Goal: Contribute content: Contribute content

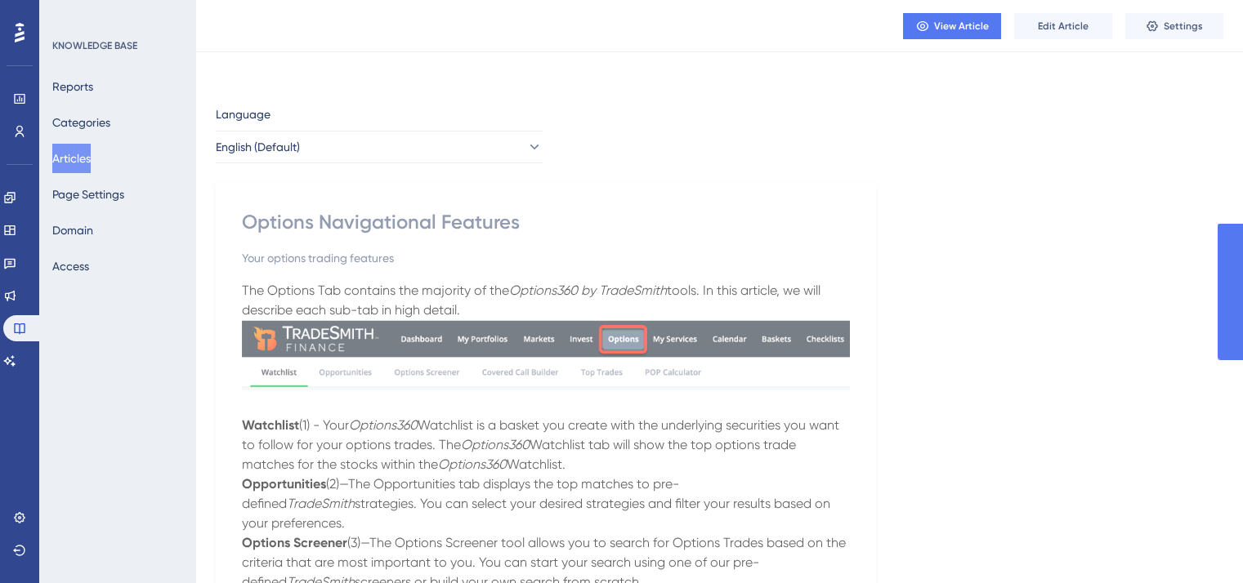
scroll to position [382, 0]
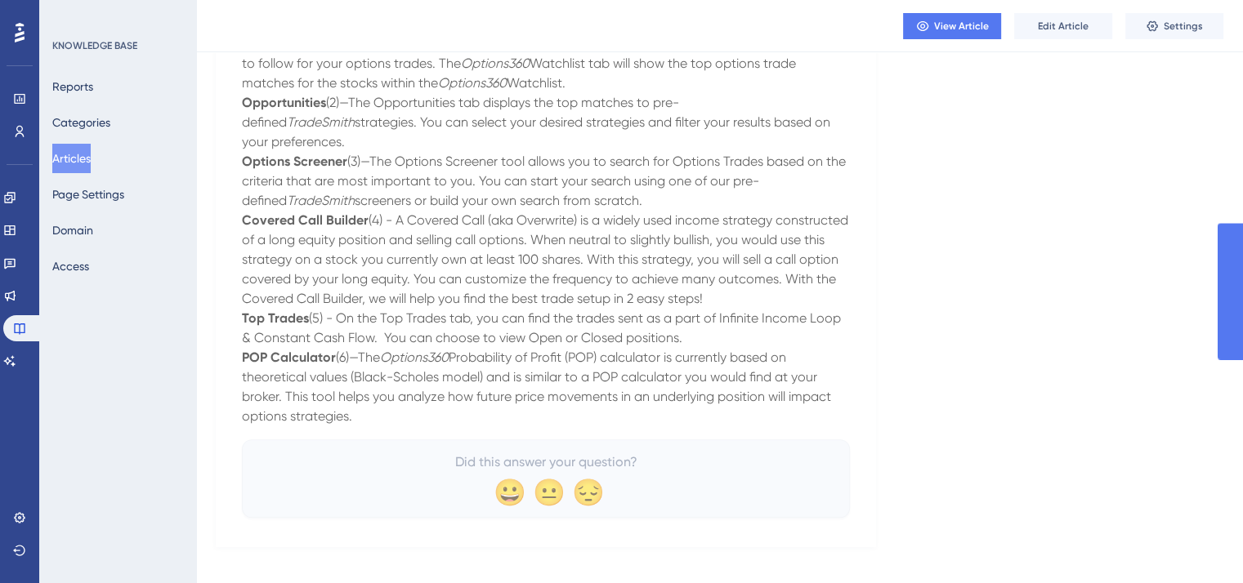
click at [81, 161] on button "Articles" at bounding box center [71, 158] width 38 height 29
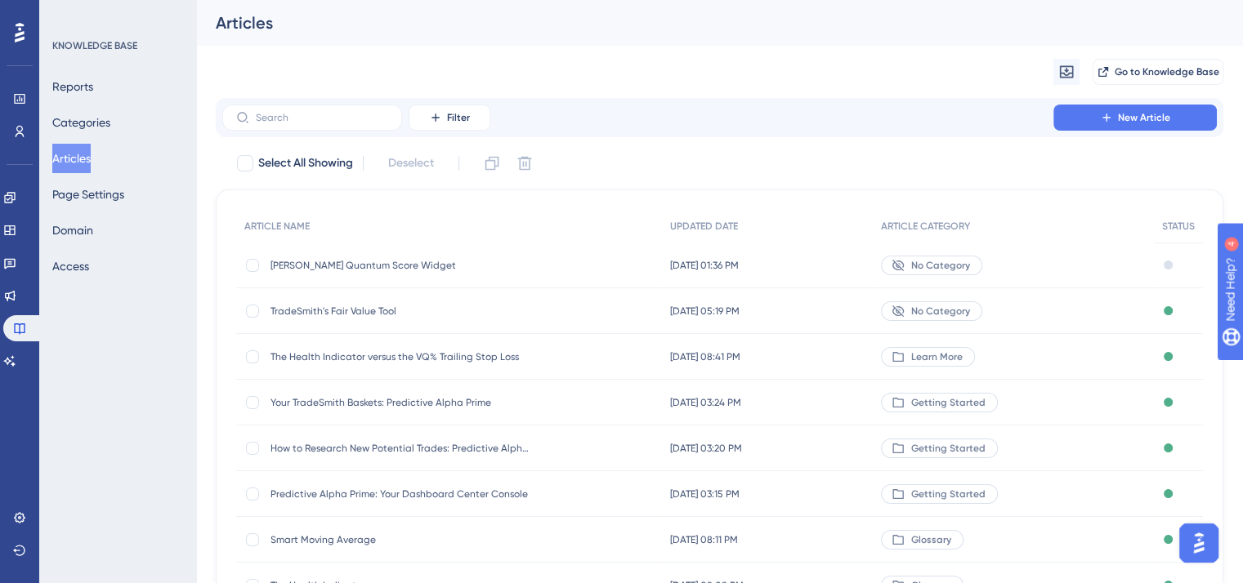
click at [386, 266] on span "[PERSON_NAME] Quantum Score Widget" at bounding box center [400, 265] width 261 height 13
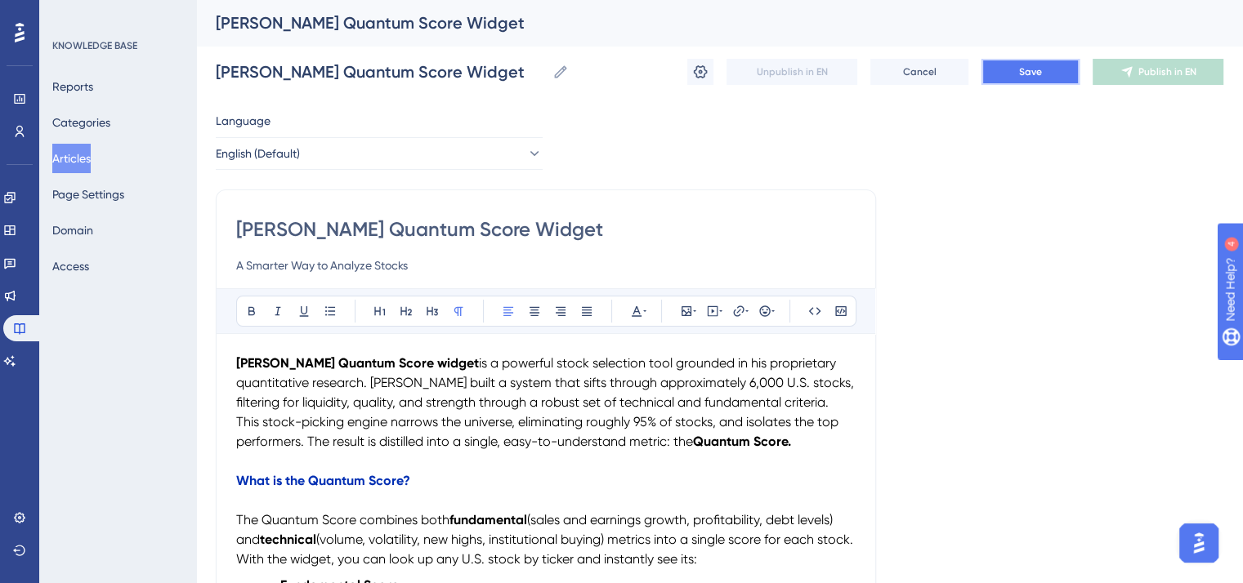
click at [1039, 72] on span "Save" at bounding box center [1030, 71] width 23 height 13
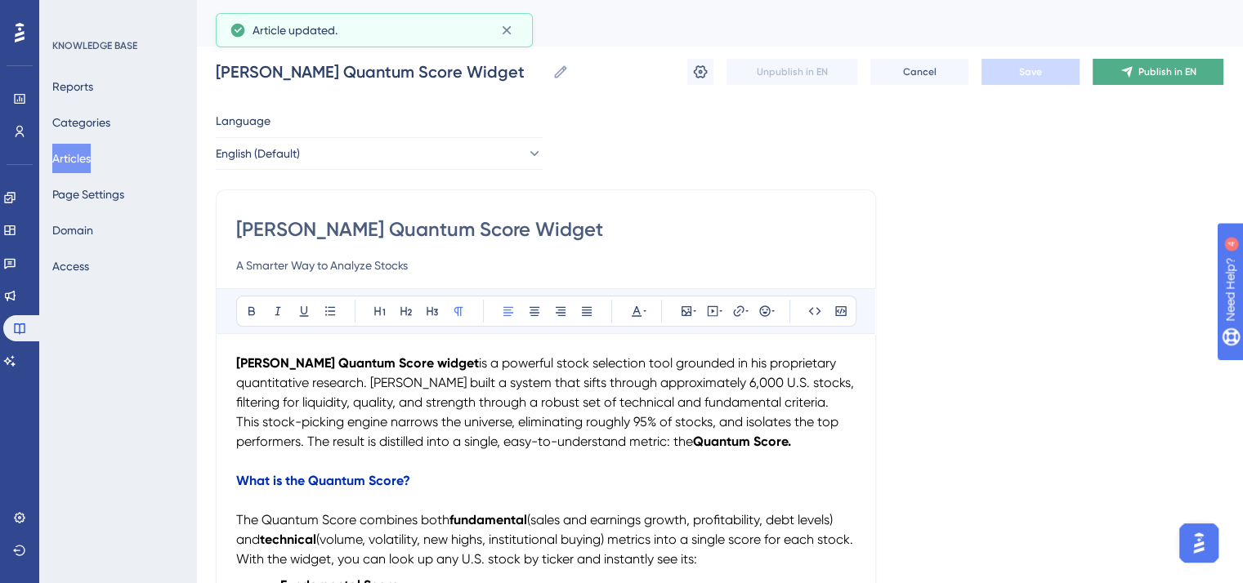
click at [1158, 70] on span "Publish in EN" at bounding box center [1167, 71] width 58 height 13
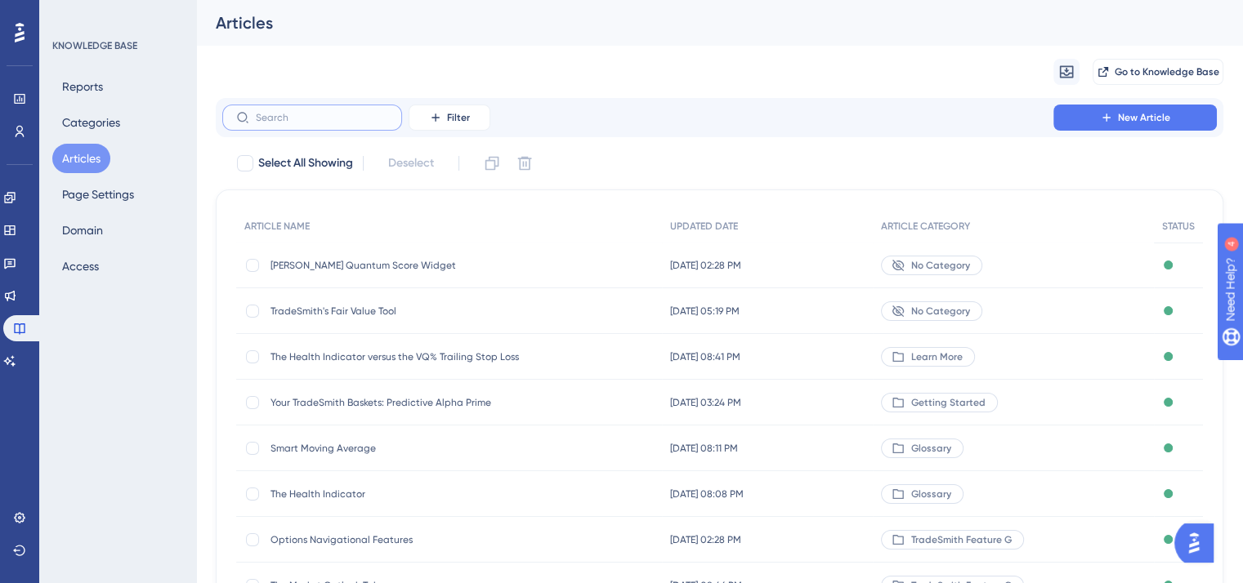
click at [265, 117] on input "text" at bounding box center [322, 117] width 132 height 11
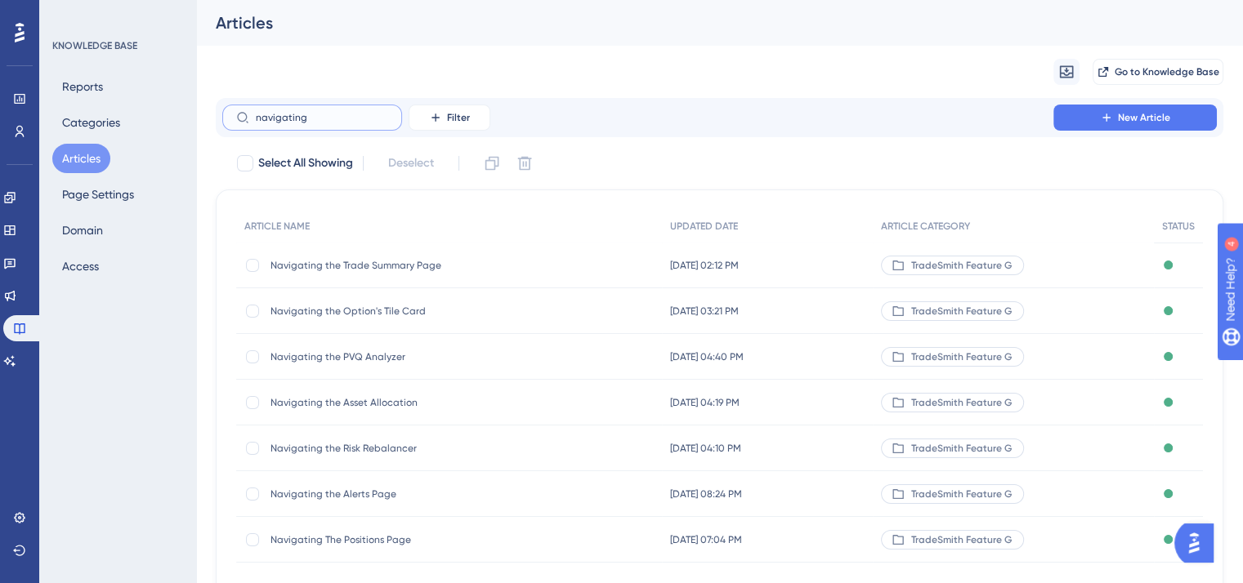
type input "navigating"
click at [369, 263] on span "Navigating the Trade Summary Page" at bounding box center [400, 265] width 261 height 13
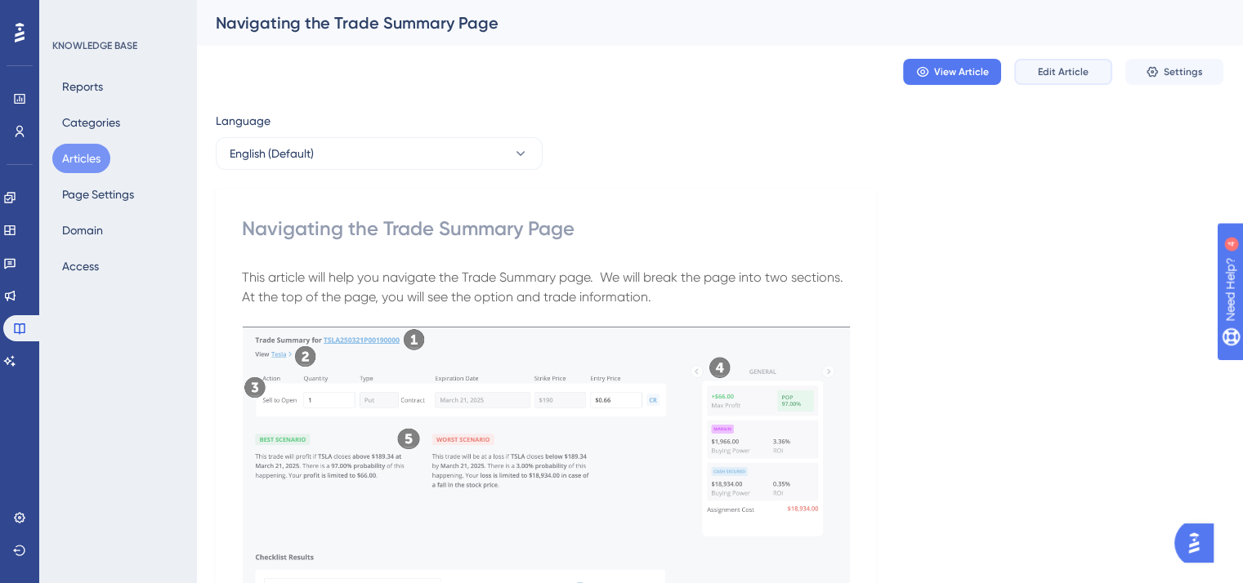
click at [1058, 65] on span "Edit Article" at bounding box center [1063, 71] width 51 height 13
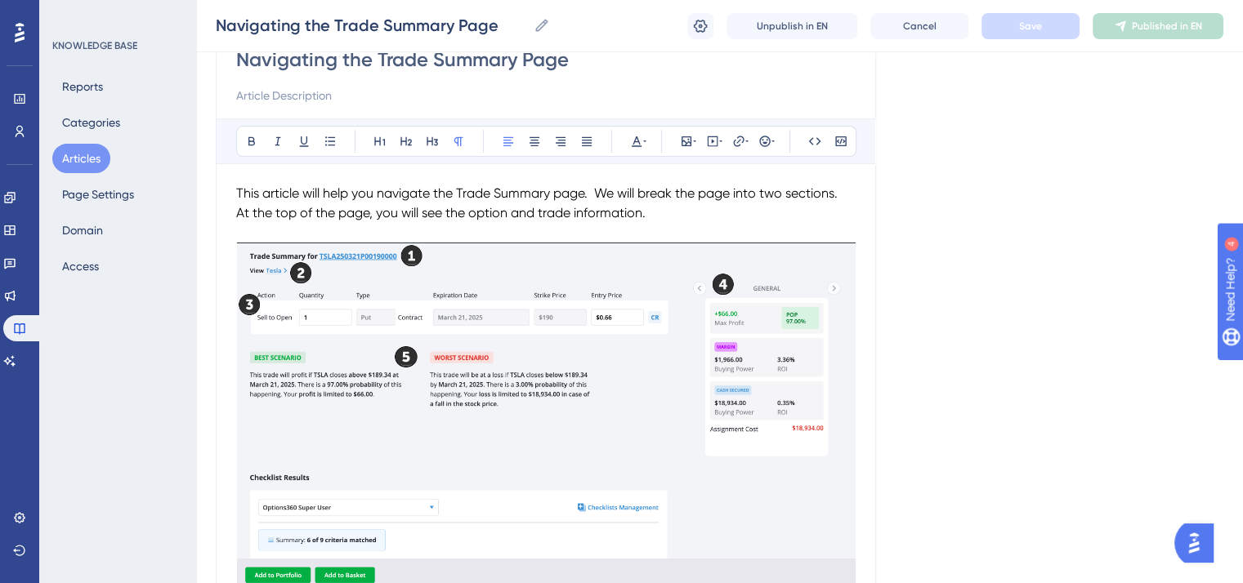
scroll to position [82, 0]
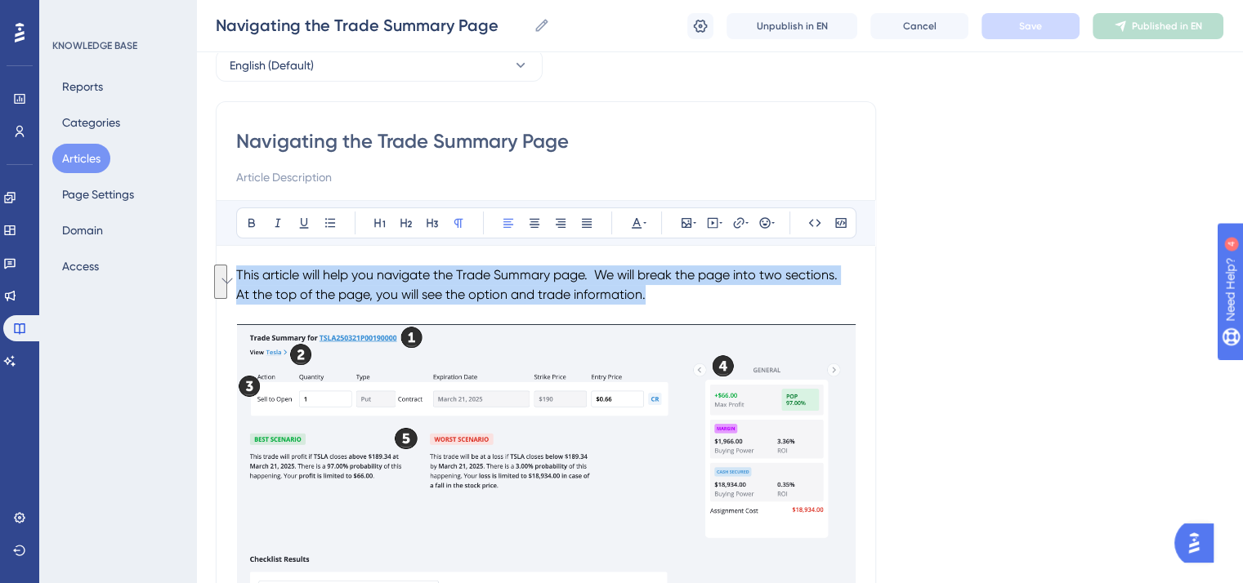
drag, startPoint x: 654, startPoint y: 299, endPoint x: 232, endPoint y: 272, distance: 422.5
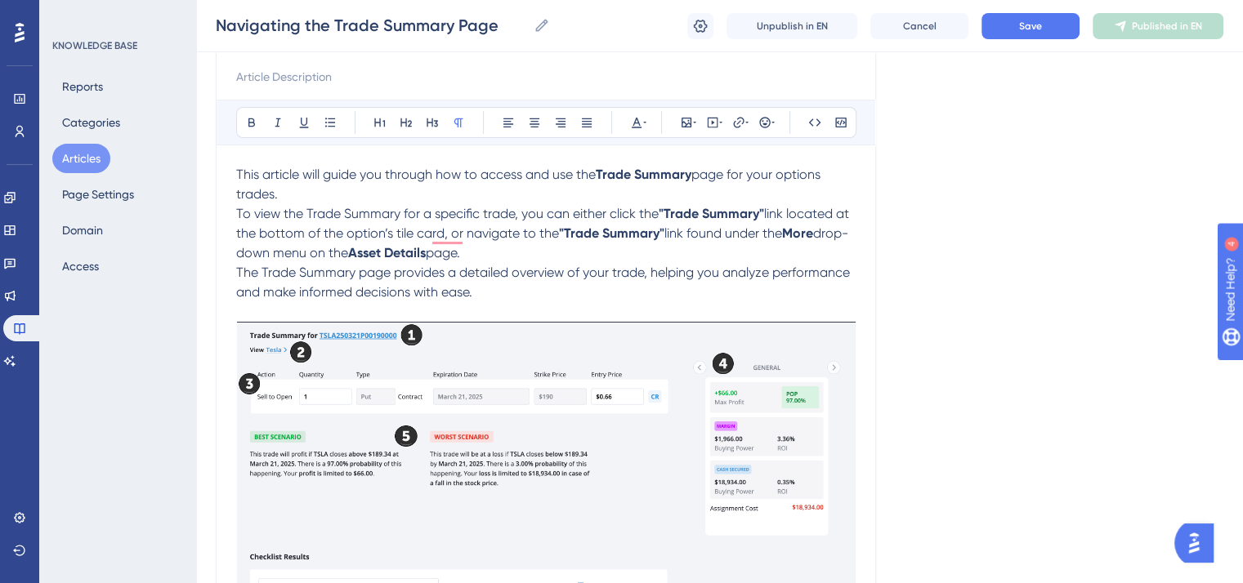
scroll to position [19, 0]
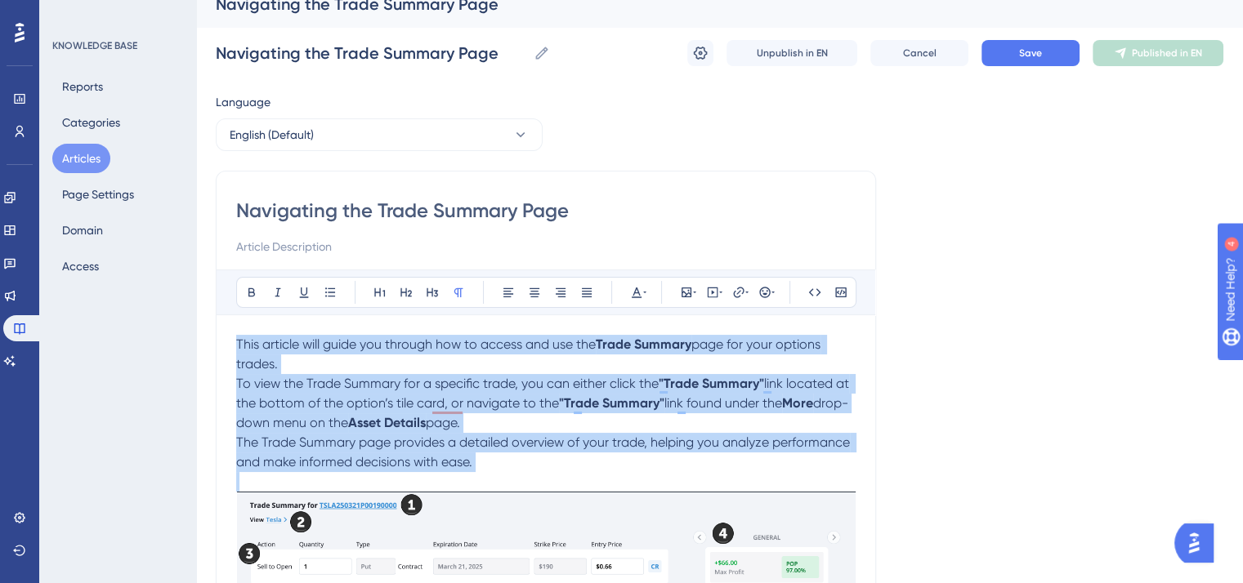
drag, startPoint x: 480, startPoint y: 474, endPoint x: 237, endPoint y: 337, distance: 279.5
click at [638, 288] on icon at bounding box center [636, 292] width 13 height 13
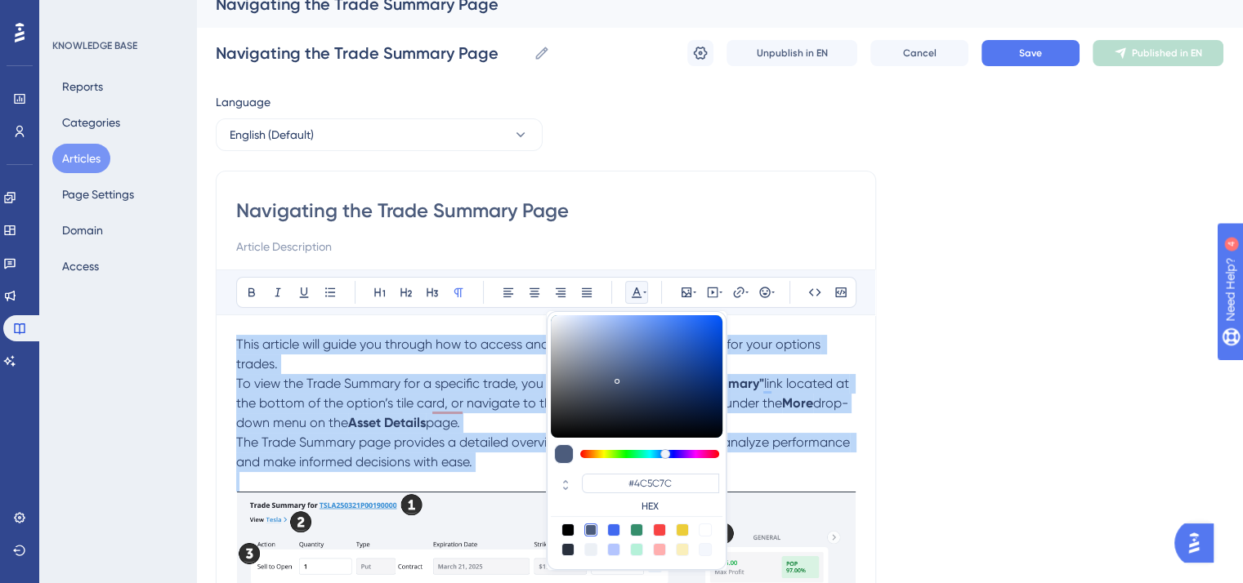
click at [566, 526] on div at bounding box center [567, 530] width 13 height 13
type input "#000000"
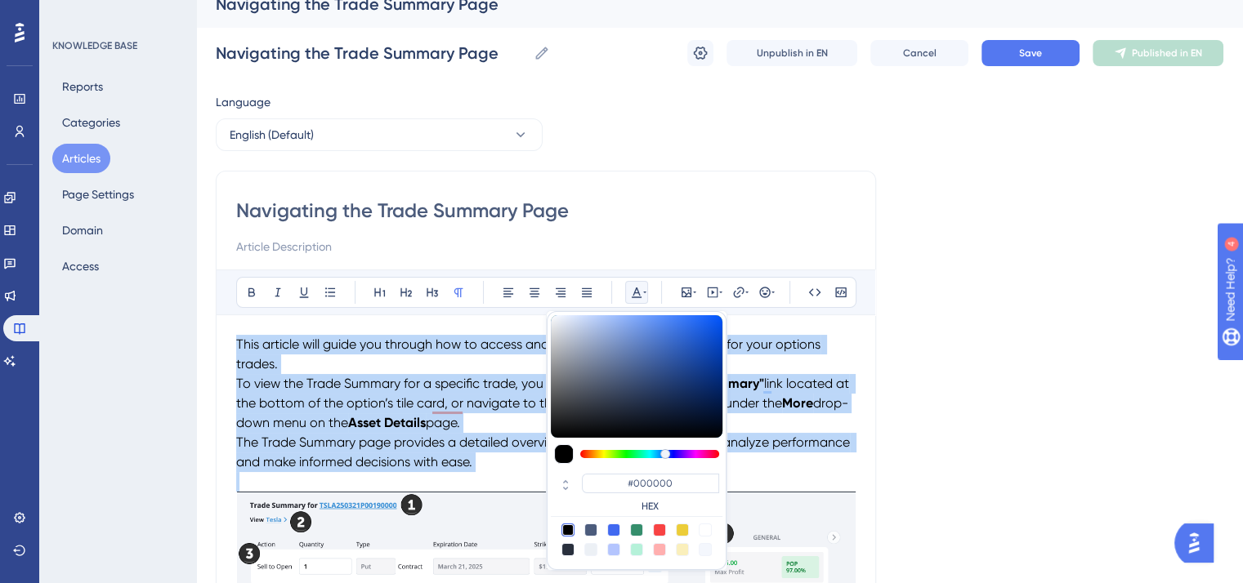
click at [500, 474] on p "To enrich screen reader interactions, please activate Accessibility in Grammarl…" at bounding box center [545, 482] width 619 height 20
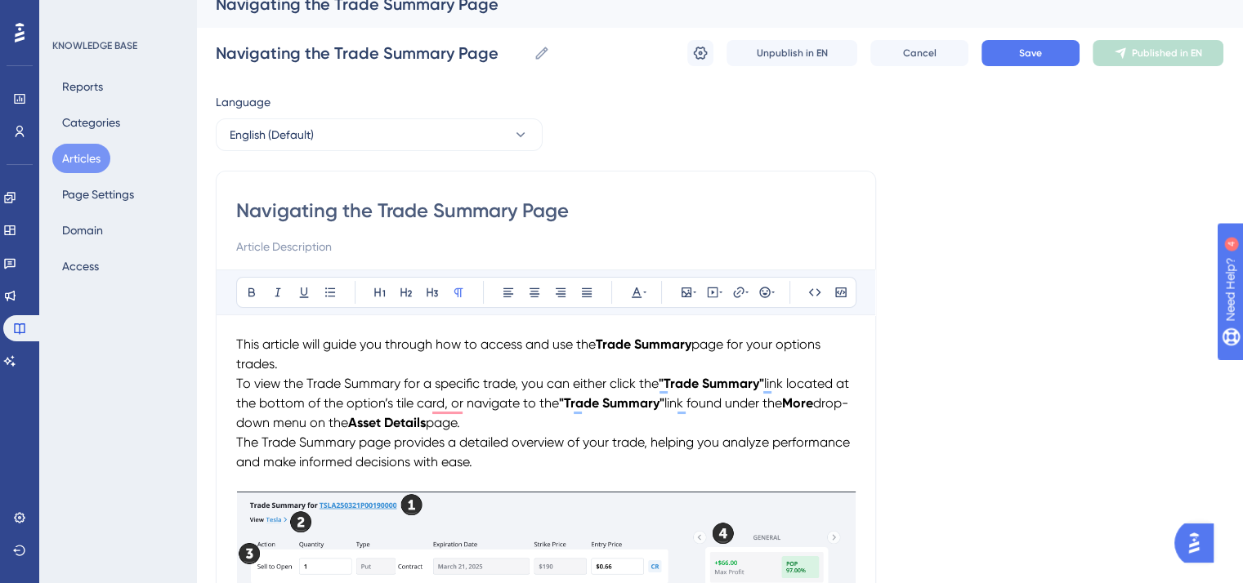
click at [236, 384] on span "To view the Trade Summary for a specific trade, you can either click the" at bounding box center [447, 384] width 422 height 16
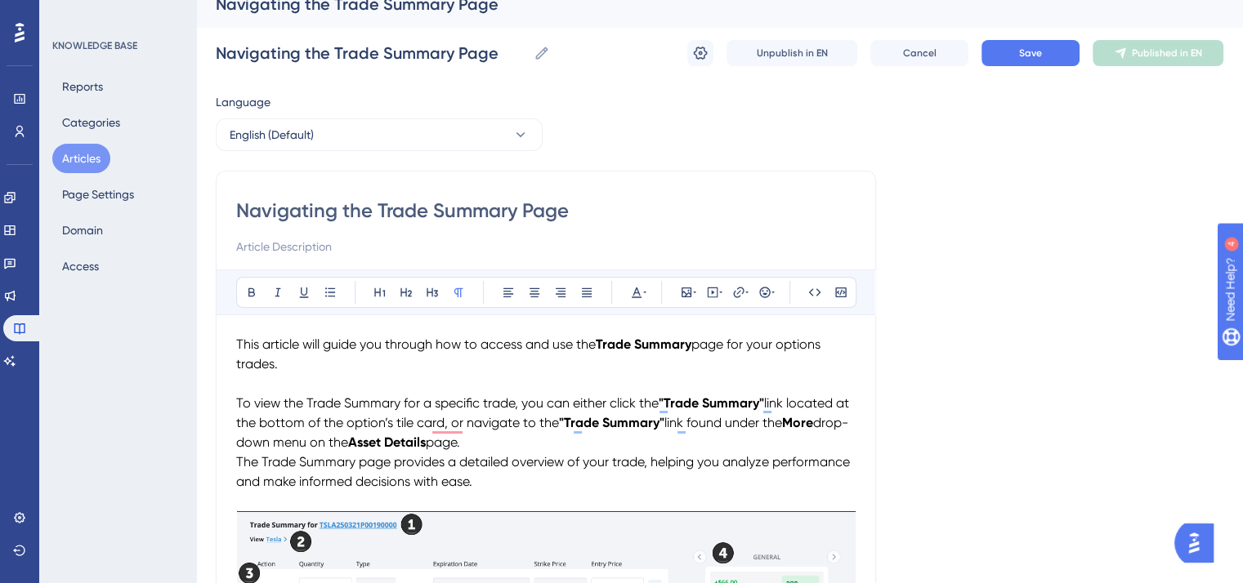
click at [238, 456] on span "The Trade Summary page provides a detailed overview of your trade, helping you …" at bounding box center [544, 471] width 617 height 35
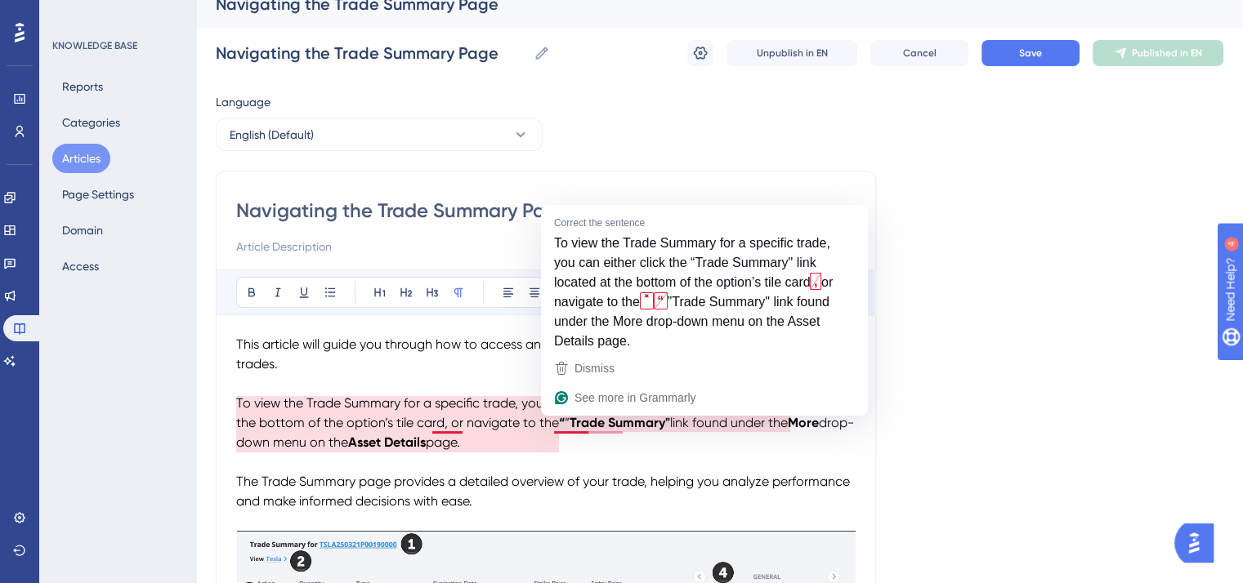
click at [447, 427] on span "link located at the bottom of the option’s tile card, or navigate to the" at bounding box center [544, 412] width 617 height 35
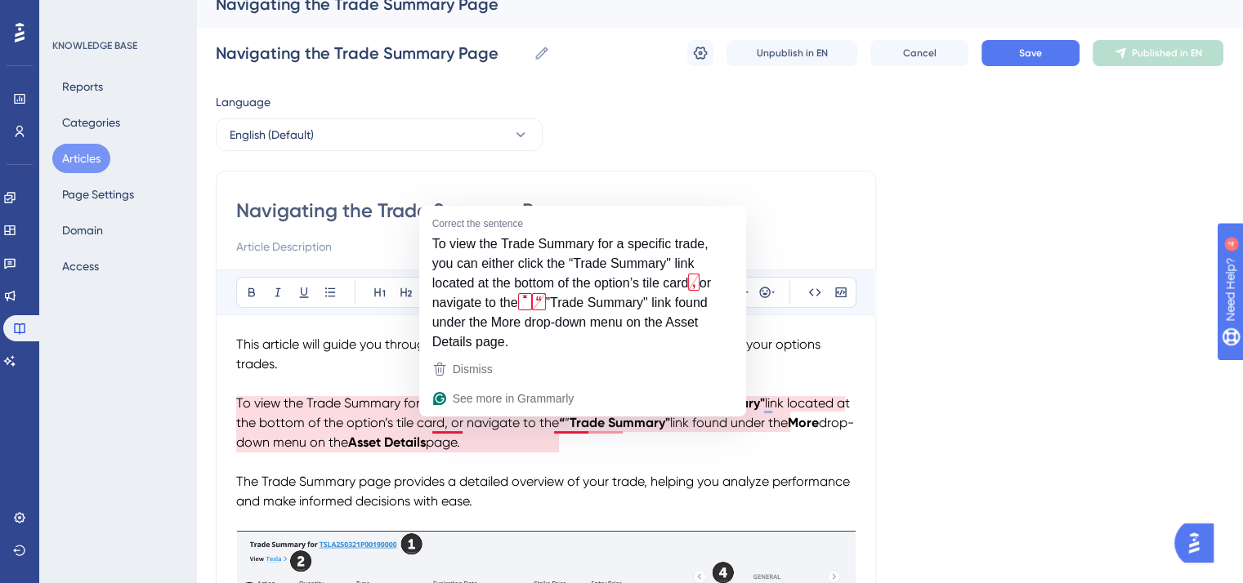
click at [451, 428] on span "link located at the bottom of the option’s tile card, or navigate to the" at bounding box center [544, 412] width 617 height 35
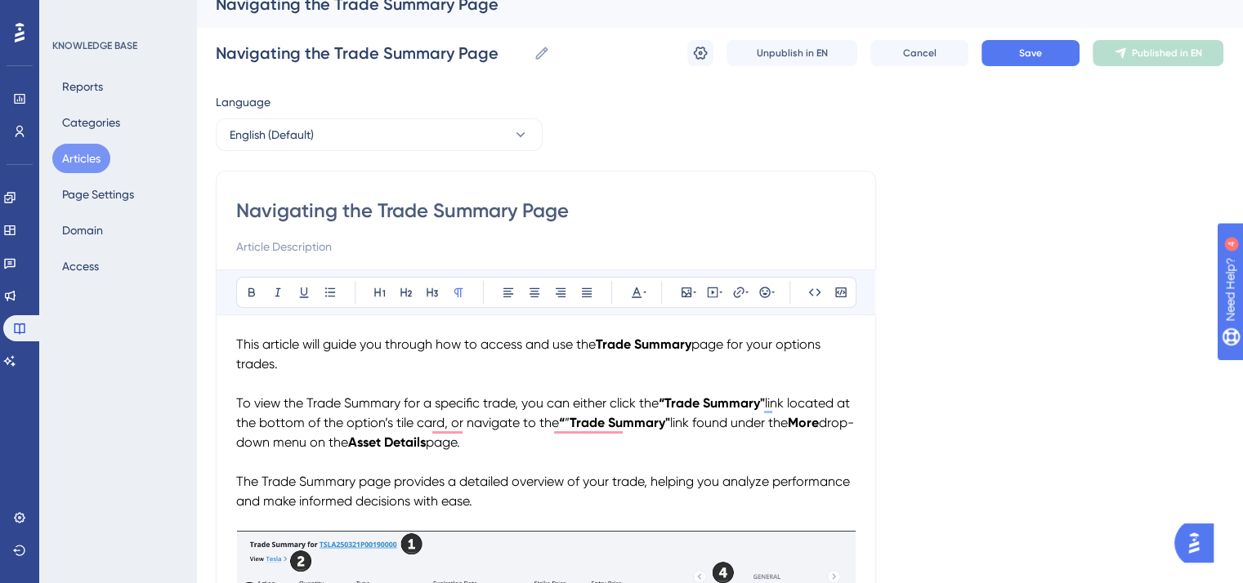
click at [466, 422] on span "link located at the bottom of the option’s tile card, or navigate to the" at bounding box center [544, 412] width 617 height 35
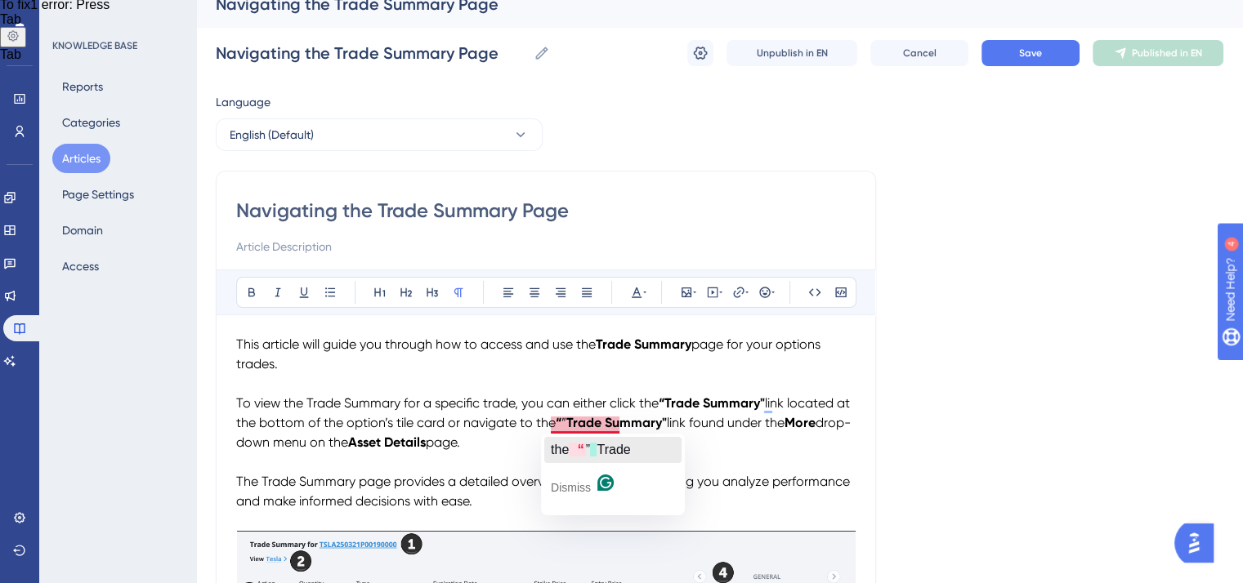
click at [588, 451] on span "”" at bounding box center [588, 450] width 4 height 14
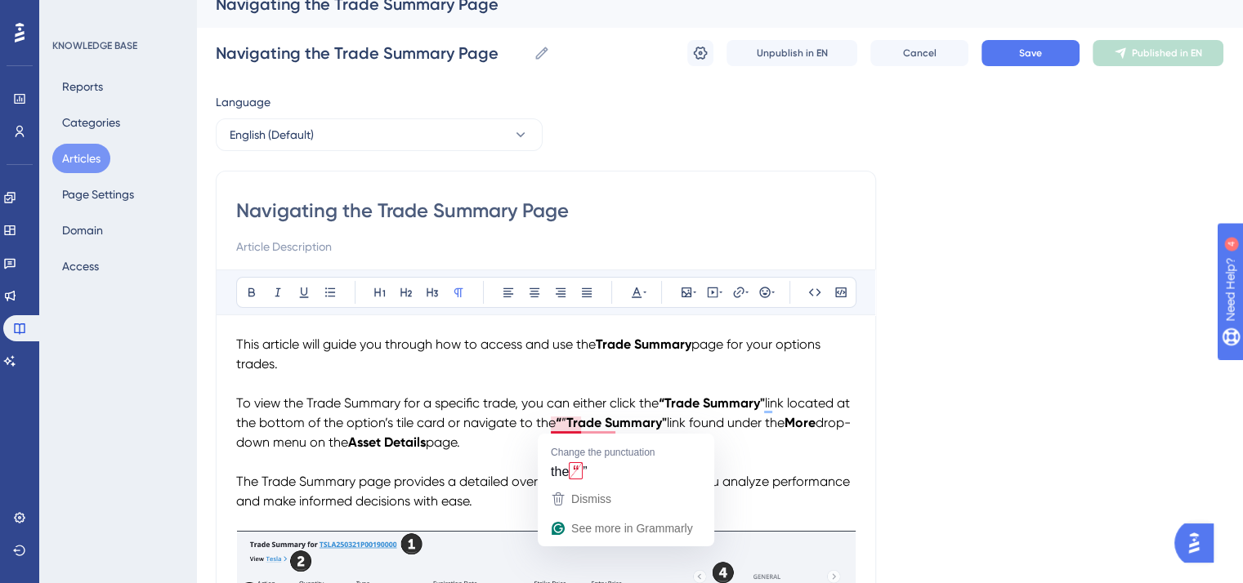
click at [569, 423] on span "link located at the bottom of the option’s tile card or navigate to the" at bounding box center [544, 412] width 617 height 35
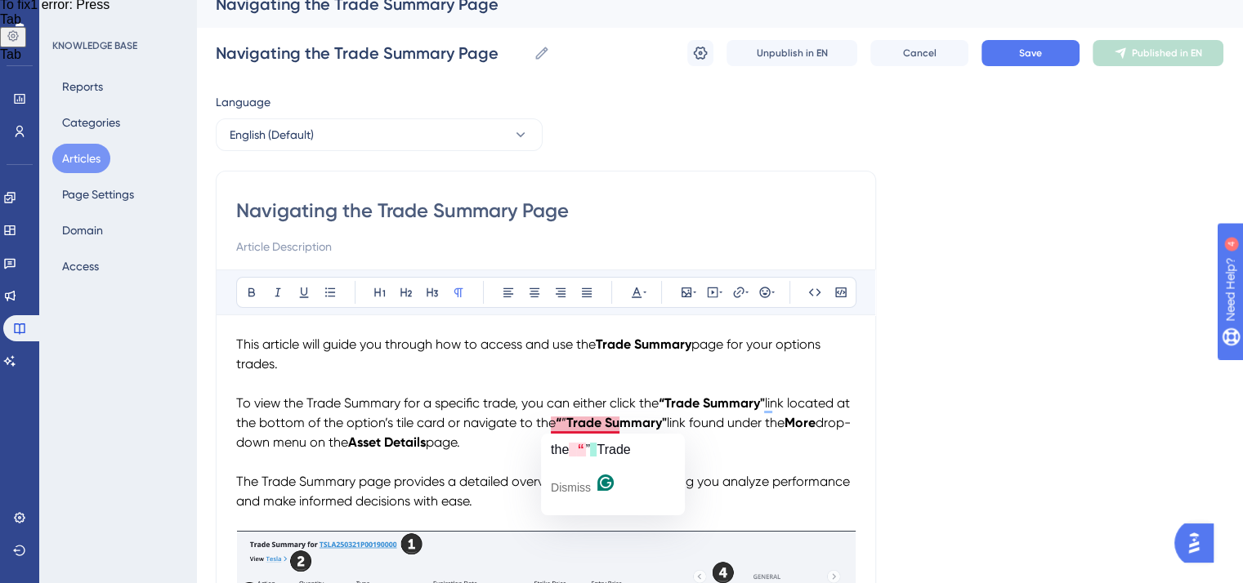
click at [585, 419] on strong "Trade Summary"" at bounding box center [616, 423] width 101 height 16
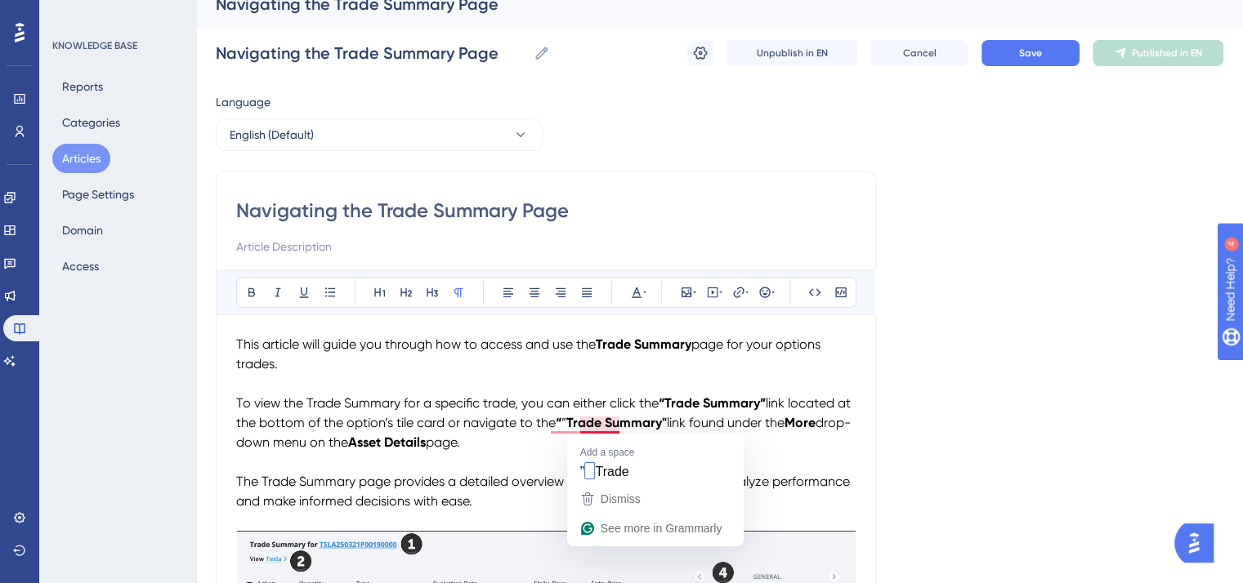
click at [585, 419] on strong "Trade Summary"" at bounding box center [616, 423] width 101 height 16
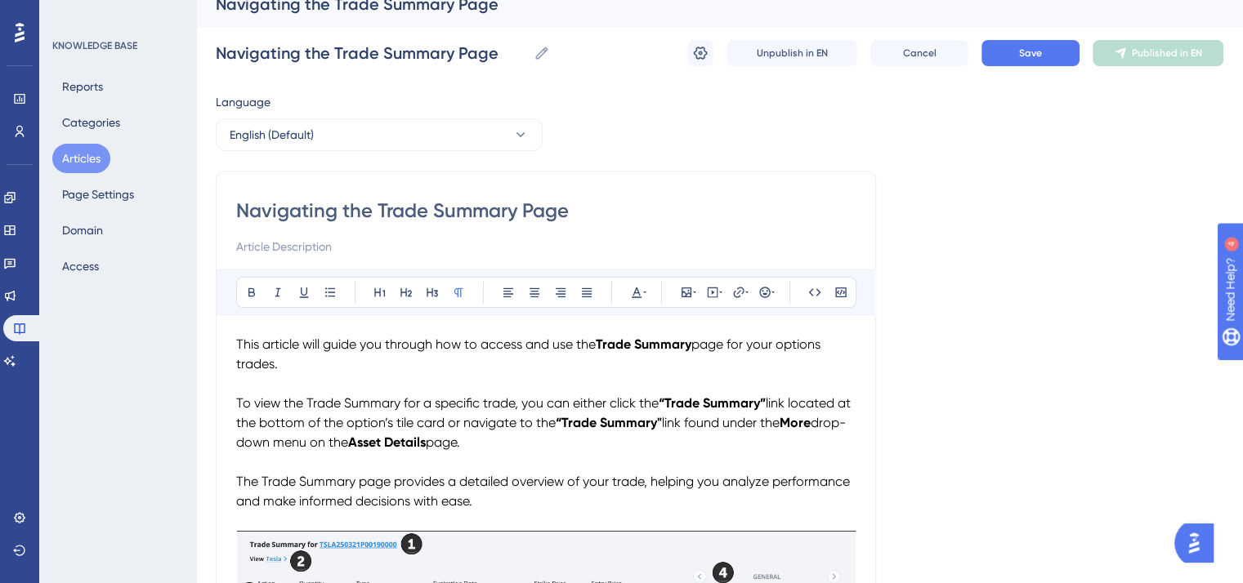
click at [637, 457] on p "To enrich screen reader interactions, please activate Accessibility in Grammarl…" at bounding box center [545, 463] width 619 height 20
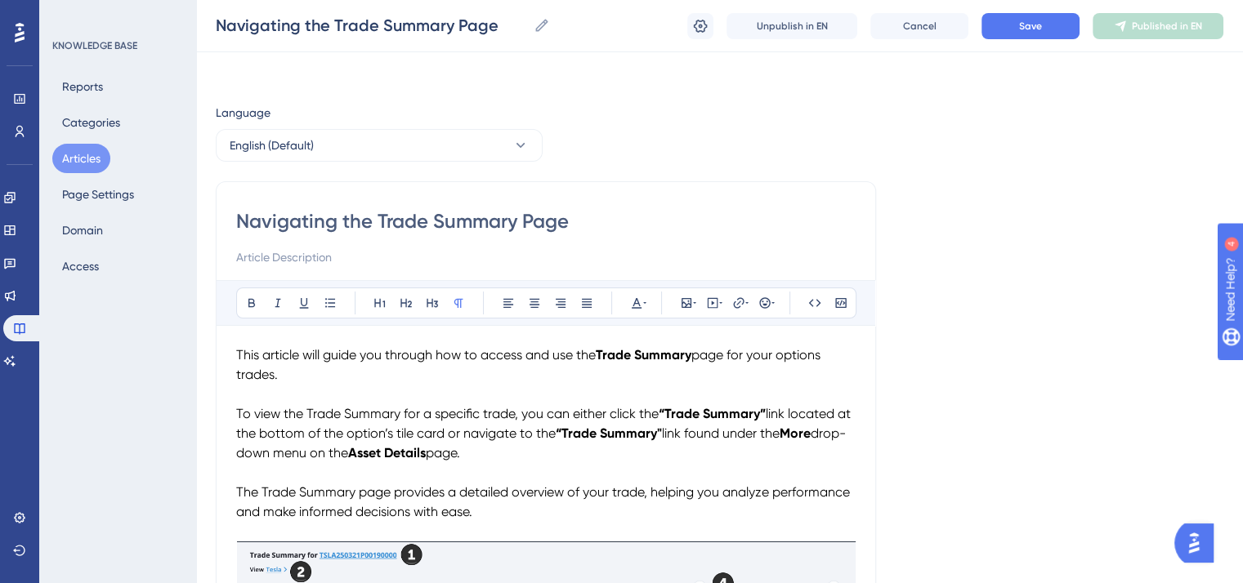
scroll to position [0, 0]
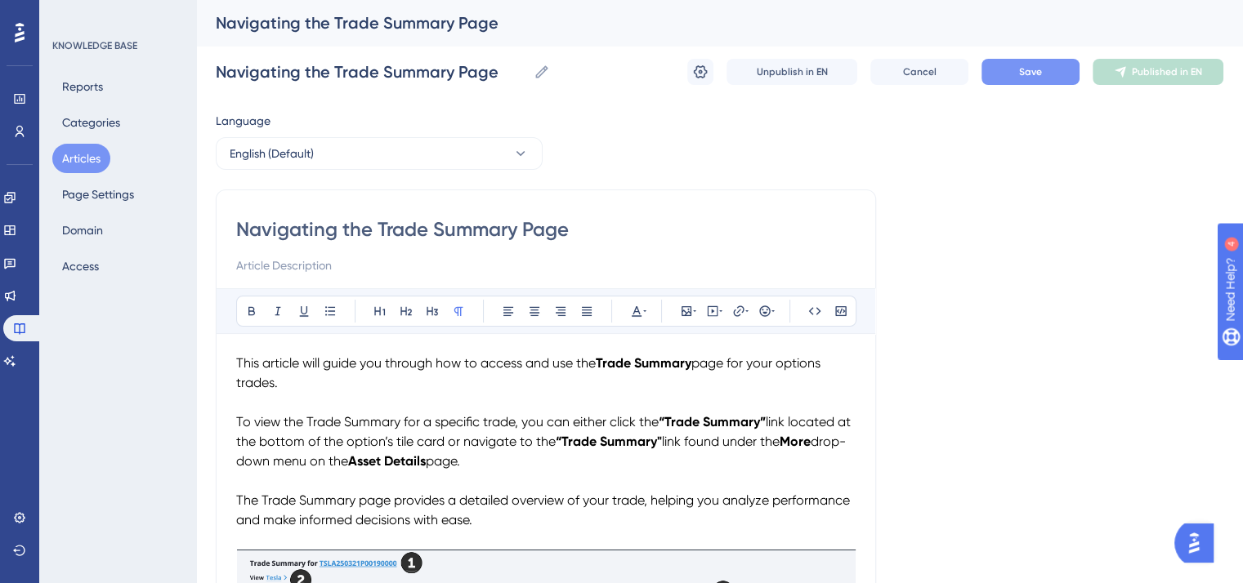
click at [1031, 66] on span "Save" at bounding box center [1030, 71] width 23 height 13
click at [573, 465] on p "To view the Trade Summary for a specific trade, you can either click the “Trade…" at bounding box center [545, 442] width 619 height 59
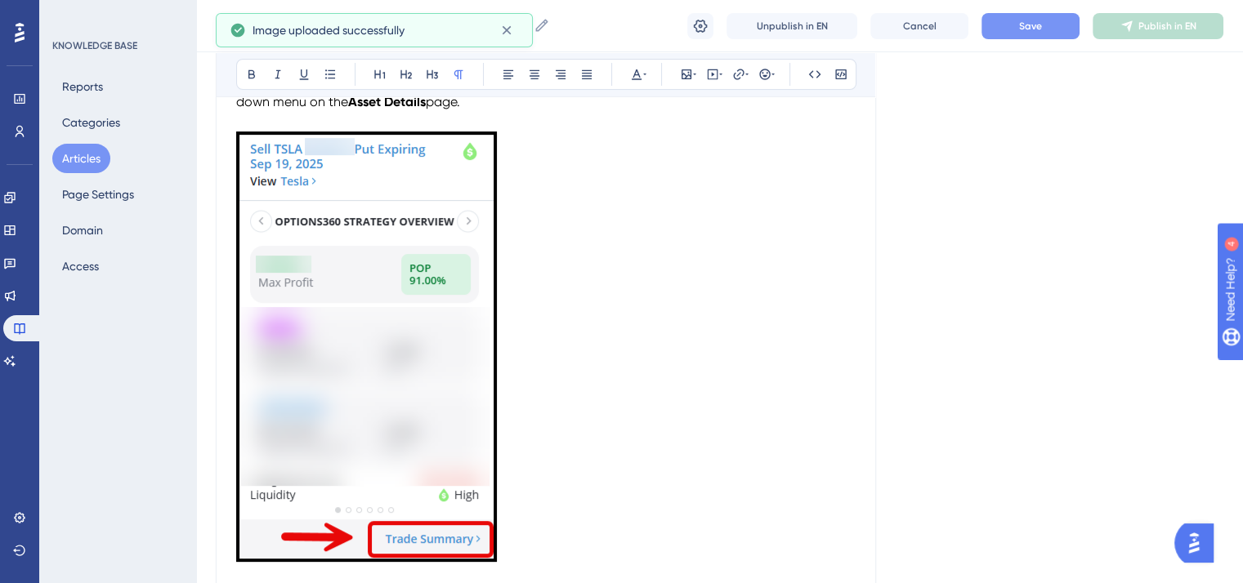
scroll to position [409, 0]
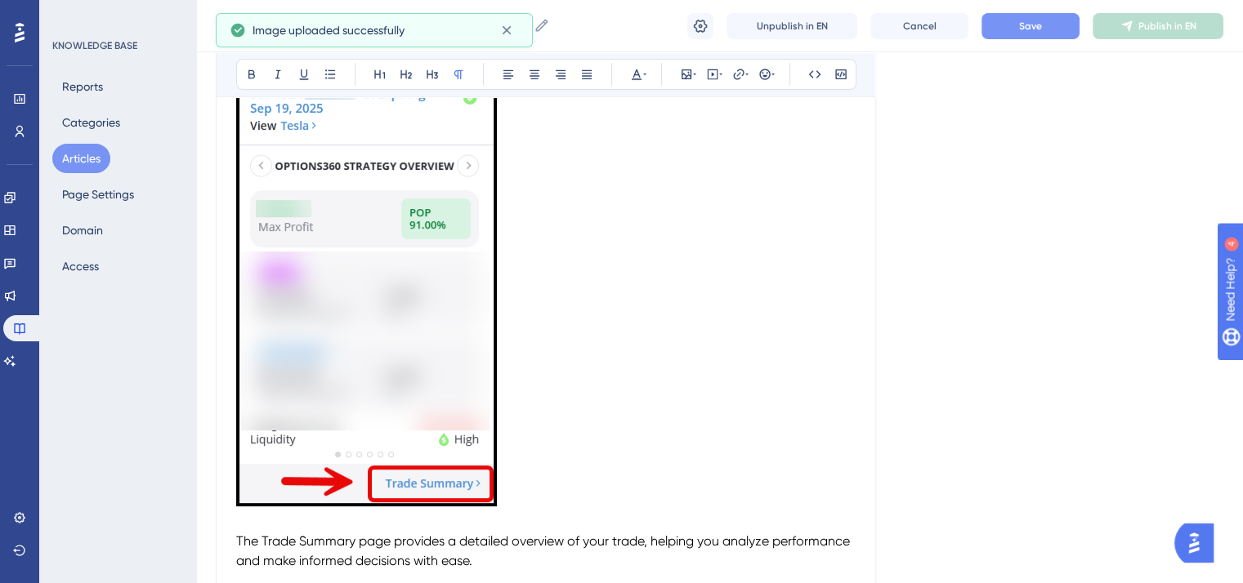
click at [469, 453] on img "To enrich screen reader interactions, please activate Accessibility in Grammarl…" at bounding box center [366, 291] width 261 height 431
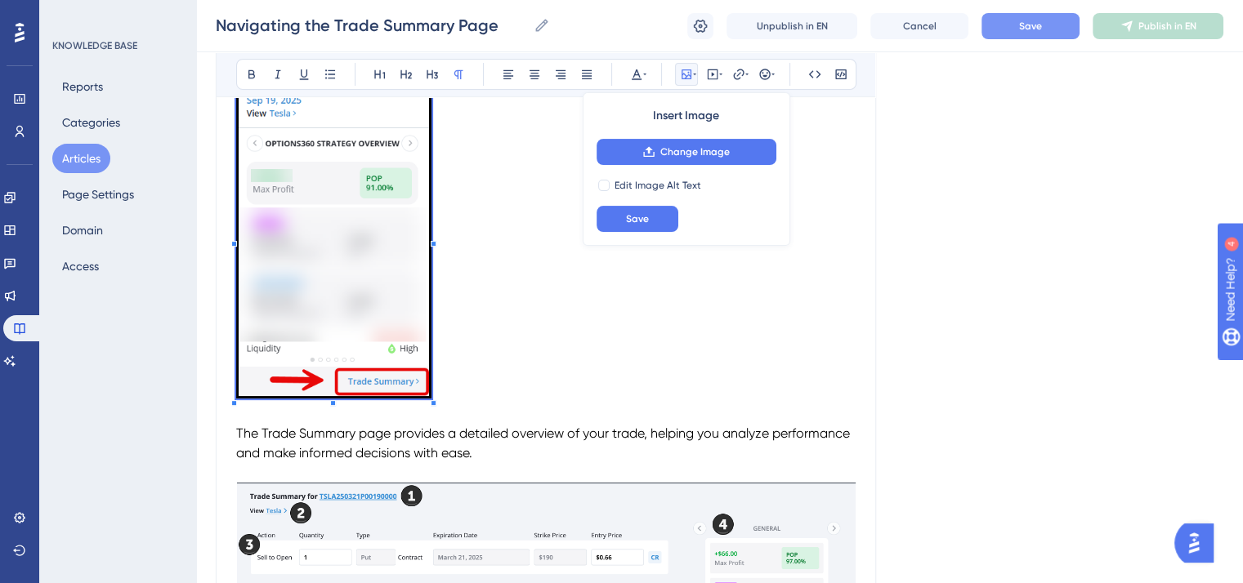
click at [431, 384] on span "To enrich screen reader interactions, please activate Accessibility in Grammarl…" at bounding box center [333, 240] width 195 height 328
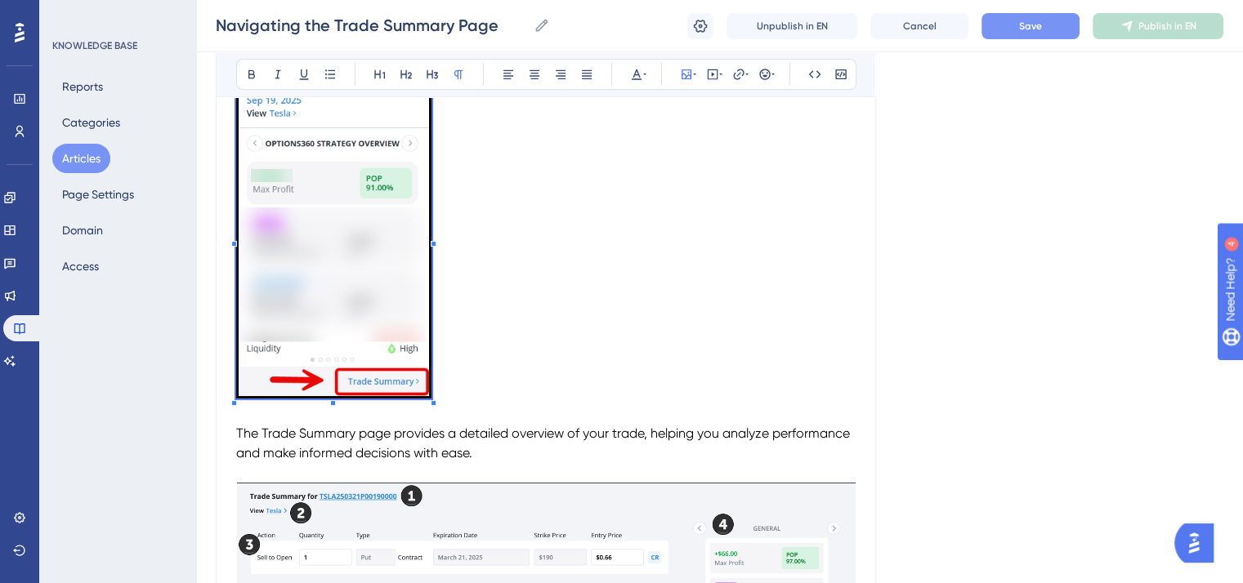
click at [517, 361] on p "To enrich screen reader interactions, please activate Accessibility in Grammarl…" at bounding box center [545, 240] width 619 height 328
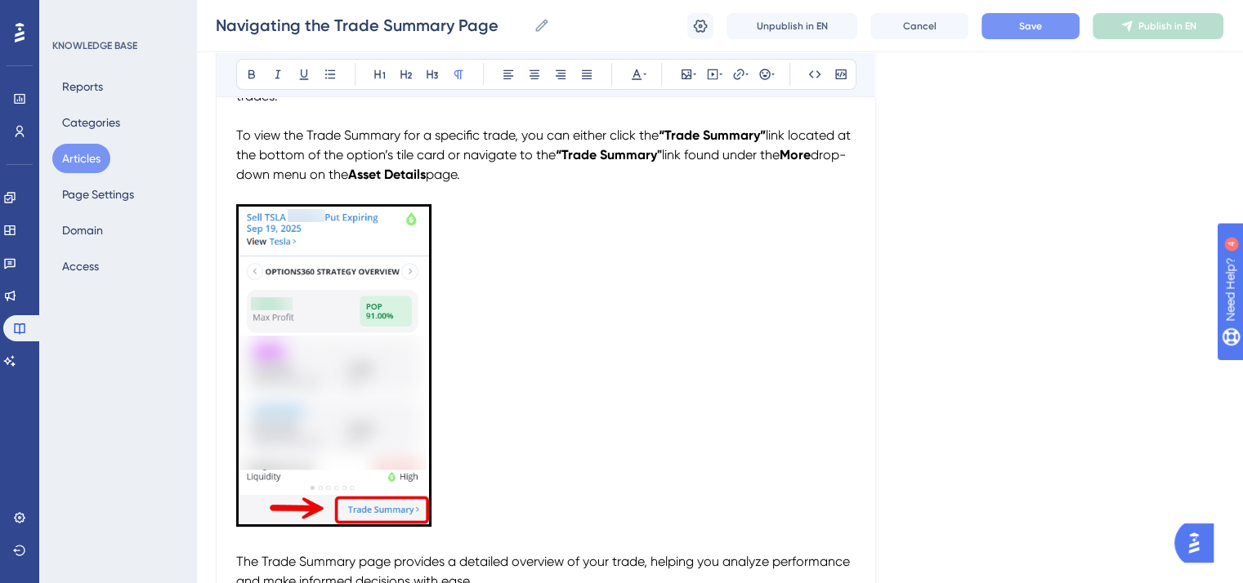
scroll to position [163, 0]
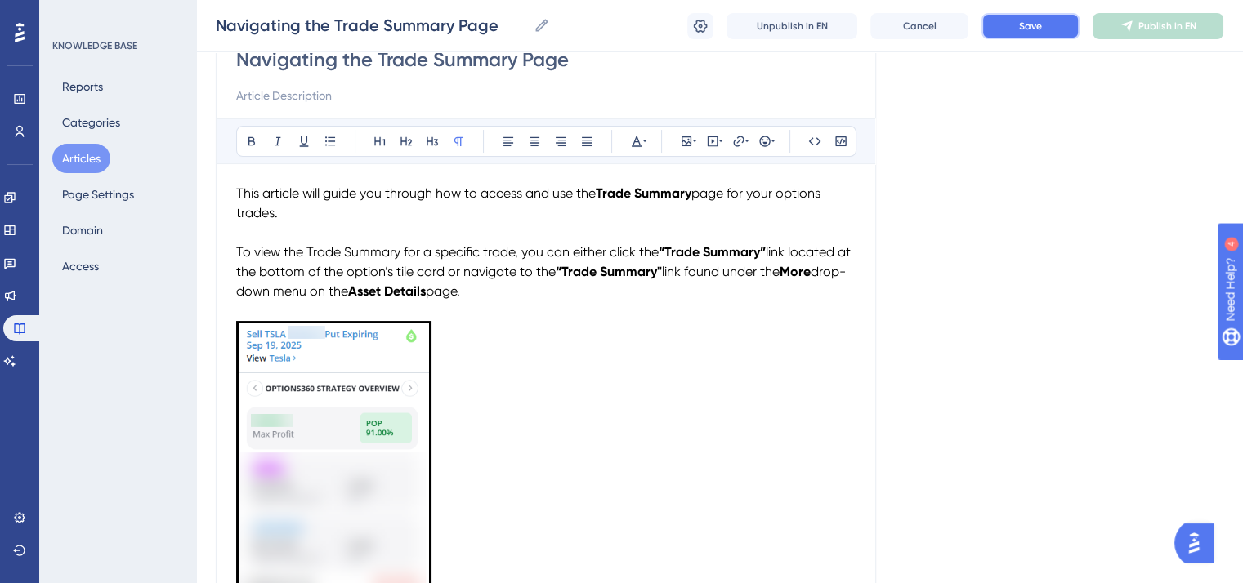
click at [1021, 27] on span "Save" at bounding box center [1030, 26] width 23 height 13
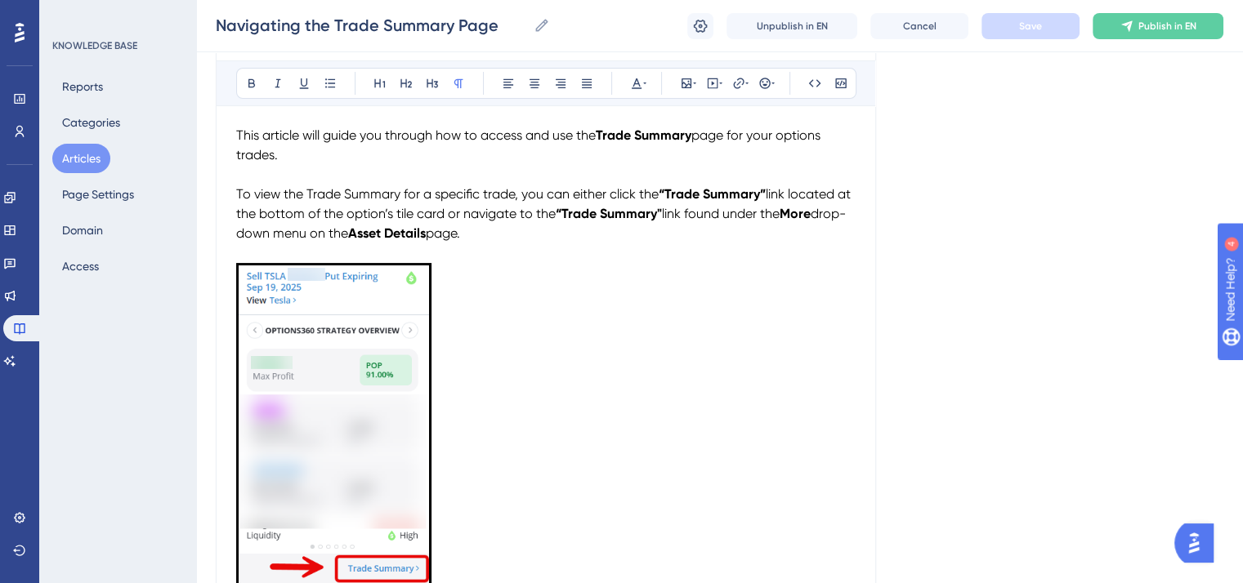
scroll to position [245, 0]
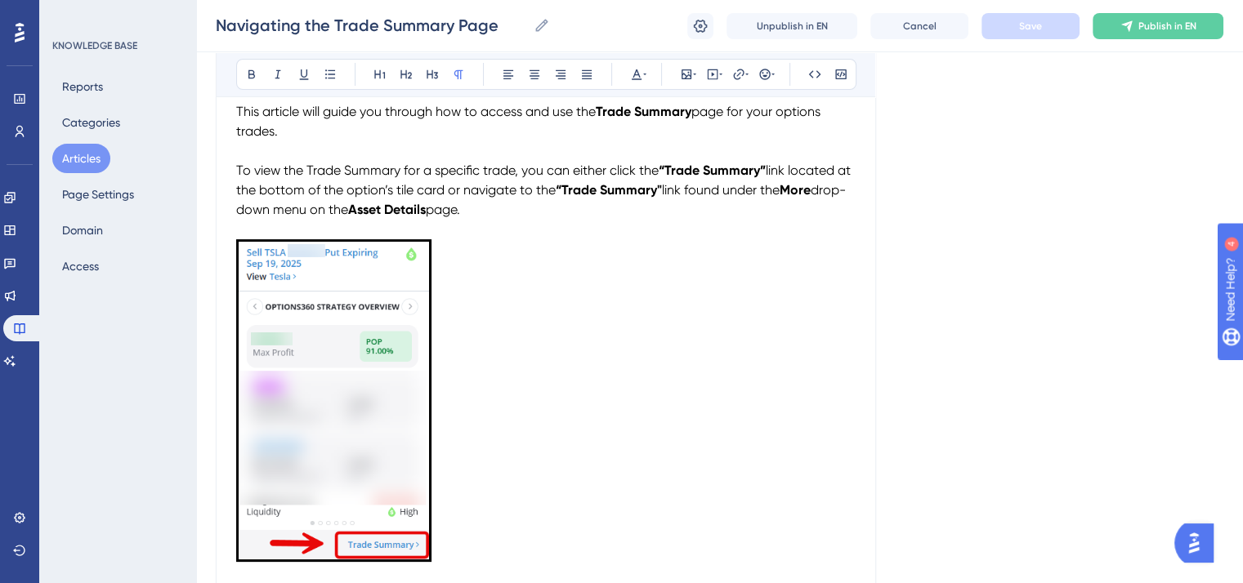
click at [560, 384] on p "To enrich screen reader interactions, please activate Accessibility in Grammarl…" at bounding box center [545, 403] width 619 height 328
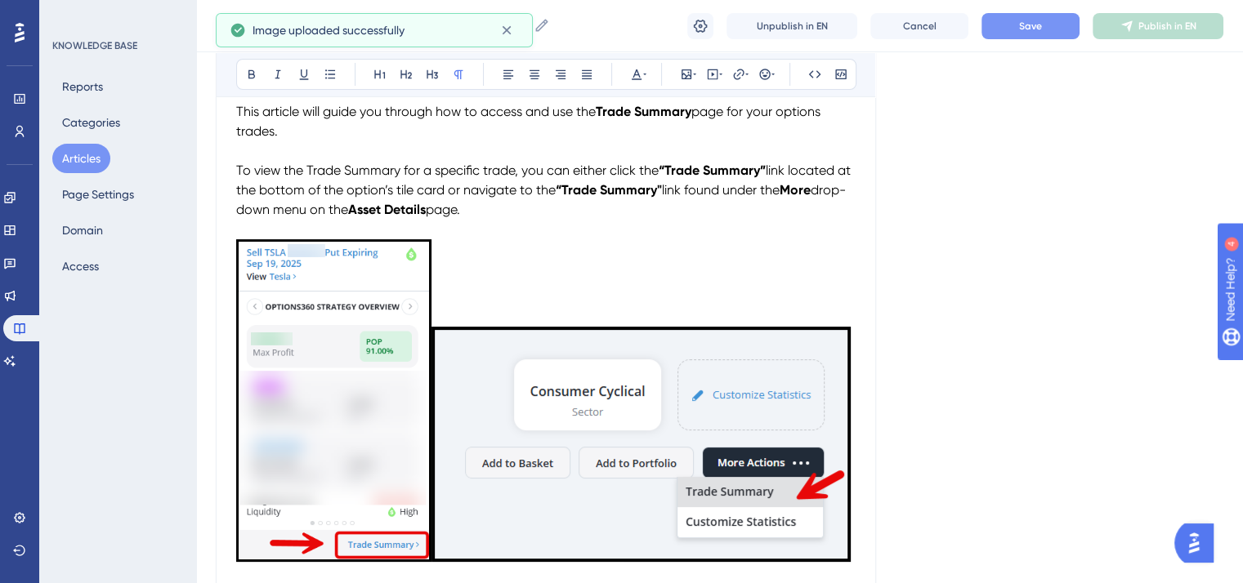
click at [706, 439] on img "To enrich screen reader interactions, please activate Accessibility in Grammarl…" at bounding box center [640, 444] width 419 height 235
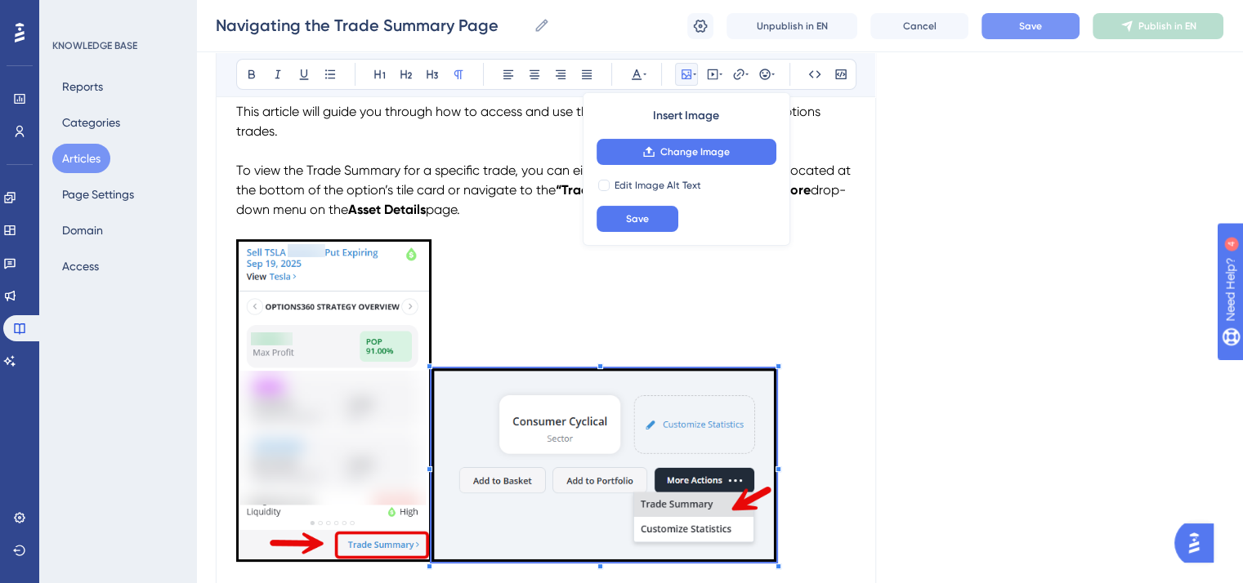
click at [778, 517] on p "To enrich screen reader interactions, please activate Accessibility in Grammarl…" at bounding box center [545, 403] width 619 height 328
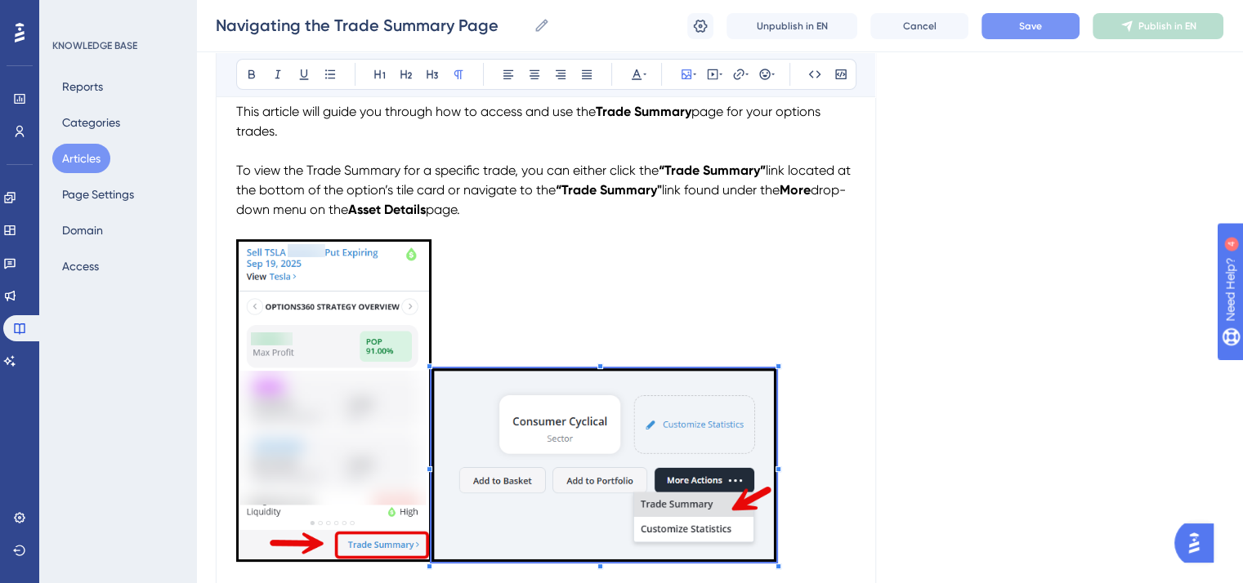
click at [825, 472] on p "To enrich screen reader interactions, please activate Accessibility in Grammarl…" at bounding box center [545, 403] width 619 height 328
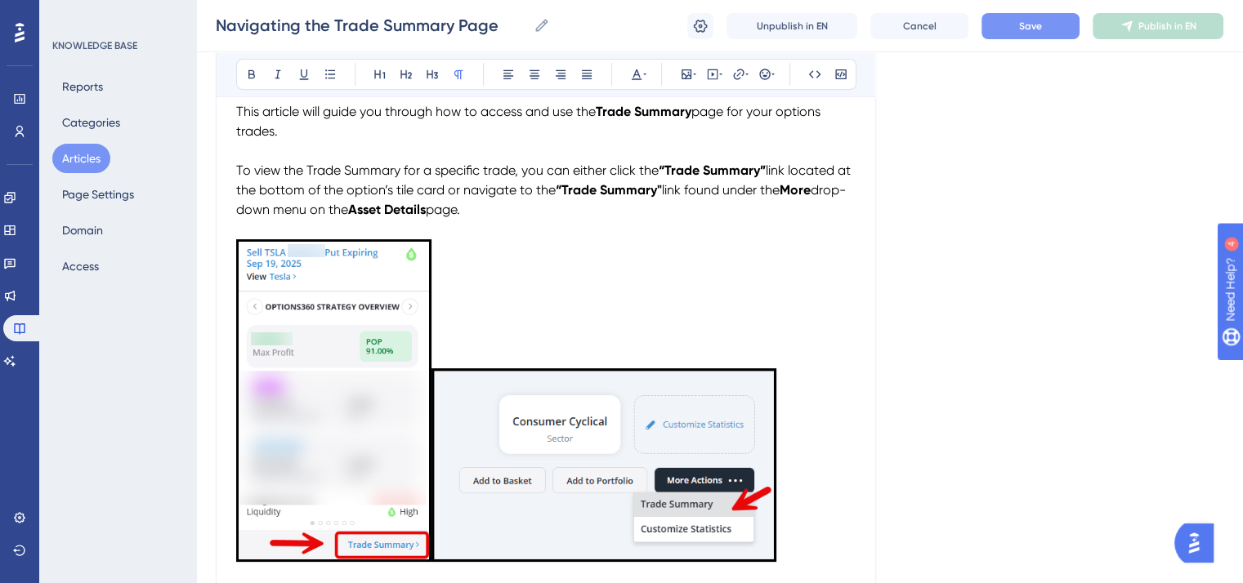
click at [460, 319] on p "To enrich screen reader interactions, please activate Accessibility in Grammarl…" at bounding box center [545, 403] width 619 height 328
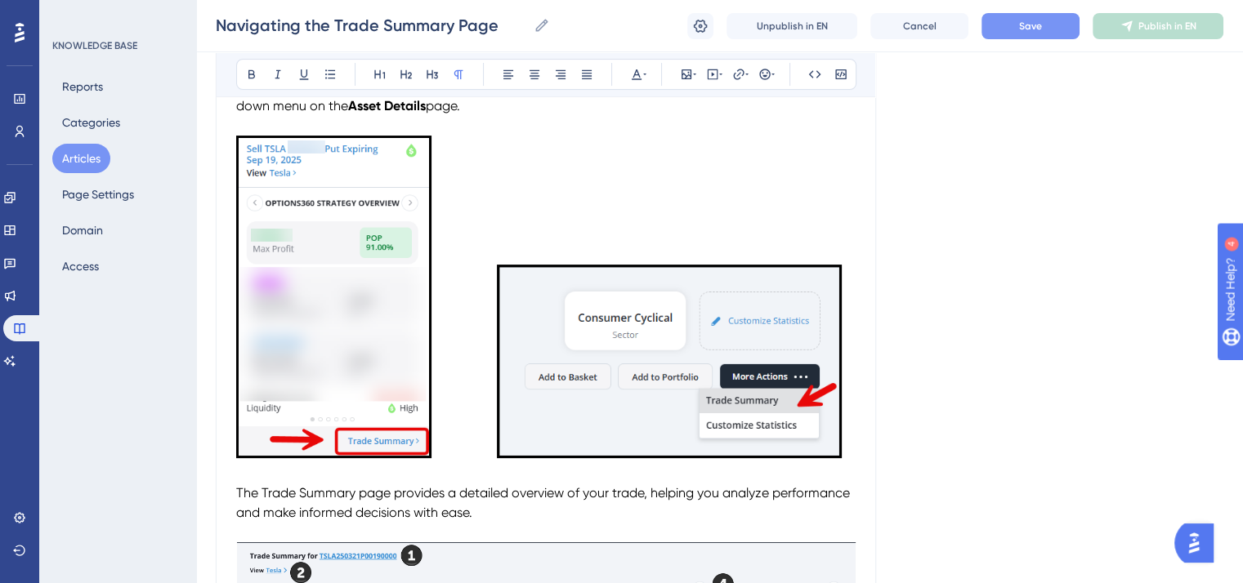
scroll to position [327, 0]
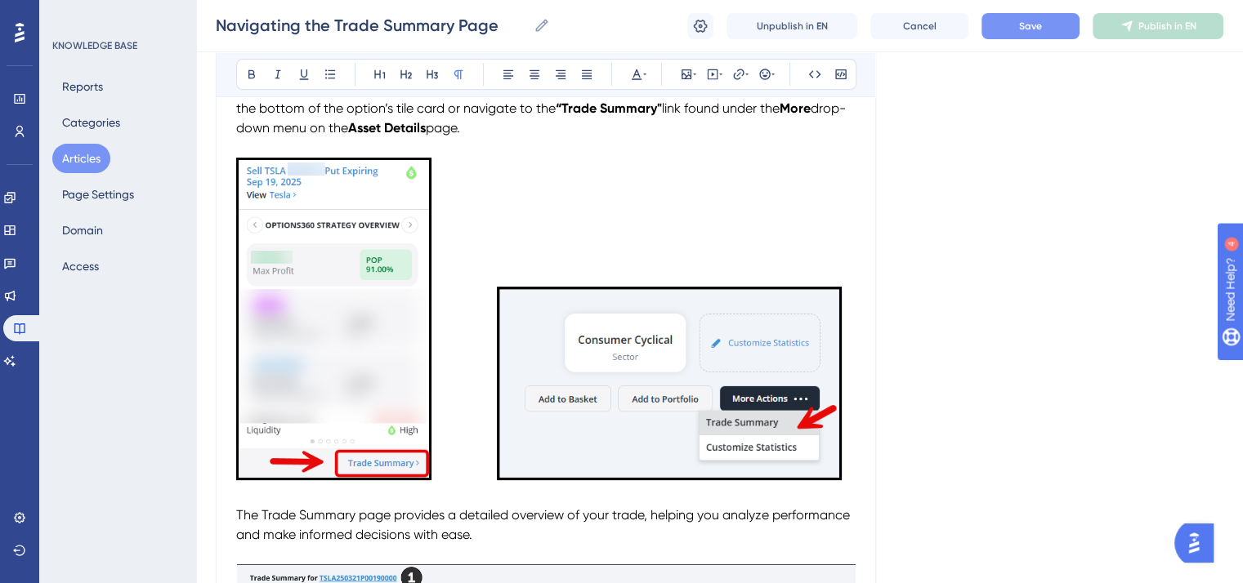
click at [408, 321] on img "To enrich screen reader interactions, please activate Accessibility in Grammarl…" at bounding box center [333, 319] width 195 height 323
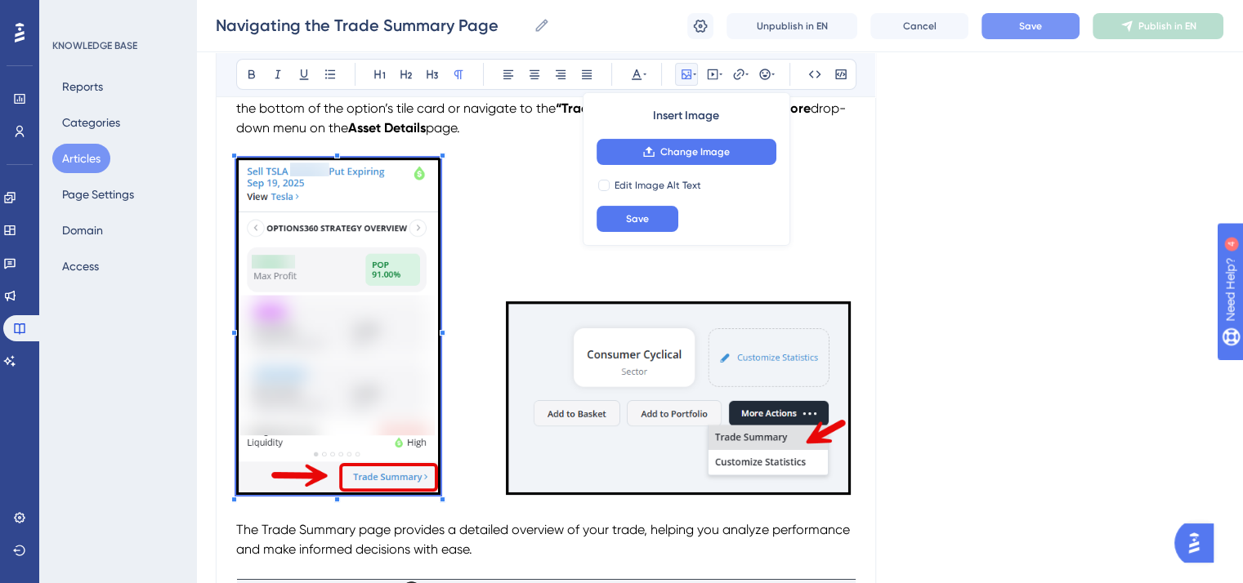
click at [440, 492] on p "To enrich screen reader interactions, please activate Accessibility in Grammarl…" at bounding box center [545, 329] width 619 height 343
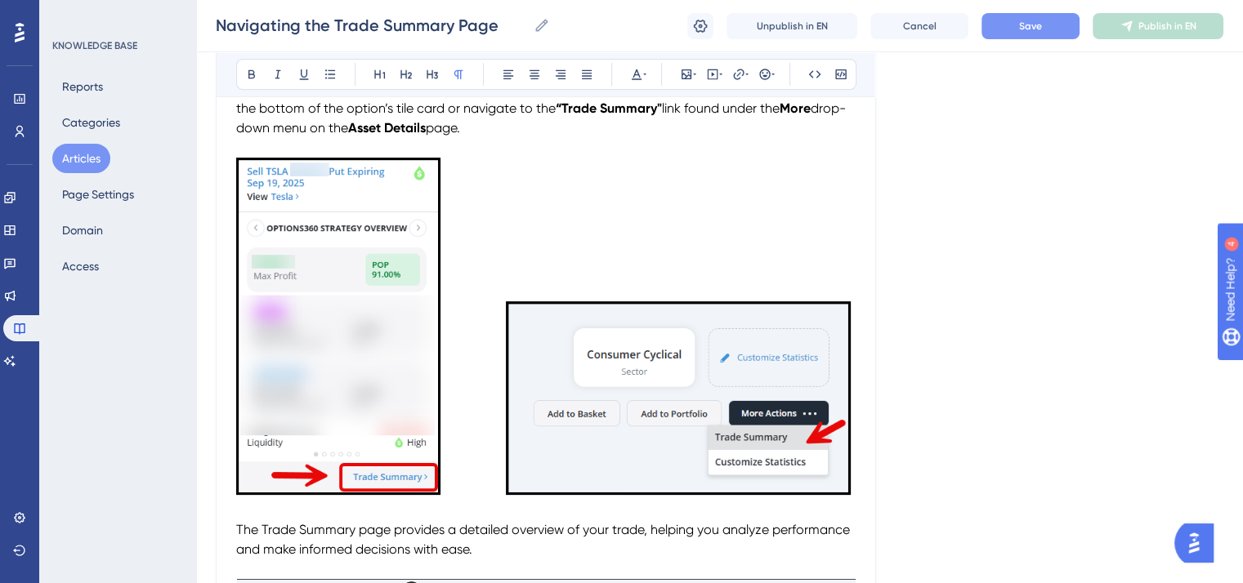
click at [489, 479] on p "To enrich screen reader interactions, please activate Accessibility in Grammarl…" at bounding box center [545, 329] width 619 height 343
click at [503, 475] on p "To enrich screen reader interactions, please activate Accessibility in Grammarl…" at bounding box center [545, 329] width 619 height 343
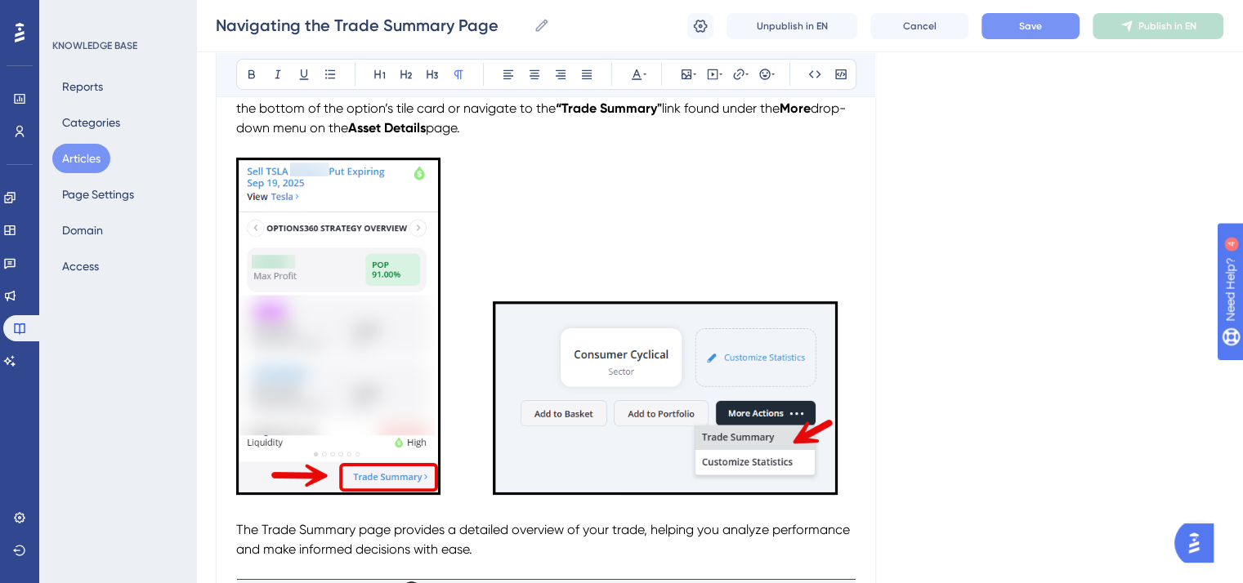
click at [573, 246] on p "To enrich screen reader interactions, please activate Accessibility in Grammarl…" at bounding box center [545, 329] width 619 height 343
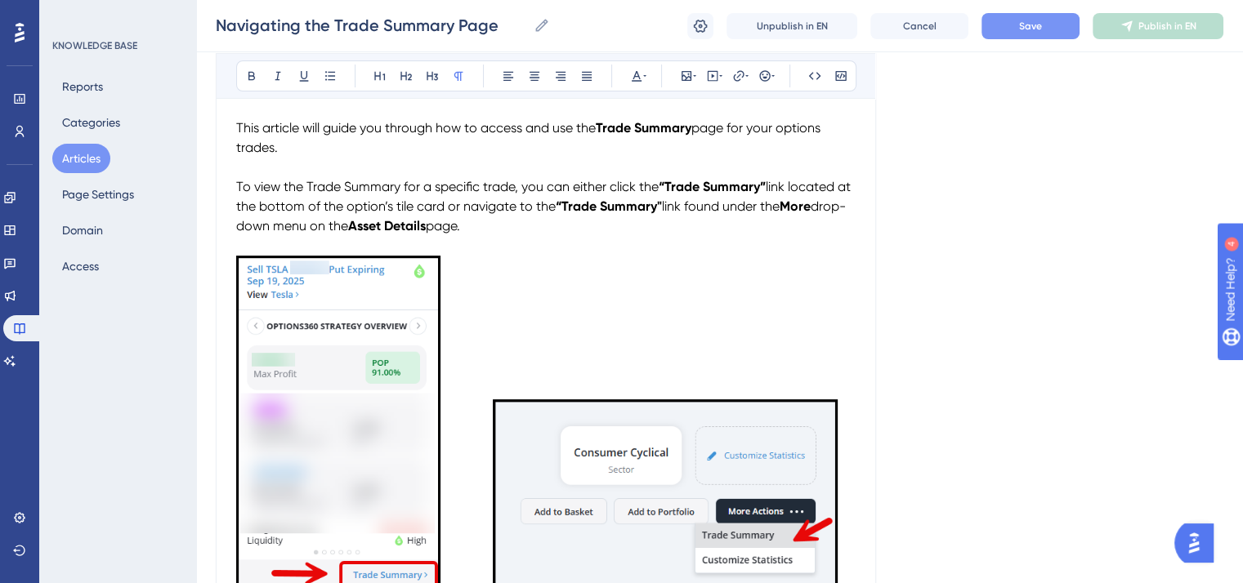
scroll to position [163, 0]
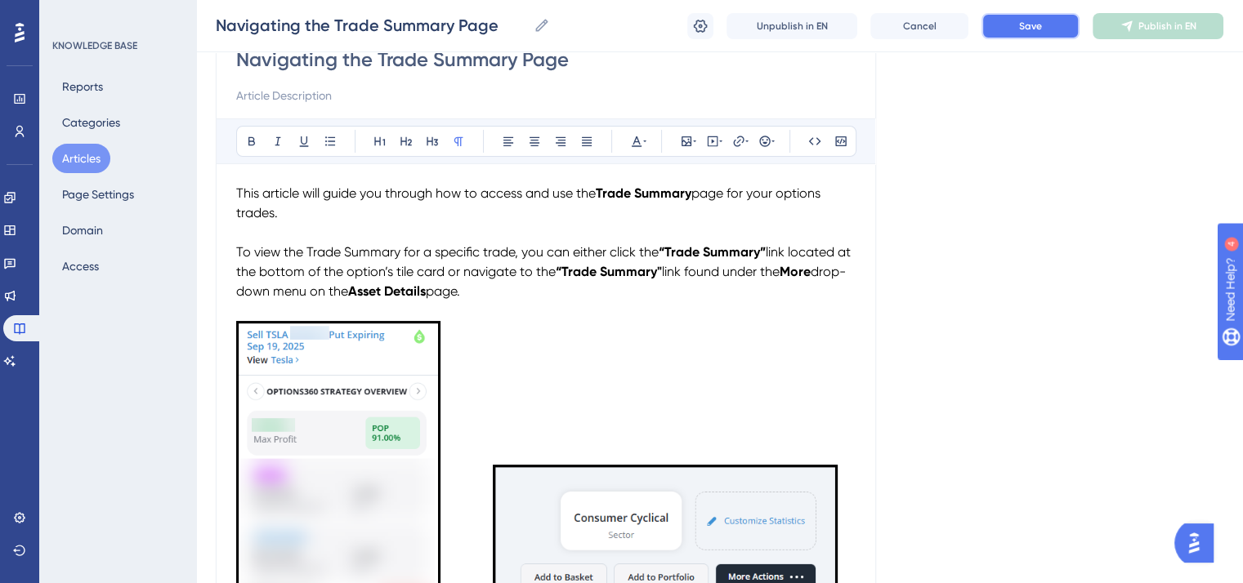
click at [1039, 29] on span "Save" at bounding box center [1030, 26] width 23 height 13
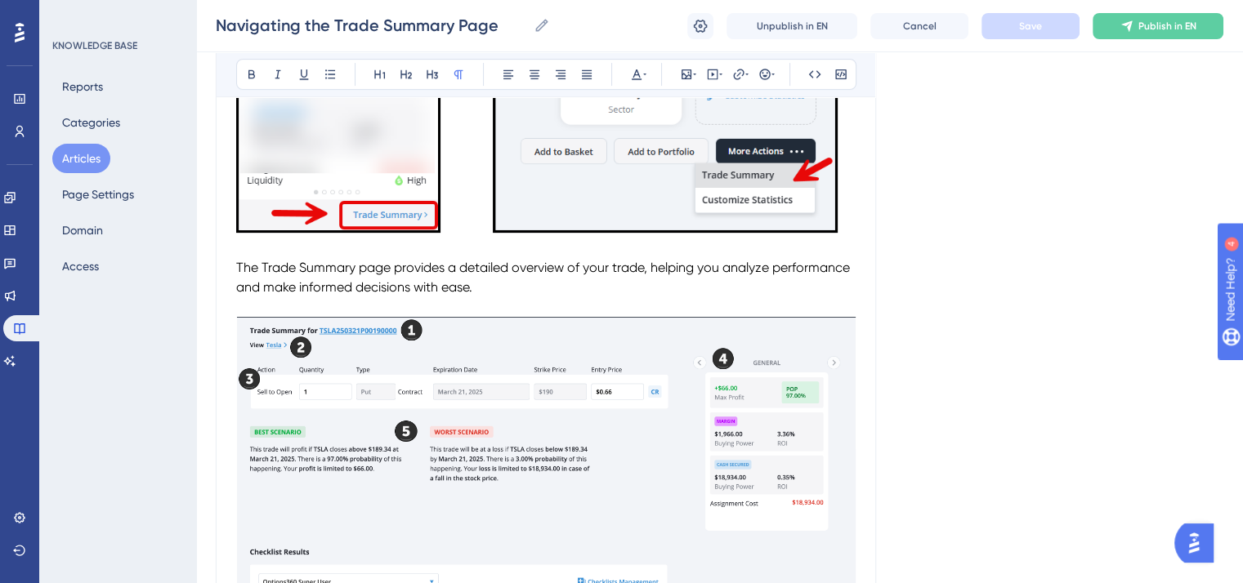
scroll to position [654, 0]
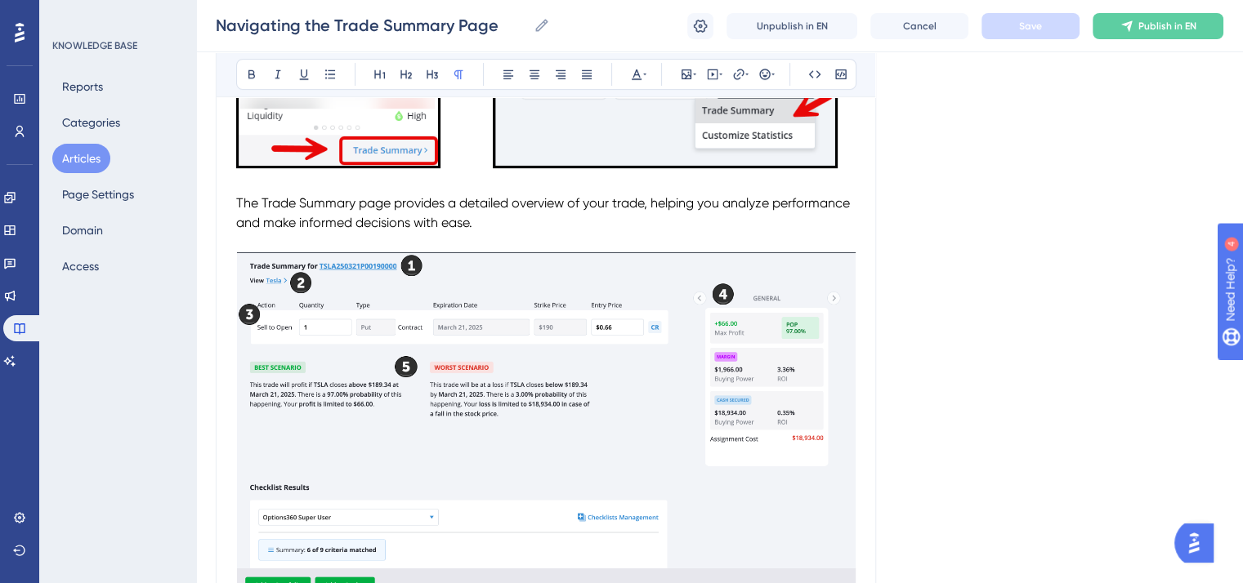
click at [487, 224] on p "The Trade Summary page provides a detailed overview of your trade, helping you …" at bounding box center [545, 213] width 619 height 39
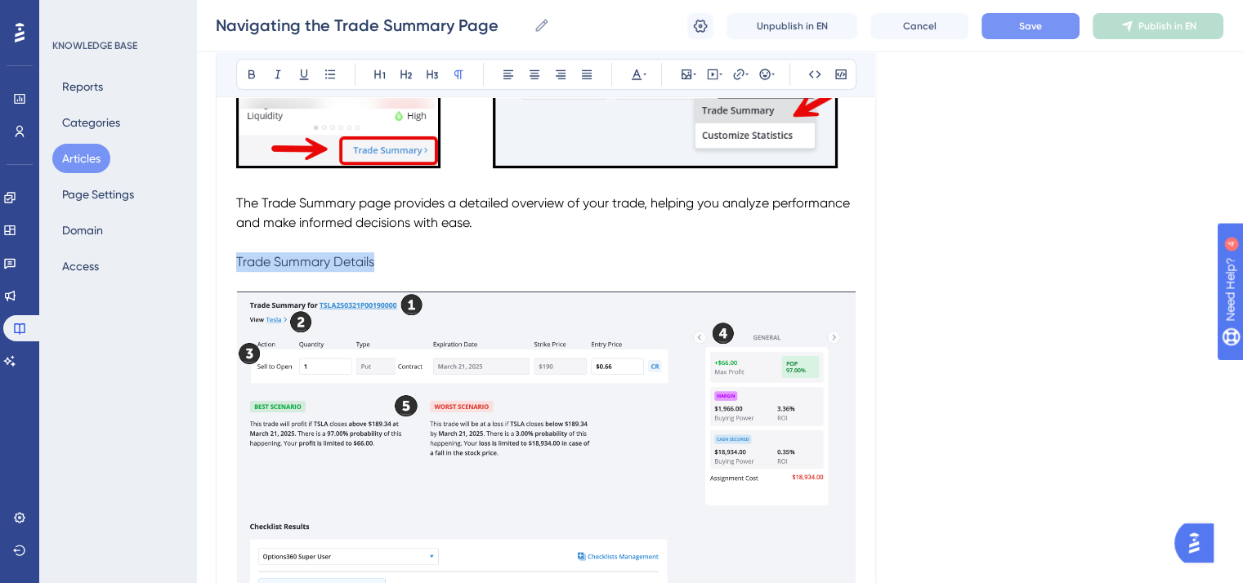
drag, startPoint x: 383, startPoint y: 269, endPoint x: 233, endPoint y: 260, distance: 150.6
click at [626, 74] on button at bounding box center [636, 74] width 23 height 23
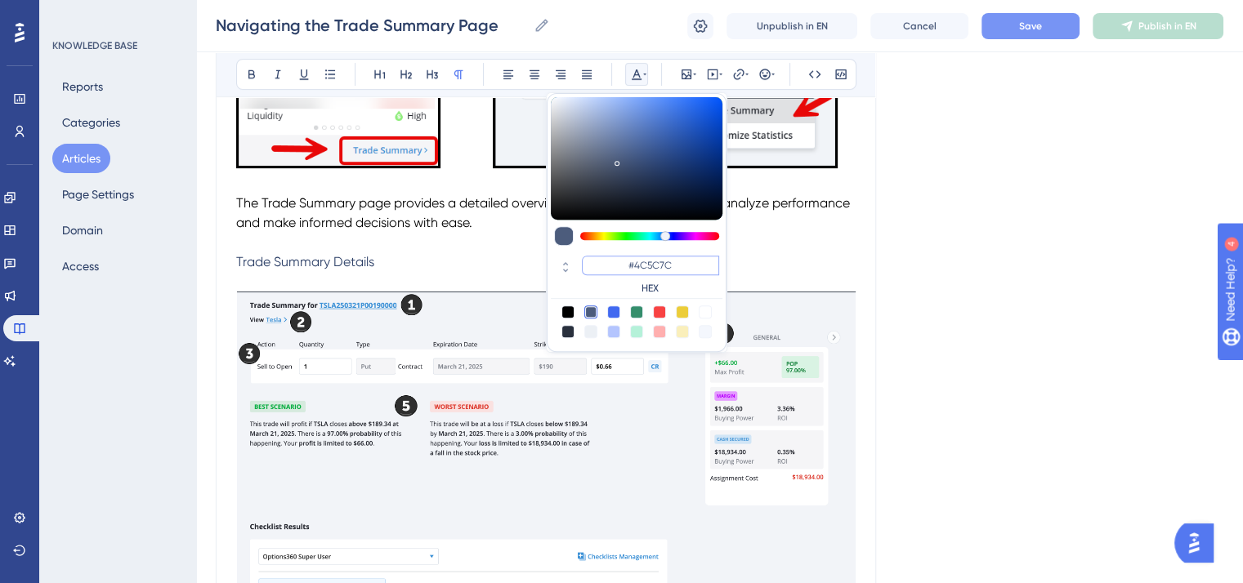
drag, startPoint x: 686, startPoint y: 263, endPoint x: 626, endPoint y: 263, distance: 59.6
click at [626, 263] on input "#4C5C7C" at bounding box center [650, 266] width 137 height 20
paste input "002FB3"
type input "#002FB3"
click at [252, 70] on icon at bounding box center [251, 74] width 7 height 9
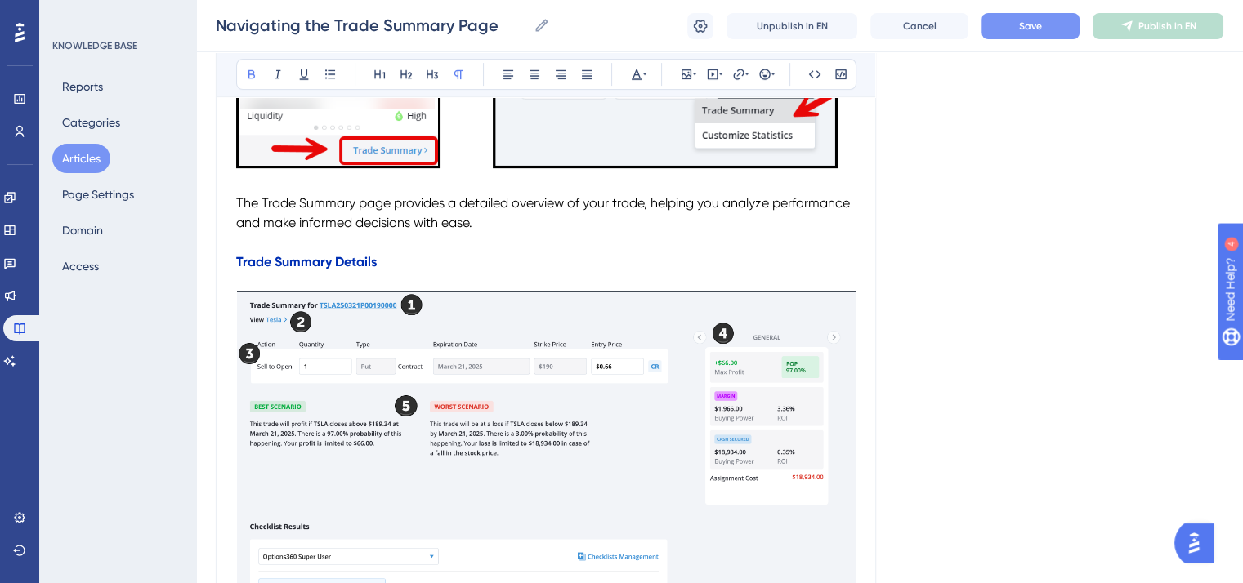
click at [458, 279] on p "To enrich screen reader interactions, please activate Accessibility in Grammarl…" at bounding box center [545, 282] width 619 height 20
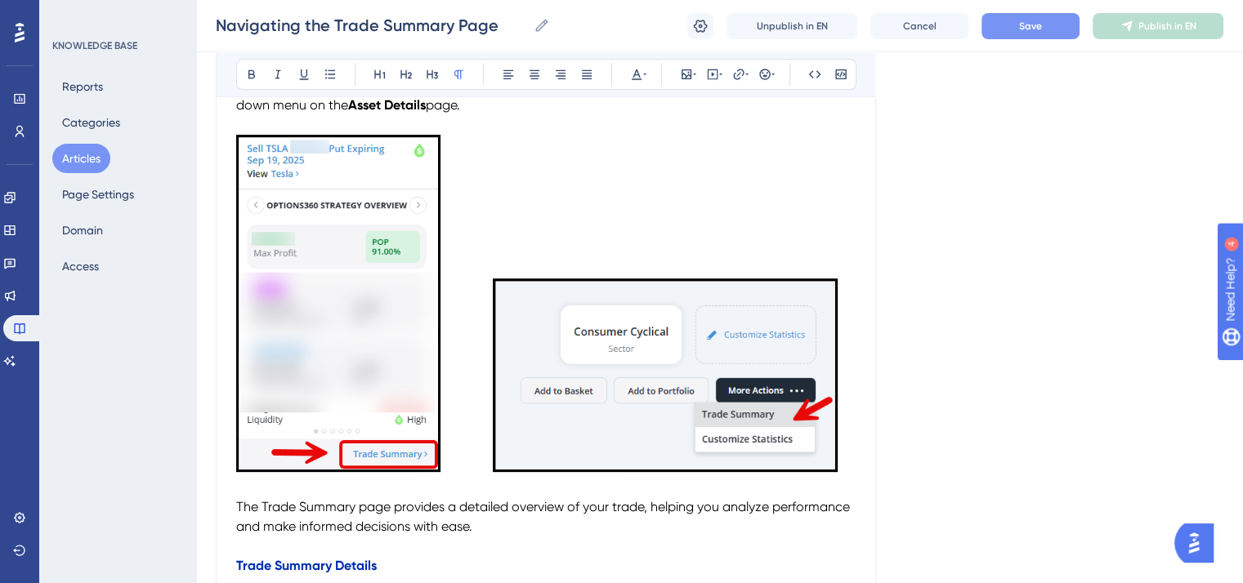
scroll to position [327, 0]
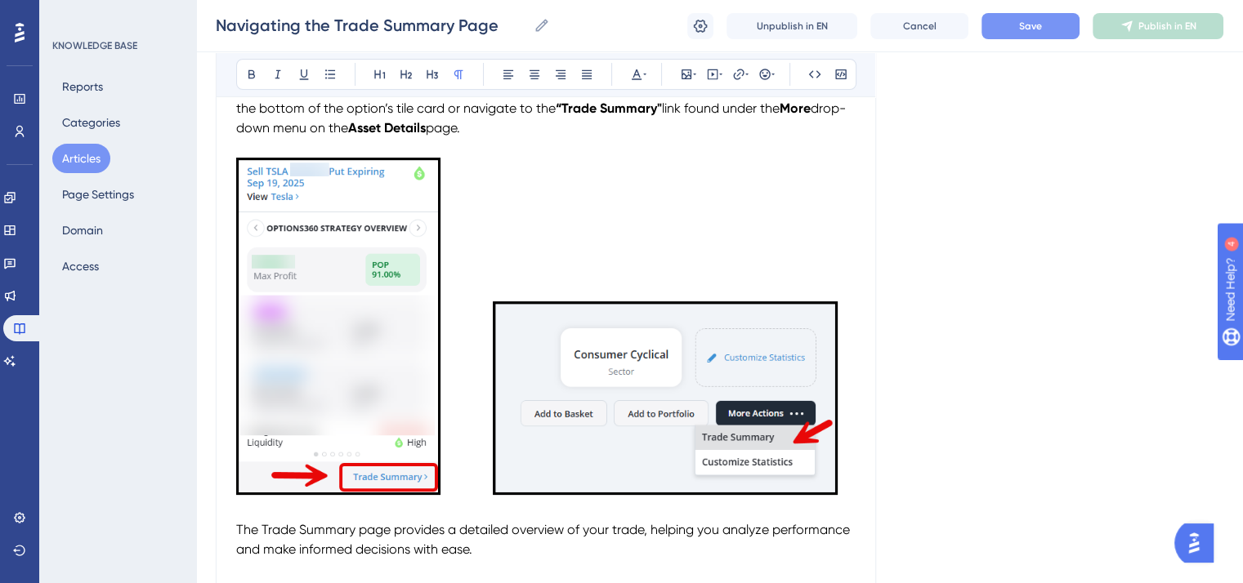
click at [340, 286] on img "To enrich screen reader interactions, please activate Accessibility in Grammarl…" at bounding box center [338, 326] width 204 height 337
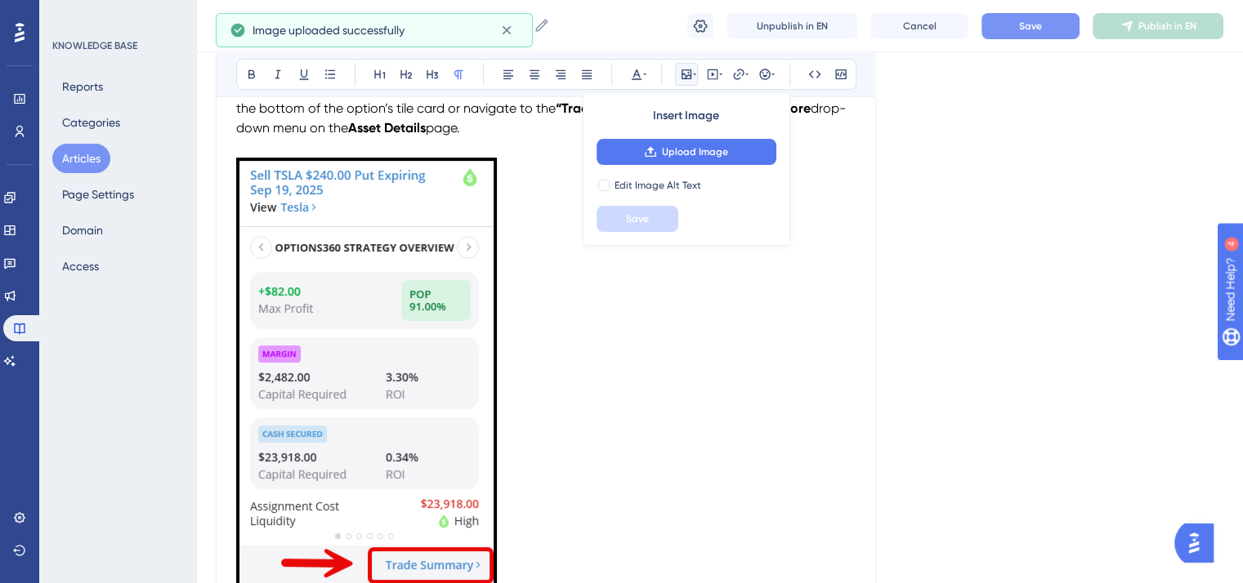
scroll to position [490, 0]
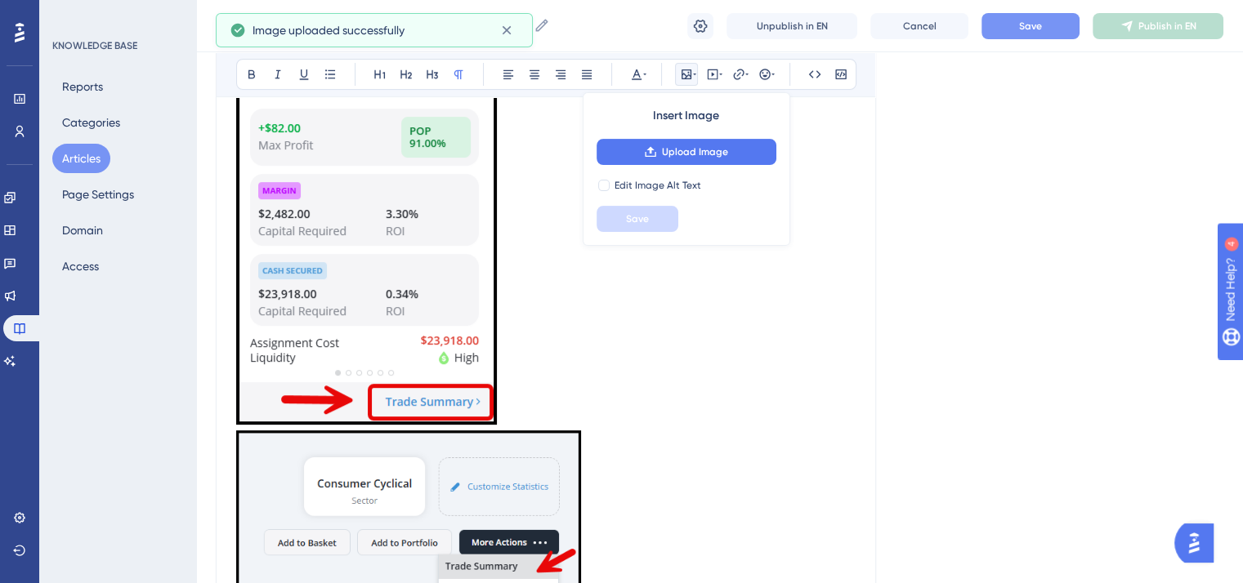
click at [427, 315] on img "To enrich screen reader interactions, please activate Accessibility in Grammarl…" at bounding box center [366, 209] width 261 height 431
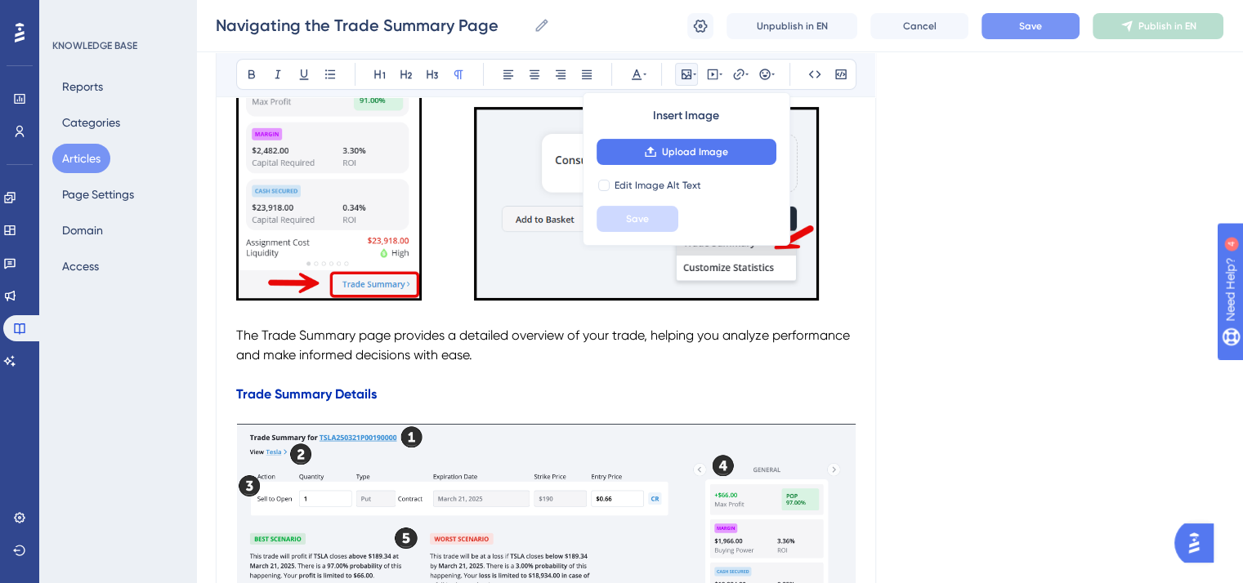
click at [566, 333] on span "The Trade Summary page provides a detailed overview of your trade, helping you …" at bounding box center [544, 345] width 617 height 35
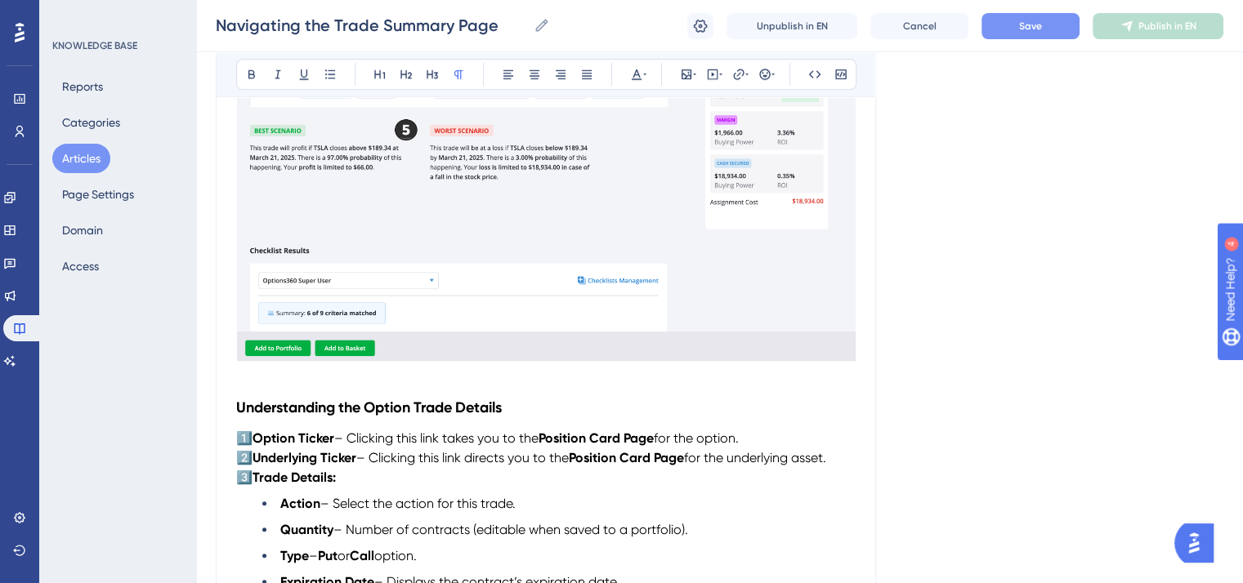
scroll to position [735, 0]
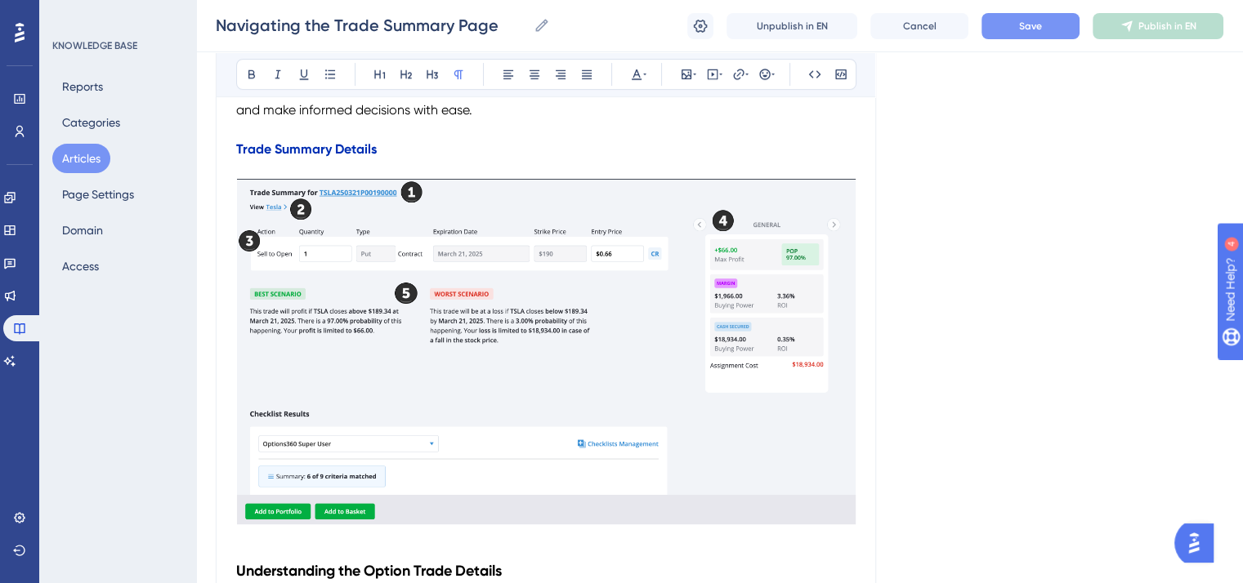
click at [686, 308] on img "To enrich screen reader interactions, please activate Accessibility in Grammarl…" at bounding box center [545, 352] width 619 height 346
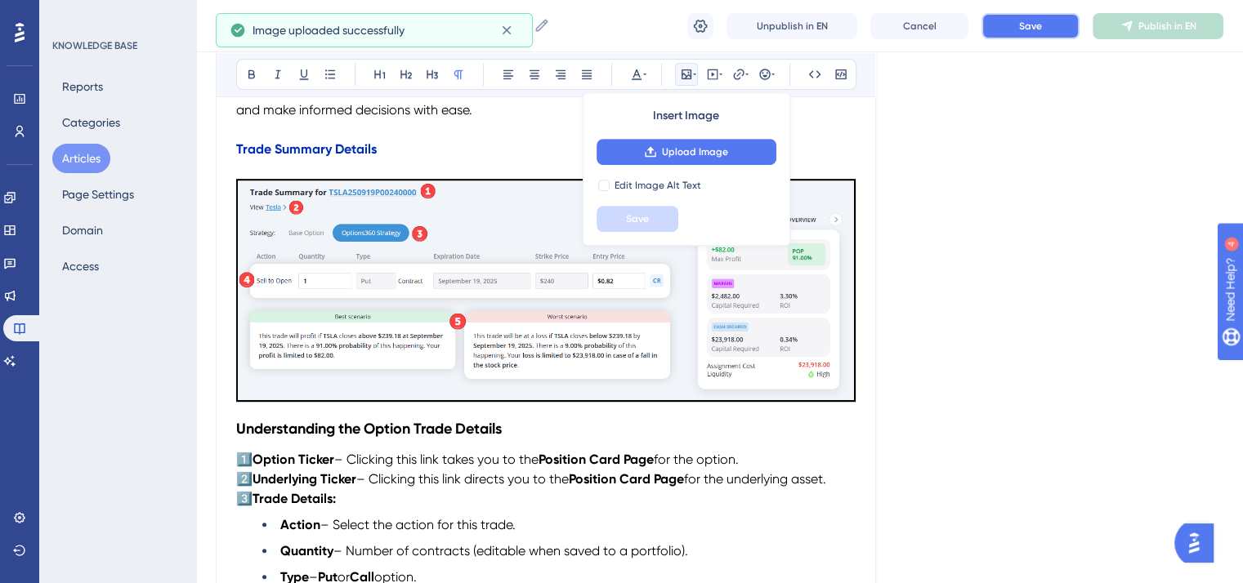
click at [1049, 29] on button "Save" at bounding box center [1030, 26] width 98 height 26
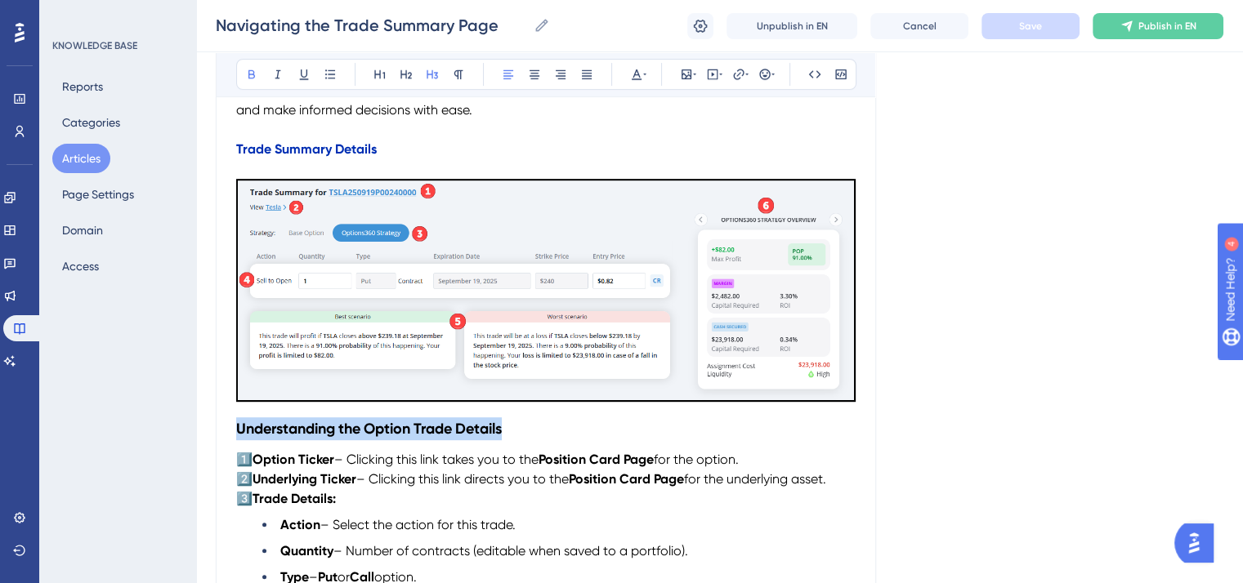
drag, startPoint x: 513, startPoint y: 431, endPoint x: 237, endPoint y: 434, distance: 276.2
click at [237, 434] on h3 "Understanding the Option Trade Details" at bounding box center [545, 429] width 619 height 42
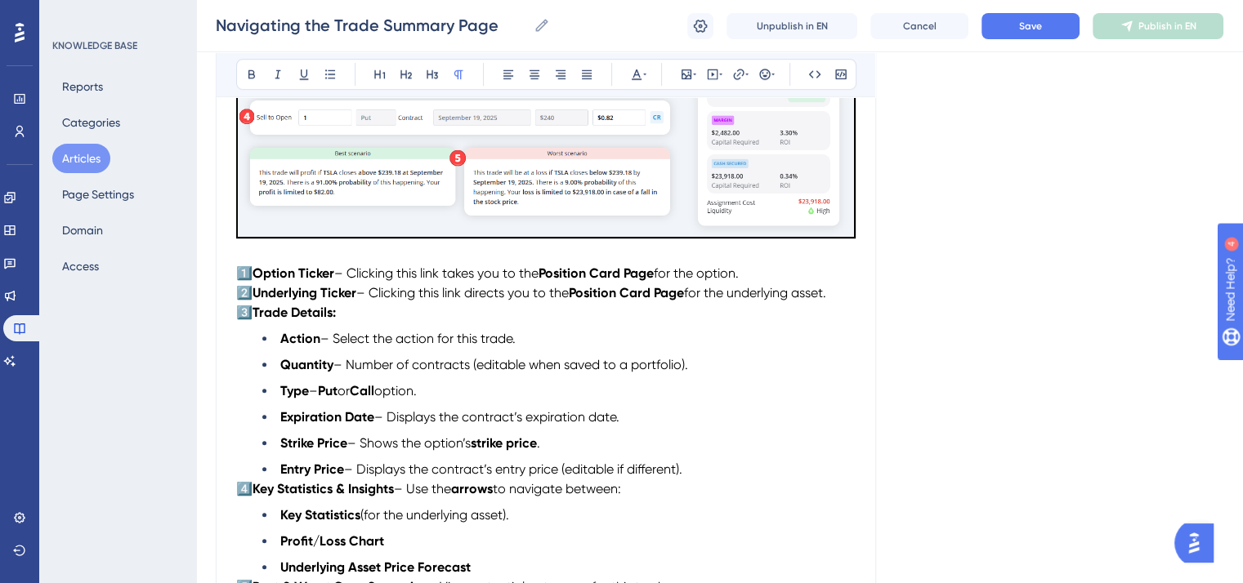
scroll to position [817, 0]
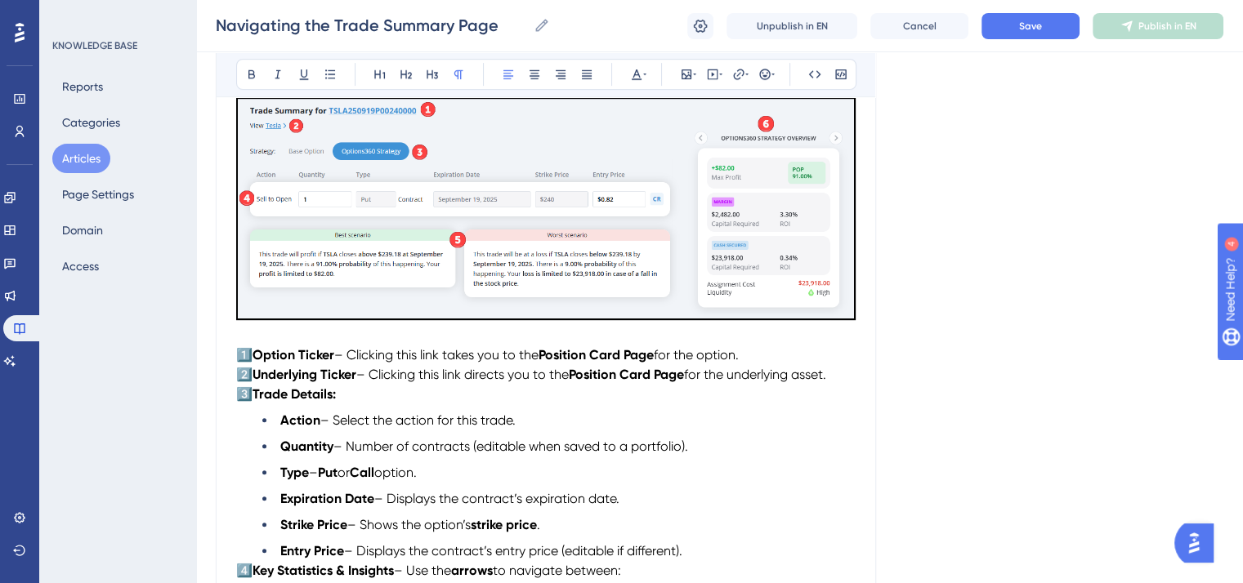
click at [257, 355] on strong "Option Ticker" at bounding box center [293, 355] width 82 height 16
click at [735, 355] on p "Option Ticker – Clicking this link takes you to the Position Card Page for the …" at bounding box center [545, 356] width 619 height 20
drag, startPoint x: 749, startPoint y: 355, endPoint x: 730, endPoint y: 355, distance: 19.6
click at [730, 355] on p "Option Ticker – Clicking this link takes you to the Position Card Page for the …" at bounding box center [545, 356] width 619 height 20
click at [639, 78] on icon at bounding box center [637, 74] width 10 height 11
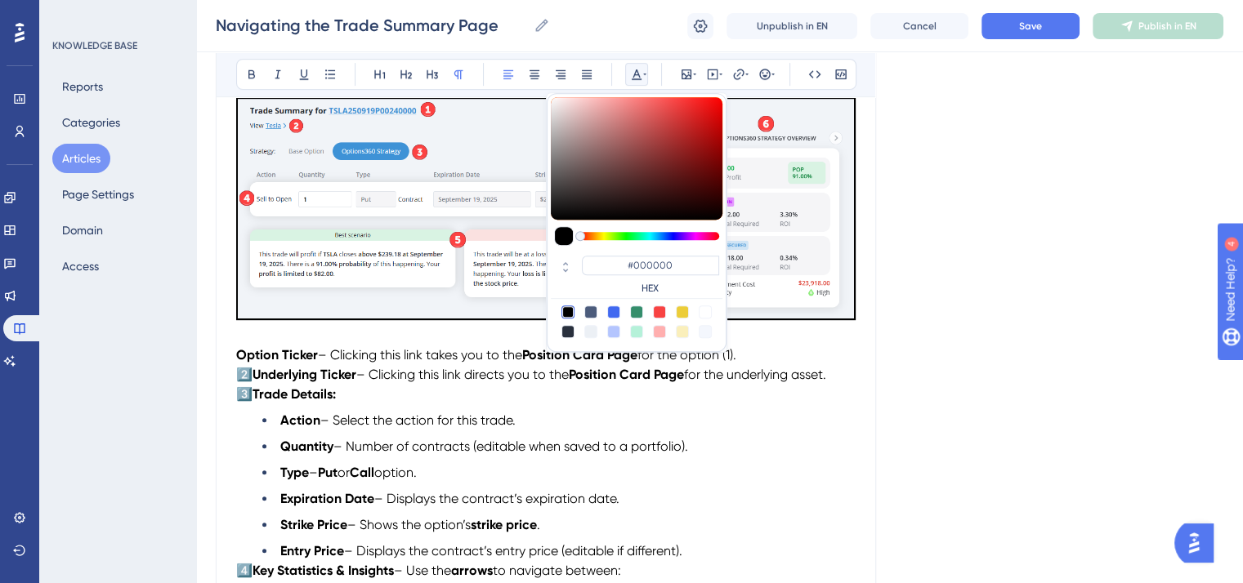
click at [657, 309] on div at bounding box center [659, 312] width 13 height 13
type input "#F84343"
click at [252, 76] on icon at bounding box center [251, 74] width 13 height 13
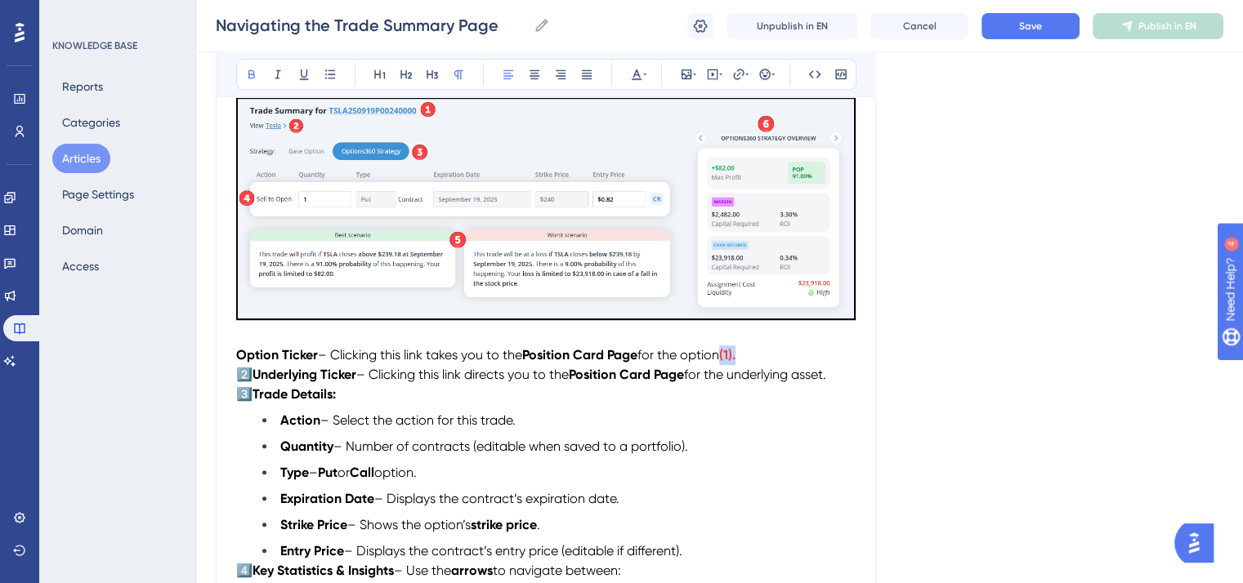
click at [810, 359] on p "Option Ticker – Clicking this link takes you to the Position Card Page for the …" at bounding box center [545, 356] width 619 height 20
drag, startPoint x: 643, startPoint y: 357, endPoint x: 529, endPoint y: 356, distance: 113.6
click at [529, 356] on p "Option Ticker – Clicking this link takes you to the Position Card Page for the …" at bounding box center [545, 356] width 619 height 20
click at [717, 360] on span "for the option" at bounding box center [676, 355] width 82 height 16
click at [236, 354] on strong "Option Ticker" at bounding box center [277, 355] width 82 height 16
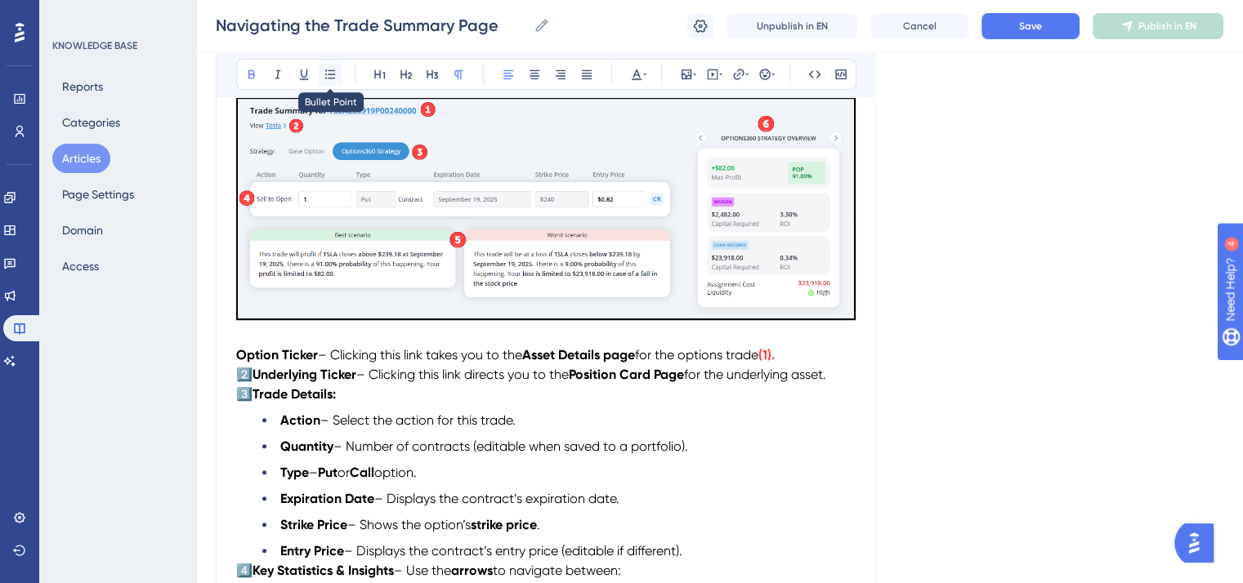
click at [325, 72] on icon at bounding box center [330, 74] width 13 height 13
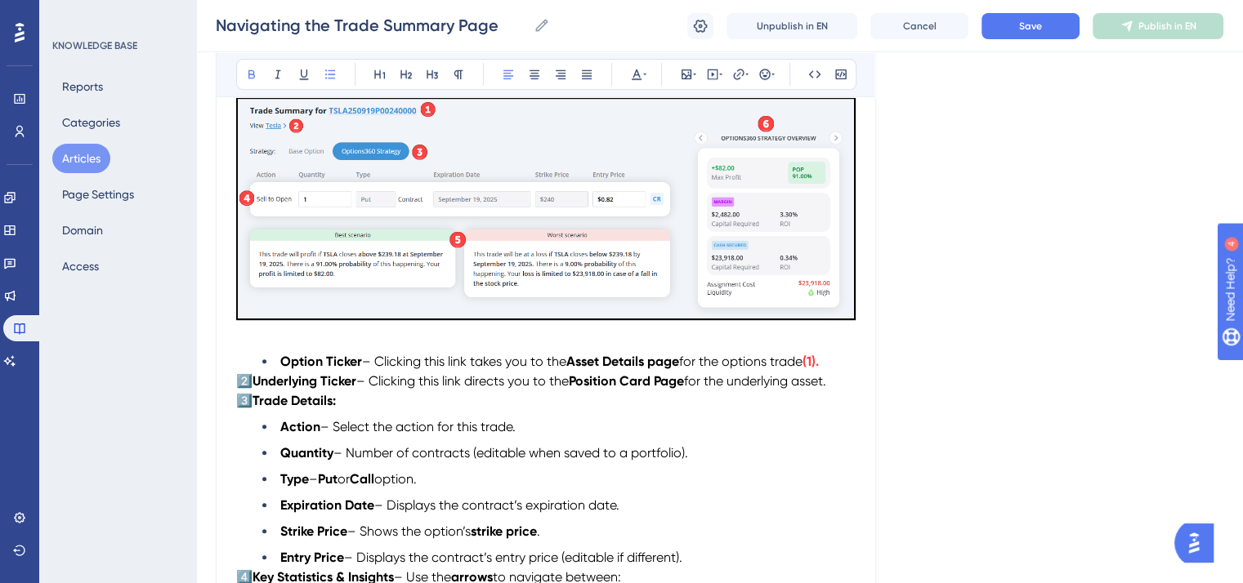
drag, startPoint x: 257, startPoint y: 383, endPoint x: 267, endPoint y: 378, distance: 12.1
click at [257, 382] on strong "Underlying Ticker" at bounding box center [304, 381] width 104 height 16
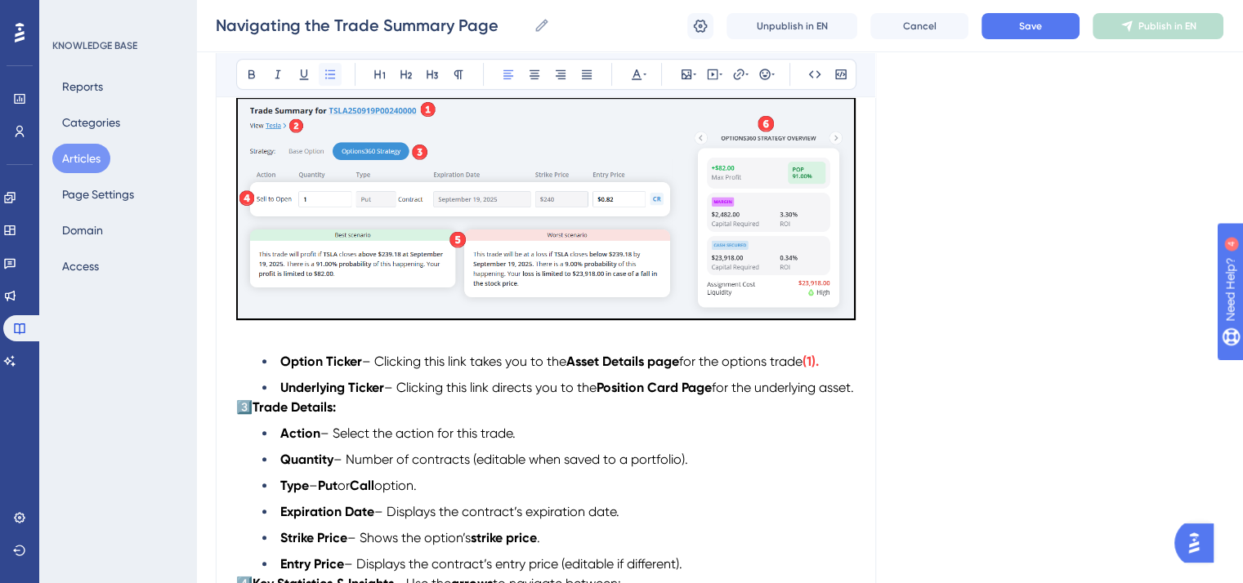
click at [327, 76] on icon at bounding box center [330, 74] width 13 height 13
click at [453, 360] on span "– Clicking this link takes you to the" at bounding box center [464, 362] width 204 height 16
drag, startPoint x: 717, startPoint y: 391, endPoint x: 605, endPoint y: 390, distance: 112.8
click at [605, 390] on strong "Position Card Page" at bounding box center [653, 388] width 115 height 16
click at [306, 398] on li "Underlying Ticker – Clicking this link directs you to the Asset Details page fo…" at bounding box center [558, 388] width 593 height 20
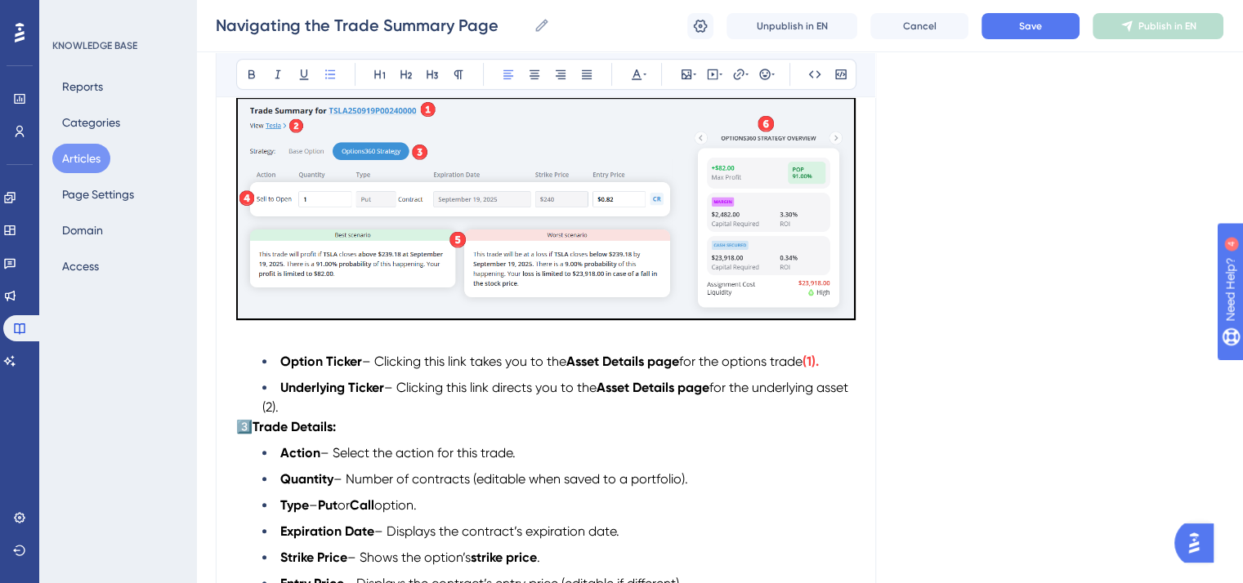
drag, startPoint x: 316, startPoint y: 409, endPoint x: 297, endPoint y: 406, distance: 19.1
click at [297, 406] on li "Underlying Ticker – Clicking this link directs you to the Asset Details page fo…" at bounding box center [558, 397] width 593 height 39
click at [634, 75] on icon at bounding box center [636, 74] width 13 height 13
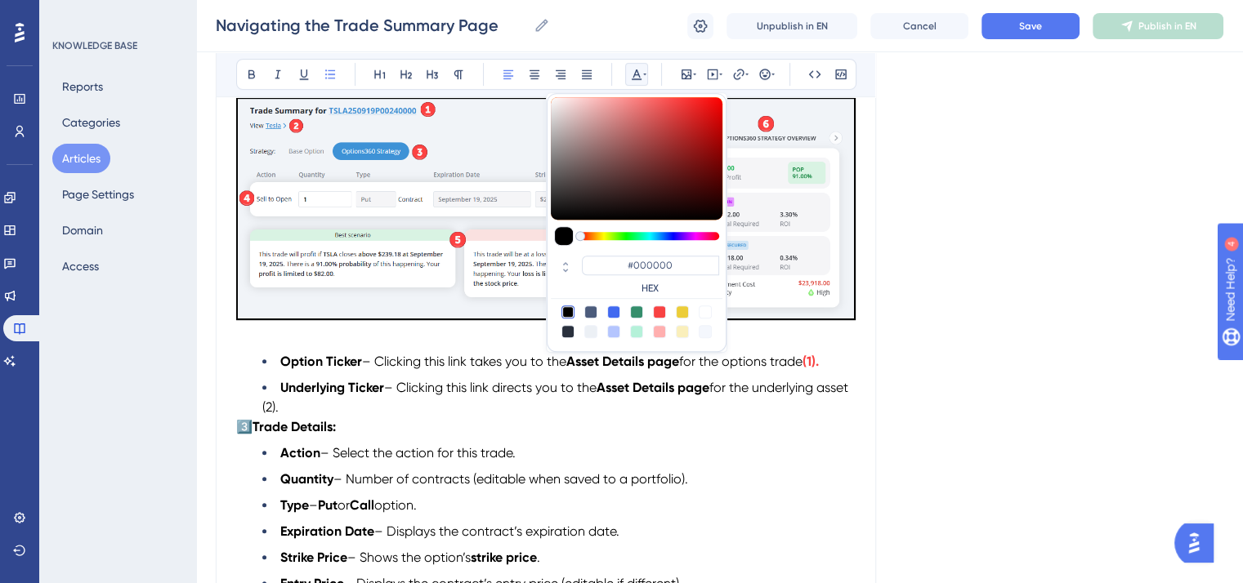
click at [663, 315] on div at bounding box center [659, 312] width 13 height 13
type input "#F84343"
click at [249, 76] on icon at bounding box center [251, 74] width 13 height 13
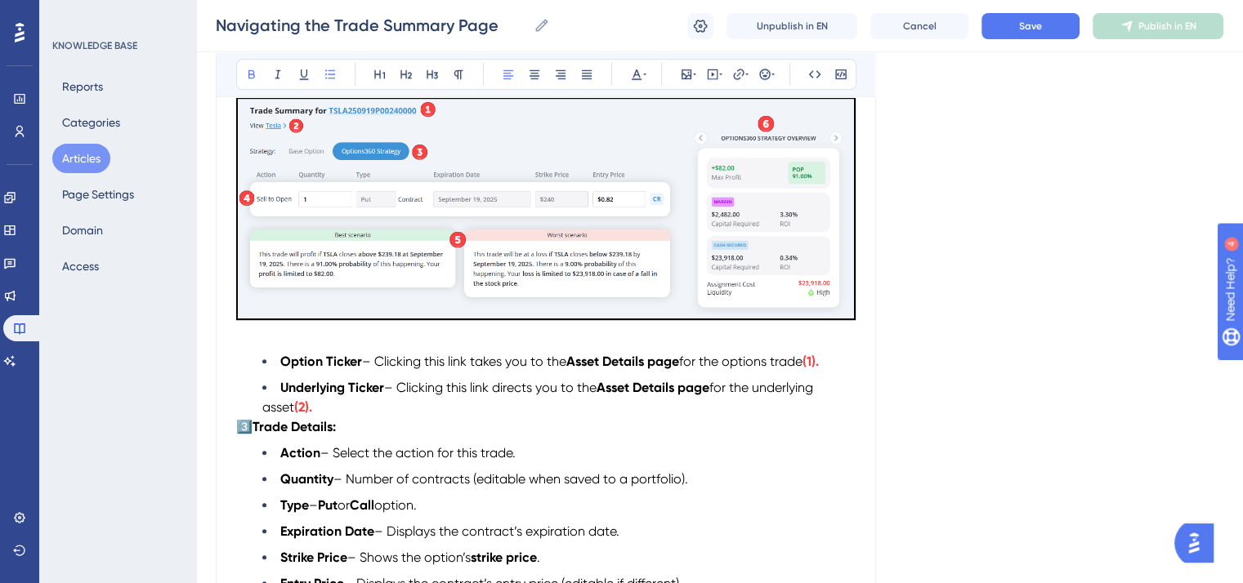
click at [400, 418] on li "Underlying Ticker – Clicking this link directs you to the Asset Details page fo…" at bounding box center [558, 397] width 593 height 39
click at [258, 429] on strong "Trade Details:" at bounding box center [293, 427] width 83 height 16
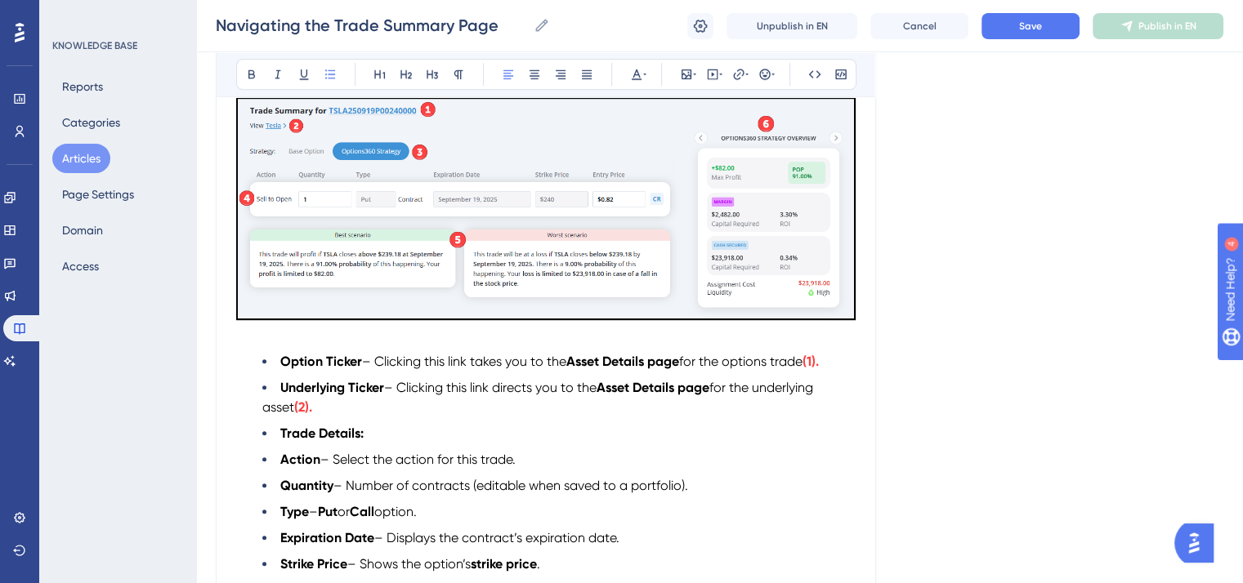
click at [280, 467] on strong "Action" at bounding box center [300, 460] width 40 height 16
click at [280, 491] on strong "Quantity" at bounding box center [306, 486] width 53 height 16
click at [280, 517] on strong "Type" at bounding box center [294, 512] width 29 height 16
click at [280, 544] on strong "Expiration Date" at bounding box center [327, 538] width 94 height 16
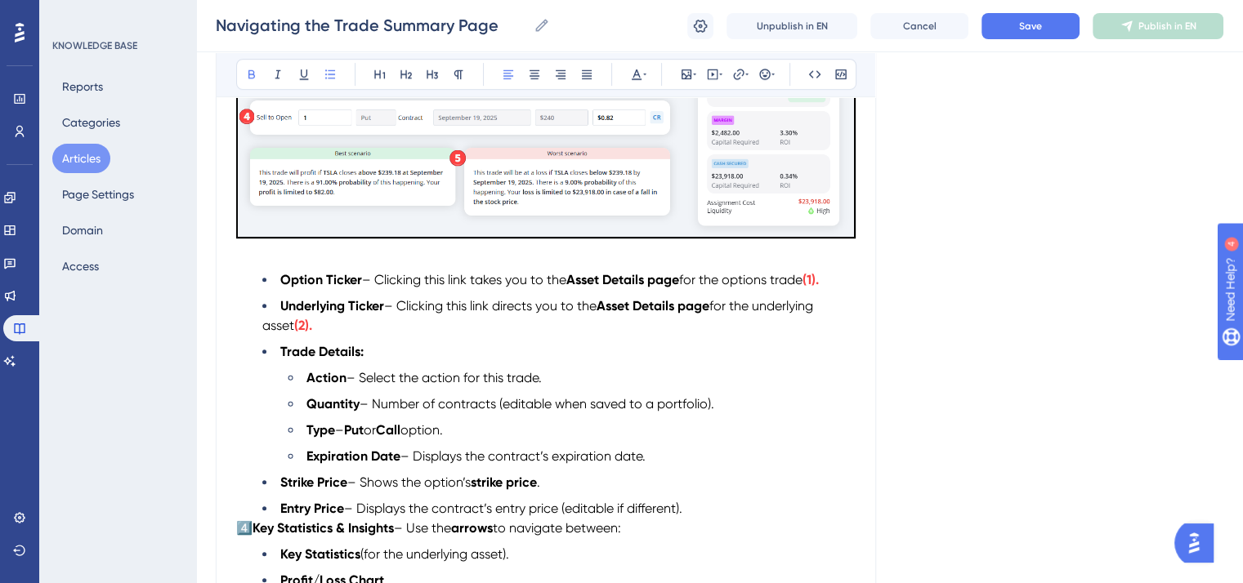
click at [280, 489] on strong "Strike Price" at bounding box center [313, 483] width 67 height 16
click at [280, 516] on strong "Entry Price" at bounding box center [312, 509] width 64 height 16
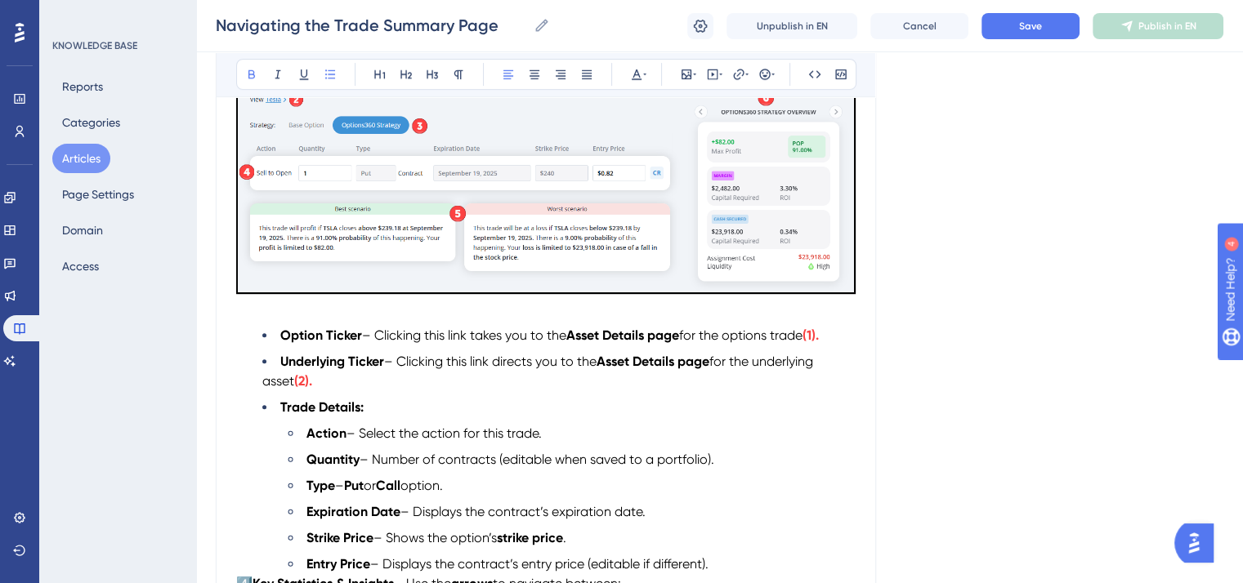
scroll to position [817, 0]
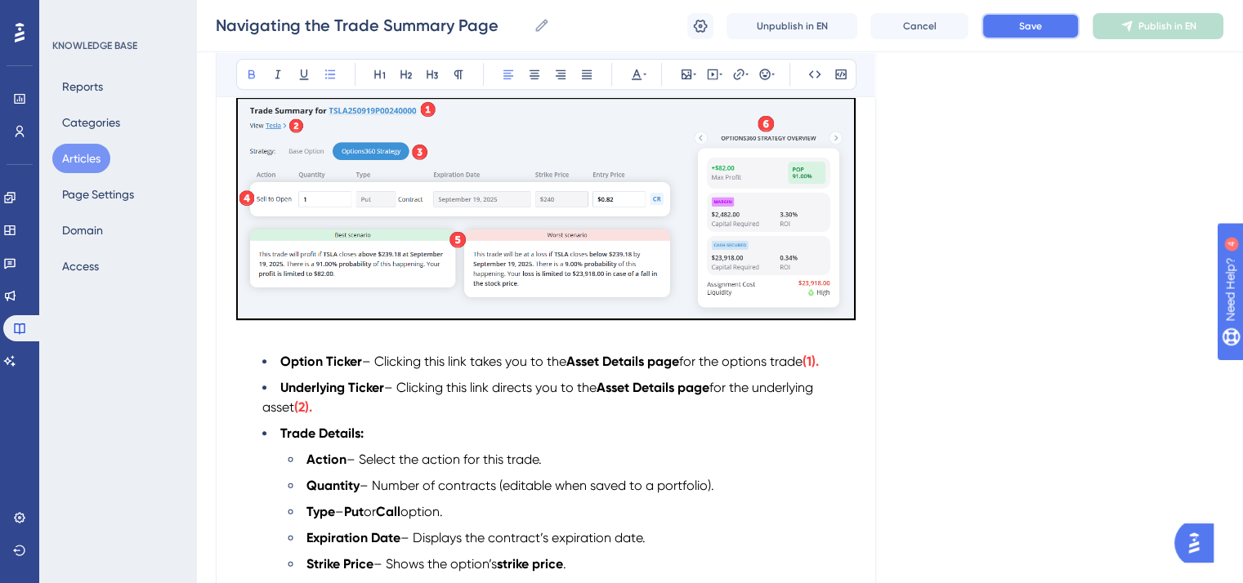
click at [1035, 27] on span "Save" at bounding box center [1030, 26] width 23 height 13
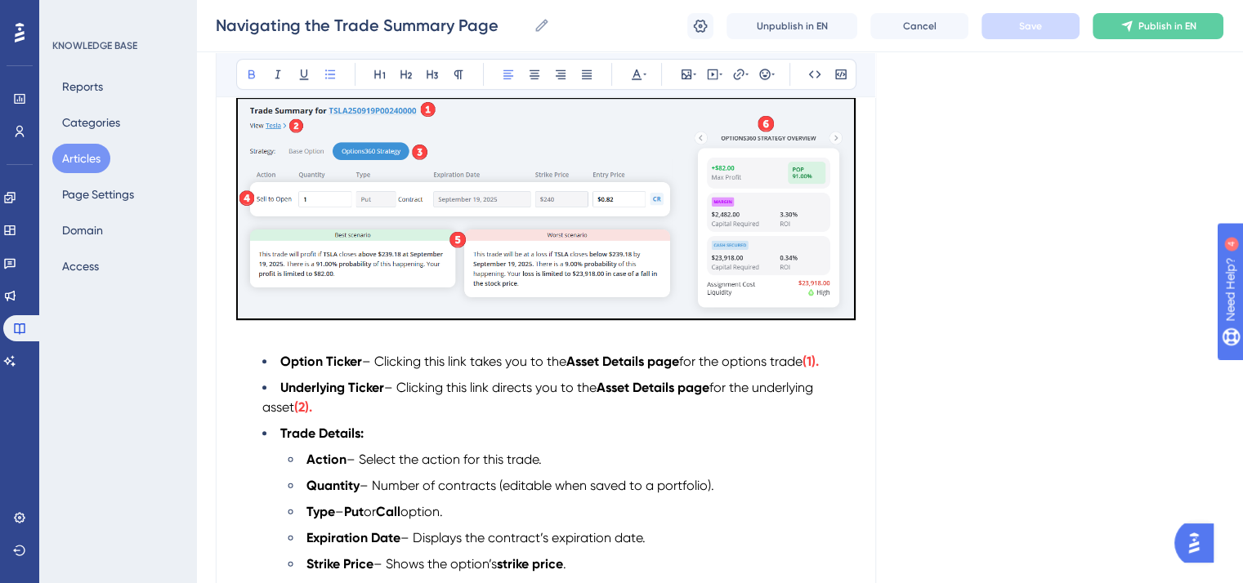
click at [365, 438] on li "Trade Details:" at bounding box center [558, 434] width 593 height 20
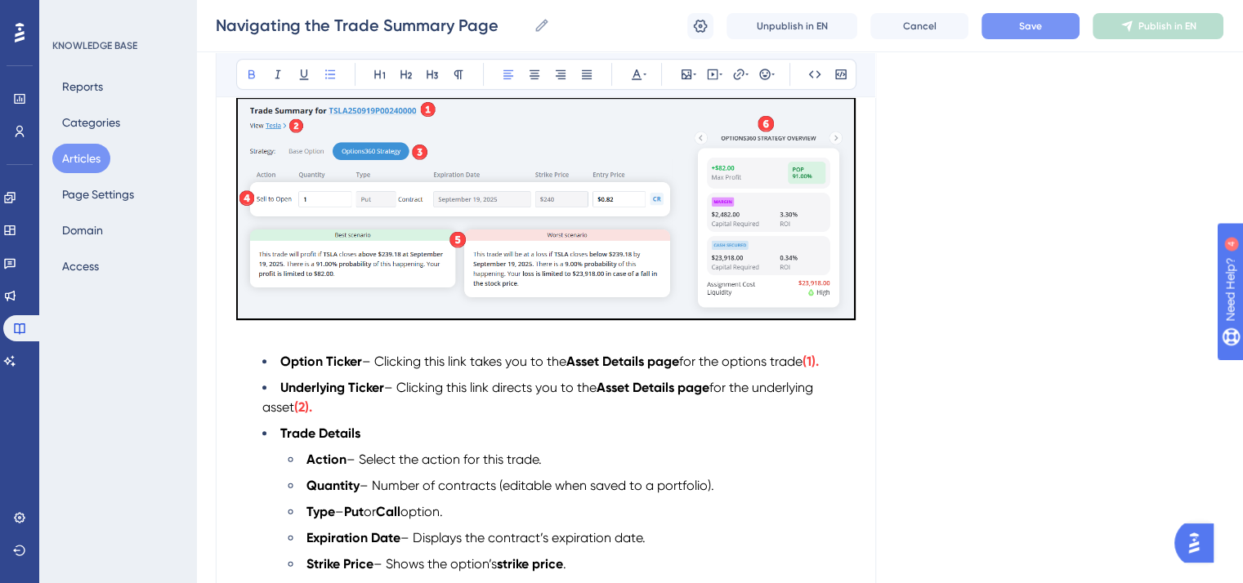
click at [328, 413] on li "Underlying Ticker – Clicking this link directs you to the Asset Details page fo…" at bounding box center [558, 397] width 593 height 39
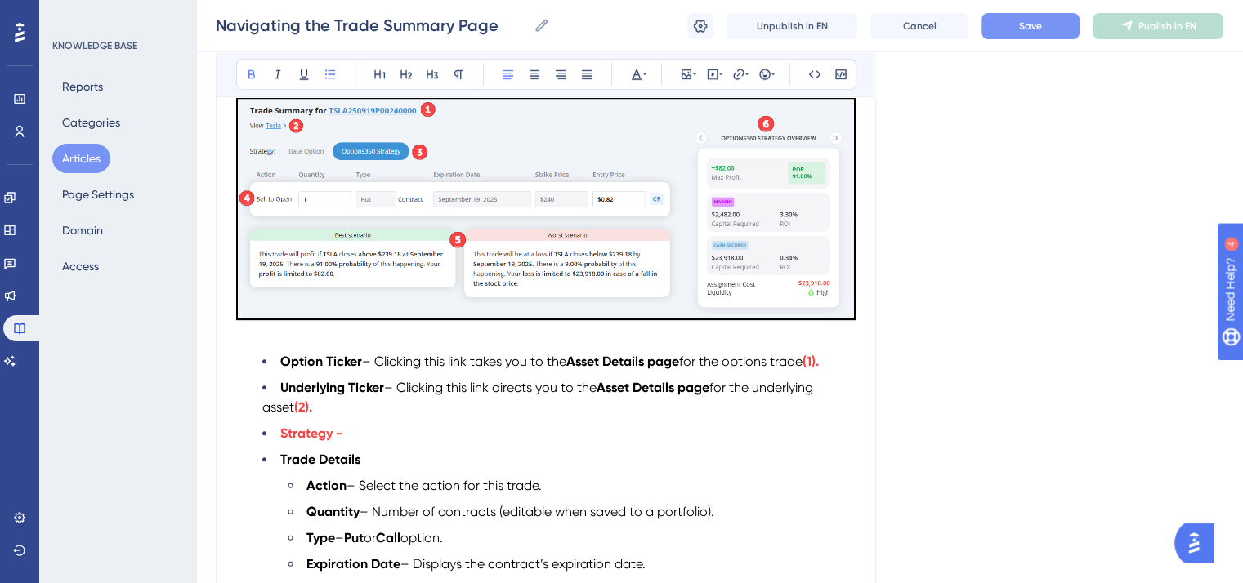
drag, startPoint x: 344, startPoint y: 442, endPoint x: 283, endPoint y: 442, distance: 61.3
click at [283, 441] on strong "Strategy -" at bounding box center [311, 434] width 62 height 16
click at [639, 72] on icon at bounding box center [636, 74] width 13 height 13
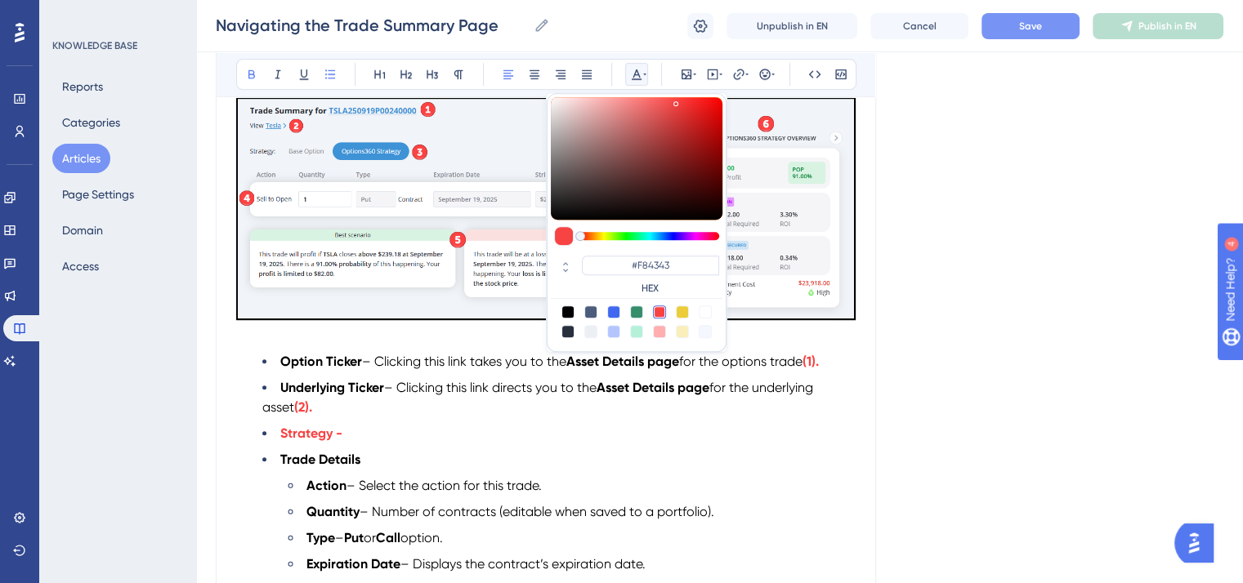
click at [569, 311] on div at bounding box center [567, 312] width 13 height 13
type input "#000000"
click at [373, 436] on li "Strategy -" at bounding box center [558, 434] width 593 height 20
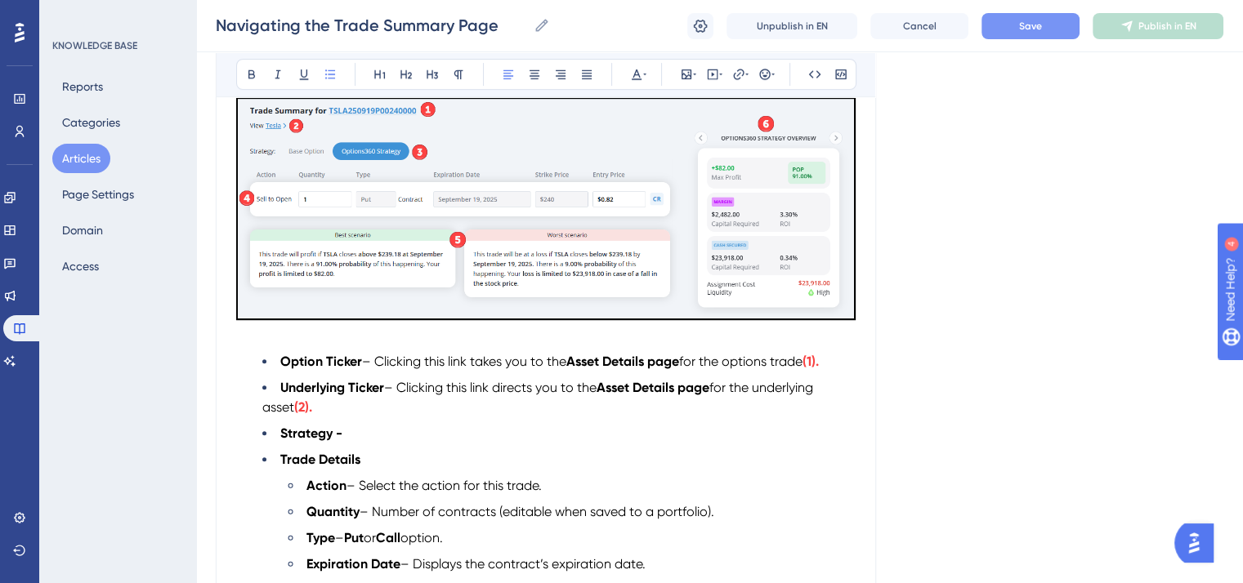
click at [396, 393] on span "– Clicking this link directs you to the" at bounding box center [490, 388] width 212 height 16
click at [373, 366] on span "– Clicking this link takes you to the" at bounding box center [464, 362] width 204 height 16
click at [355, 439] on li "Strategy -" at bounding box center [558, 434] width 593 height 20
click at [251, 73] on icon at bounding box center [251, 74] width 13 height 13
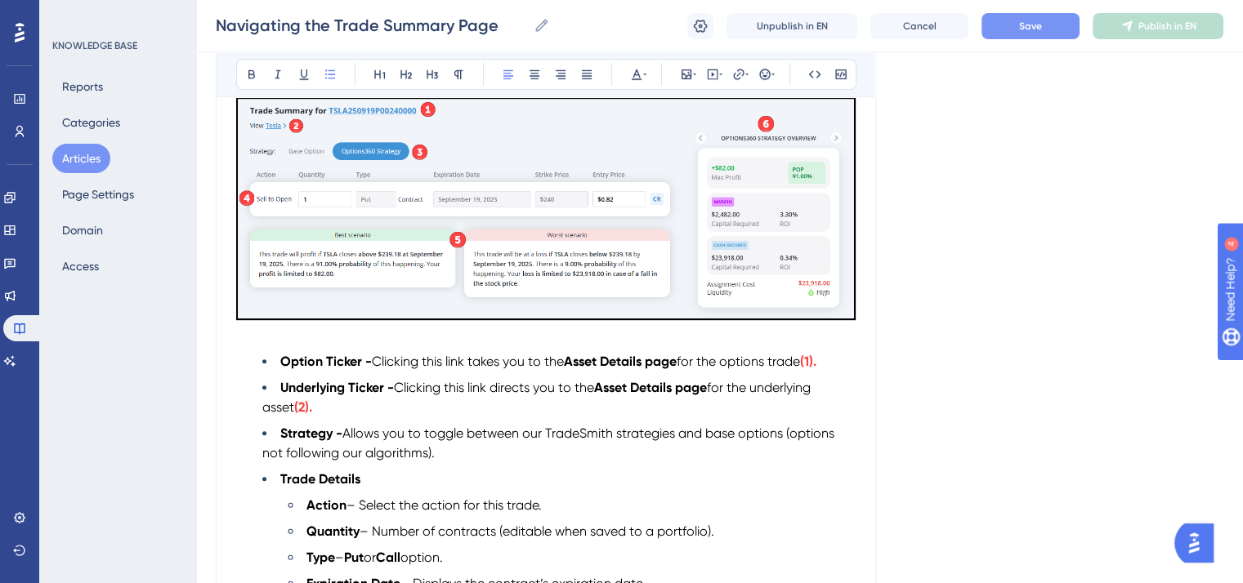
click at [592, 440] on span "Allows you to toggle between our TradeSmith strategies and base options (option…" at bounding box center [549, 443] width 575 height 35
click at [252, 75] on icon at bounding box center [251, 74] width 13 height 13
click at [275, 75] on icon at bounding box center [277, 74] width 13 height 13
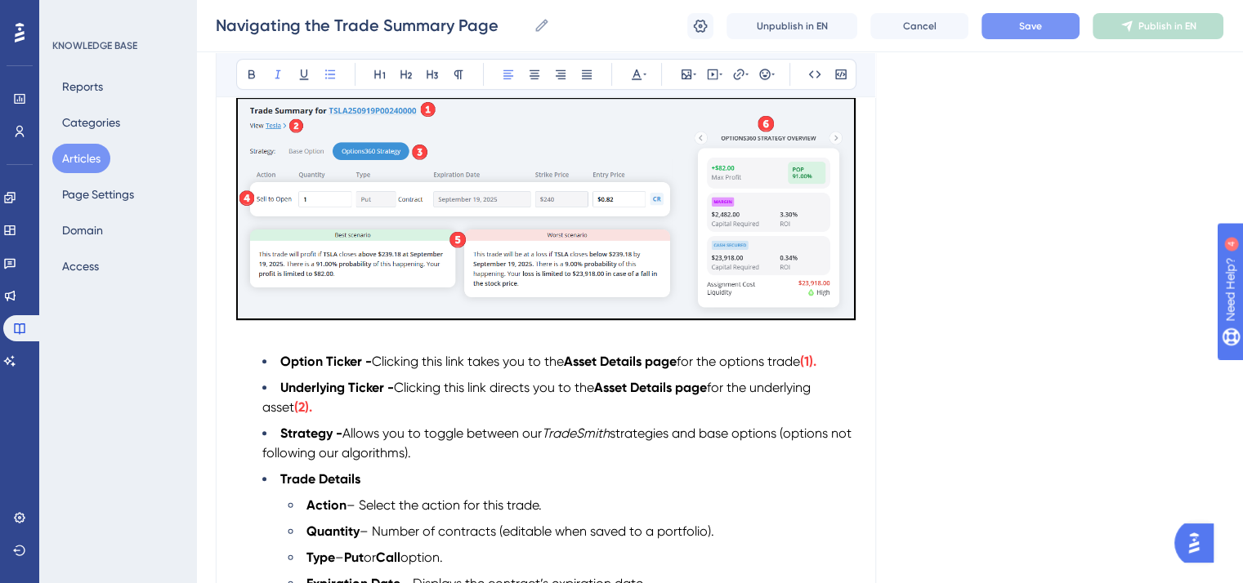
click at [489, 456] on li "Strategy - Allows you to toggle between our TradeSmith strategies and base opti…" at bounding box center [558, 443] width 593 height 39
drag, startPoint x: 702, startPoint y: 391, endPoint x: 601, endPoint y: 391, distance: 100.5
click at [601, 391] on li "Underlying Ticker - Clicking this link directs you to the Asset Details page fo…" at bounding box center [558, 397] width 593 height 39
click at [246, 73] on icon at bounding box center [251, 74] width 13 height 13
drag, startPoint x: 690, startPoint y: 368, endPoint x: 570, endPoint y: 367, distance: 120.1
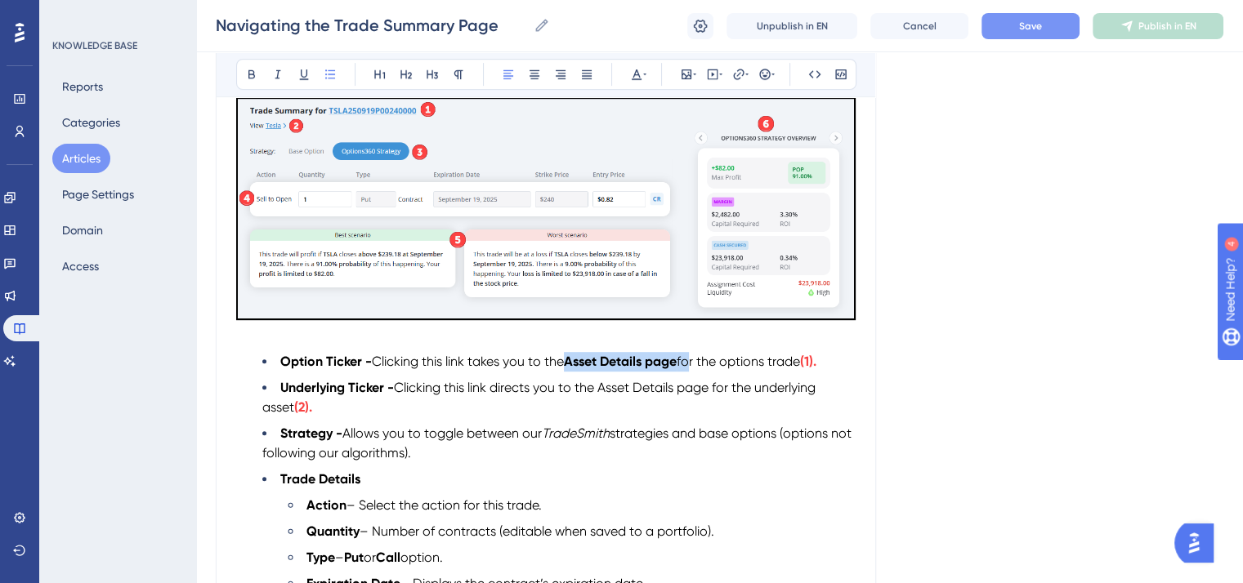
click at [570, 367] on li "Option Ticker - Clicking this link takes you to the Asset Details page for the …" at bounding box center [558, 362] width 593 height 20
click at [250, 69] on icon at bounding box center [251, 74] width 13 height 13
click at [752, 400] on li "Underlying Ticker - Clicking this link directs you to the Asset Details page fo…" at bounding box center [558, 397] width 593 height 39
drag, startPoint x: 405, startPoint y: 507, endPoint x: 362, endPoint y: 508, distance: 43.3
click at [362, 508] on span "– Select the action for this trade." at bounding box center [443, 506] width 195 height 16
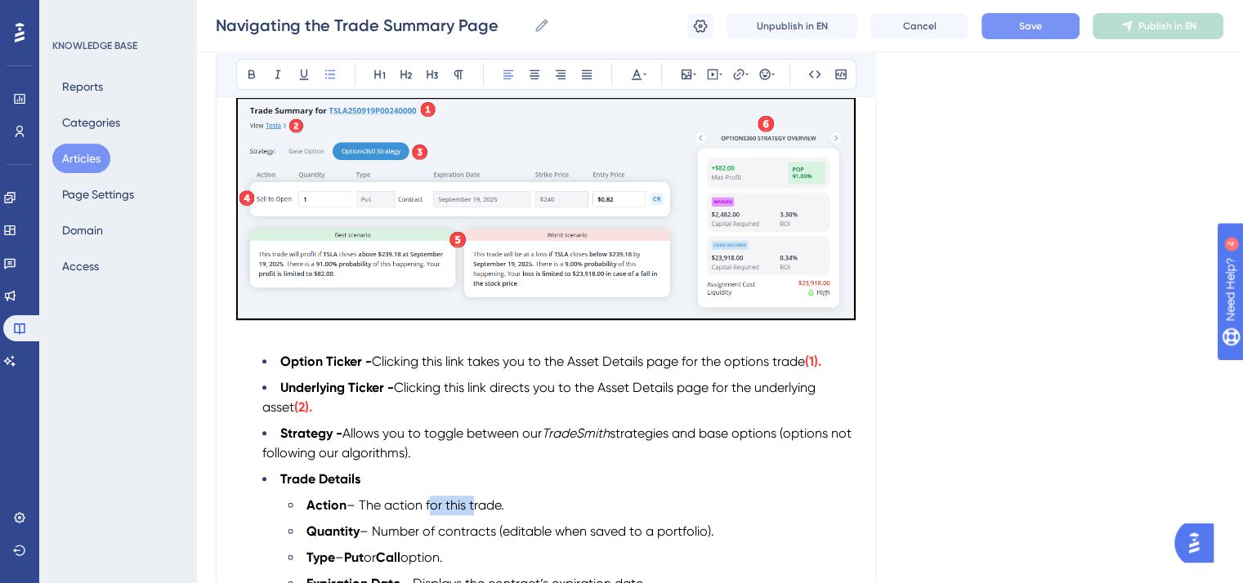
drag, startPoint x: 471, startPoint y: 511, endPoint x: 428, endPoint y: 511, distance: 42.5
click at [428, 511] on span "– The action for this trade." at bounding box center [425, 506] width 158 height 16
click at [471, 473] on ul "Option Ticker - Clicking this link takes you to the Asset Details page for the …" at bounding box center [545, 499] width 619 height 294
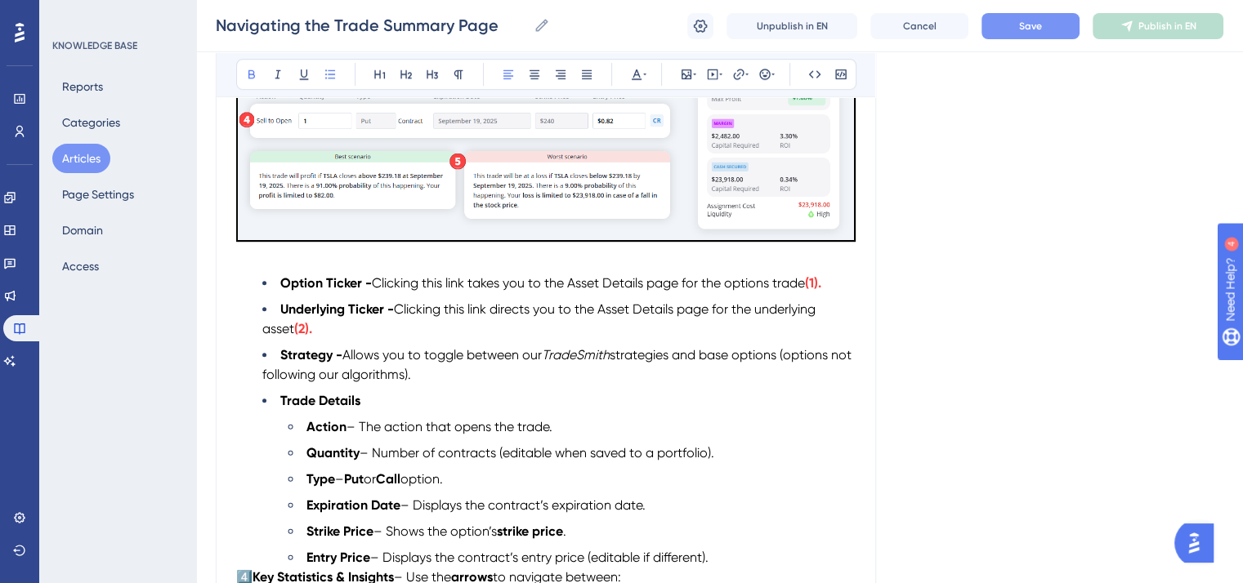
scroll to position [981, 0]
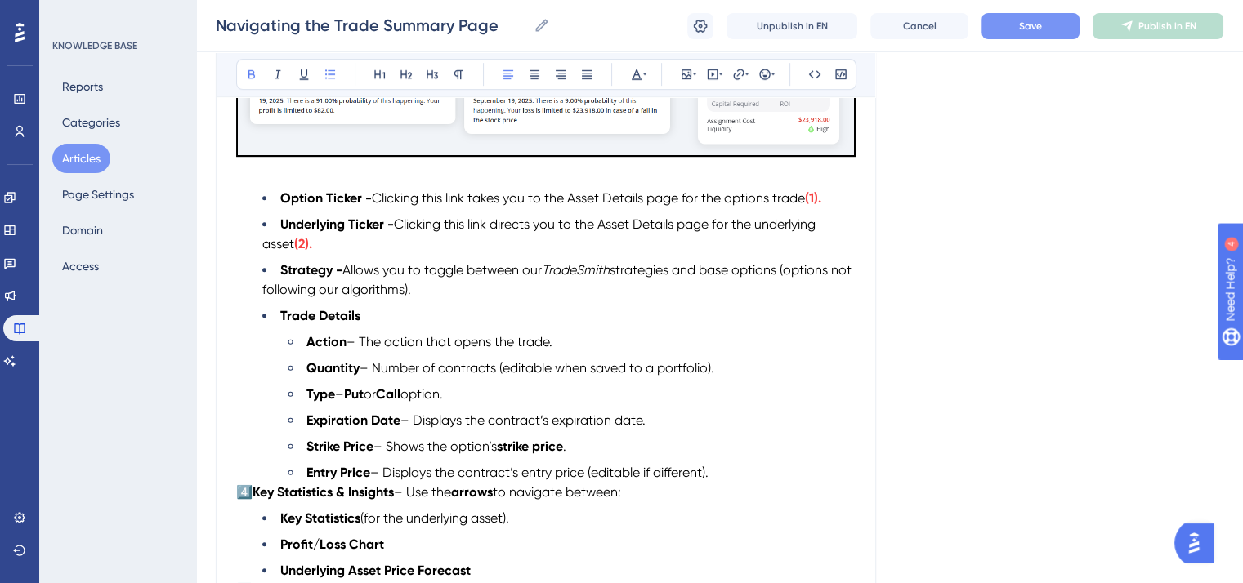
click at [713, 373] on span "– Number of contracts (editable when saved to a portfolio)." at bounding box center [537, 368] width 355 height 16
click at [366, 318] on li "Trade Details" at bounding box center [558, 316] width 593 height 20
drag, startPoint x: 386, startPoint y: 321, endPoint x: 361, endPoint y: 323, distance: 24.6
click at [361, 323] on li "Trade Details (4)" at bounding box center [558, 316] width 593 height 20
click at [643, 74] on icon at bounding box center [644, 74] width 3 height 13
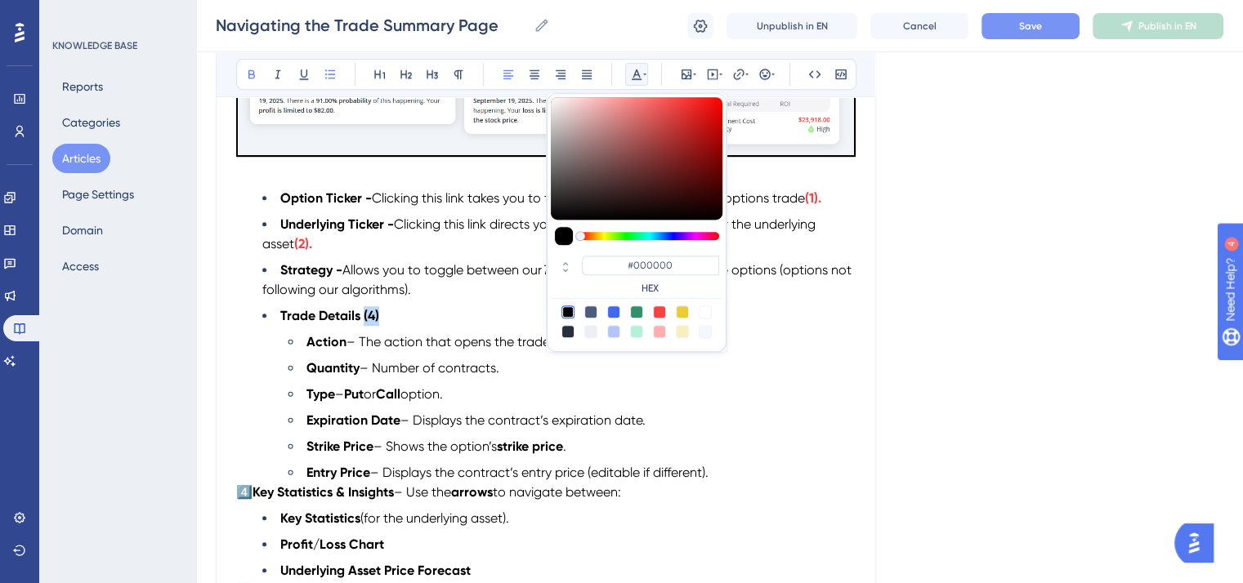
click at [659, 310] on div at bounding box center [659, 312] width 13 height 13
type input "#F84343"
click at [409, 313] on li "Trade Details (4)" at bounding box center [558, 316] width 593 height 20
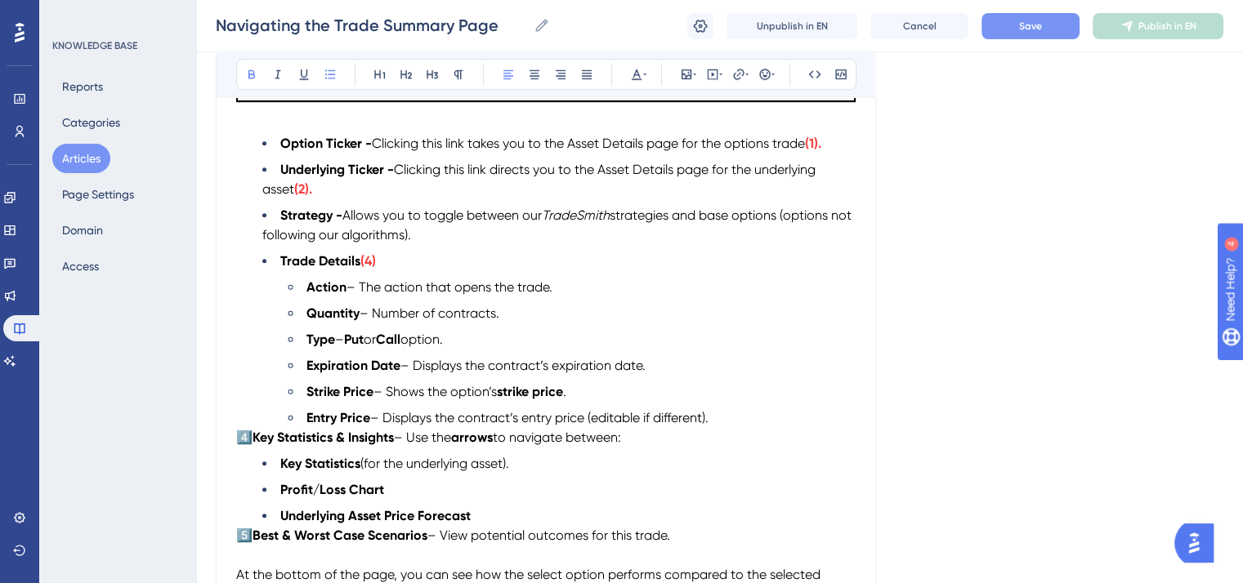
scroll to position [1062, 0]
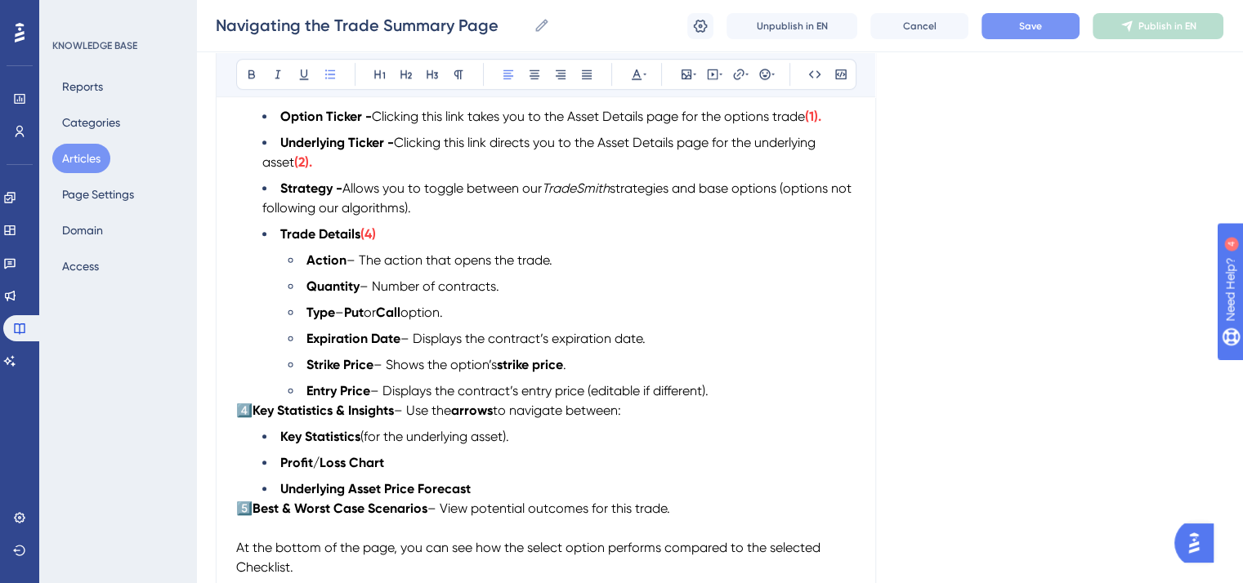
click at [472, 342] on span "– Displays the contract’s expiration date." at bounding box center [522, 339] width 245 height 16
click at [415, 346] on li "Expiration Date - T he contract’s expiration date." at bounding box center [571, 339] width 567 height 20
click at [247, 68] on icon at bounding box center [251, 74] width 13 height 13
click at [510, 315] on li "Type – Put or Call option." at bounding box center [571, 313] width 567 height 20
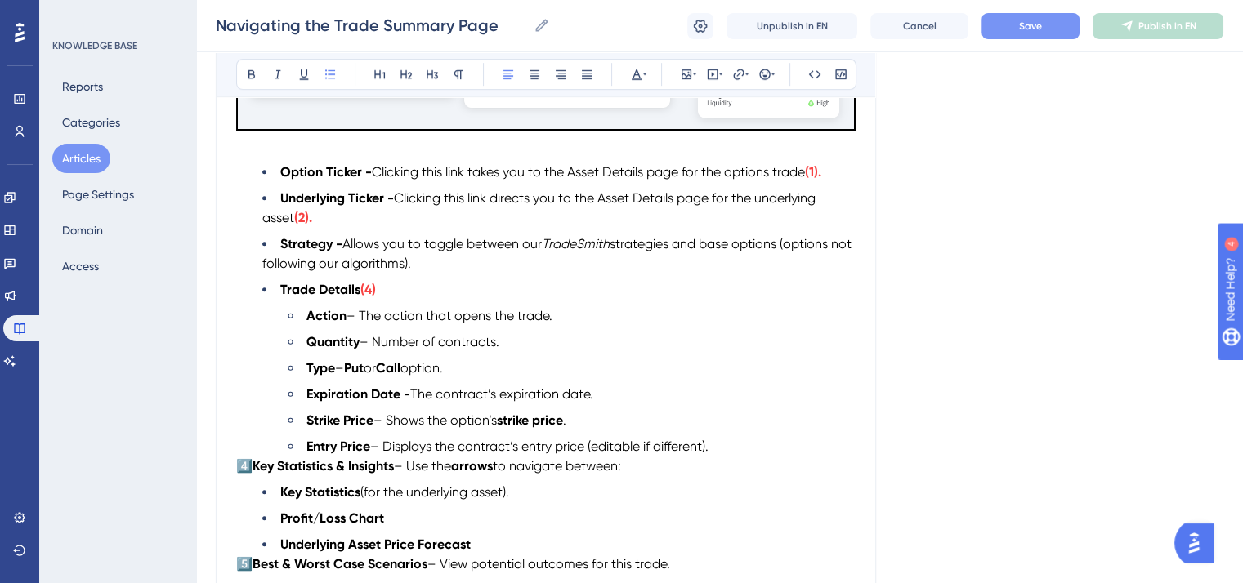
scroll to position [981, 0]
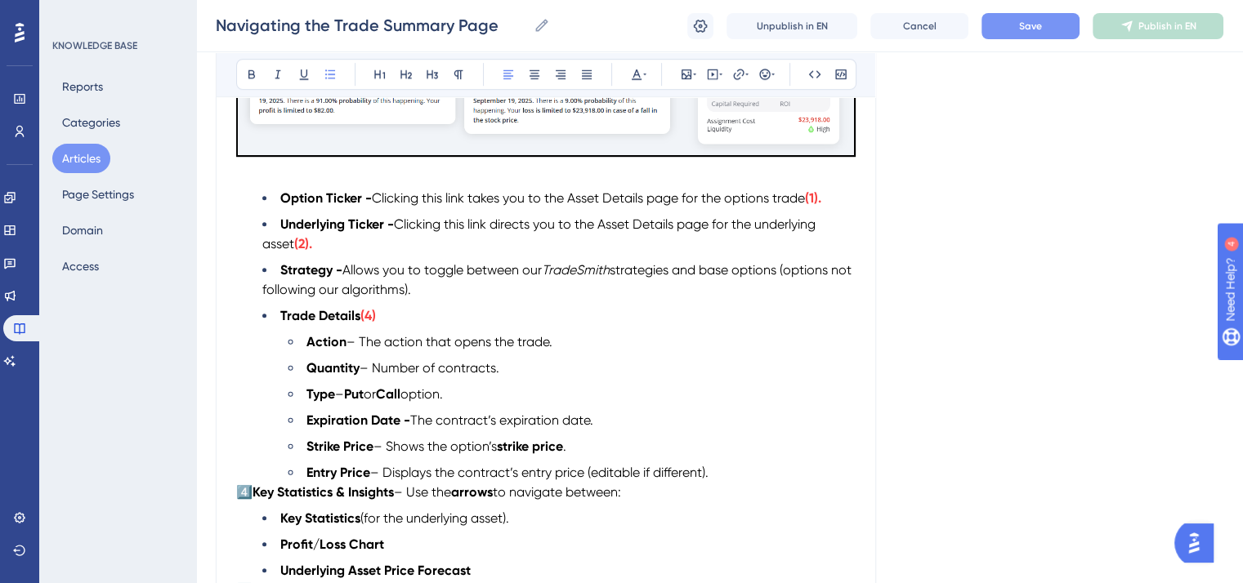
click at [356, 347] on span "– The action that opens the trade." at bounding box center [449, 342] width 206 height 16
click at [373, 373] on span "– Number of contracts." at bounding box center [430, 368] width 140 height 16
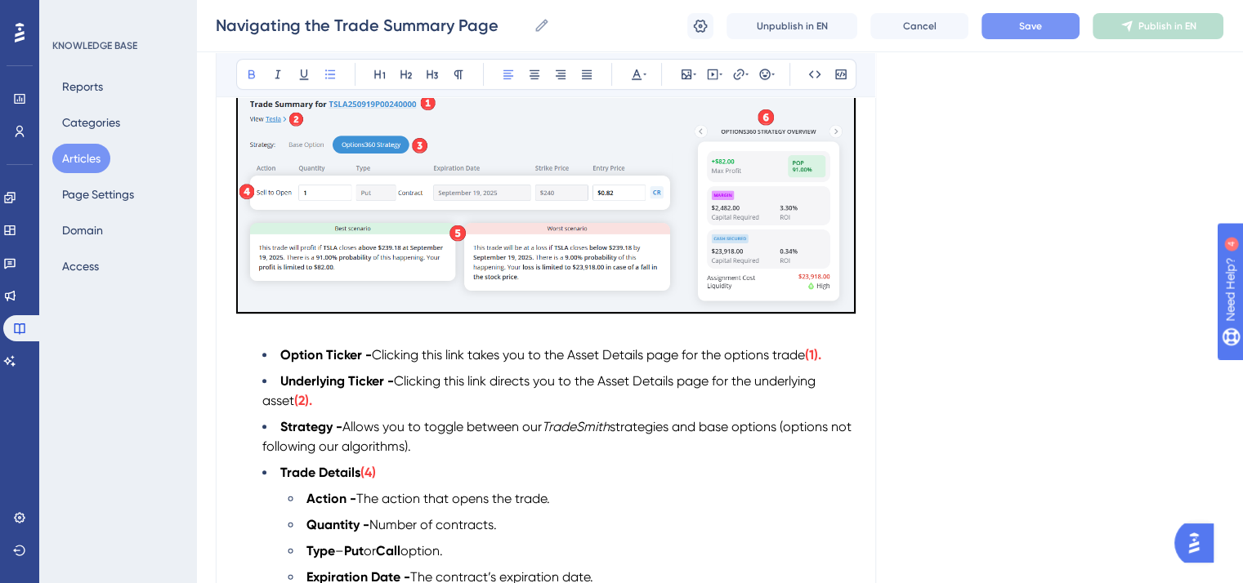
scroll to position [899, 0]
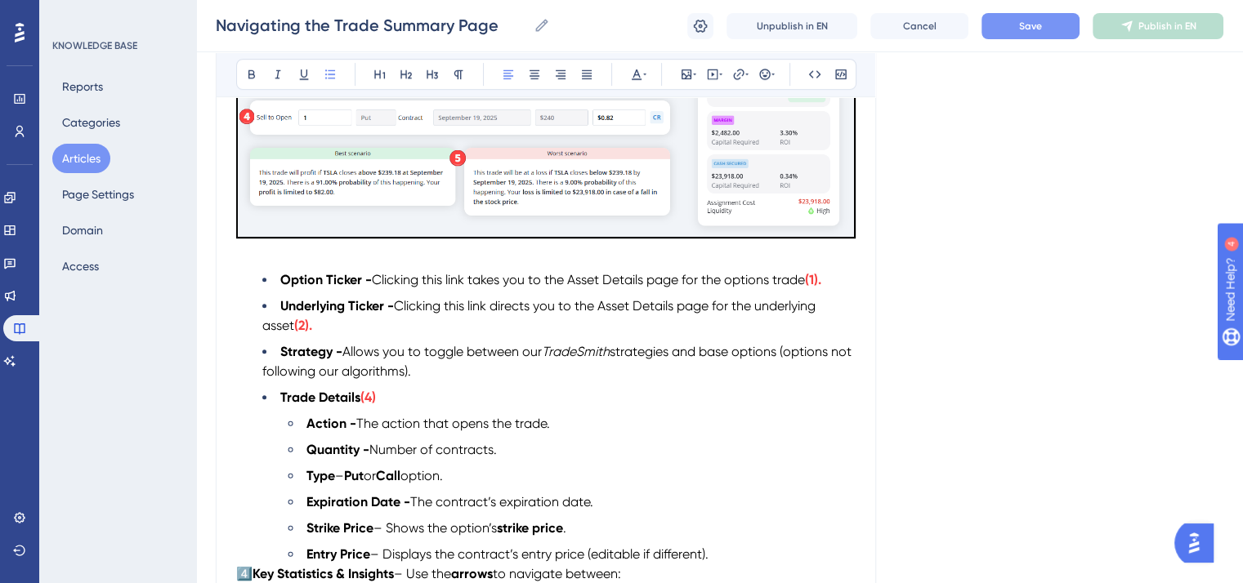
drag, startPoint x: 350, startPoint y: 484, endPoint x: 417, endPoint y: 460, distance: 71.1
click at [350, 482] on strong "Put" at bounding box center [354, 476] width 20 height 16
drag, startPoint x: 413, startPoint y: 481, endPoint x: 349, endPoint y: 482, distance: 63.7
click at [349, 482] on li "Type - Put or Call option." at bounding box center [571, 477] width 567 height 20
click at [252, 74] on icon at bounding box center [251, 74] width 7 height 9
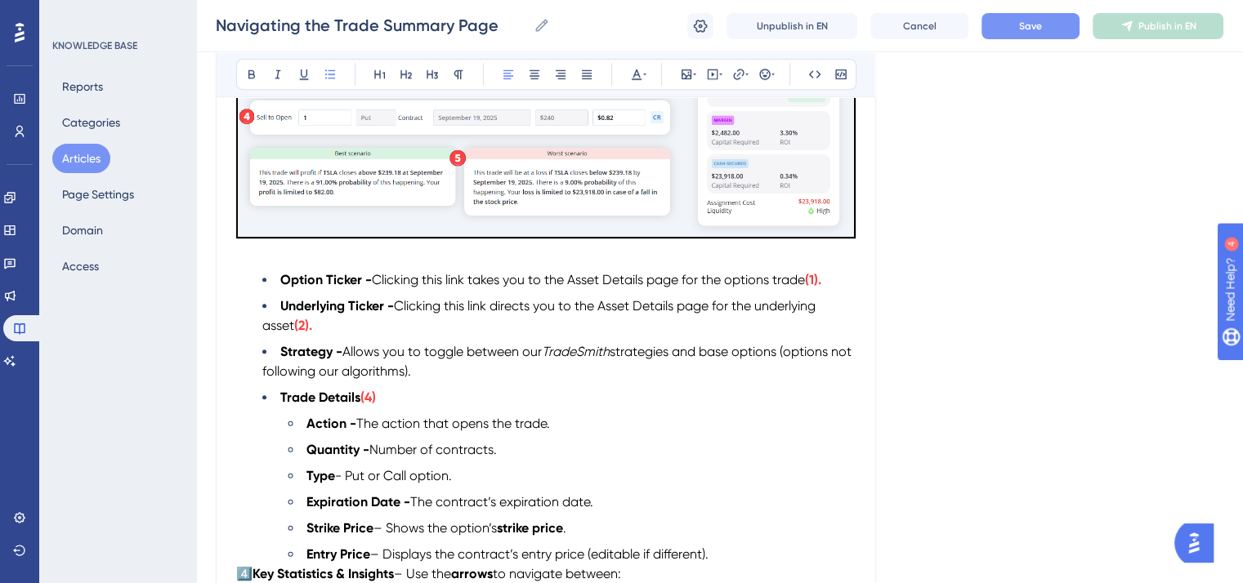
click at [596, 479] on li "Type - Put or Call option." at bounding box center [571, 477] width 567 height 20
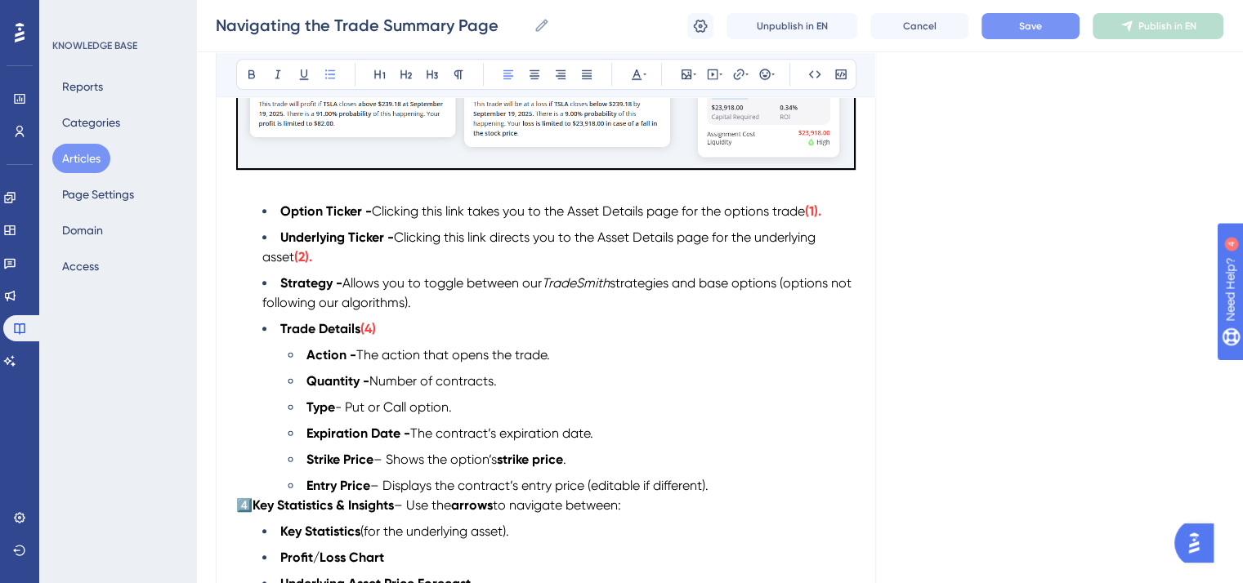
scroll to position [1062, 0]
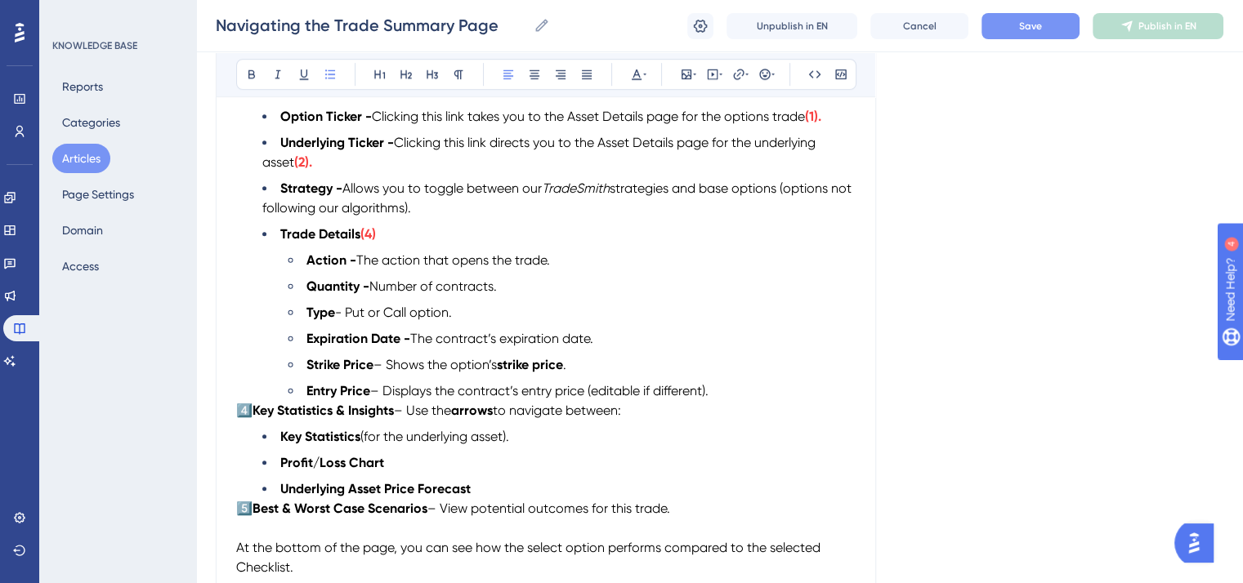
click at [344, 317] on span "- Put or Call option." at bounding box center [393, 313] width 117 height 16
click at [384, 373] on span "– Shows the option’s" at bounding box center [434, 365] width 123 height 16
drag, startPoint x: 574, startPoint y: 369, endPoint x: 389, endPoint y: 370, distance: 185.5
click at [389, 370] on li "Strike Price - Shows the option’s strike price ." at bounding box center [571, 365] width 567 height 20
click at [503, 369] on li "Strike Price - The price at which" at bounding box center [571, 365] width 567 height 20
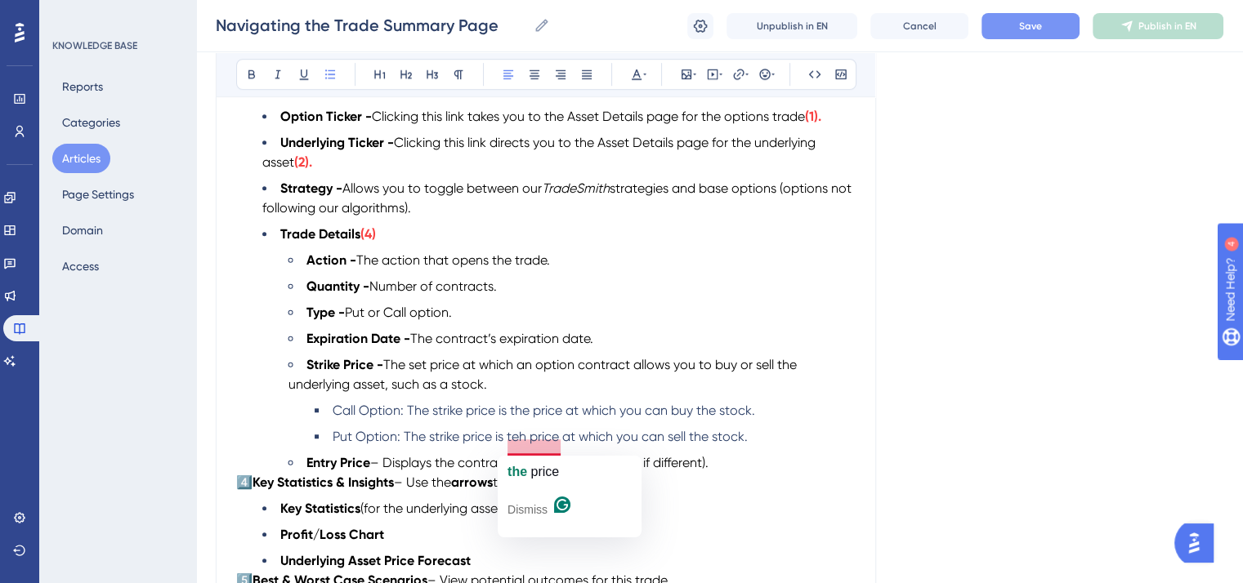
click at [520, 445] on span "Put Option: The strike price is teh price at which you can sell the stock." at bounding box center [540, 437] width 415 height 16
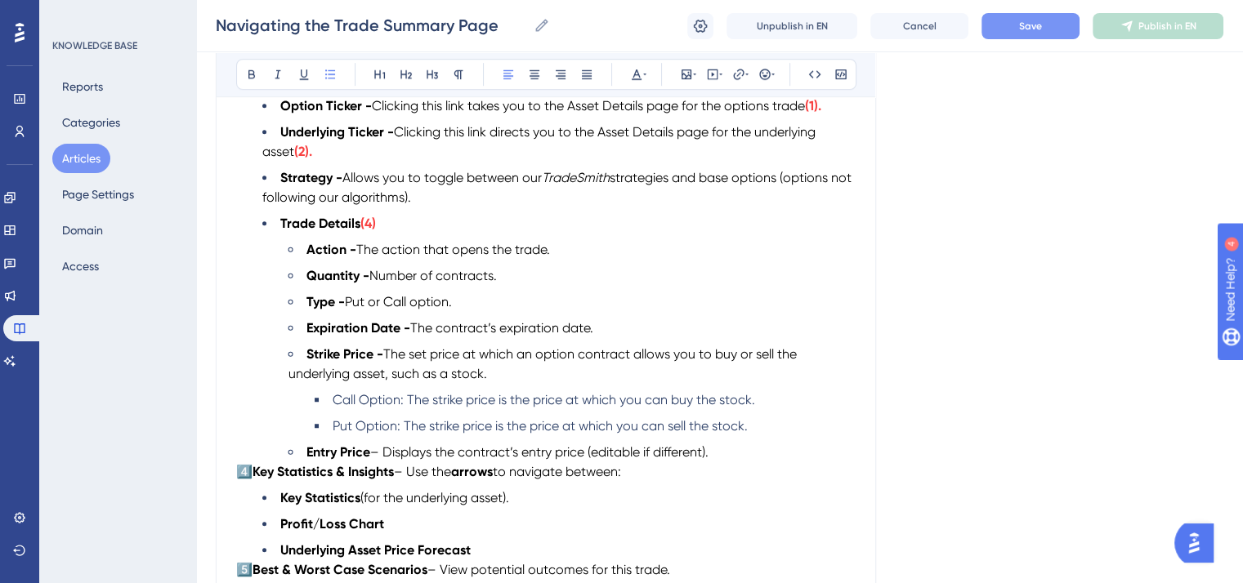
scroll to position [1144, 0]
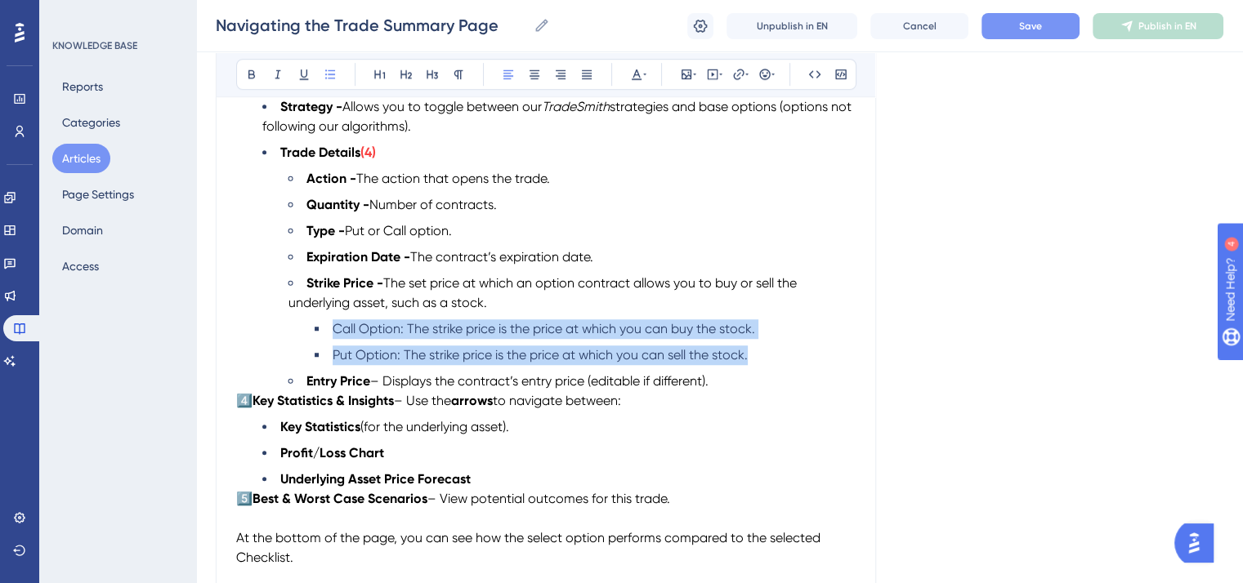
drag, startPoint x: 711, startPoint y: 365, endPoint x: 308, endPoint y: 335, distance: 404.0
click at [308, 335] on ul "Call Option: The strike price is the price at which you can buy the stock. Put …" at bounding box center [571, 342] width 567 height 46
click at [635, 69] on icon at bounding box center [636, 74] width 13 height 13
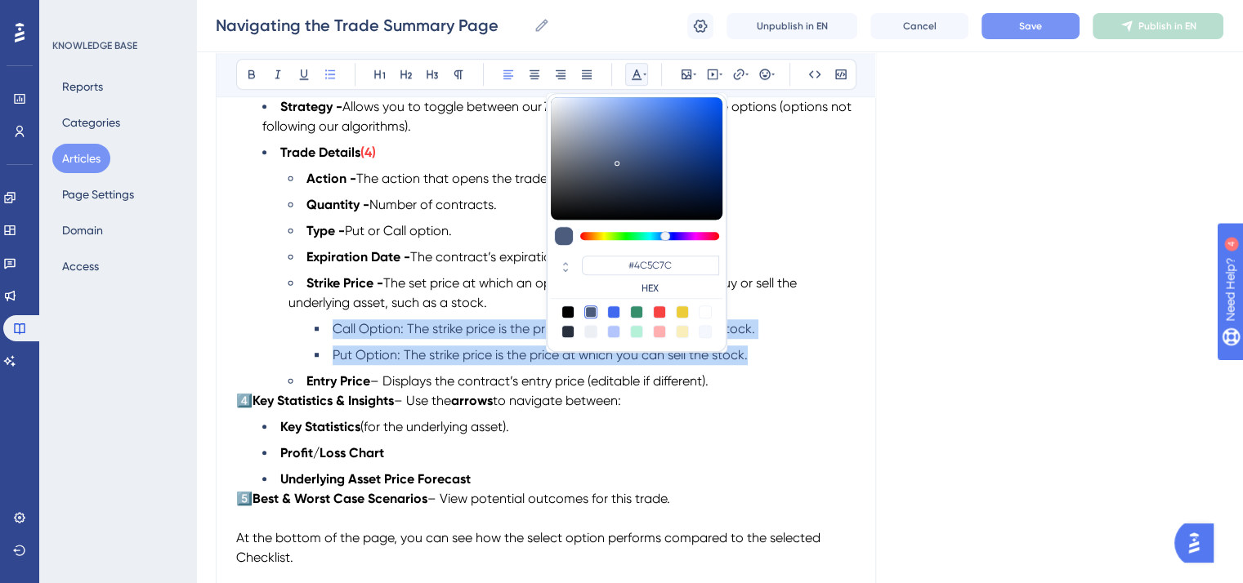
click at [569, 311] on div at bounding box center [567, 312] width 13 height 13
type input "#000000"
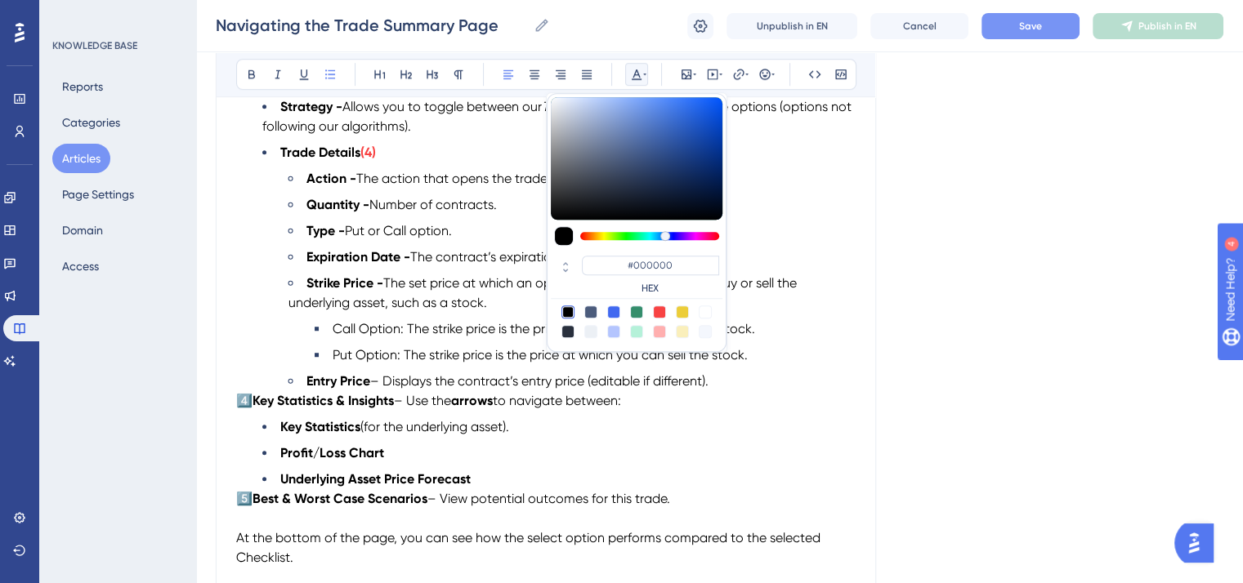
click at [498, 389] on span "– Displays the contract’s entry price (editable if different)." at bounding box center [539, 381] width 338 height 16
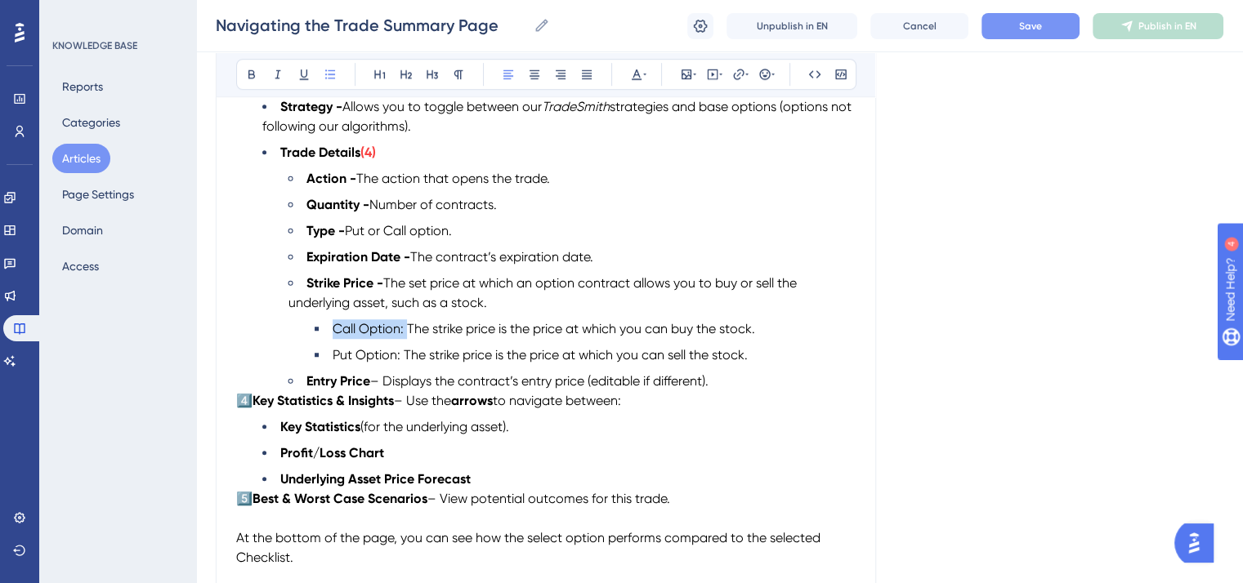
drag, startPoint x: 405, startPoint y: 337, endPoint x: 322, endPoint y: 337, distance: 83.3
click at [322, 337] on li "Call Option: The strike price is the price at which you can buy the stock." at bounding box center [585, 329] width 541 height 20
click at [248, 68] on icon at bounding box center [251, 74] width 13 height 13
drag, startPoint x: 400, startPoint y: 363, endPoint x: 332, endPoint y: 363, distance: 68.6
click at [333, 363] on span "Put Option: The strike price is the price at which you can sell the stock." at bounding box center [540, 355] width 415 height 16
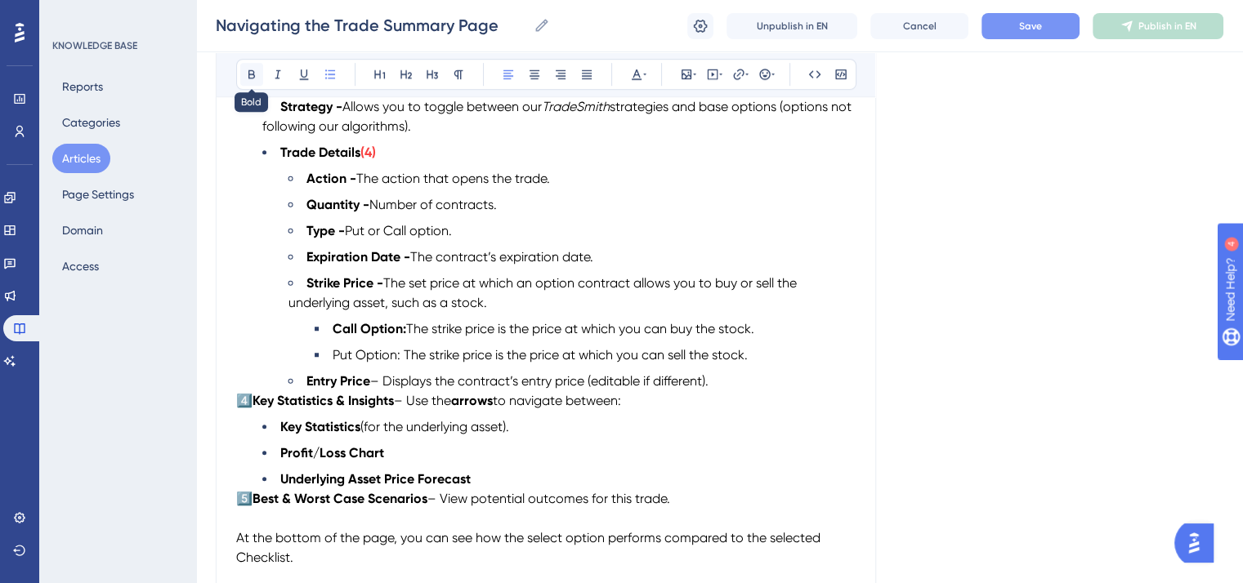
click at [248, 76] on icon at bounding box center [251, 74] width 7 height 9
click at [525, 313] on li "Strike Price - The set price at which an option contract allows you to buy or s…" at bounding box center [571, 293] width 567 height 39
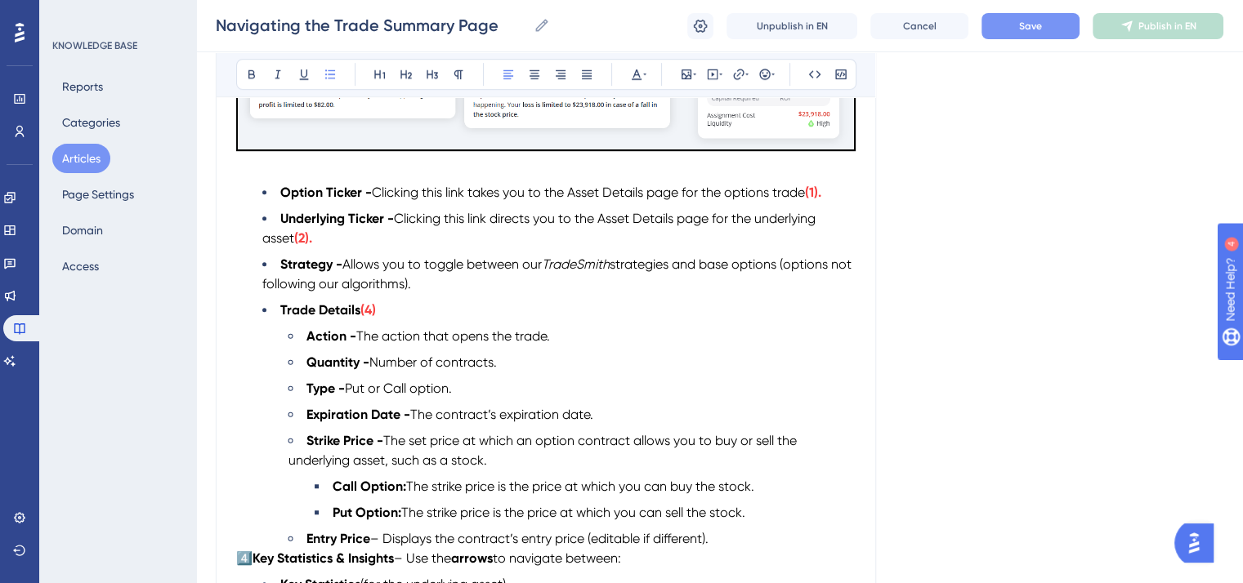
scroll to position [1062, 0]
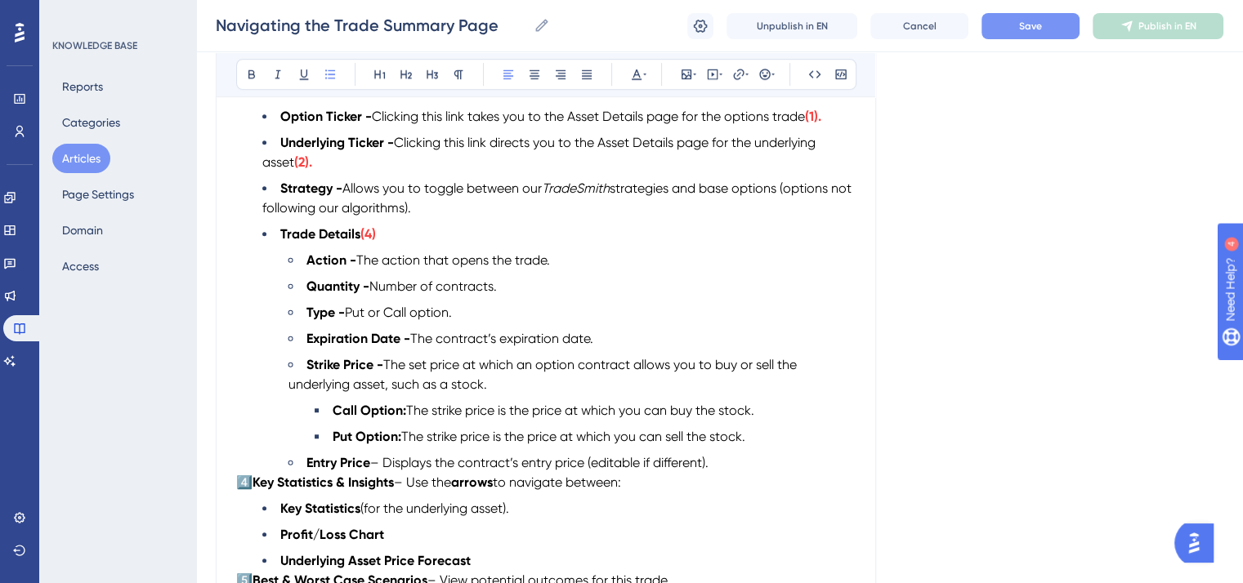
click at [708, 471] on span "– Displays the contract’s entry price (editable if different)." at bounding box center [539, 463] width 338 height 16
click at [737, 471] on span "– Displays the contract’s entry price (we display the bid price)." at bounding box center [553, 463] width 367 height 16
click at [596, 471] on li "Entry Price – Displays the contract’s entry price." at bounding box center [571, 463] width 567 height 20
click at [690, 471] on span "– Displays the contract’s entry price. (We use the bid for sells and ask for bu…" at bounding box center [603, 463] width 466 height 16
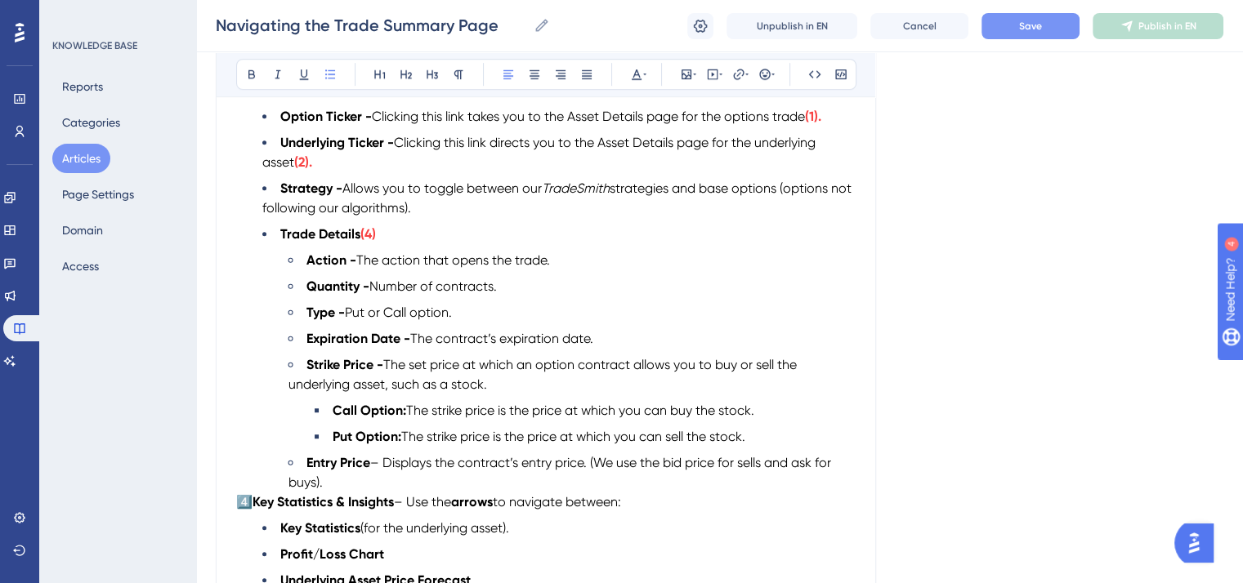
click at [798, 471] on span "– Displays the contract’s entry price. (We use the bid price for sells and ask …" at bounding box center [561, 472] width 546 height 35
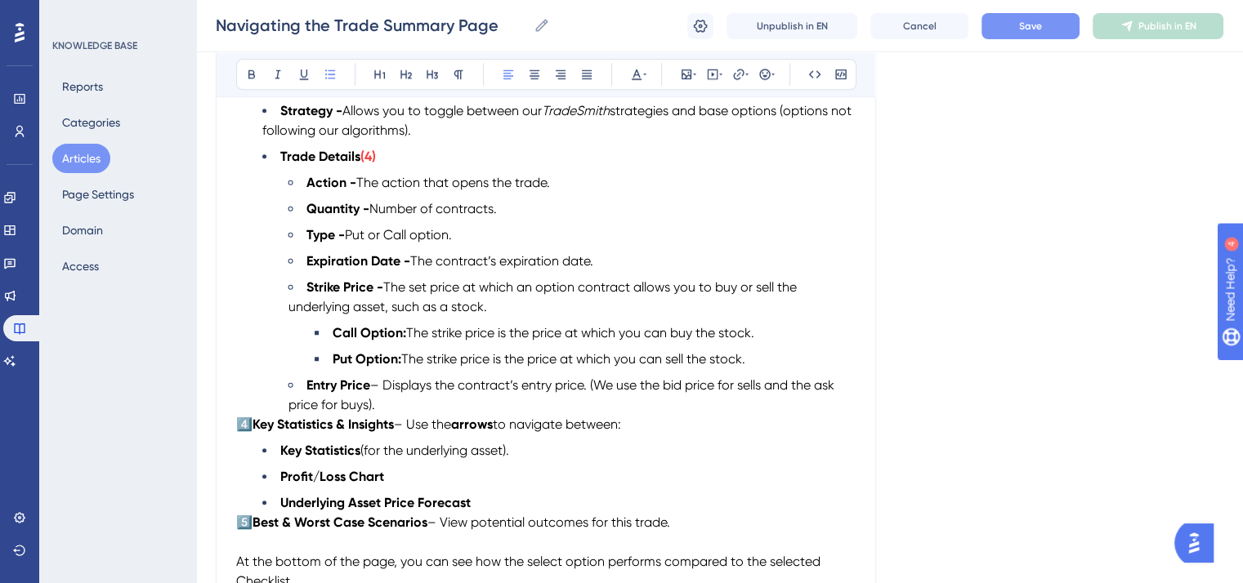
scroll to position [1226, 0]
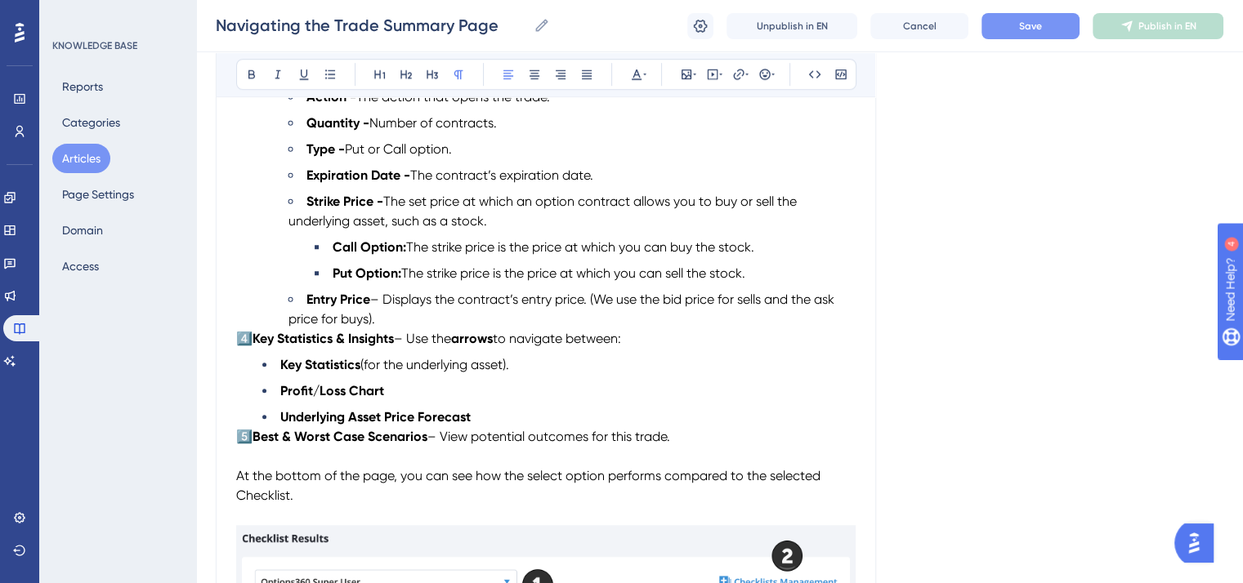
click at [258, 346] on strong "Key Statistics & Insights" at bounding box center [322, 339] width 141 height 16
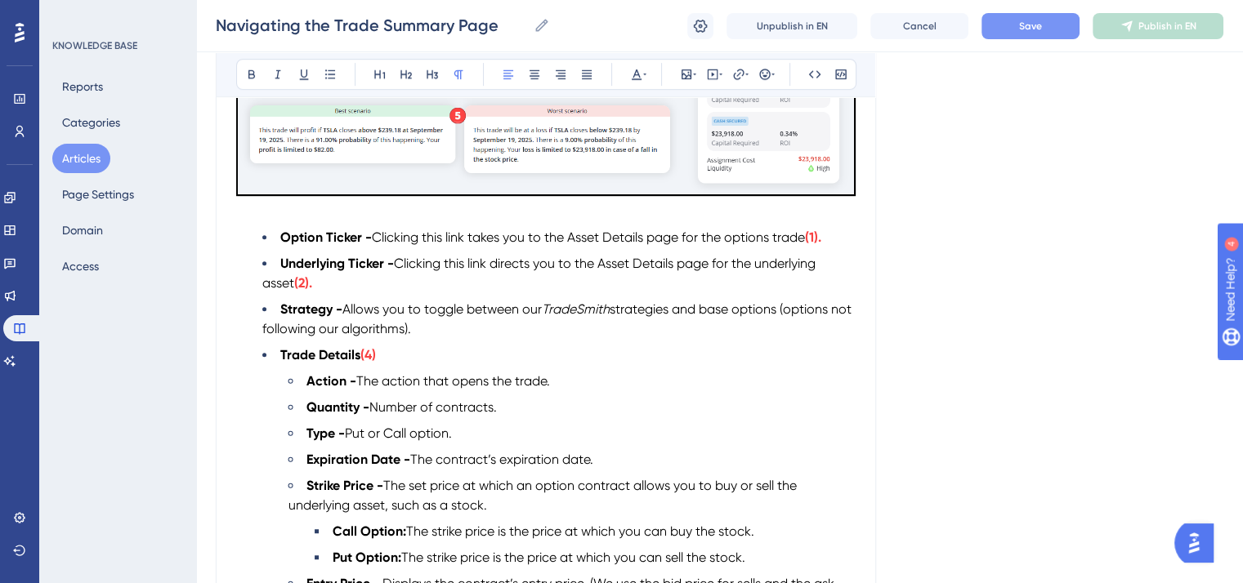
scroll to position [1144, 0]
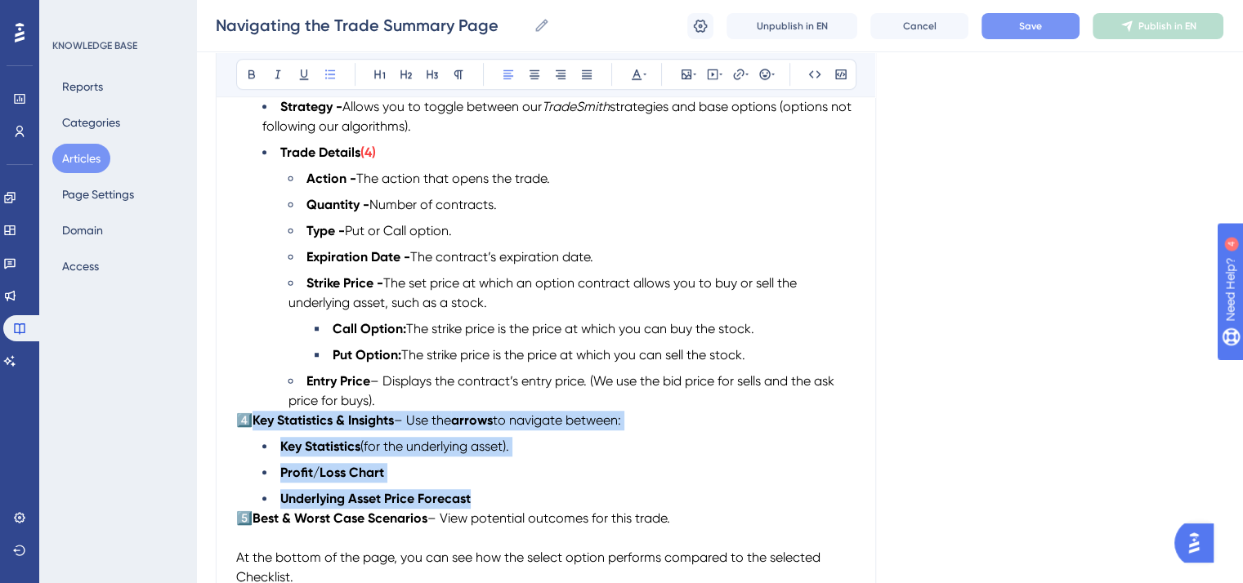
drag, startPoint x: 478, startPoint y: 513, endPoint x: 249, endPoint y: 437, distance: 241.1
click at [249, 437] on div "This article will guide you through how to access and use the Trade Summary pag…" at bounding box center [545, 267] width 619 height 2129
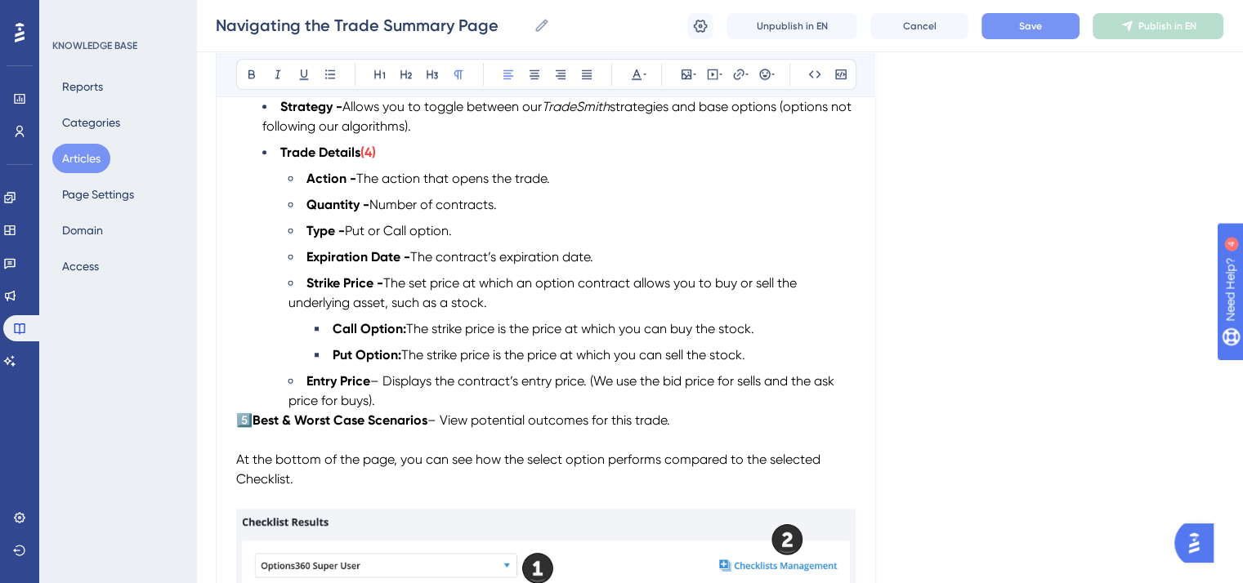
click at [258, 428] on strong "Best & Worst Case Scenarios" at bounding box center [339, 421] width 175 height 16
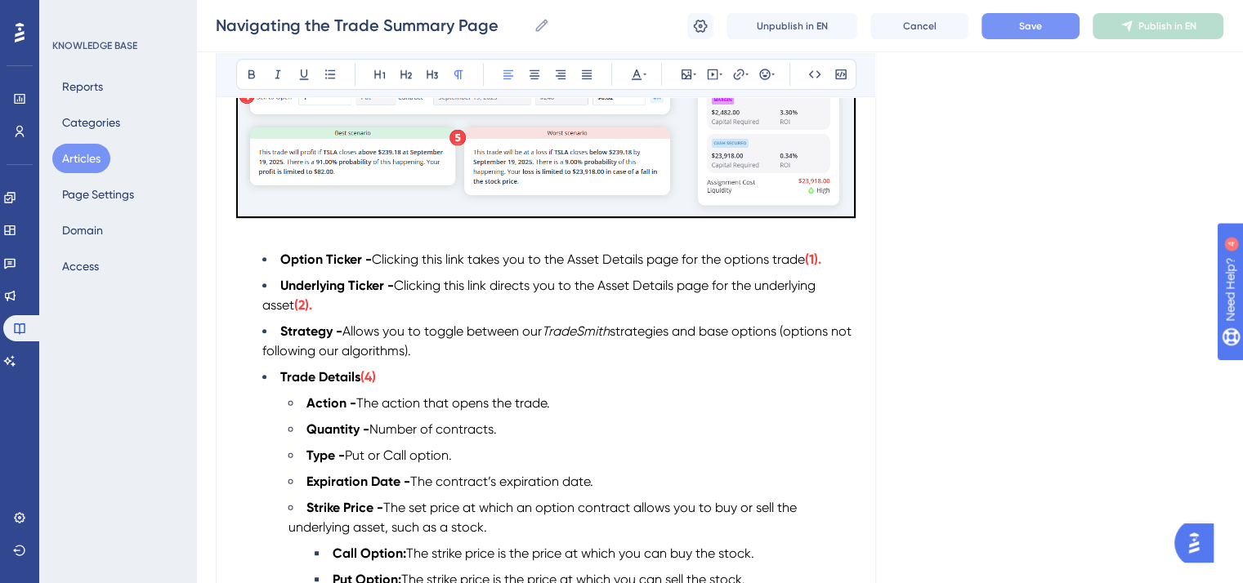
scroll to position [1226, 0]
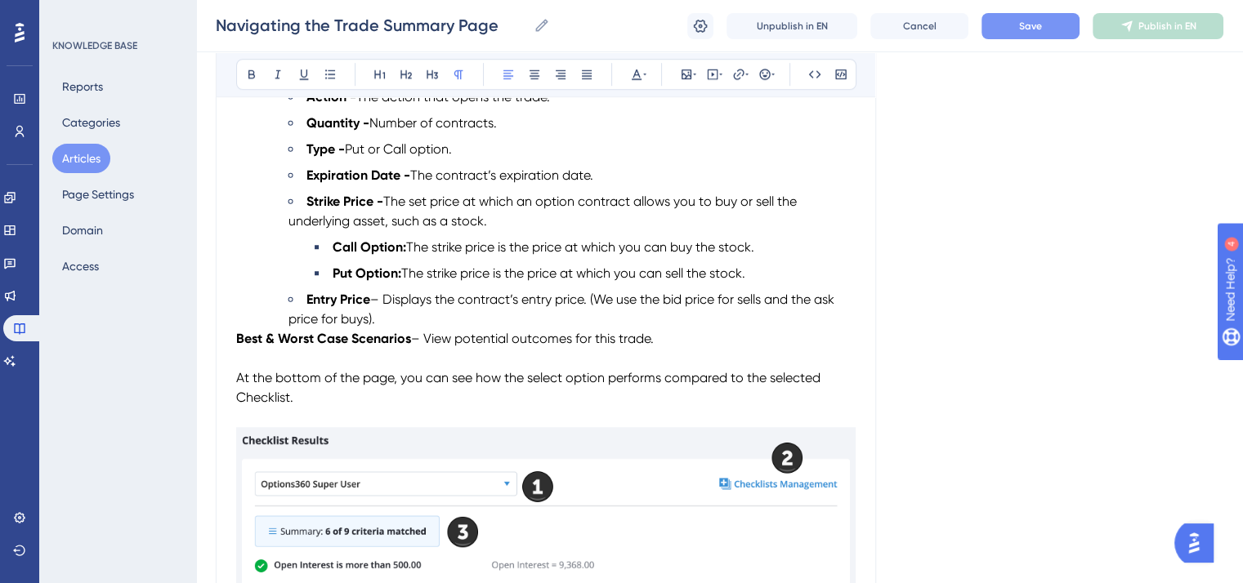
click at [665, 349] on p "Best & Worst Case Scenarios – View potential outcomes for this trade." at bounding box center [545, 339] width 619 height 20
drag, startPoint x: 673, startPoint y: 346, endPoint x: 657, endPoint y: 348, distance: 16.5
click at [657, 348] on p "Best & Worst Case Scenarios – View potential outcomes for this trade (5)." at bounding box center [545, 339] width 619 height 20
click at [242, 67] on button at bounding box center [251, 74] width 23 height 23
click at [634, 69] on icon at bounding box center [636, 74] width 13 height 13
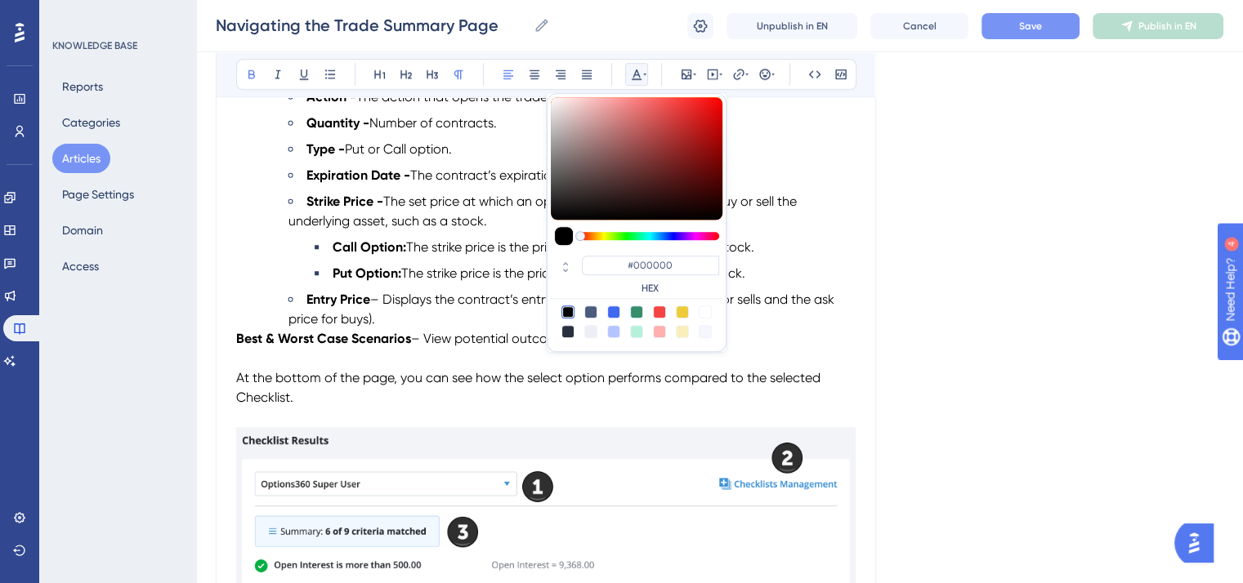
click at [661, 312] on div at bounding box center [659, 312] width 13 height 13
type input "#F84343"
click at [791, 369] on p "To enrich screen reader interactions, please activate Accessibility in Grammarl…" at bounding box center [545, 359] width 619 height 20
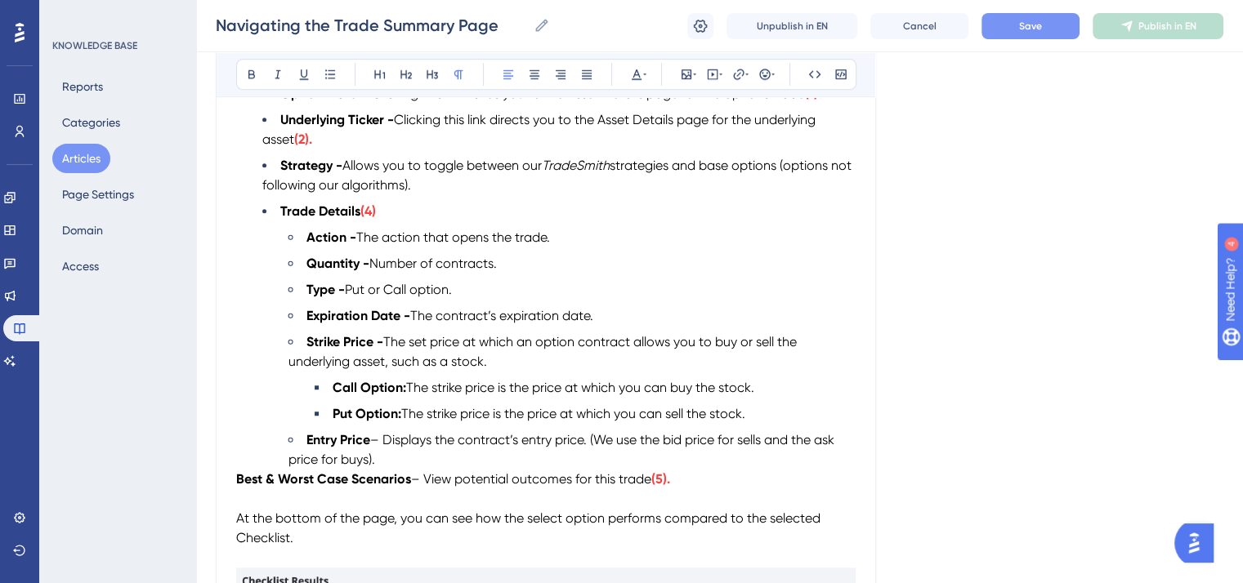
scroll to position [1062, 0]
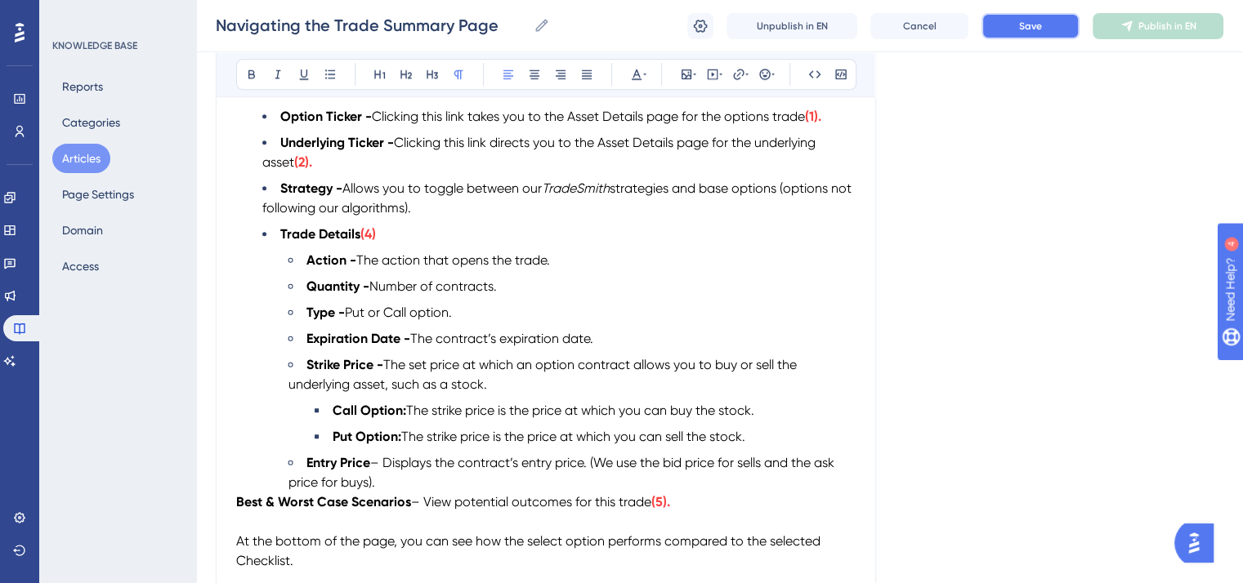
click at [1041, 22] on span "Save" at bounding box center [1030, 26] width 23 height 13
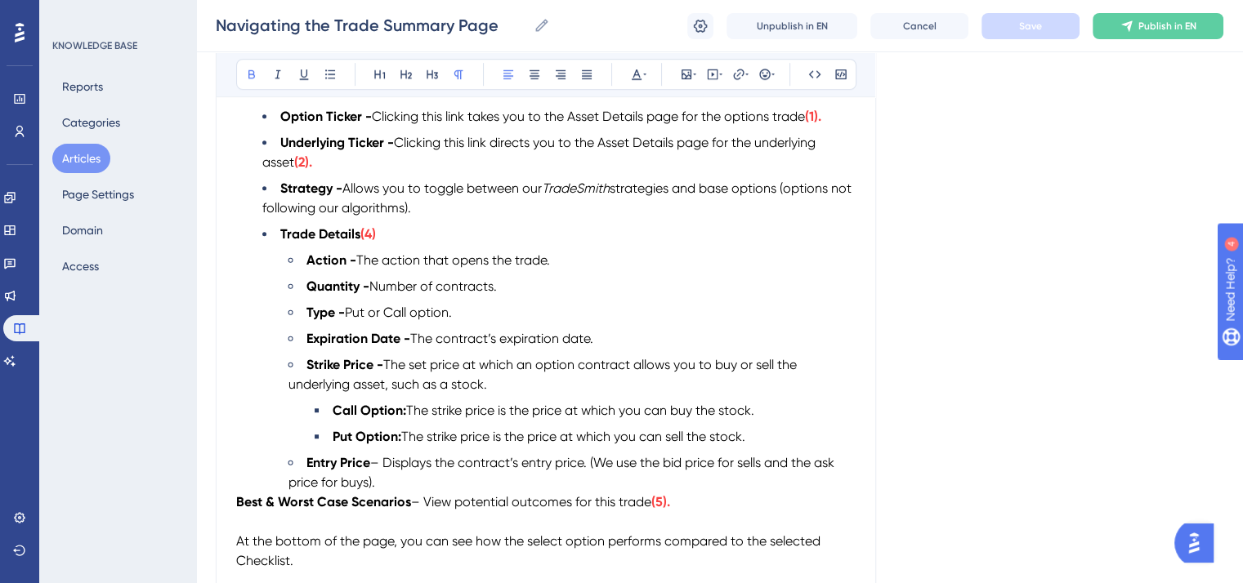
click at [236, 510] on strong "Best & Worst Case Scenarios" at bounding box center [323, 502] width 175 height 16
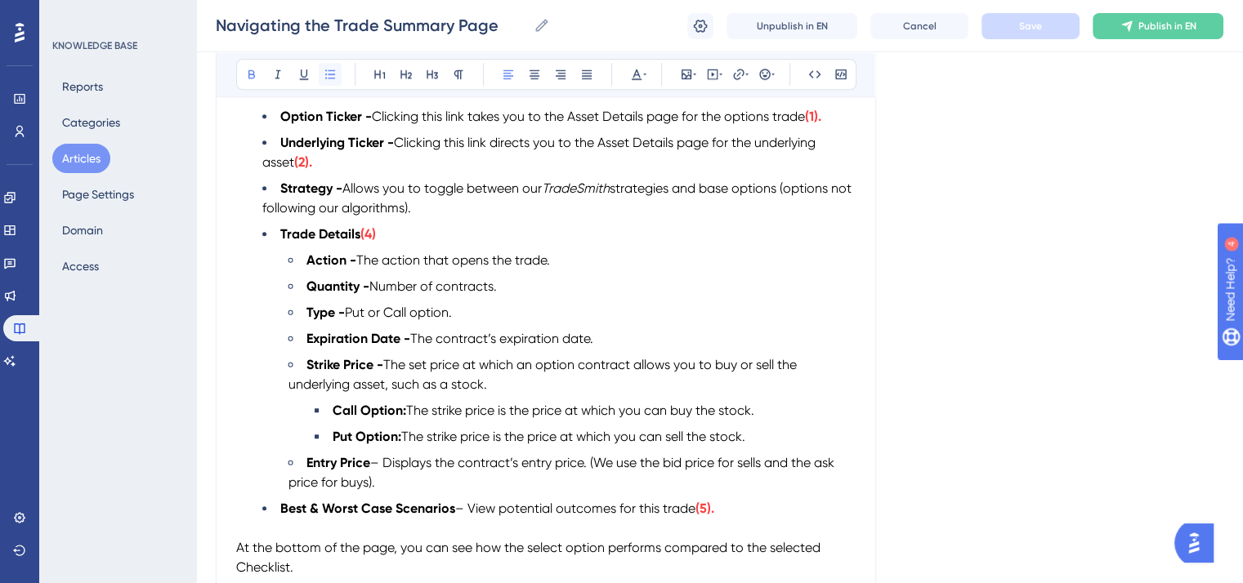
click at [332, 69] on icon at bounding box center [330, 73] width 10 height 9
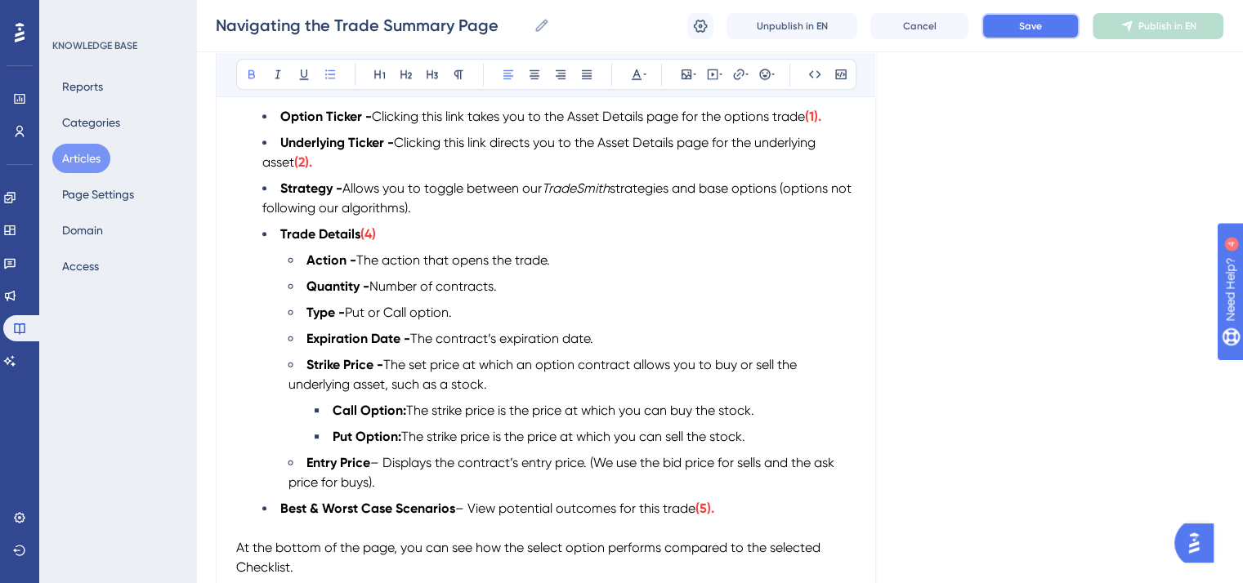
click at [1013, 35] on button "Save" at bounding box center [1030, 26] width 98 height 26
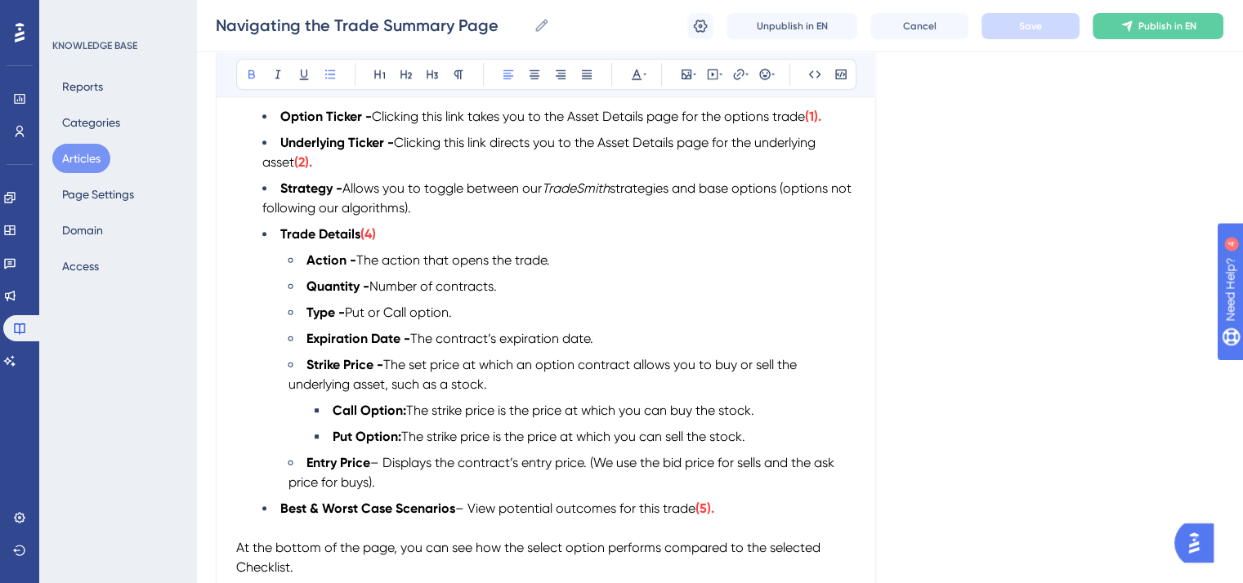
click at [744, 514] on li "Best & Worst Case Scenarios – View potential outcomes for this trade (5)." at bounding box center [558, 509] width 593 height 20
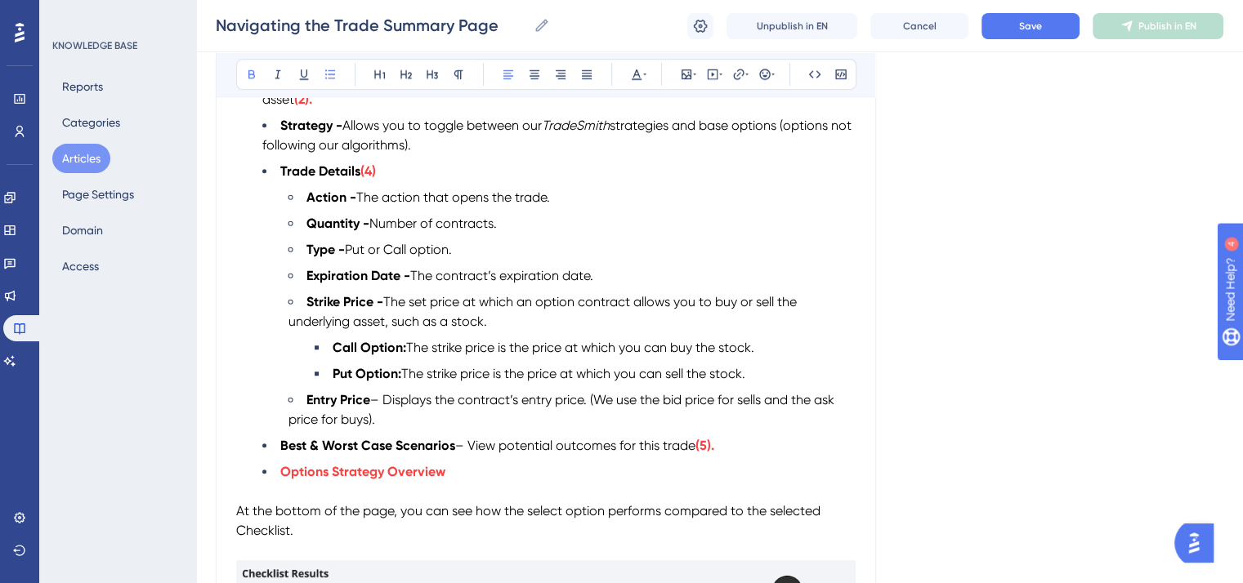
scroll to position [1144, 0]
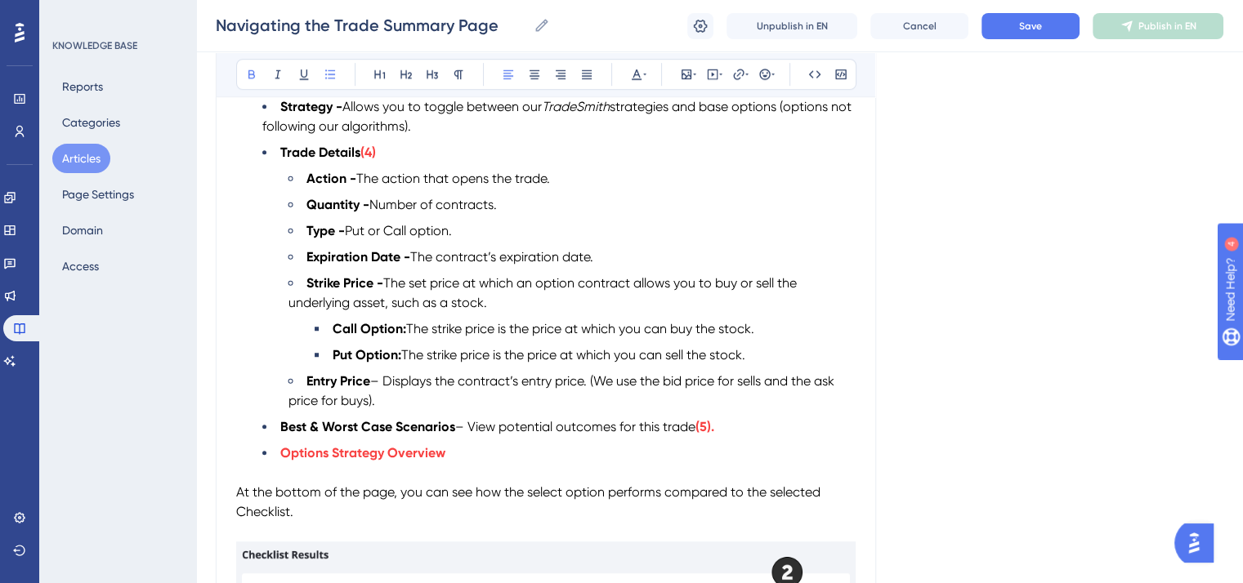
drag, startPoint x: 445, startPoint y: 466, endPoint x: 294, endPoint y: 436, distance: 154.2
click at [278, 463] on li "Options Strategy Overview" at bounding box center [558, 454] width 593 height 20
click at [637, 71] on icon at bounding box center [636, 74] width 13 height 13
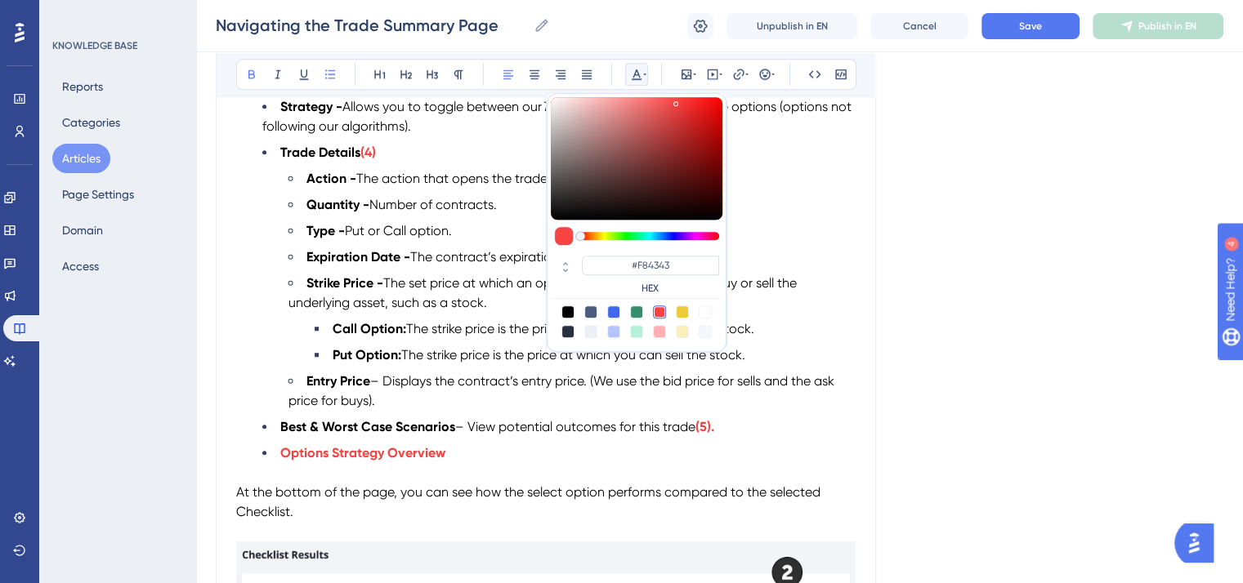
click at [566, 308] on div at bounding box center [567, 312] width 13 height 13
type input "#000000"
click at [488, 481] on p "To enrich screen reader interactions, please activate Accessibility in Grammarl…" at bounding box center [545, 473] width 619 height 20
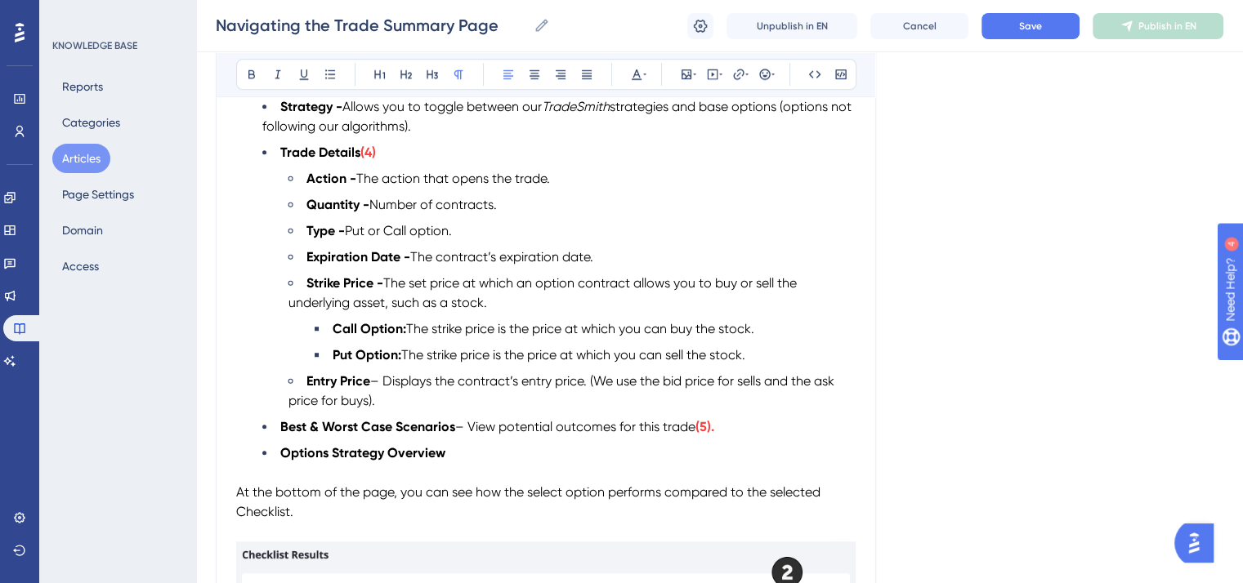
click at [451, 463] on li "Options Strategy Overview" at bounding box center [558, 454] width 593 height 20
click at [252, 74] on icon at bounding box center [251, 74] width 7 height 9
click at [466, 463] on li "Options Strategy Overview -" at bounding box center [558, 454] width 593 height 20
click at [376, 154] on strong "(4)" at bounding box center [368, 153] width 16 height 16
click at [643, 463] on li "Options Strategy Overview - Displays key metrics to follow:" at bounding box center [558, 454] width 593 height 20
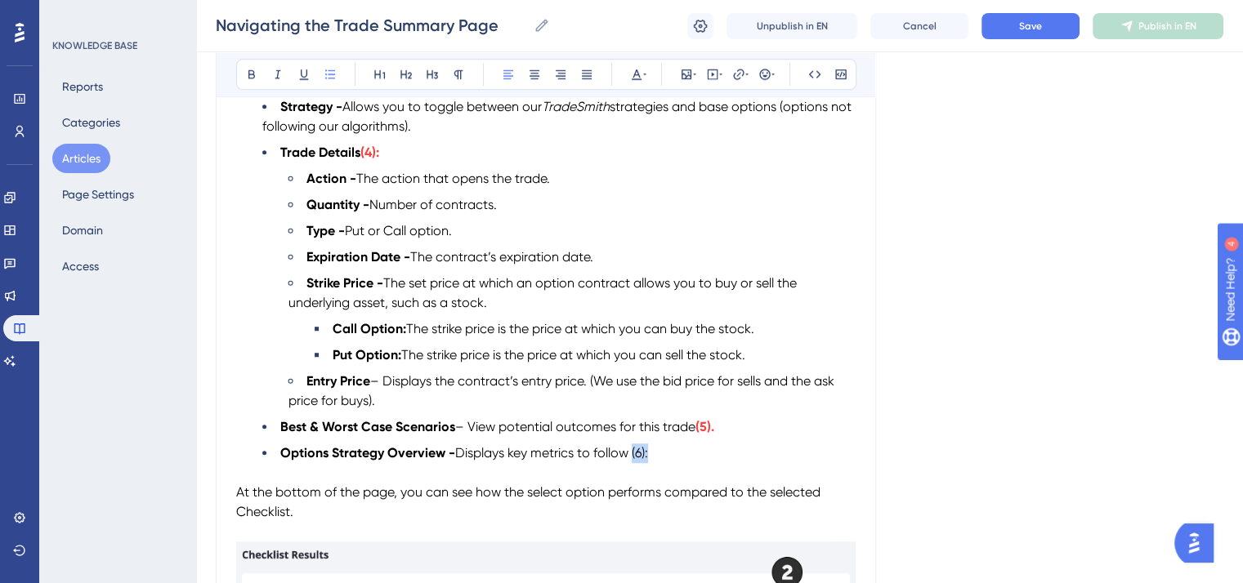
drag, startPoint x: 652, startPoint y: 462, endPoint x: 632, endPoint y: 464, distance: 19.7
click at [632, 463] on li "Options Strategy Overview - Displays key metrics to follow (6):" at bounding box center [558, 454] width 593 height 20
click at [254, 74] on icon at bounding box center [251, 74] width 13 height 13
click at [631, 74] on icon at bounding box center [636, 74] width 13 height 13
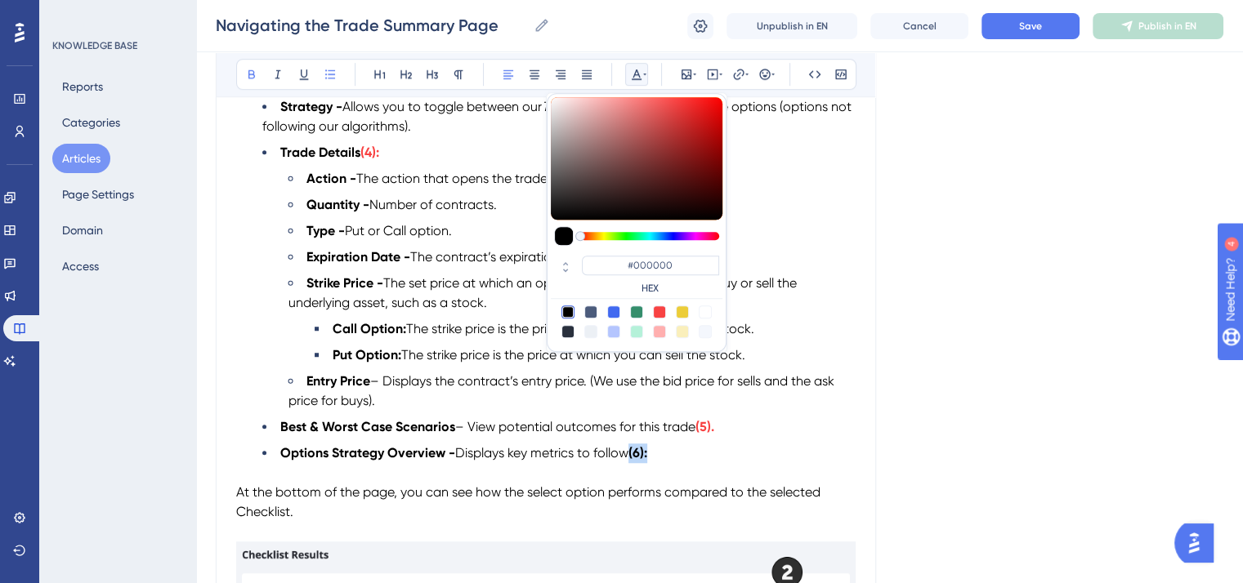
click at [655, 308] on div at bounding box center [659, 312] width 13 height 13
type input "#F84343"
click at [680, 477] on p "To enrich screen reader interactions, please activate Accessibility in Grammarl…" at bounding box center [545, 473] width 619 height 20
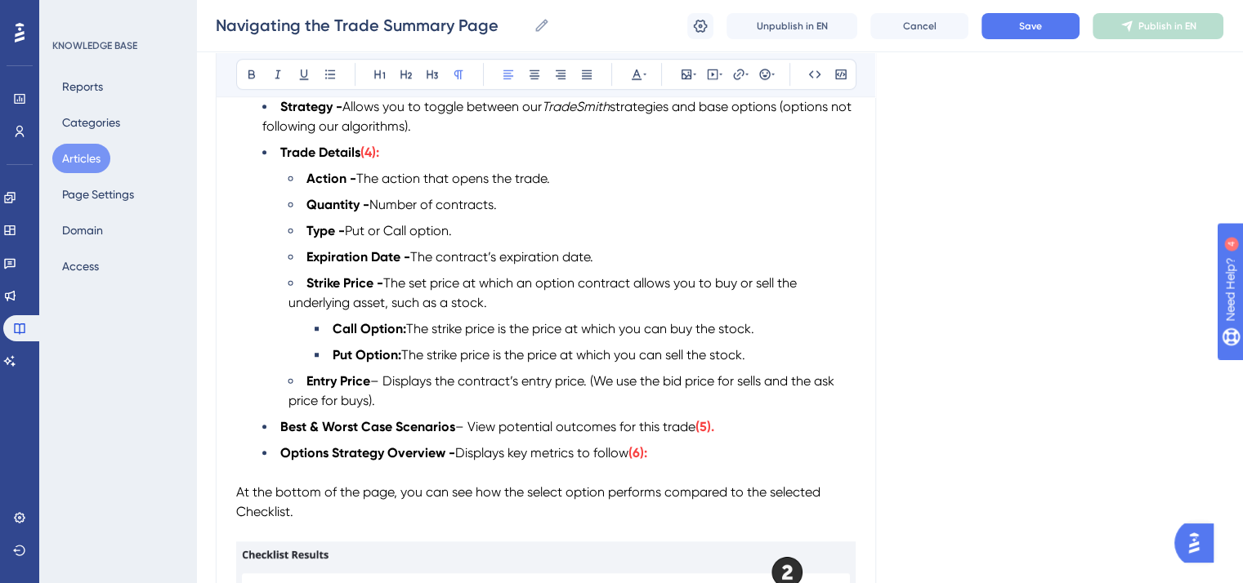
click at [671, 463] on li "Options Strategy Overview - Displays key metrics to follow (6):" at bounding box center [558, 454] width 593 height 20
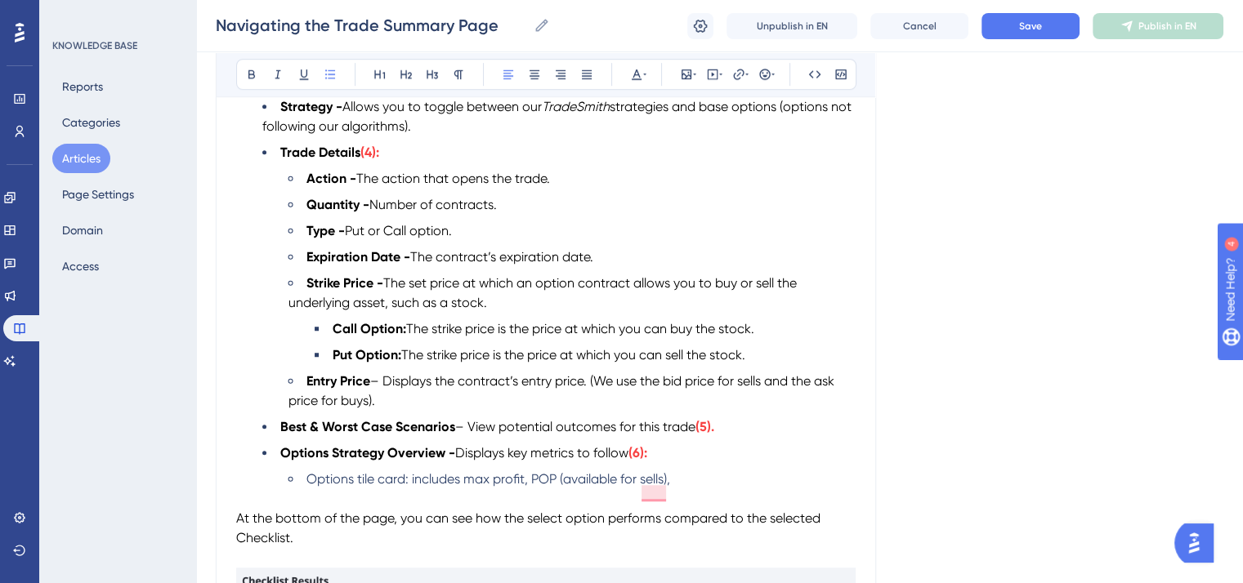
click at [683, 485] on li "Options tile card: includes max profit, POP (available for sells)," at bounding box center [571, 480] width 567 height 20
click at [744, 489] on li "Options tile card: includes max profit, POP (available for sells), target ROI," at bounding box center [571, 480] width 567 height 20
drag, startPoint x: 744, startPoint y: 489, endPoint x: 406, endPoint y: 485, distance: 338.3
click at [406, 485] on li "Options tile card: includes max profit, POP (available for sells), target ROI," at bounding box center [571, 480] width 567 height 20
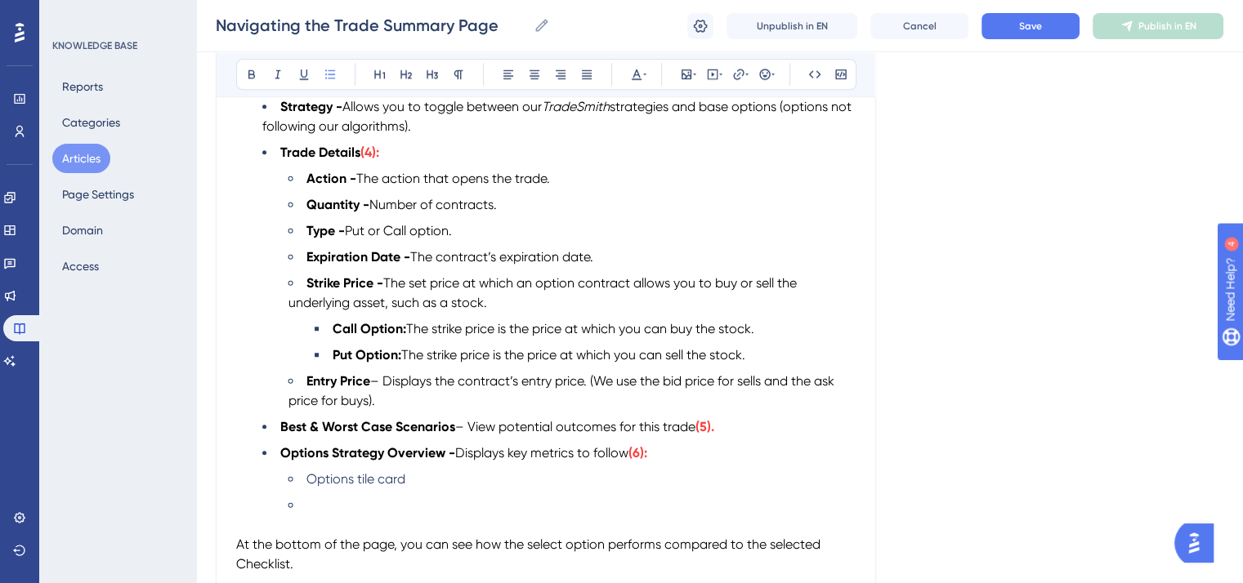
click at [306, 516] on li "To enrich screen reader interactions, please activate Accessibility in Grammarl…" at bounding box center [571, 506] width 567 height 20
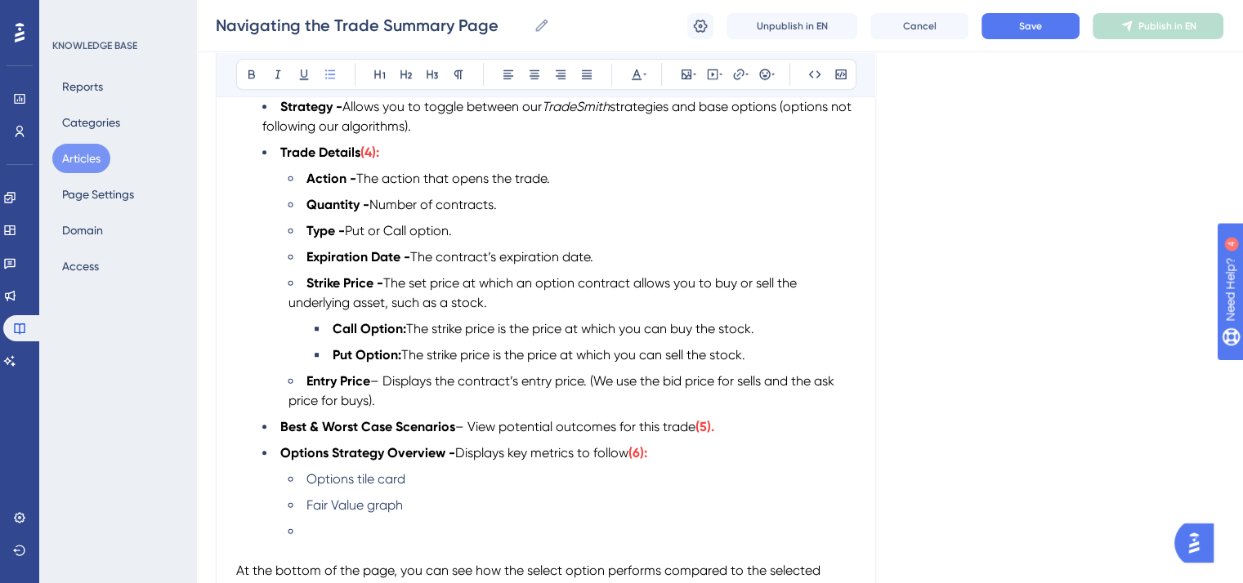
drag, startPoint x: 311, startPoint y: 543, endPoint x: 325, endPoint y: 541, distance: 14.1
click at [311, 542] on li "To enrich screen reader interactions, please activate Accessibility in Grammarl…" at bounding box center [571, 532] width 567 height 20
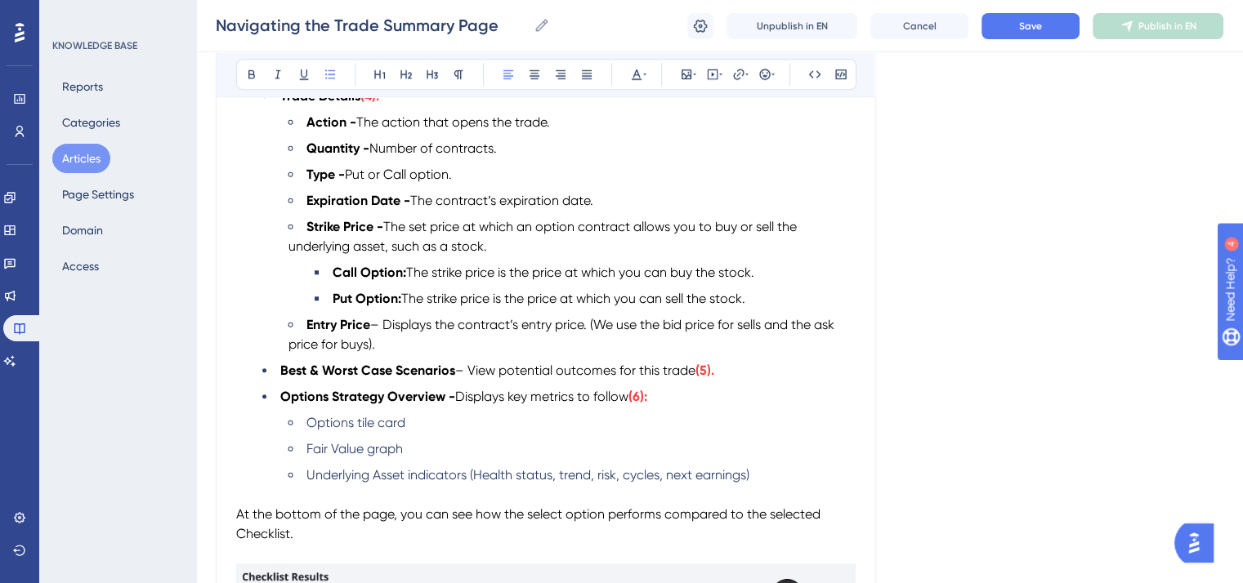
scroll to position [1226, 0]
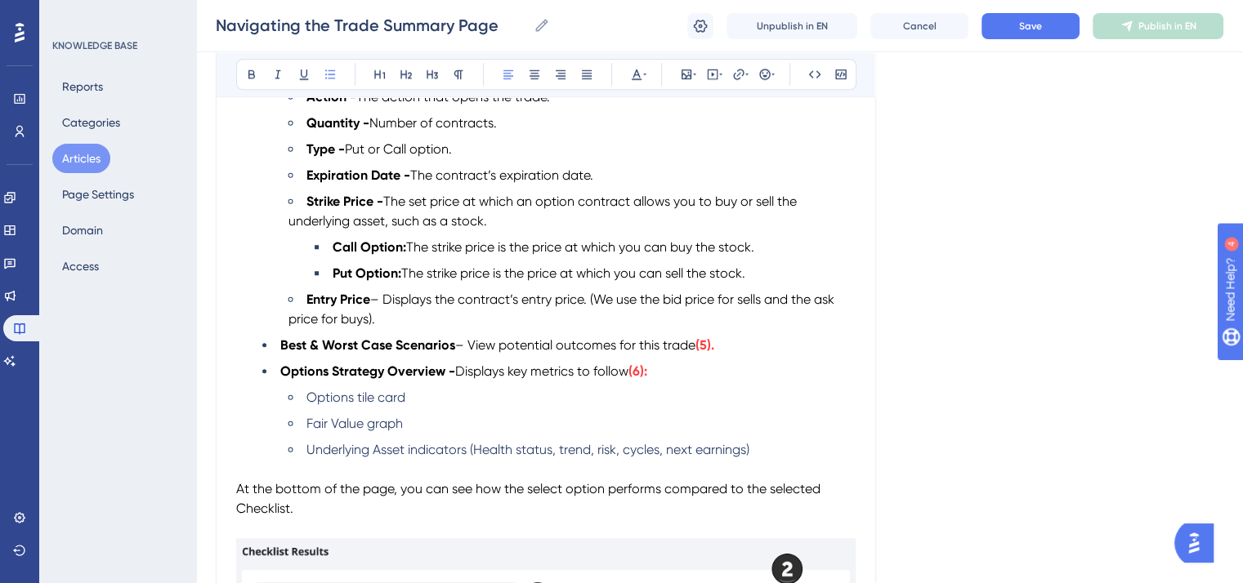
click at [762, 458] on li "Underlying Asset indicators (Health status, trend, risk, cycles, next earnings)" at bounding box center [571, 450] width 567 height 20
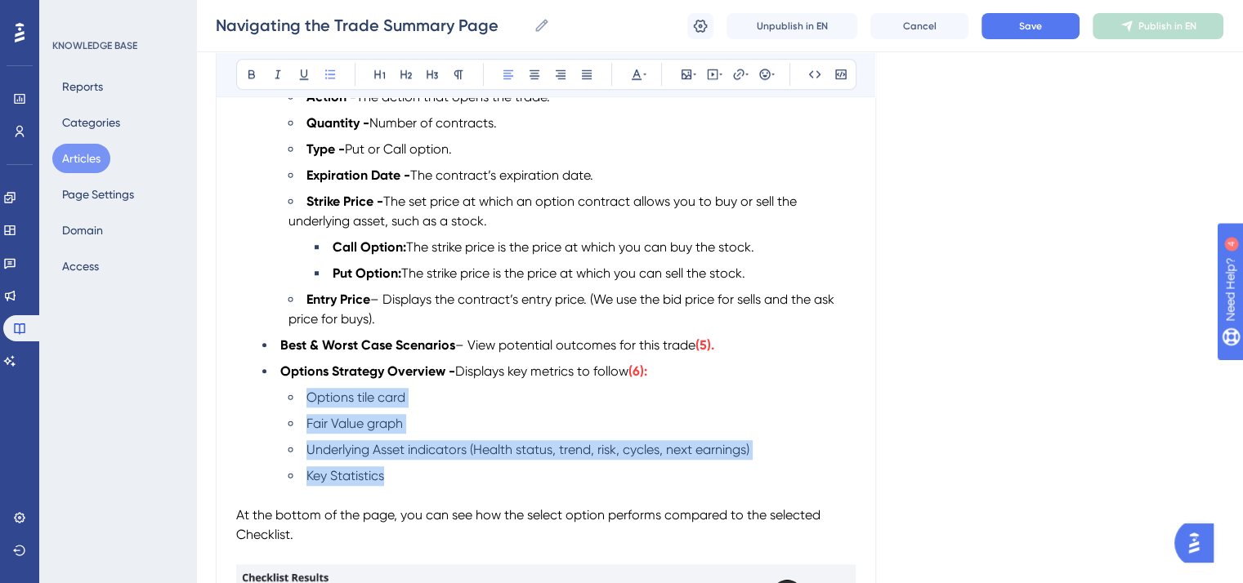
drag, startPoint x: 389, startPoint y: 490, endPoint x: 301, endPoint y: 413, distance: 117.5
click at [301, 413] on ul "Options tile card Fair Value graph Underlying Asset indicators (Health status, …" at bounding box center [558, 437] width 593 height 98
click at [635, 73] on icon at bounding box center [637, 74] width 10 height 11
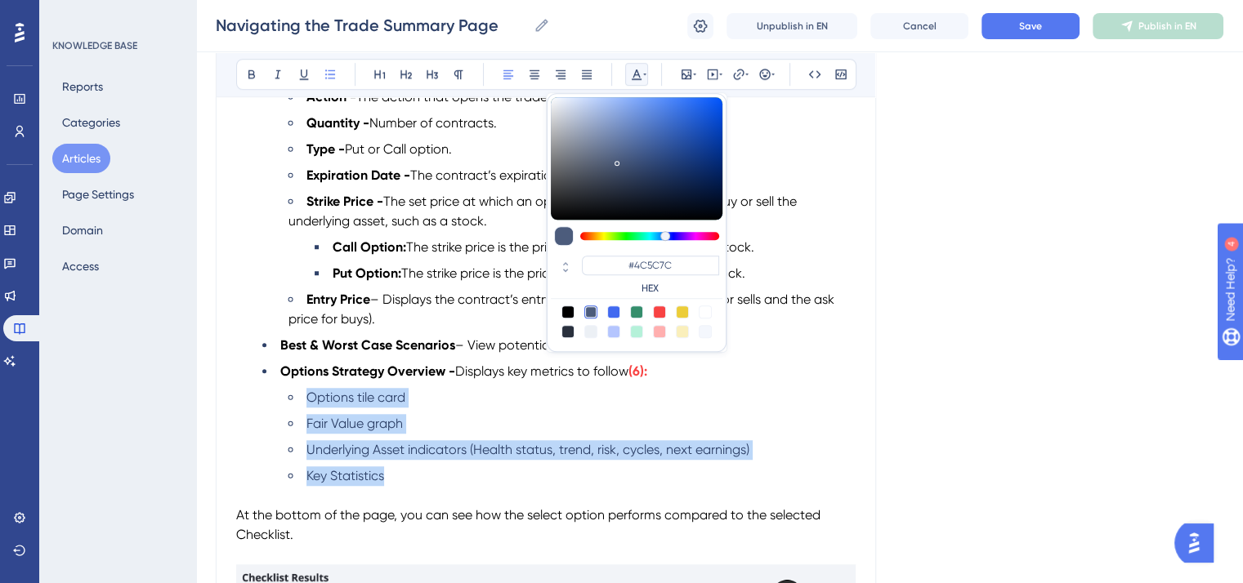
click at [563, 308] on div at bounding box center [567, 312] width 13 height 13
type input "#000000"
click at [438, 431] on li "Fair Value graph" at bounding box center [571, 424] width 567 height 20
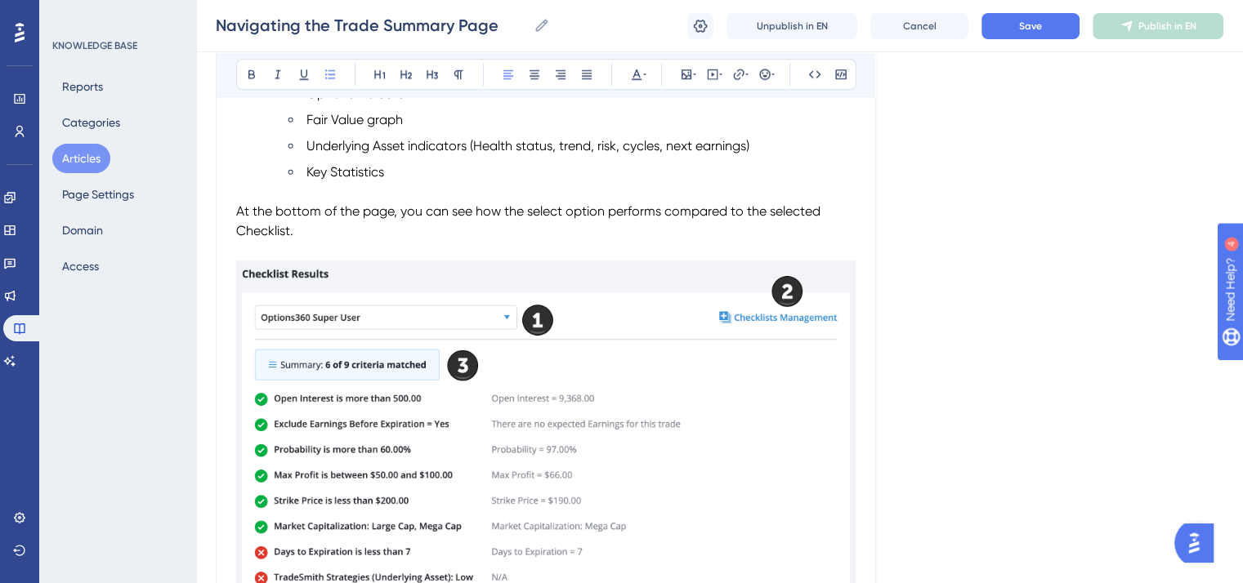
scroll to position [1553, 0]
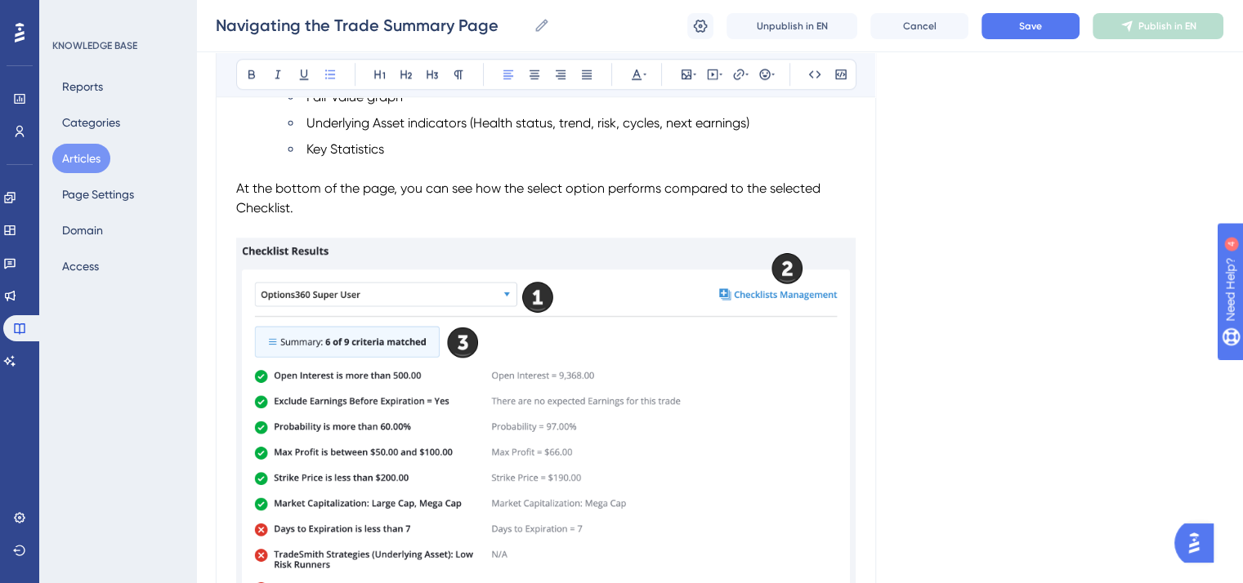
click at [566, 199] on span "At the bottom of the page, you can see how the select option performs compared …" at bounding box center [530, 198] width 588 height 35
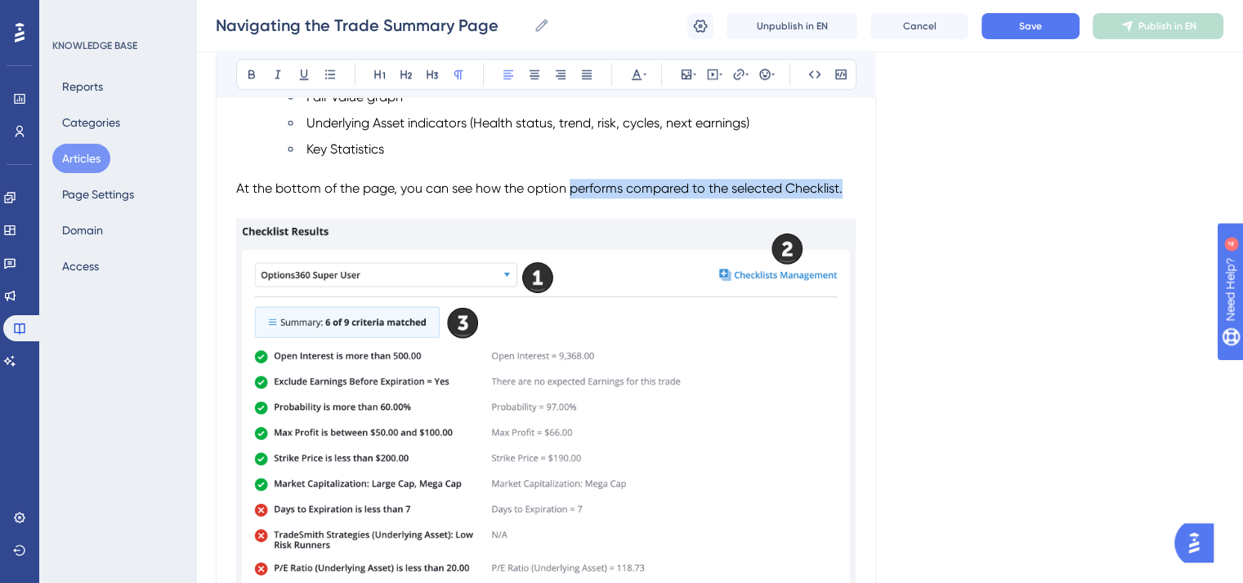
drag, startPoint x: 842, startPoint y: 200, endPoint x: 569, endPoint y: 199, distance: 272.9
click at [569, 196] on span "At the bottom of the page, you can see how the option performs compared to the …" at bounding box center [539, 189] width 606 height 16
click at [585, 399] on img "To enrich screen reader interactions, please activate Accessibility in Grammarl…" at bounding box center [545, 429] width 619 height 423
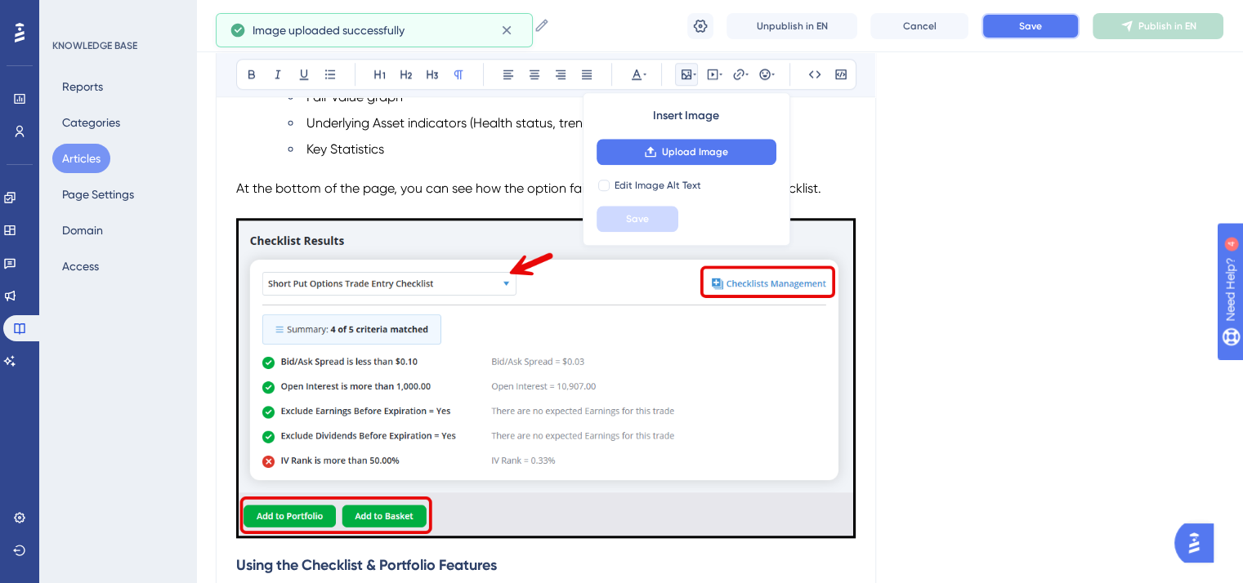
click at [1043, 20] on button "Save" at bounding box center [1030, 26] width 98 height 26
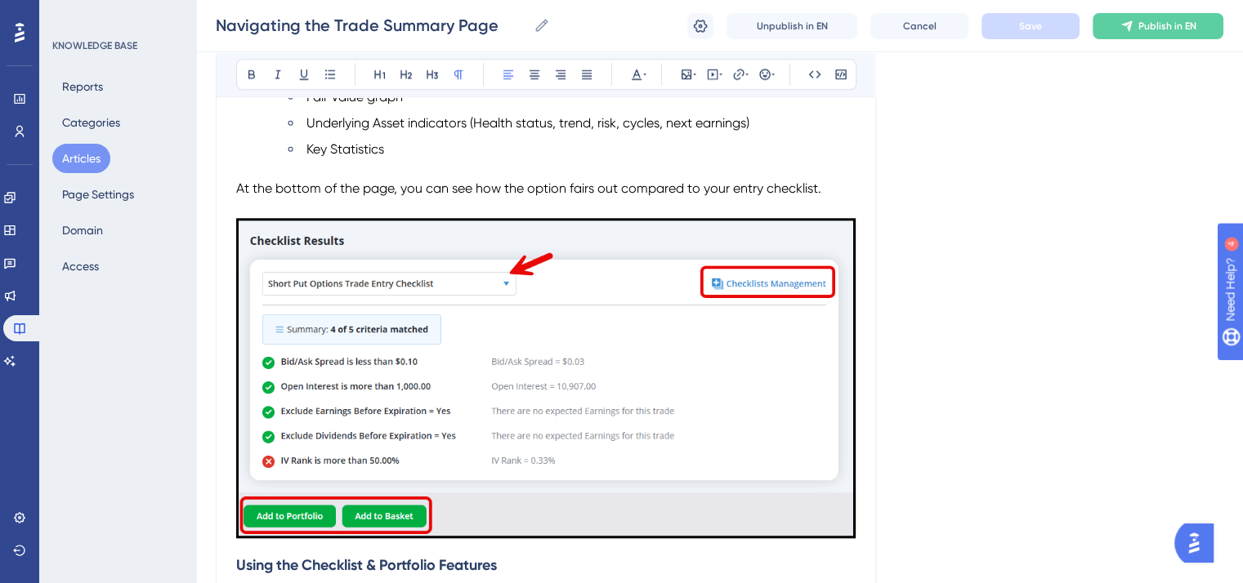
click at [527, 196] on span "At the bottom of the page, you can see how the option fairs out compared to you…" at bounding box center [528, 189] width 585 height 16
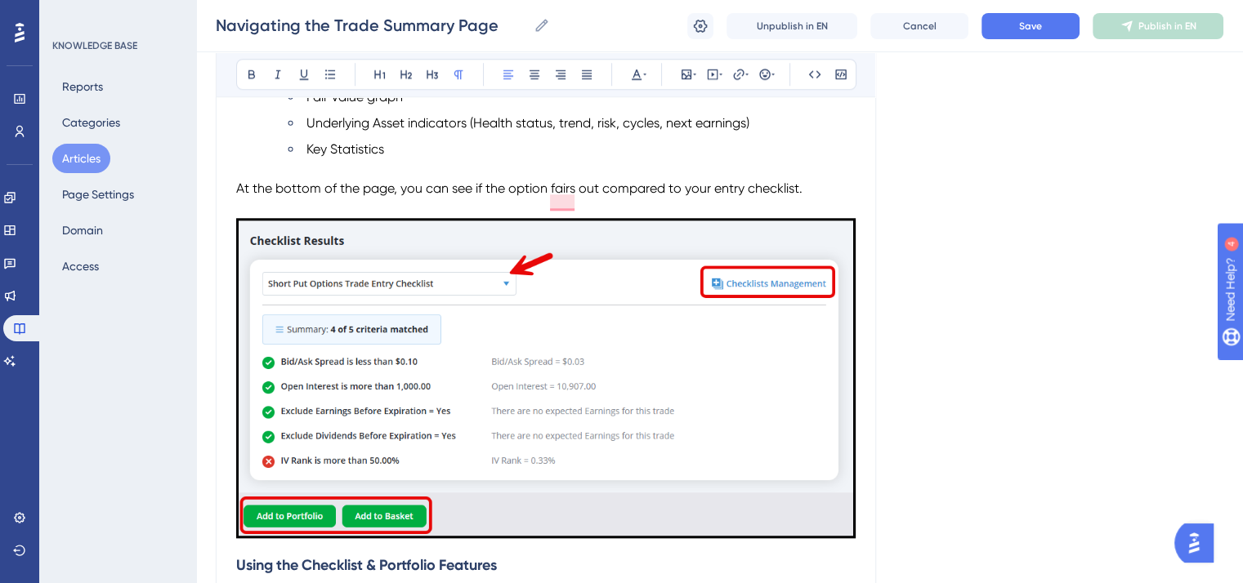
click at [715, 196] on span "At the bottom of the page, you can see if the option fairs out compared to your…" at bounding box center [519, 189] width 566 height 16
click at [695, 196] on span "At the bottom of the page, you can see if the options trade meets your entry ch…" at bounding box center [493, 189] width 514 height 16
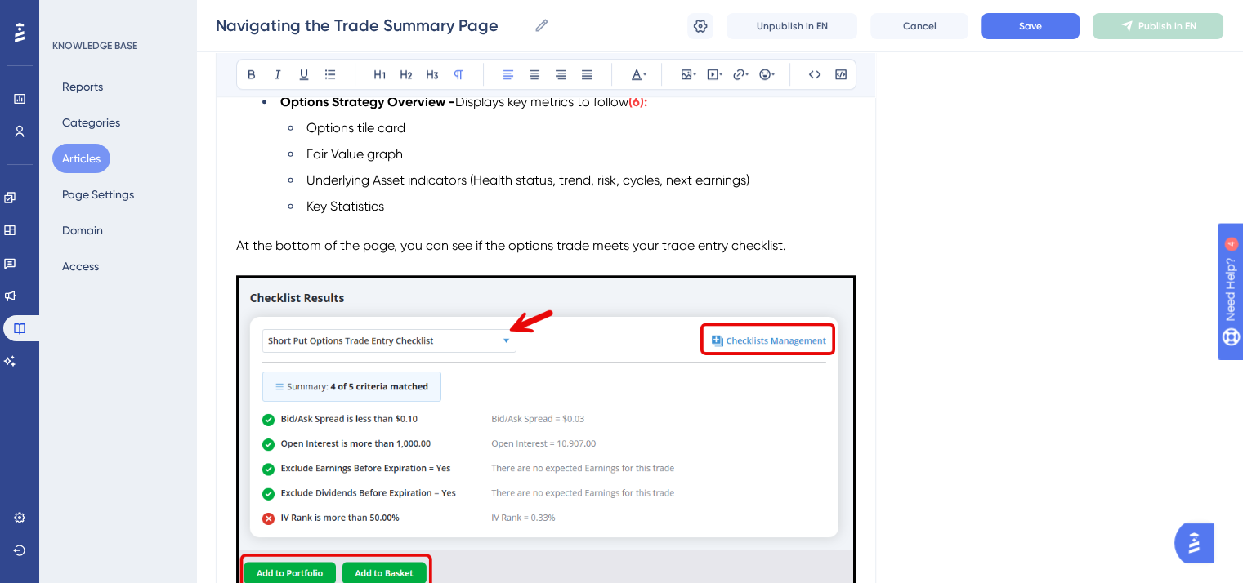
scroll to position [1471, 0]
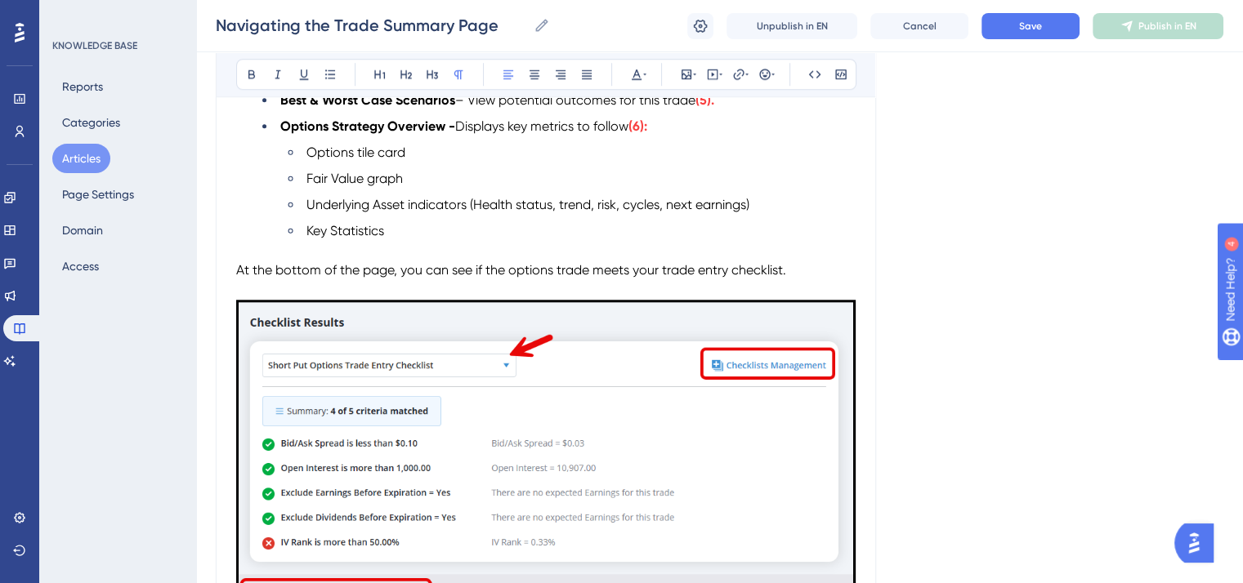
click at [797, 280] on p "At the bottom of the page, you can see if the options trade meets your trade en…" at bounding box center [545, 271] width 619 height 20
click at [1029, 25] on span "Save" at bounding box center [1030, 26] width 23 height 13
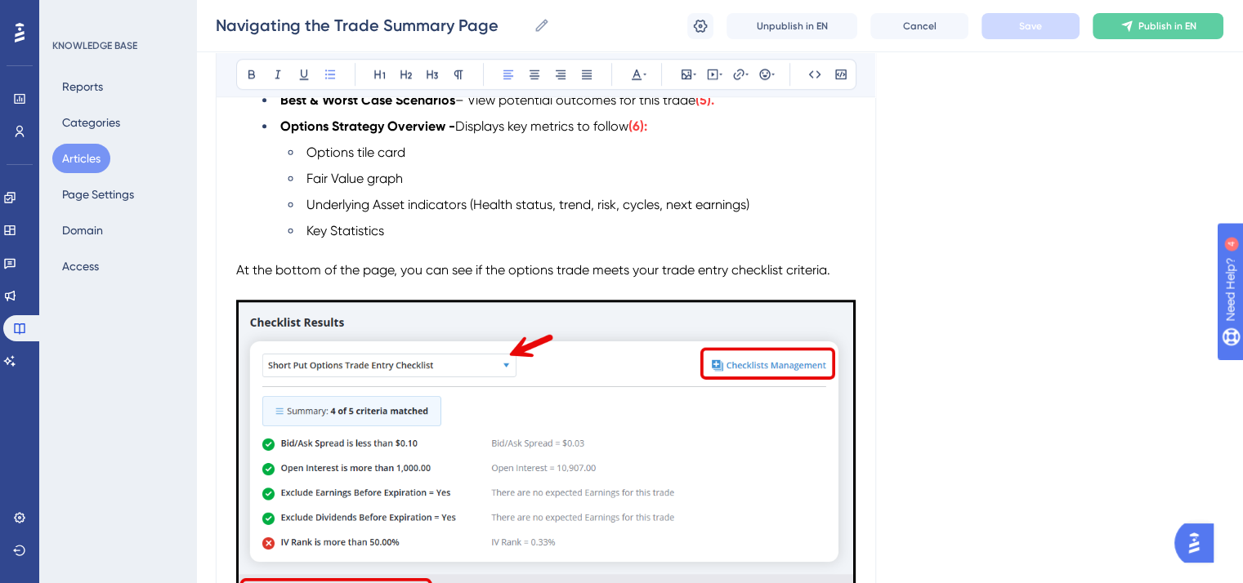
click at [371, 239] on span "Key Statistics" at bounding box center [345, 231] width 78 height 16
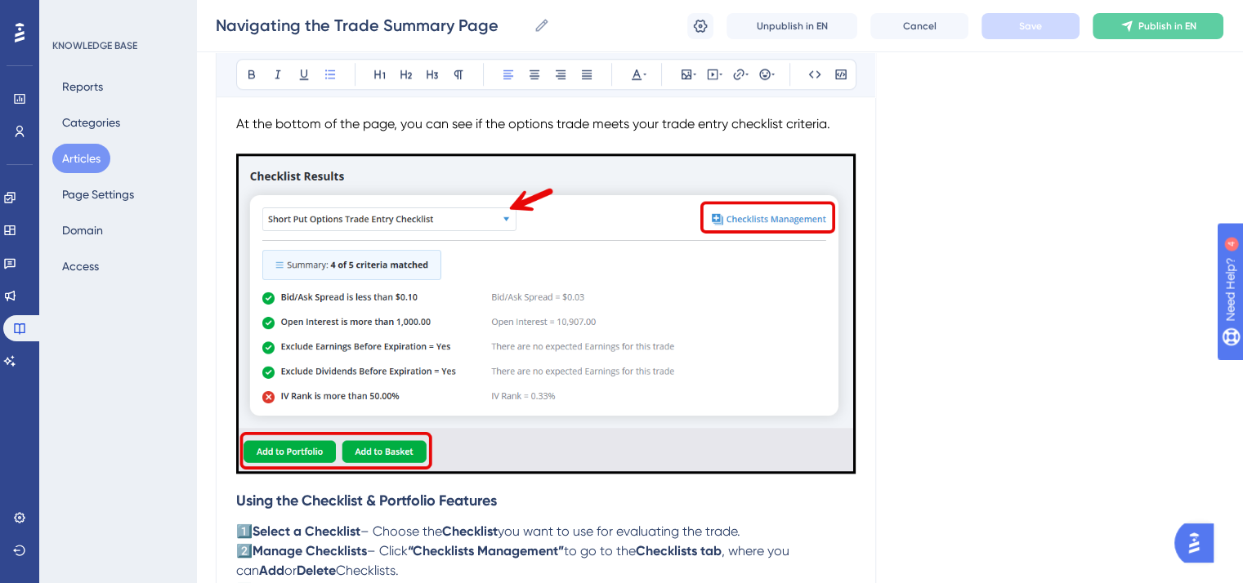
scroll to position [1634, 0]
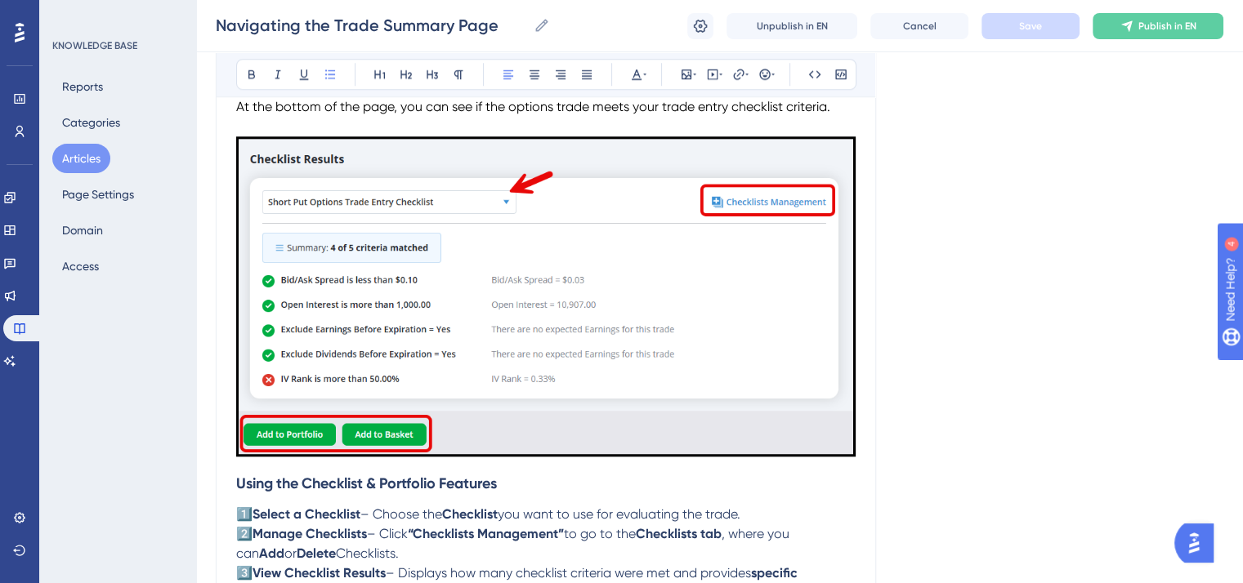
click at [236, 493] on strong "Using the Checklist & Portfolio Features" at bounding box center [366, 484] width 261 height 18
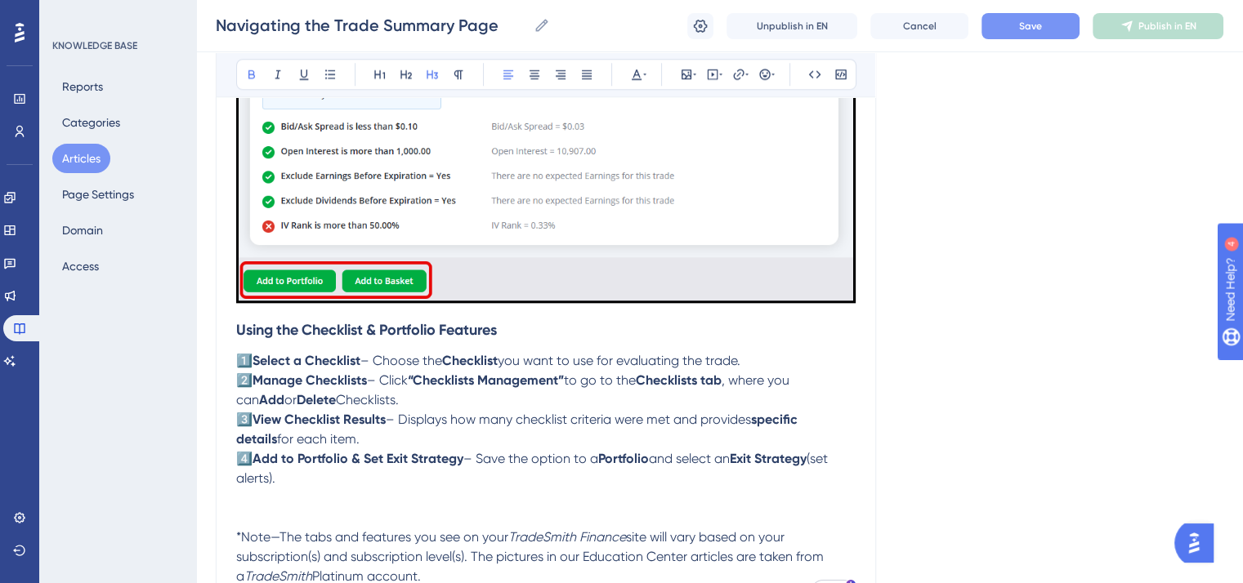
scroll to position [1798, 0]
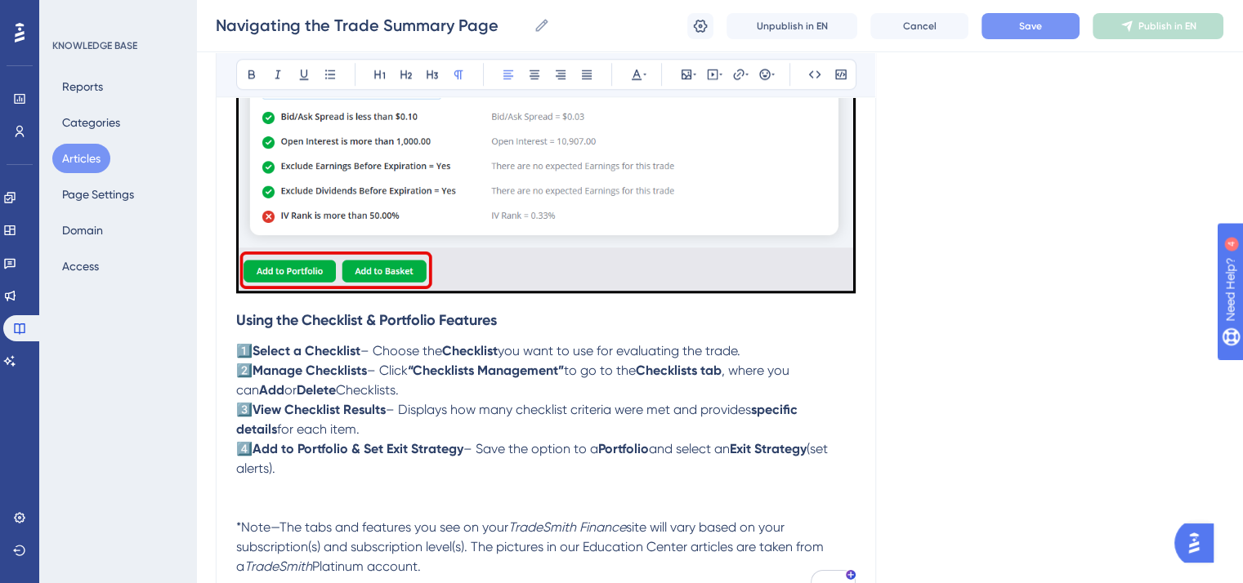
drag, startPoint x: 275, startPoint y: 486, endPoint x: 226, endPoint y: 334, distance: 159.4
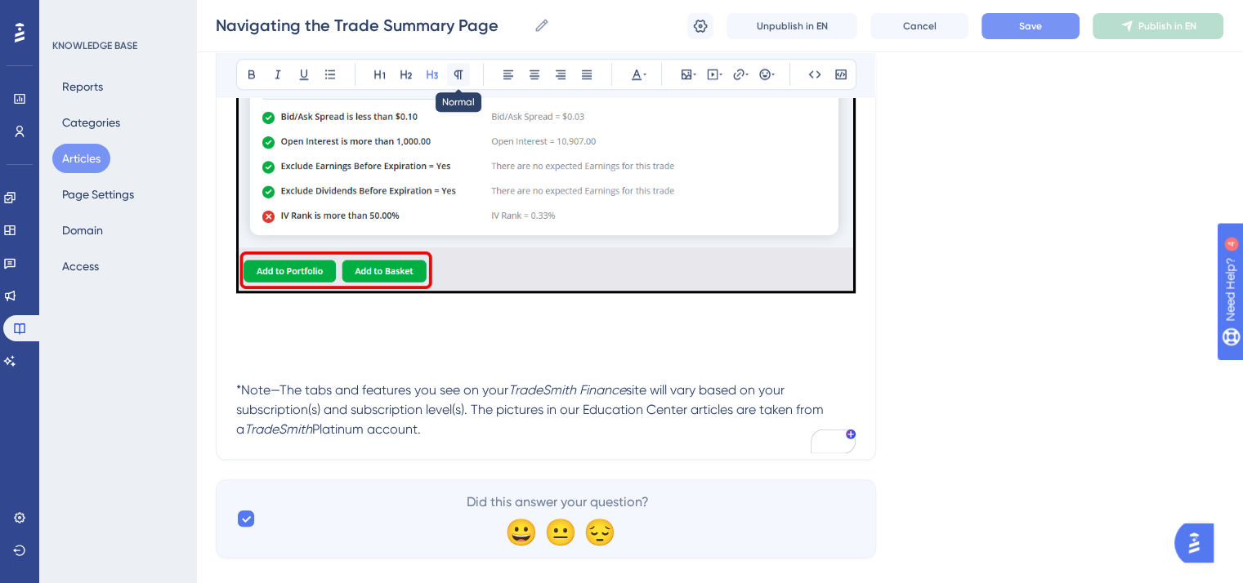
click at [461, 71] on icon at bounding box center [458, 74] width 13 height 13
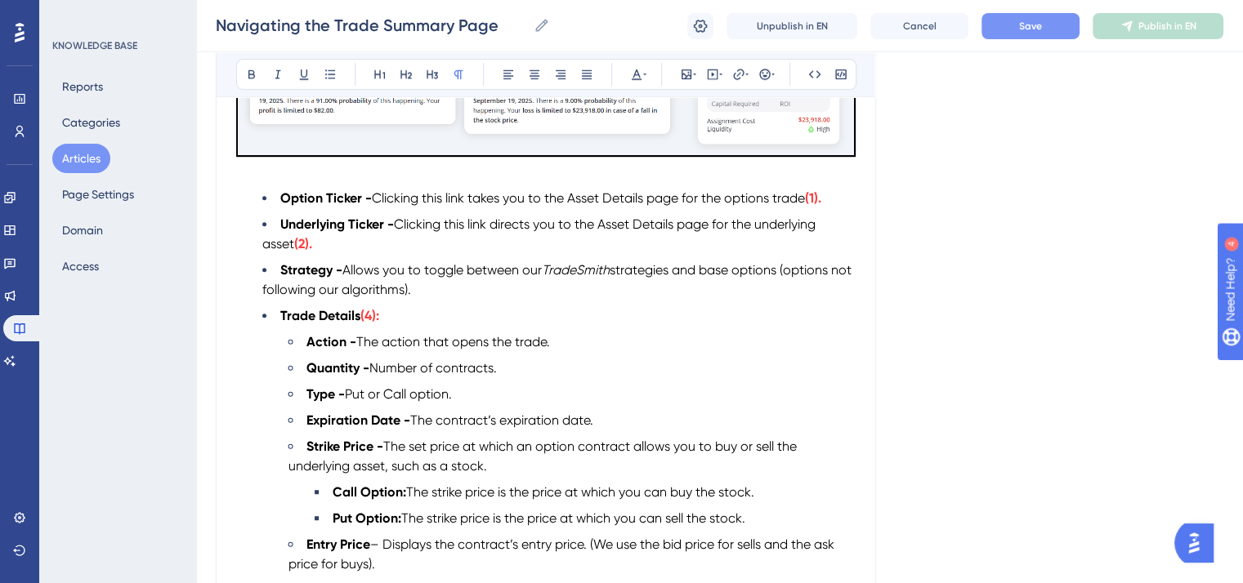
scroll to position [654, 0]
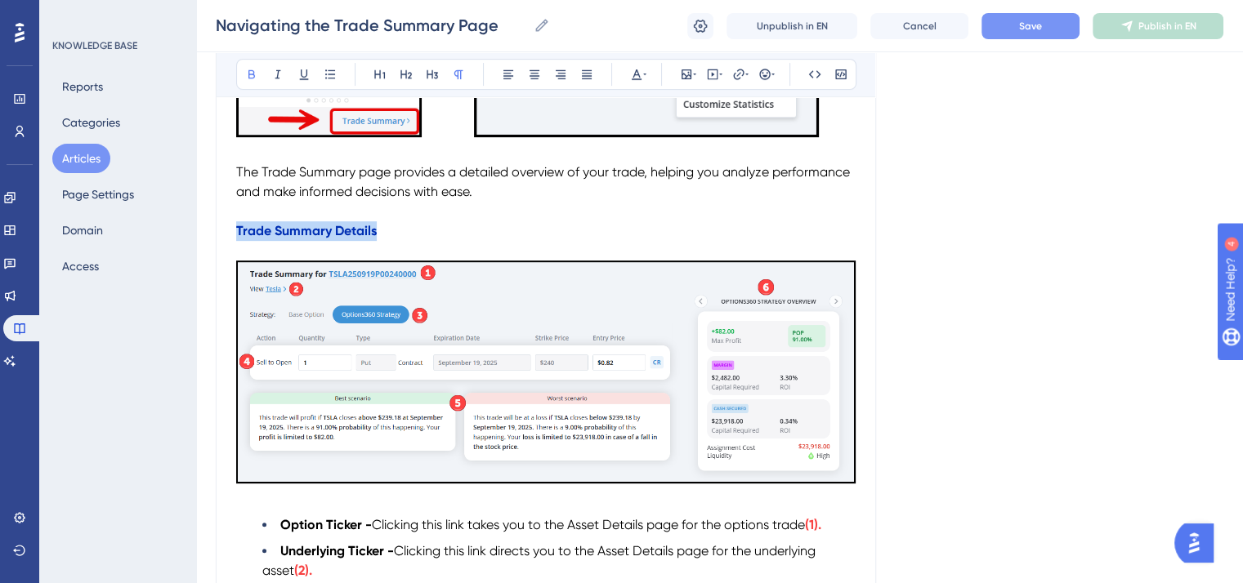
drag, startPoint x: 379, startPoint y: 233, endPoint x: 235, endPoint y: 230, distance: 143.8
click at [235, 230] on div "Navigating the Trade Summary Page Bold Italic Underline Bullet Point Heading 1 …" at bounding box center [546, 555] width 660 height 2052
copy strong "Trade Summary Details"
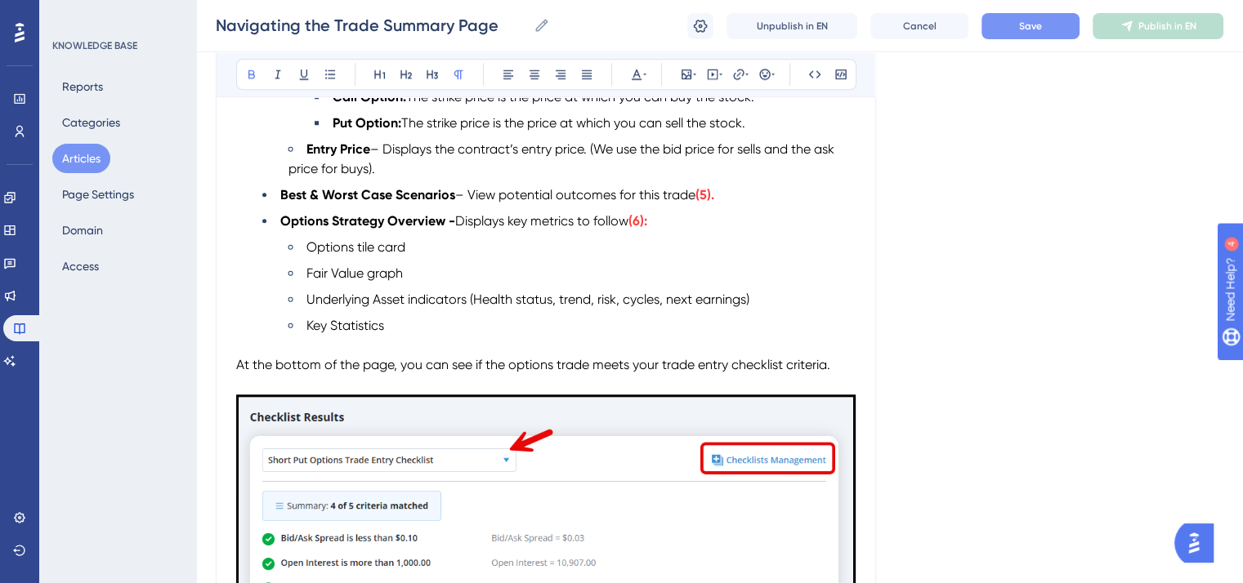
scroll to position [1471, 0]
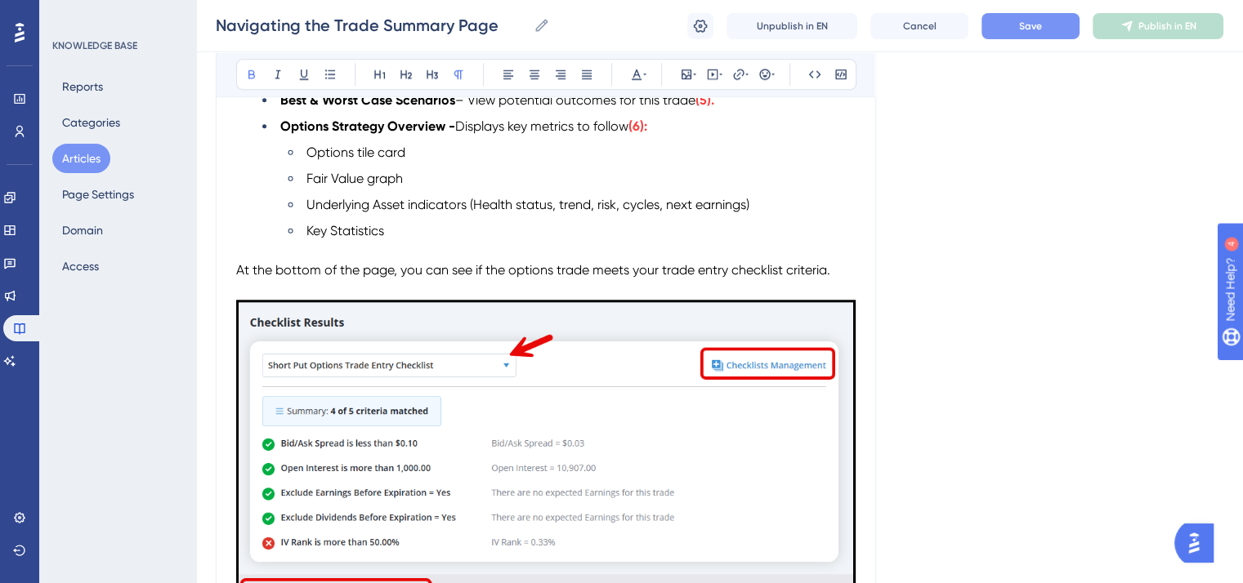
click at [237, 277] on span "At the bottom of the page, you can see if the options trade meets your trade en…" at bounding box center [533, 270] width 594 height 16
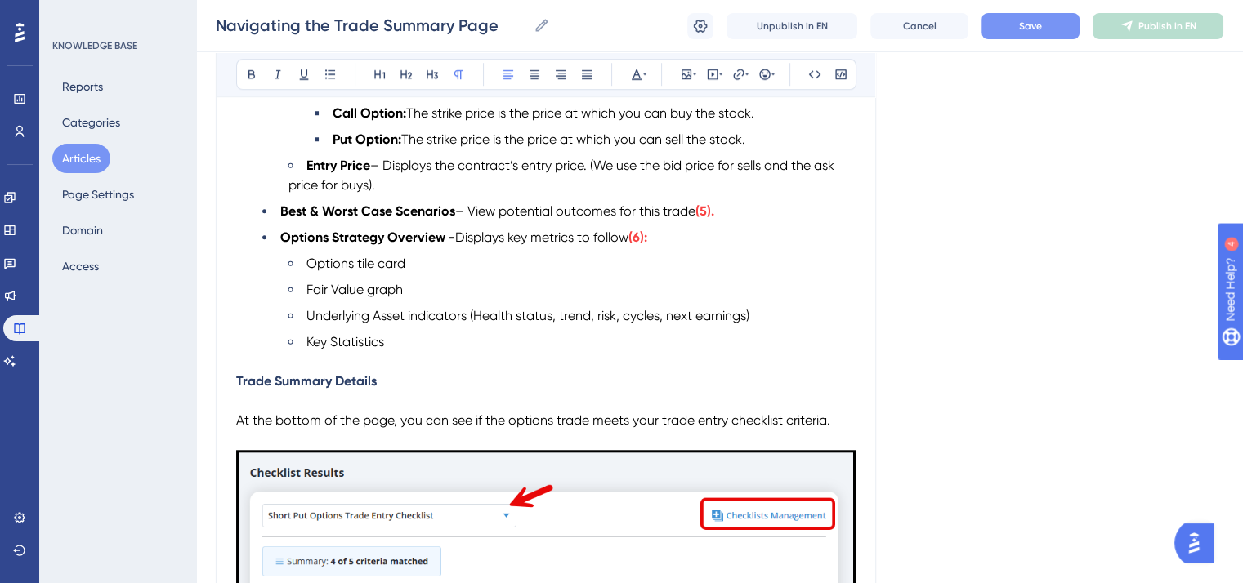
scroll to position [1389, 0]
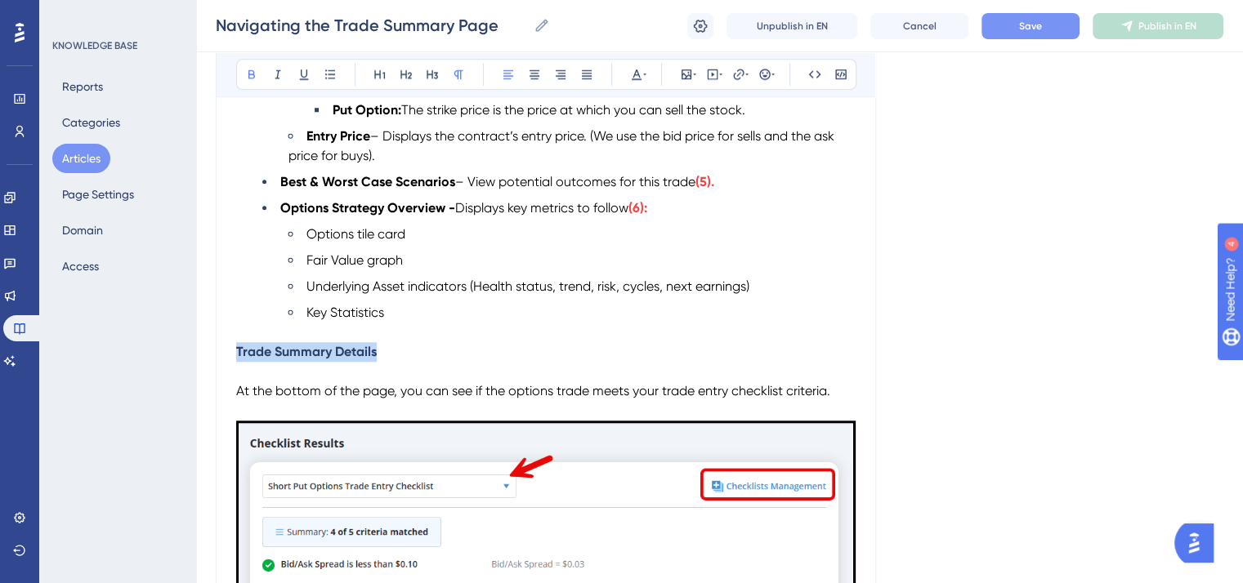
drag, startPoint x: 297, startPoint y: 363, endPoint x: 234, endPoint y: 363, distance: 62.9
click at [634, 69] on icon at bounding box center [636, 74] width 13 height 13
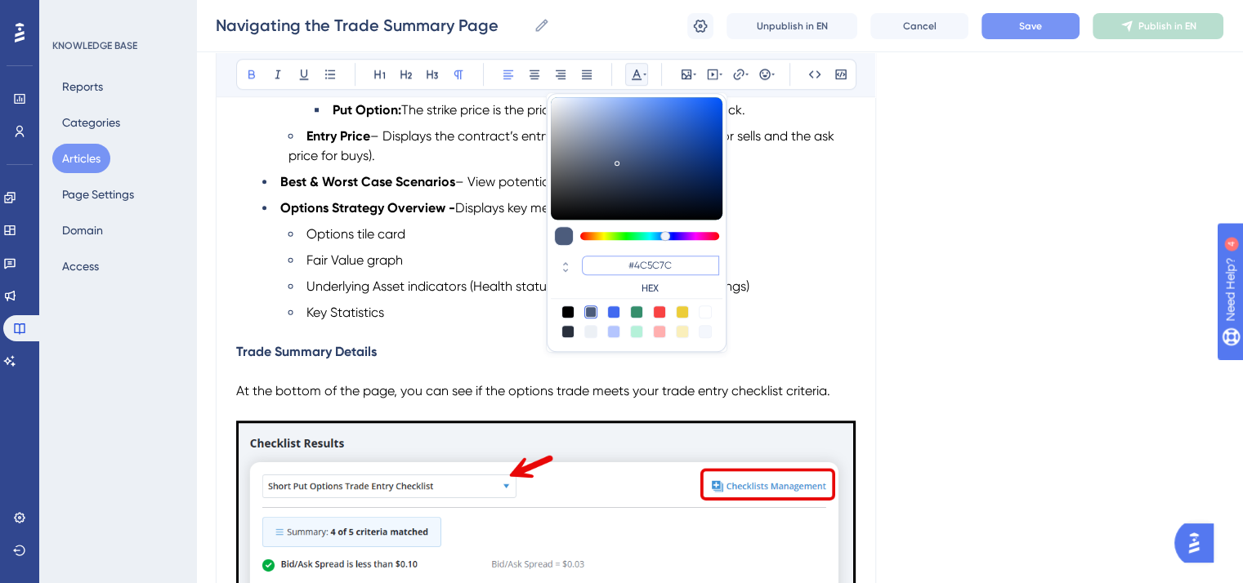
drag, startPoint x: 675, startPoint y: 261, endPoint x: 624, endPoint y: 266, distance: 50.9
click at [624, 266] on input "#4C5C7C" at bounding box center [650, 266] width 137 height 20
paste input "002FB3"
type input "#002FB3"
click at [433, 362] on p "Trade Summary Details" at bounding box center [545, 352] width 619 height 20
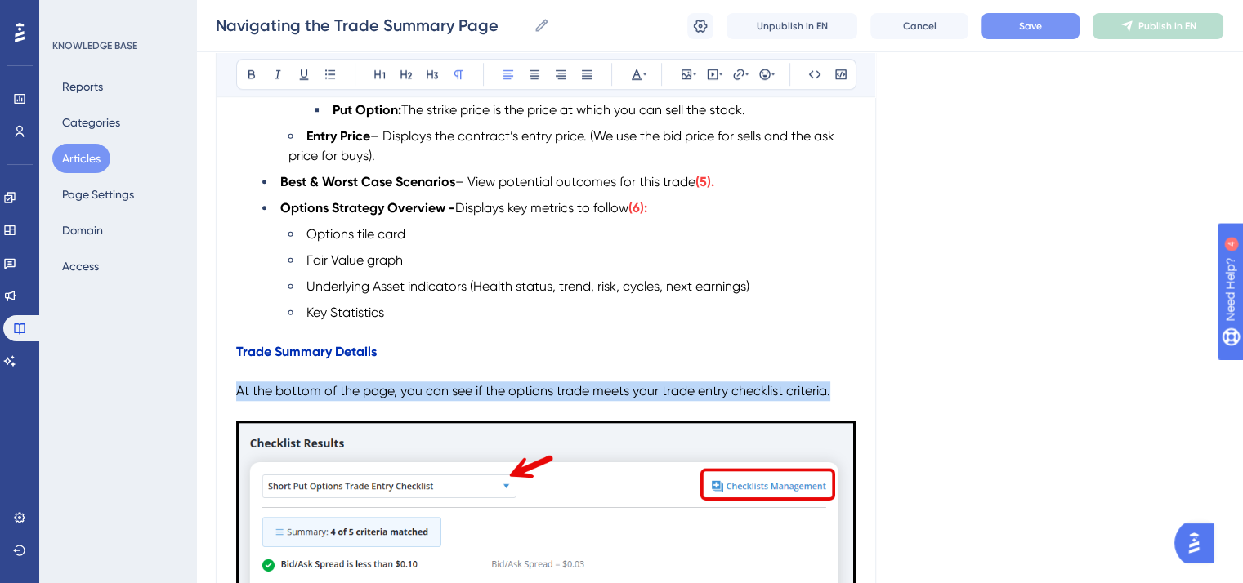
drag, startPoint x: 827, startPoint y: 409, endPoint x: 239, endPoint y: 406, distance: 587.5
click at [239, 401] on p "At the bottom of the page, you can see if the options trade meets your trade en…" at bounding box center [545, 392] width 619 height 20
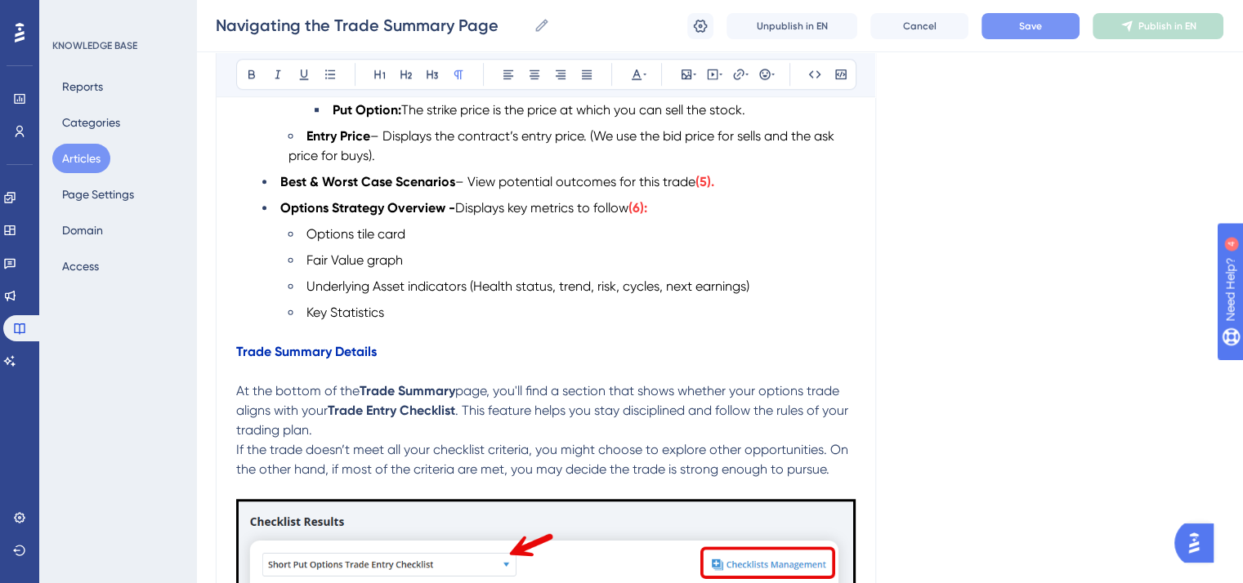
click at [236, 466] on span "If the trade doesn’t meet all your checklist criteria, you might choose to expl…" at bounding box center [543, 459] width 615 height 35
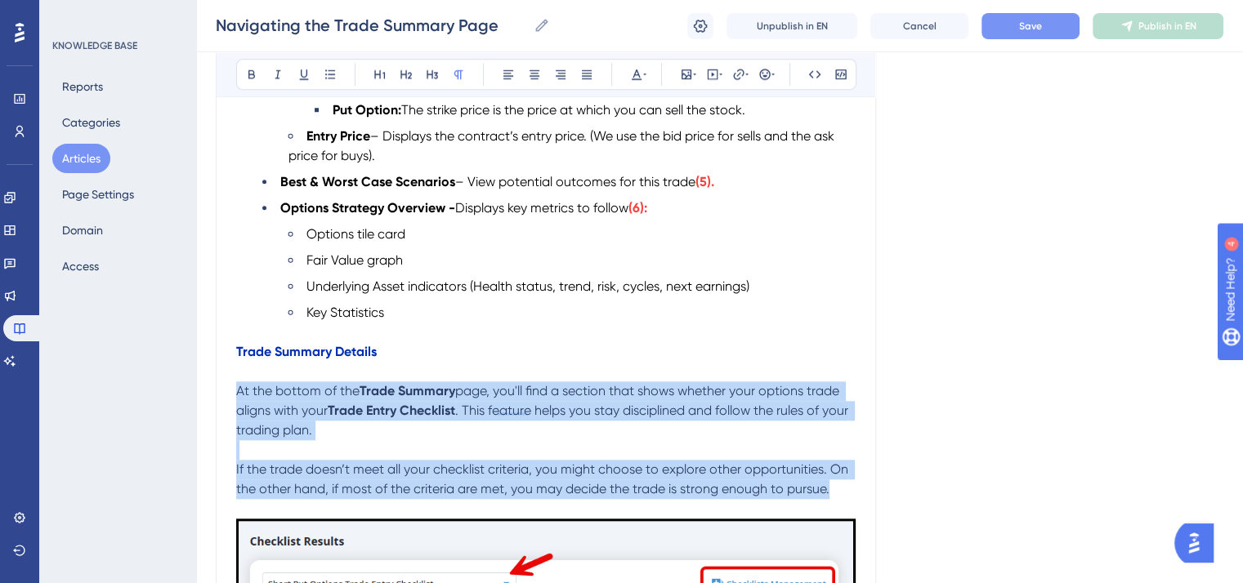
drag, startPoint x: 836, startPoint y: 501, endPoint x: 237, endPoint y: 406, distance: 606.4
drag, startPoint x: 639, startPoint y: 71, endPoint x: 636, endPoint y: 79, distance: 8.8
click at [638, 71] on icon at bounding box center [636, 74] width 13 height 13
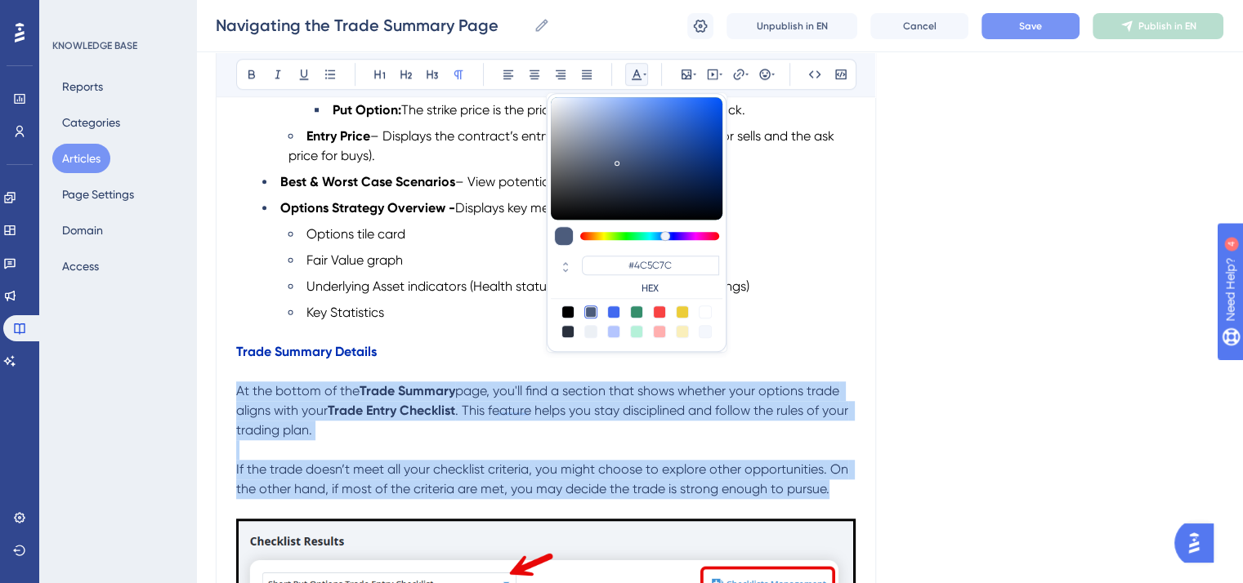
click at [564, 308] on div at bounding box center [567, 312] width 13 height 13
type input "#000000"
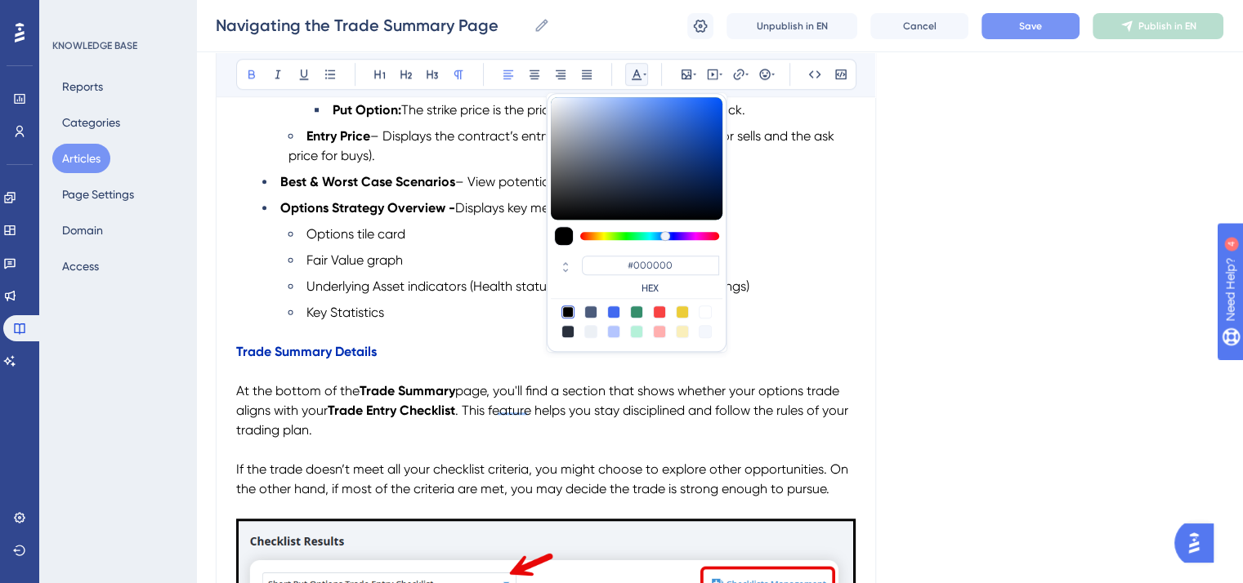
click at [504, 360] on p "Trade Summary Details" at bounding box center [545, 352] width 619 height 20
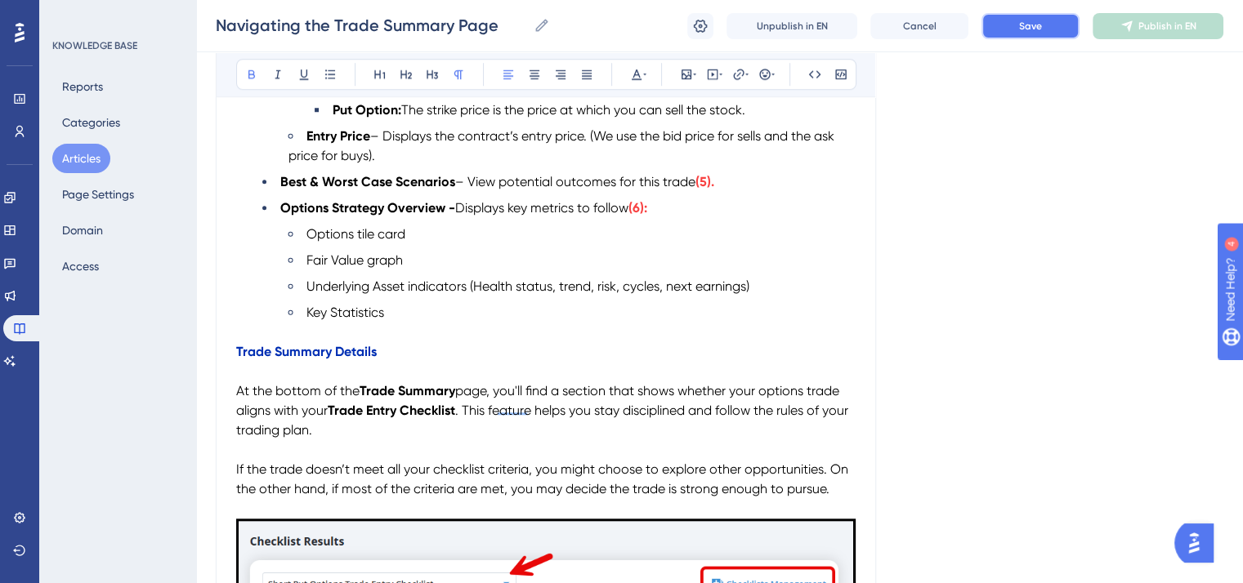
click at [1015, 31] on button "Save" at bounding box center [1030, 26] width 98 height 26
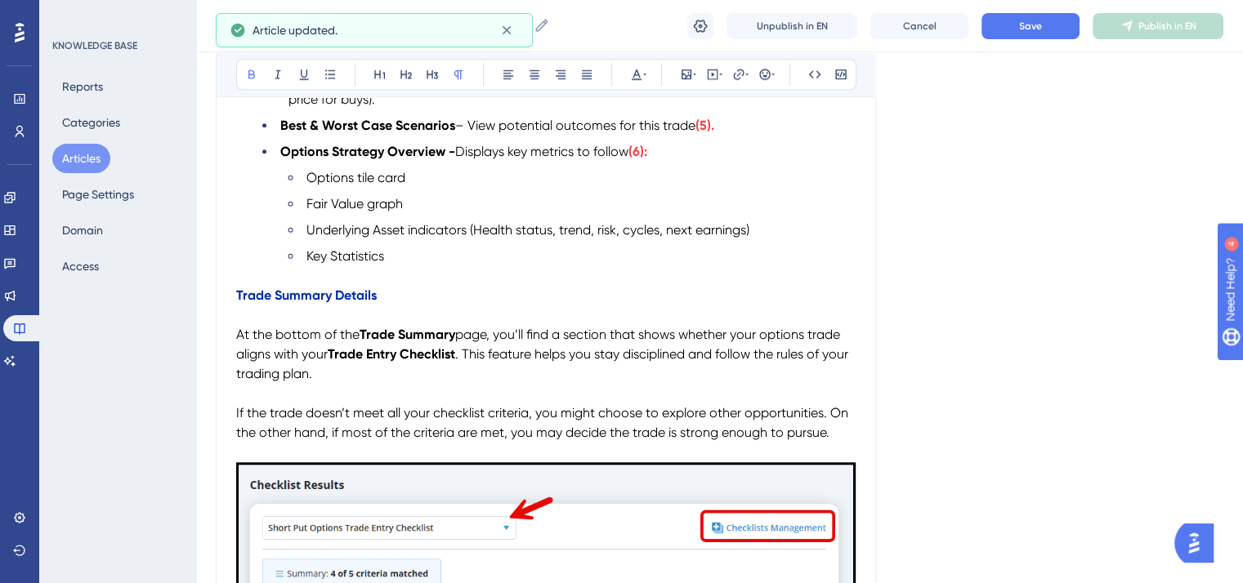
scroll to position [1471, 0]
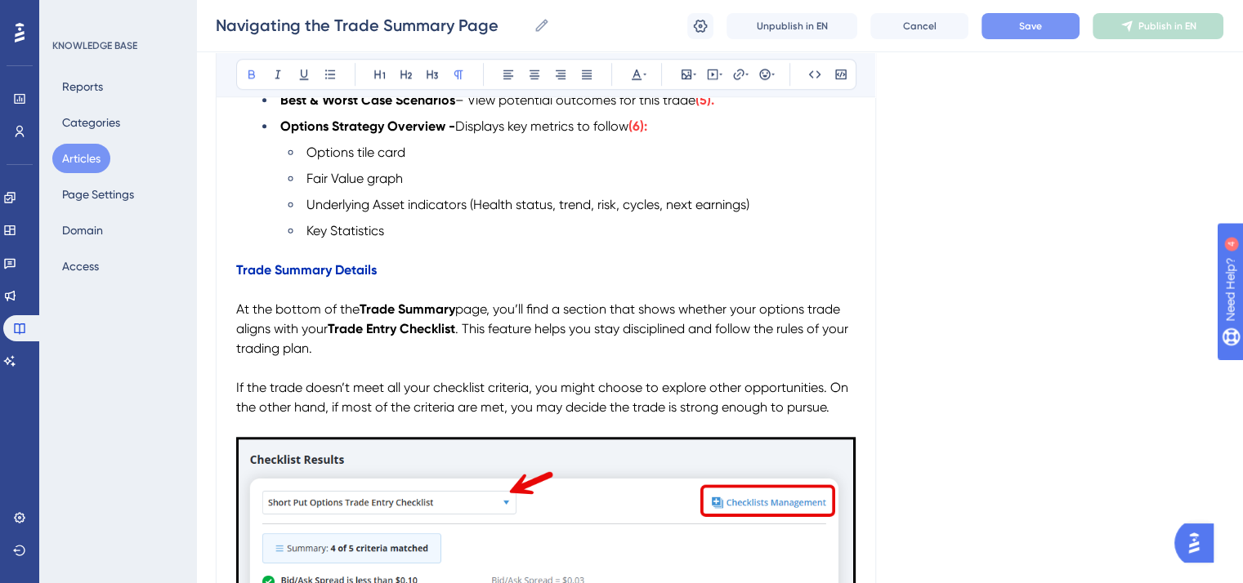
click at [1008, 29] on button "Save" at bounding box center [1030, 26] width 98 height 26
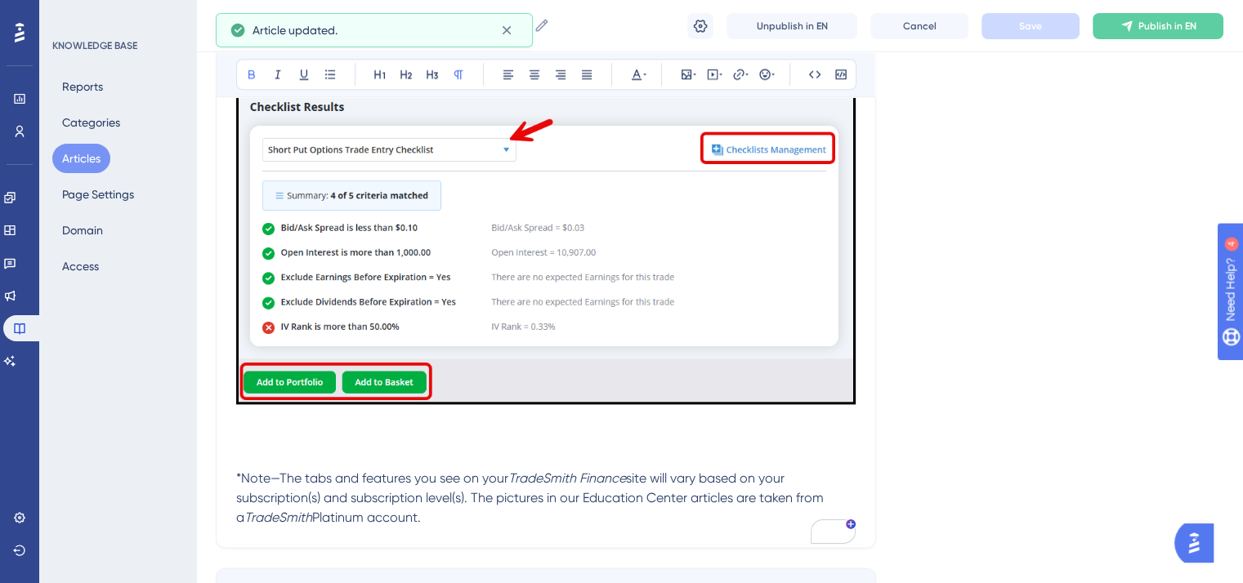
scroll to position [1879, 0]
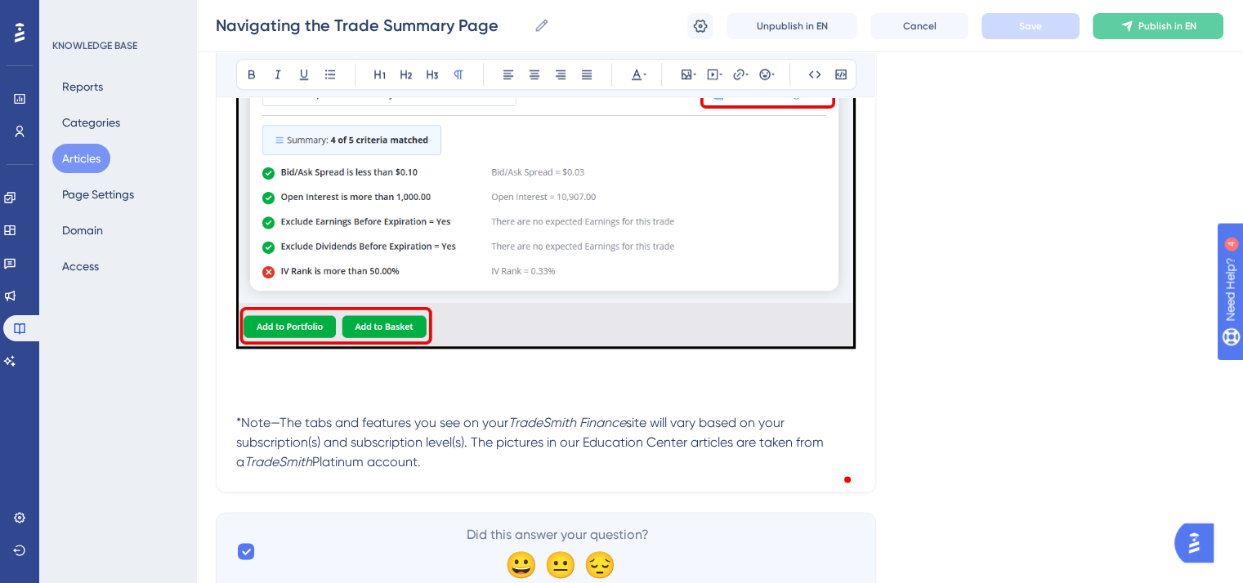
click at [245, 390] on p "To enrich screen reader interactions, please activate Accessibility in Grammarl…" at bounding box center [545, 384] width 619 height 20
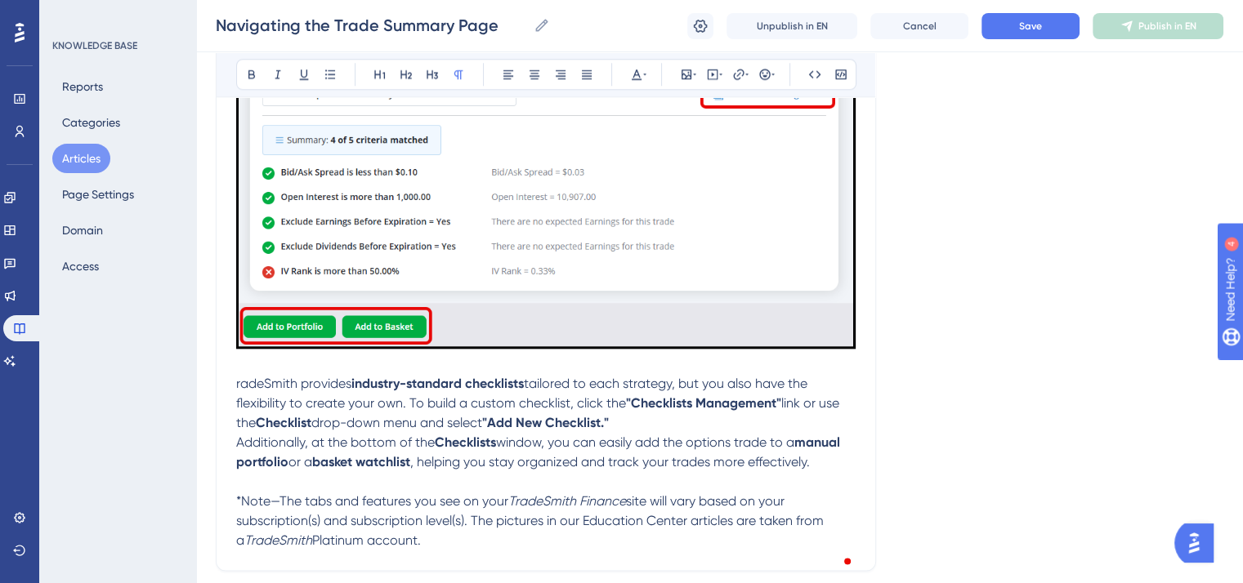
click at [237, 391] on span "radeSmith provides" at bounding box center [293, 384] width 115 height 16
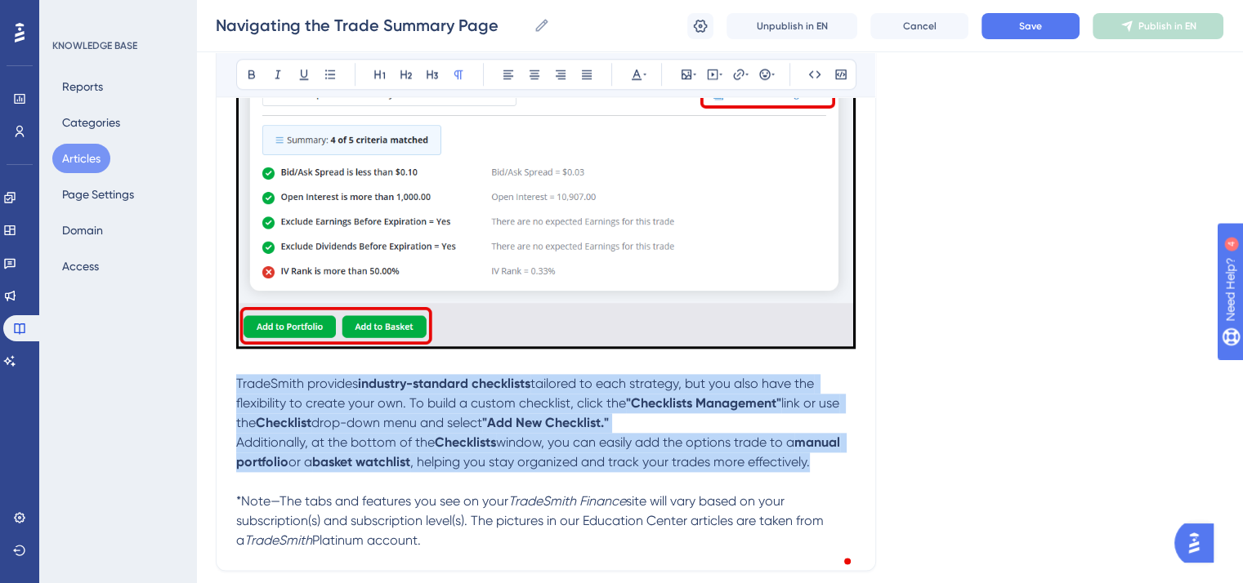
drag, startPoint x: 820, startPoint y: 484, endPoint x: 226, endPoint y: 404, distance: 599.4
click at [635, 70] on icon at bounding box center [637, 74] width 10 height 11
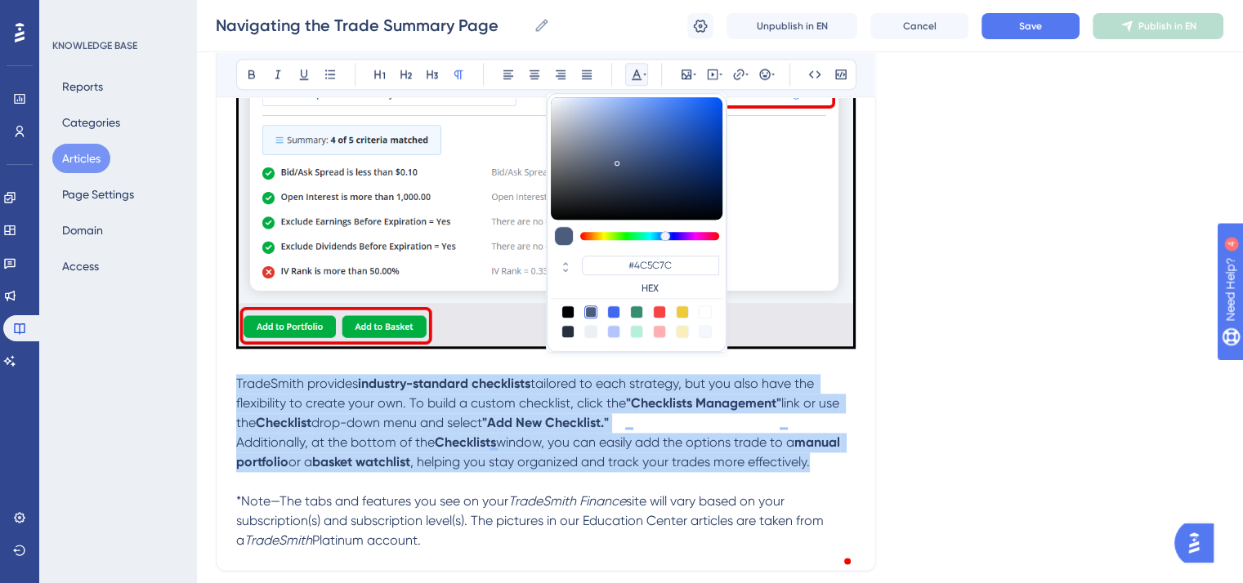
click at [572, 308] on div at bounding box center [567, 312] width 13 height 13
type input "#000000"
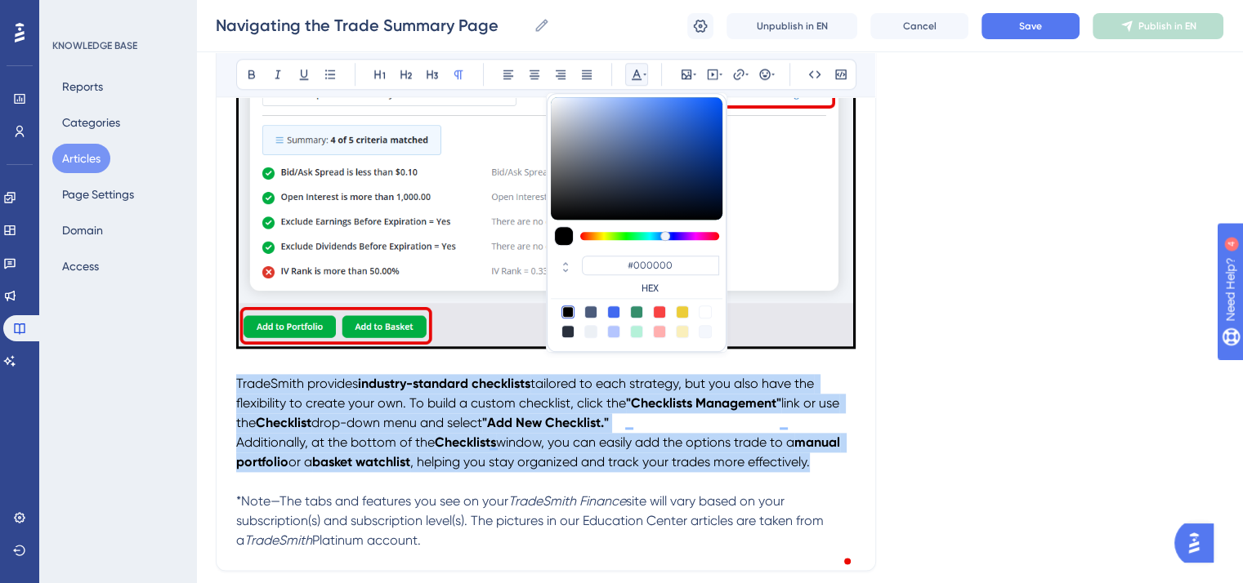
click at [643, 433] on p "TradeSmith provides industry-standard checklists tailored to each strategy, but…" at bounding box center [545, 403] width 619 height 59
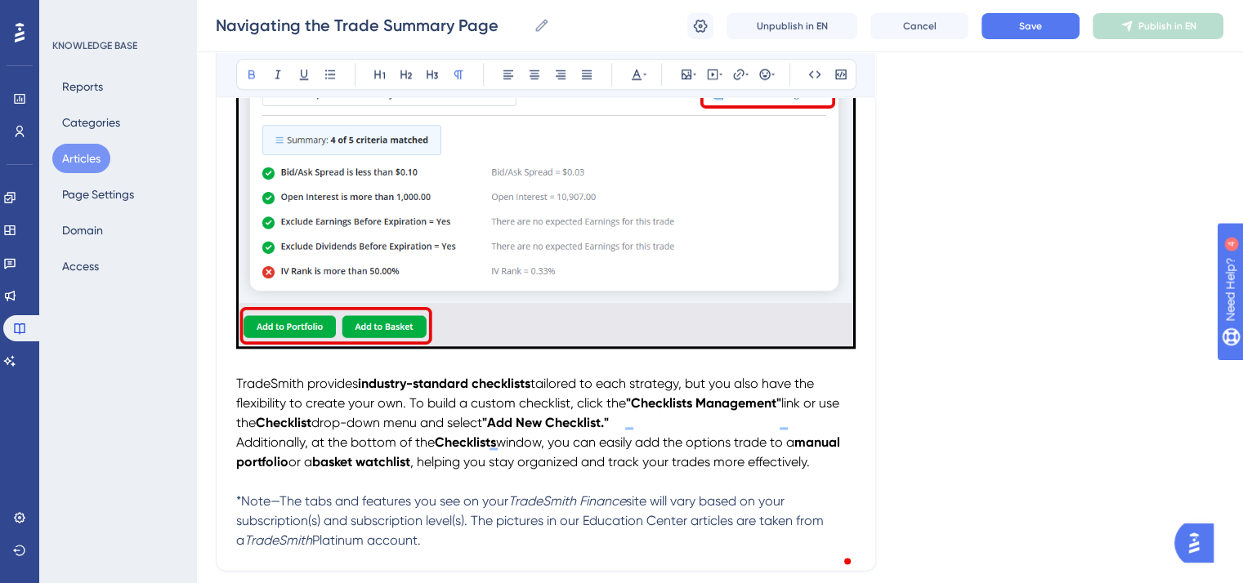
click at [238, 450] on span "Additionally, at the bottom of the" at bounding box center [335, 443] width 199 height 16
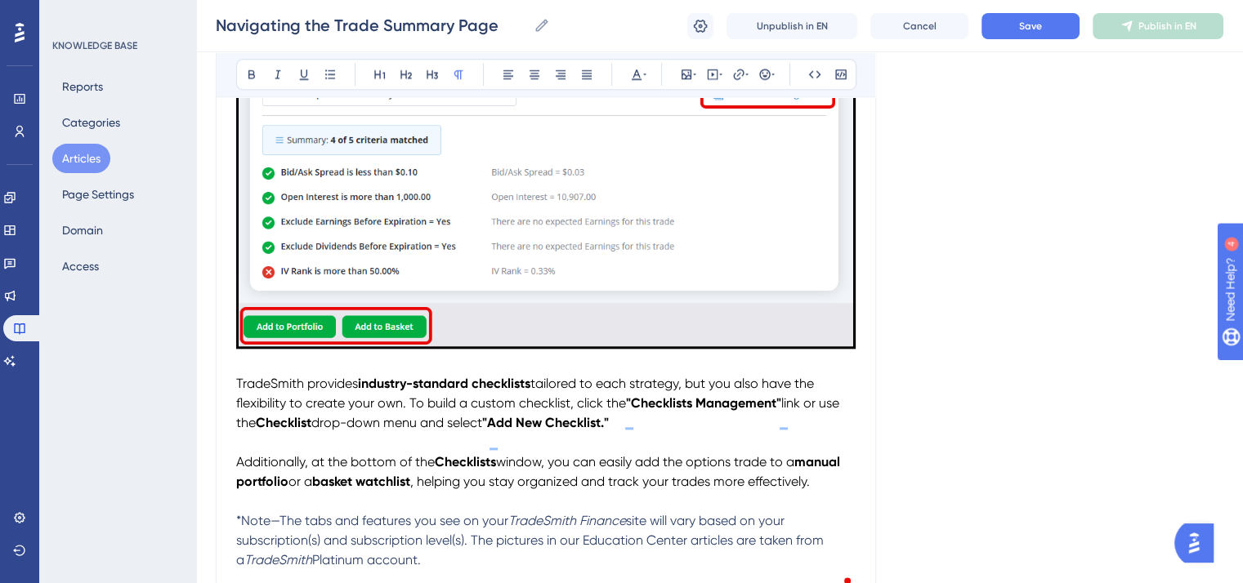
click at [284, 391] on span "TradeSmith provides" at bounding box center [297, 384] width 122 height 16
click at [271, 69] on icon at bounding box center [277, 74] width 13 height 13
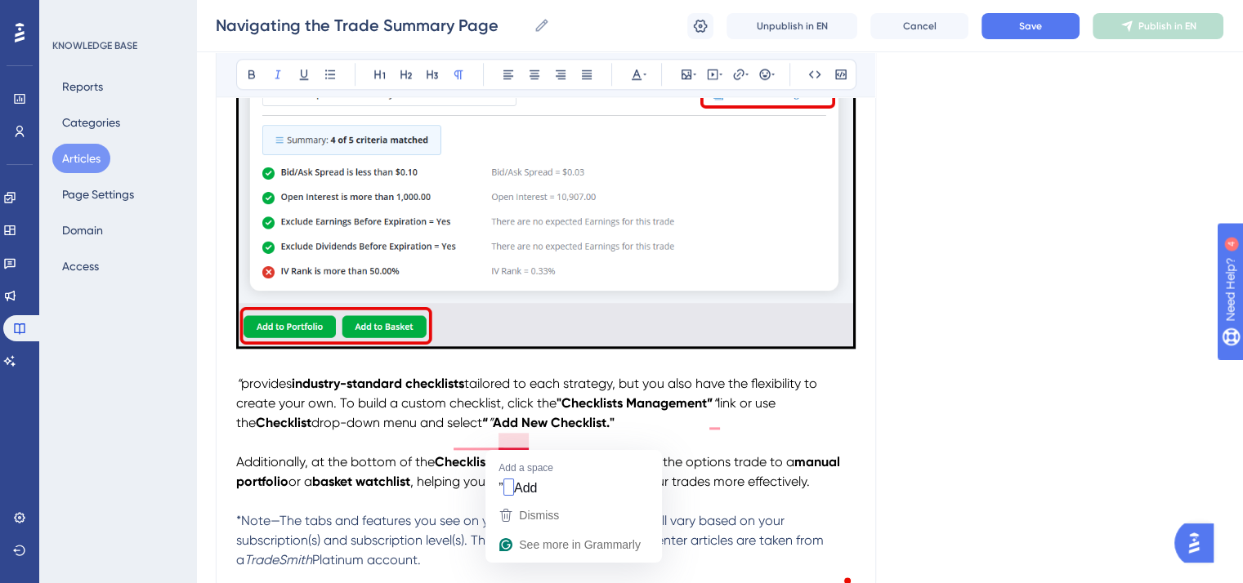
click at [505, 431] on strong "Add New Checklist."" at bounding box center [554, 423] width 122 height 16
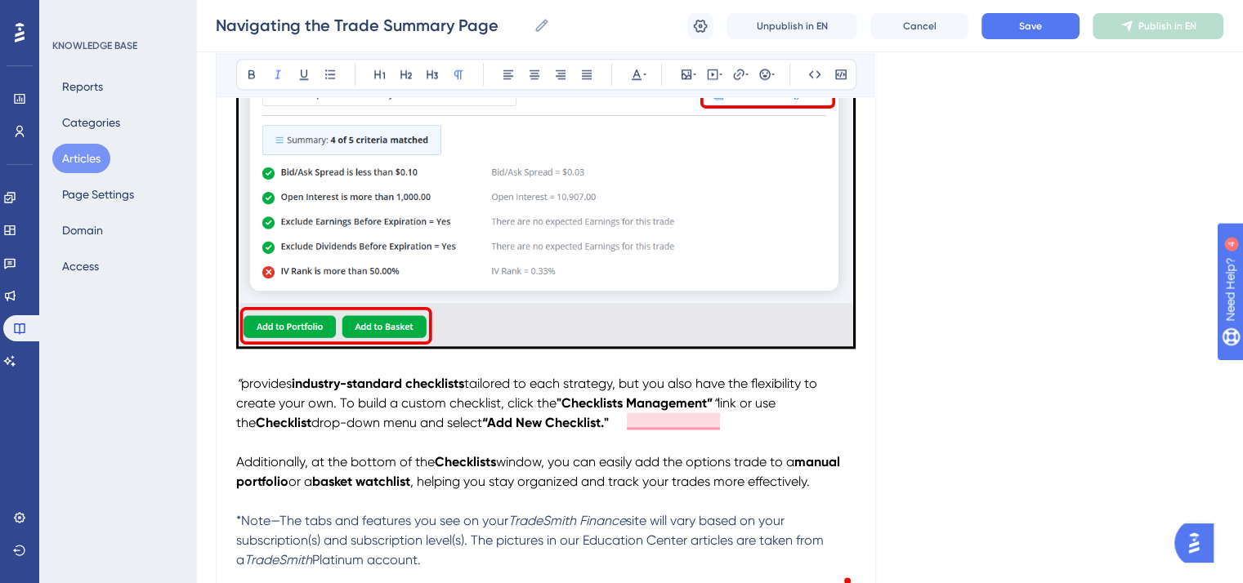
click at [722, 416] on span "link or use the" at bounding box center [507, 412] width 543 height 35
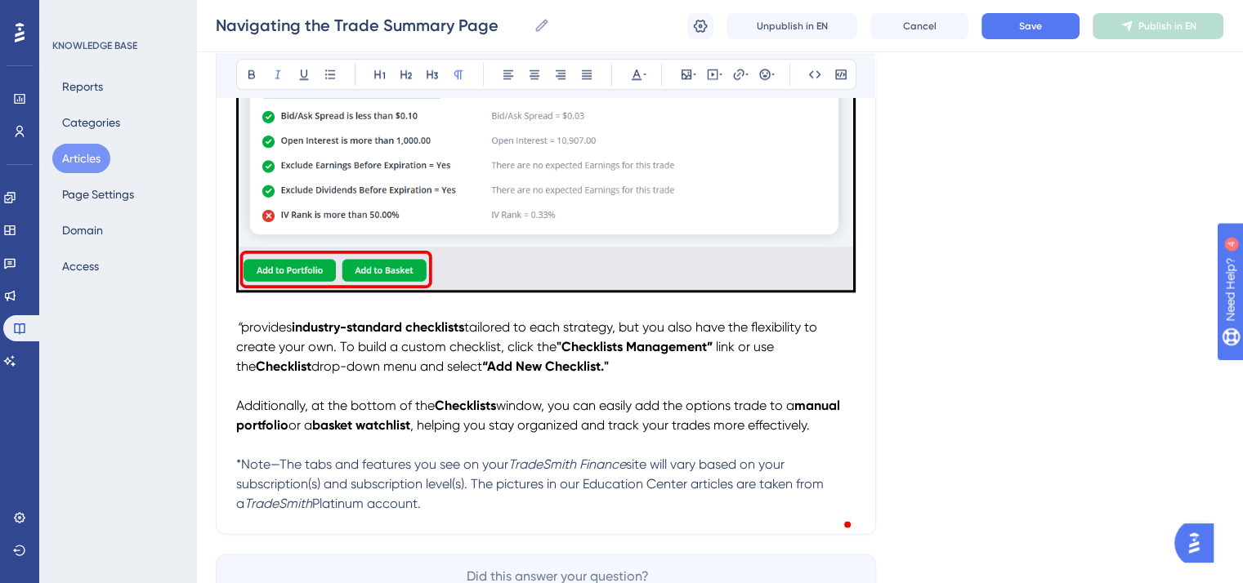
scroll to position [1961, 0]
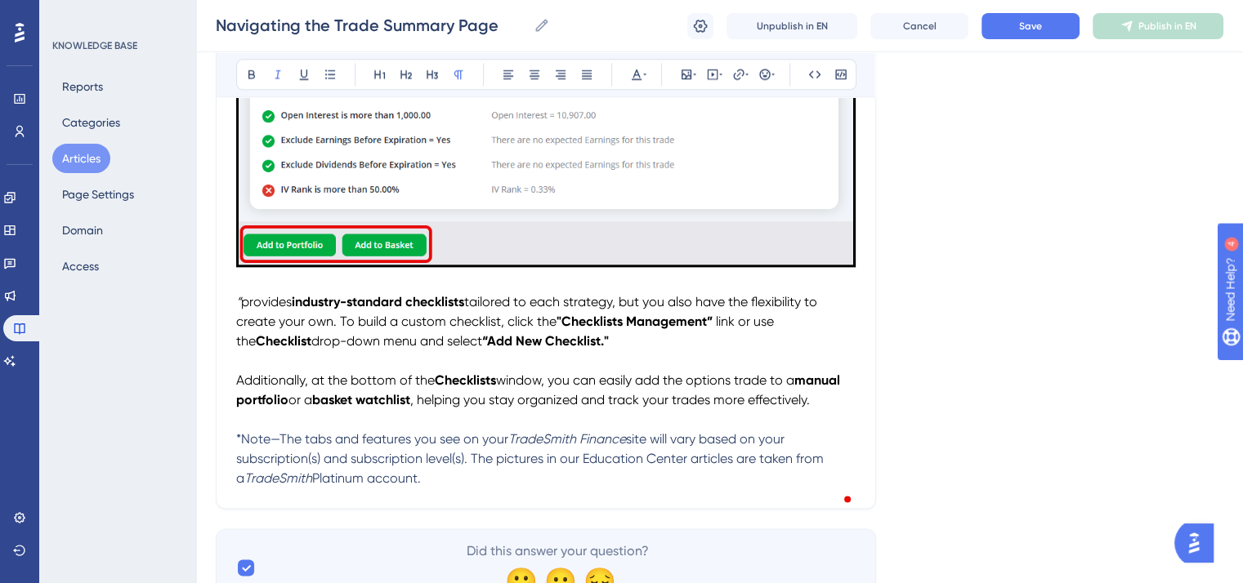
click at [1012, 40] on div "Navigating the Trade Summary Page Navigating the Trade Summary Page Unpublish i…" at bounding box center [719, 26] width 1047 height 52
click at [1009, 27] on button "Save" at bounding box center [1030, 26] width 98 height 26
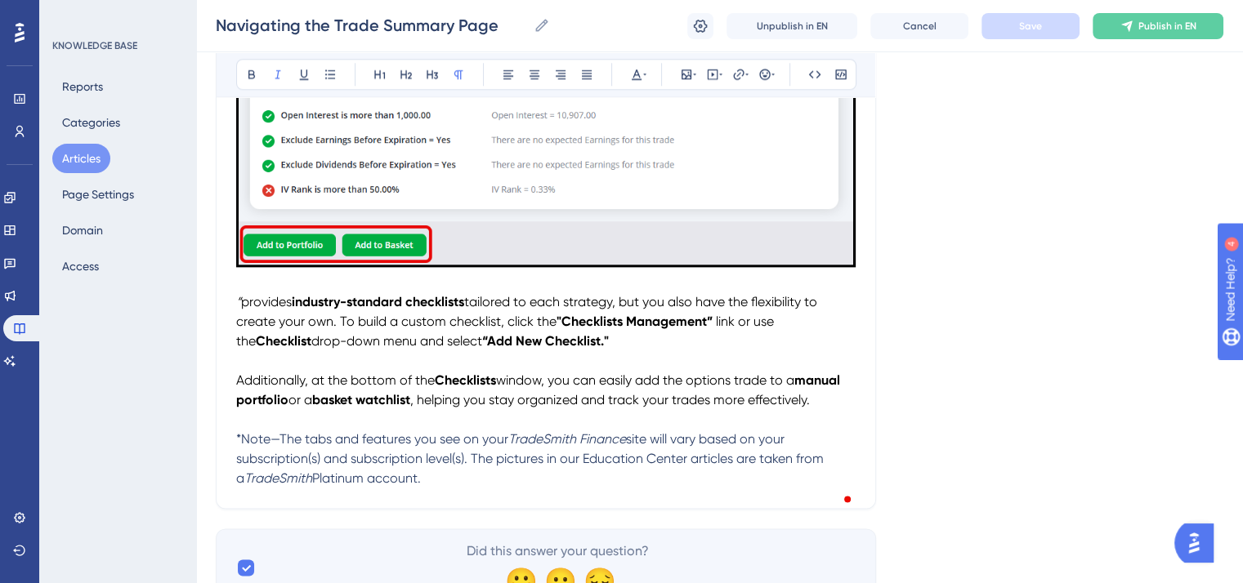
click at [242, 310] on span "provides" at bounding box center [266, 302] width 51 height 16
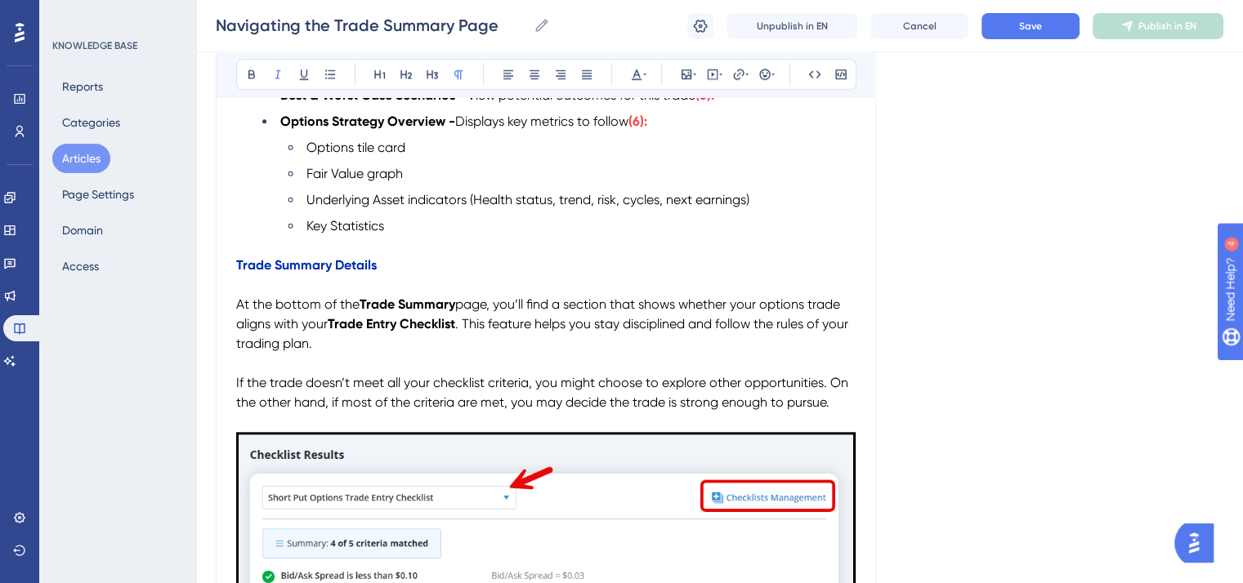
scroll to position [1471, 0]
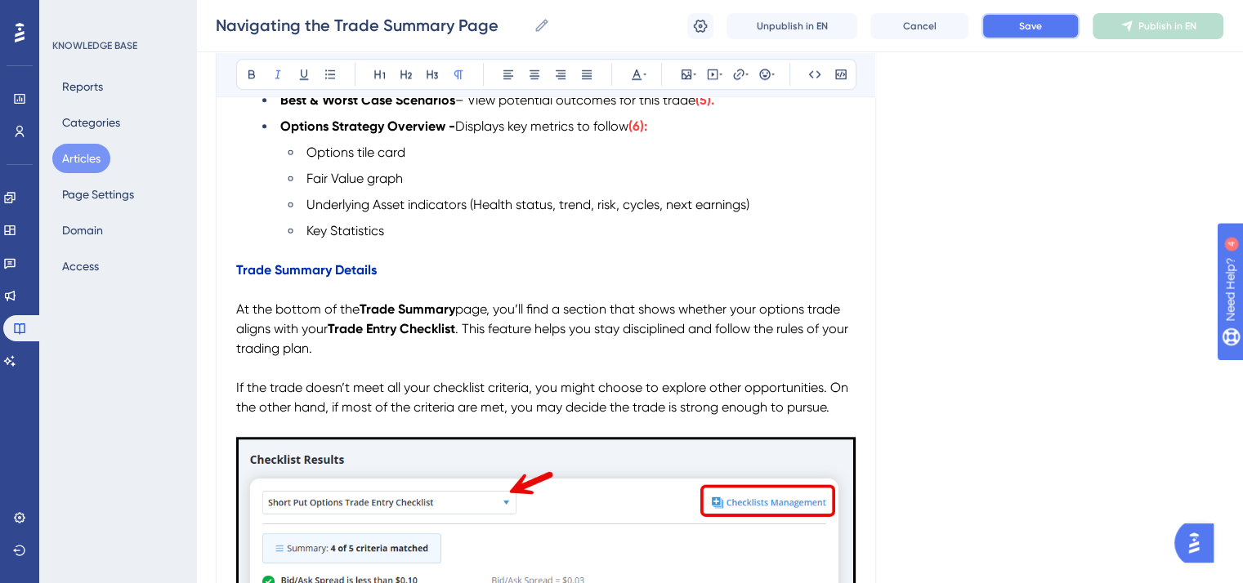
click at [1036, 29] on span "Save" at bounding box center [1030, 26] width 23 height 13
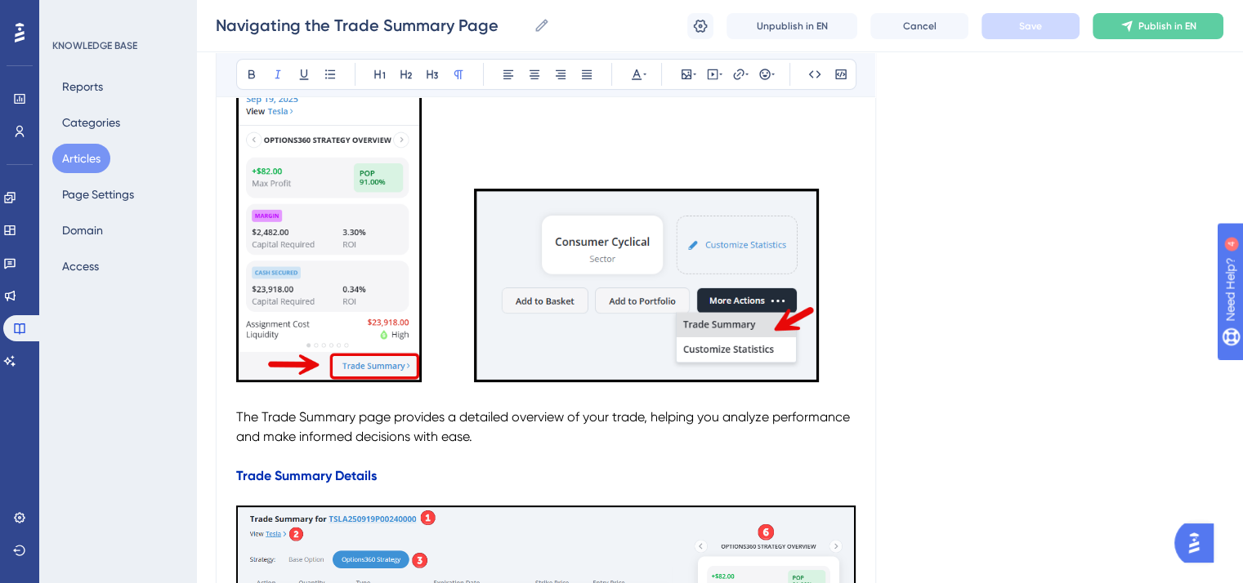
scroll to position [0, 0]
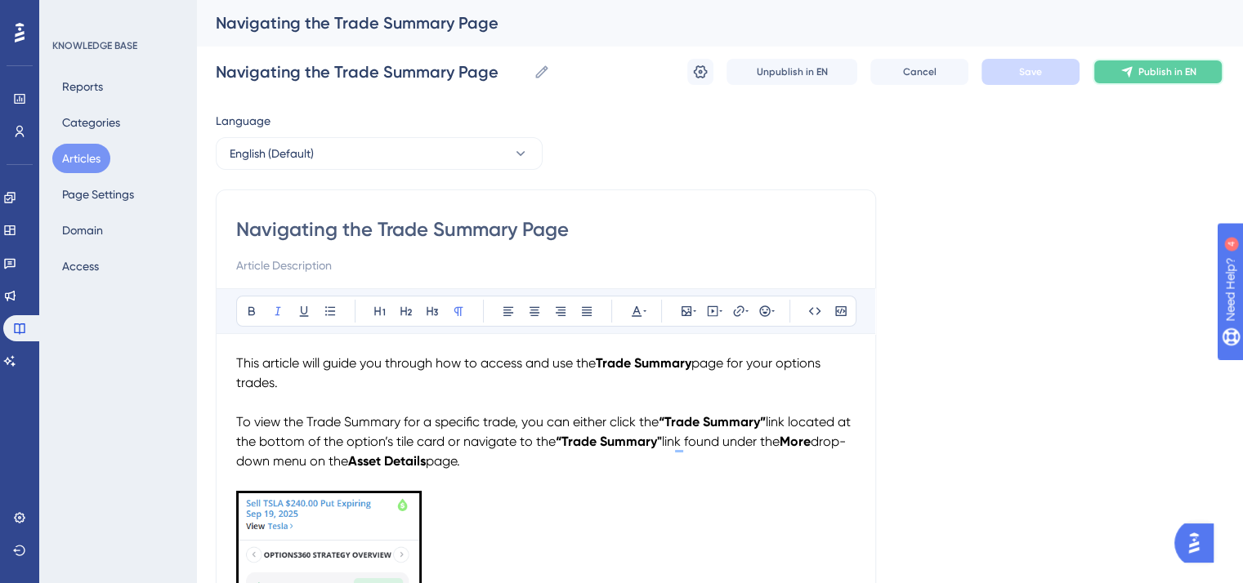
click at [1173, 76] on span "Publish in EN" at bounding box center [1167, 71] width 58 height 13
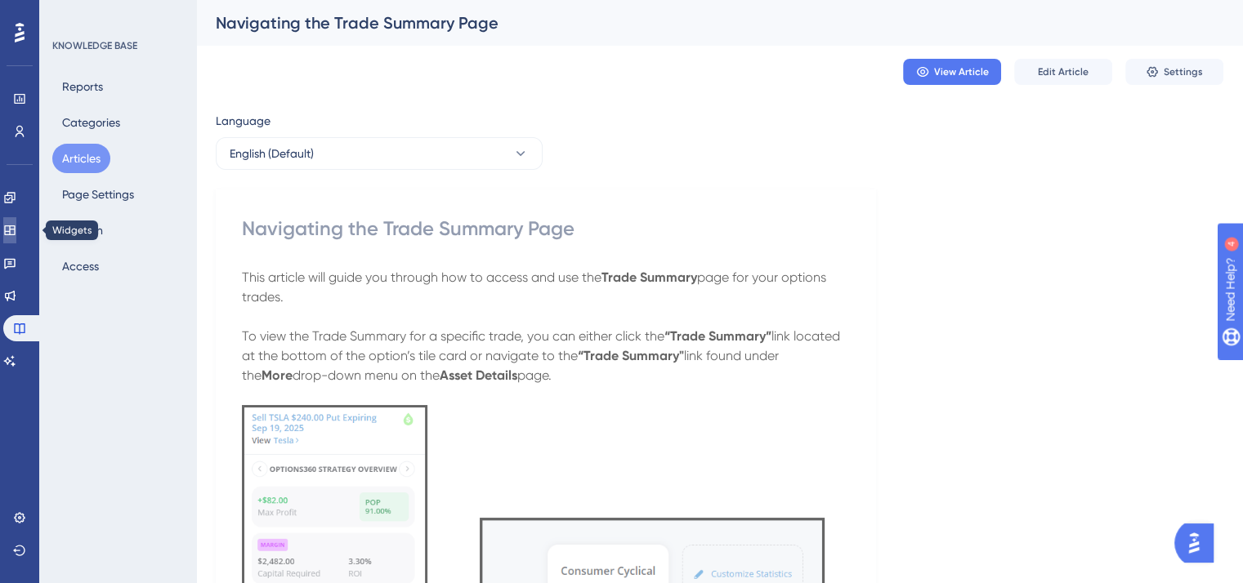
click at [15, 230] on icon at bounding box center [9, 231] width 11 height 10
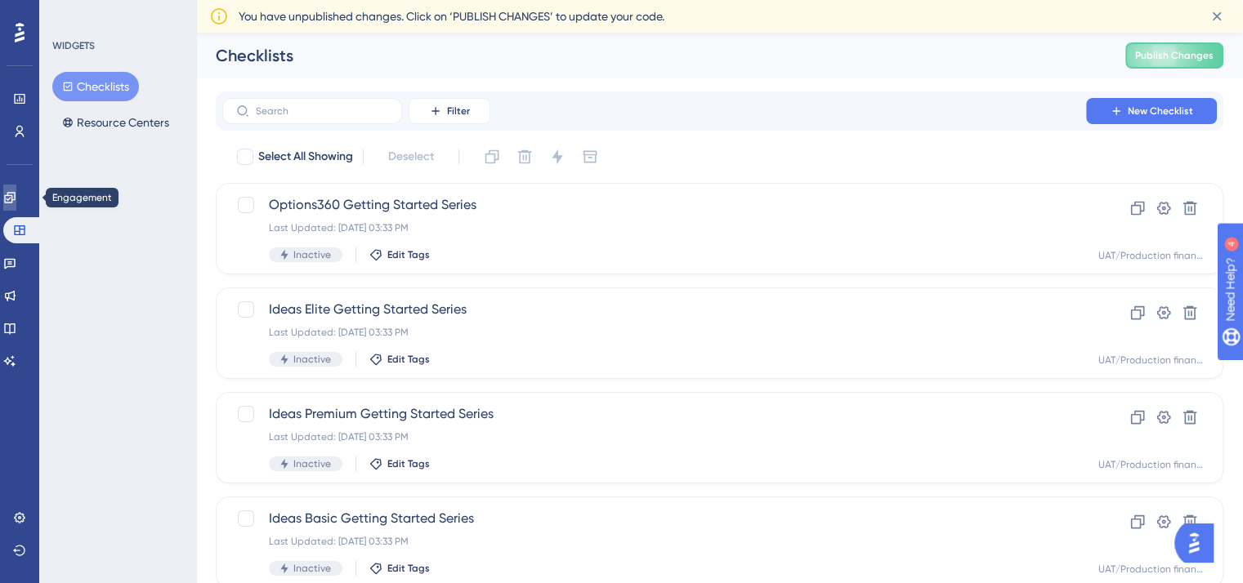
click at [16, 202] on icon at bounding box center [9, 197] width 13 height 13
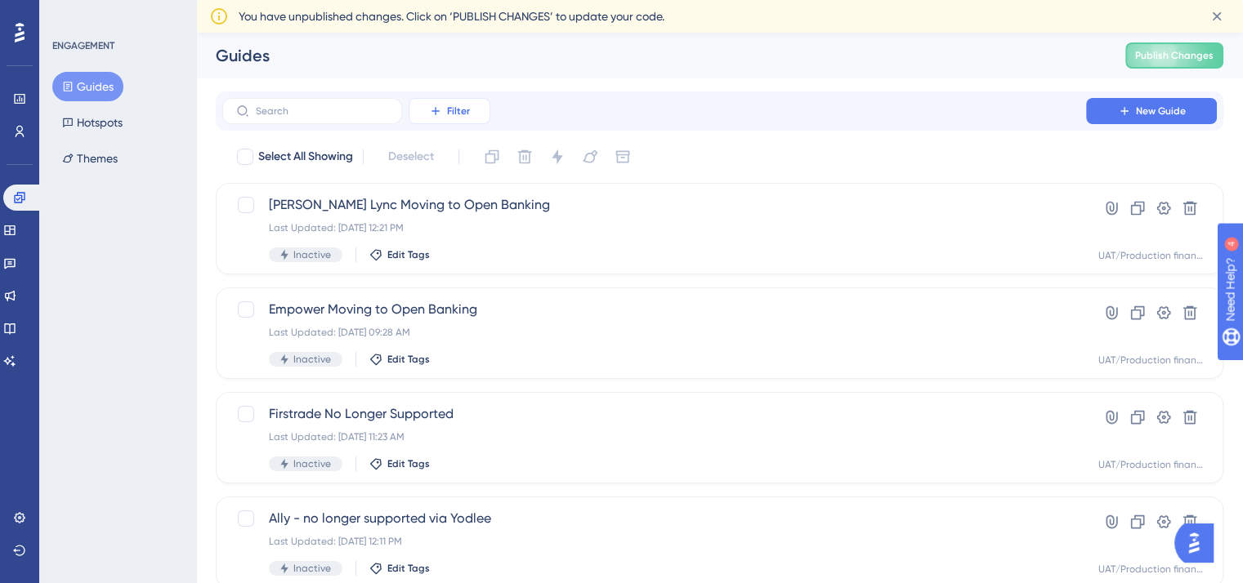
click at [457, 109] on span "Filter" at bounding box center [458, 111] width 23 height 13
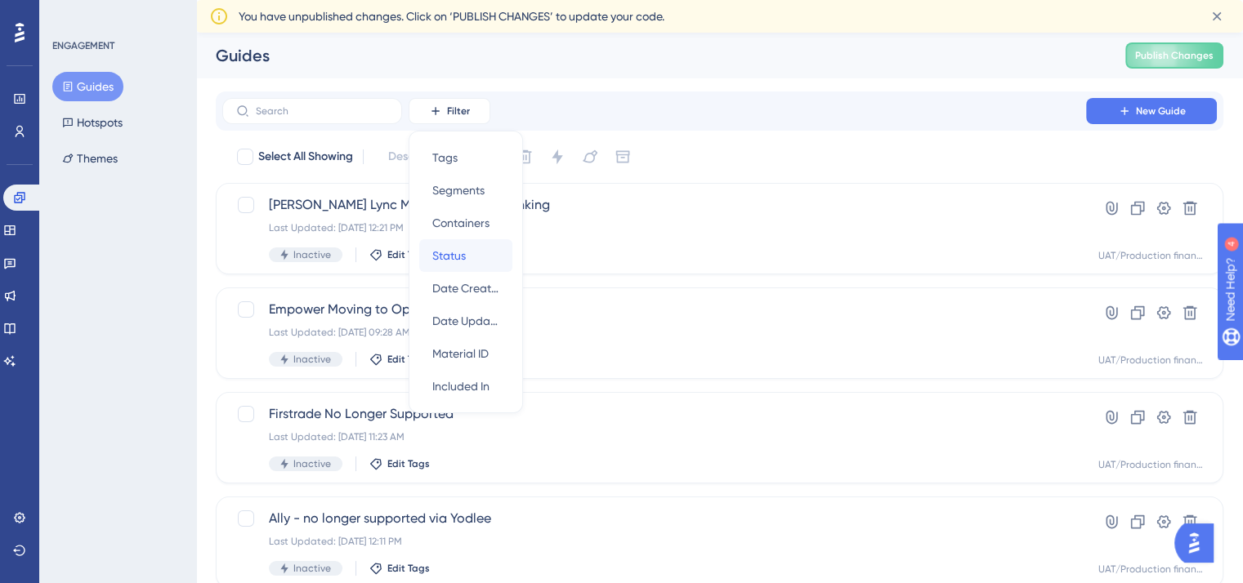
click at [459, 253] on span "Status" at bounding box center [449, 256] width 34 height 20
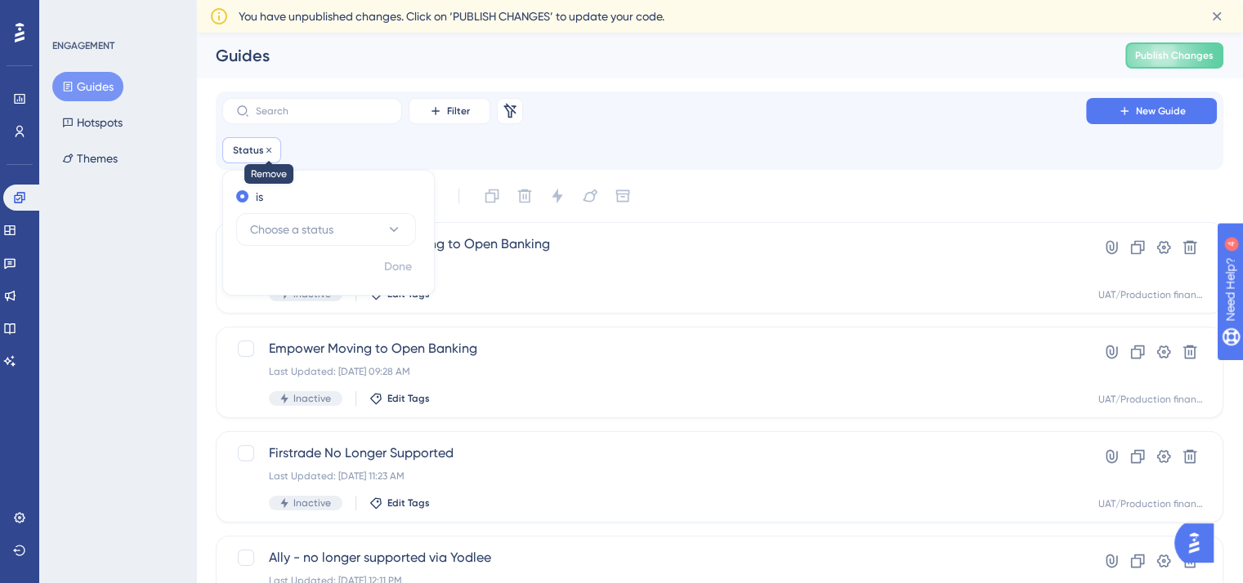
click at [267, 147] on icon at bounding box center [269, 150] width 10 height 10
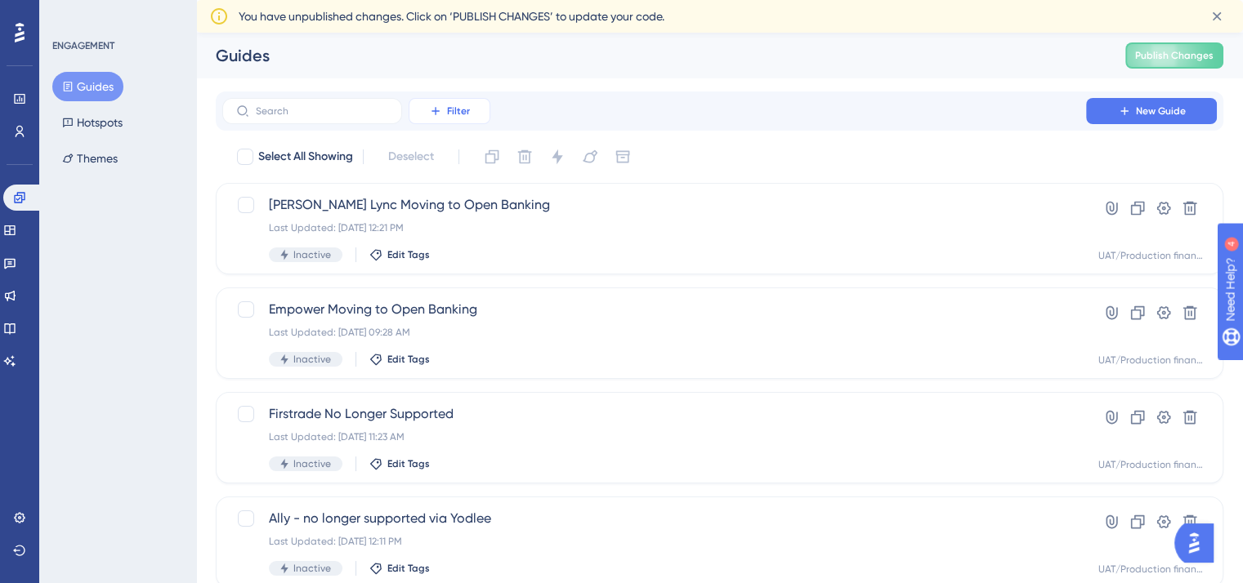
click at [454, 110] on span "Filter" at bounding box center [458, 111] width 23 height 13
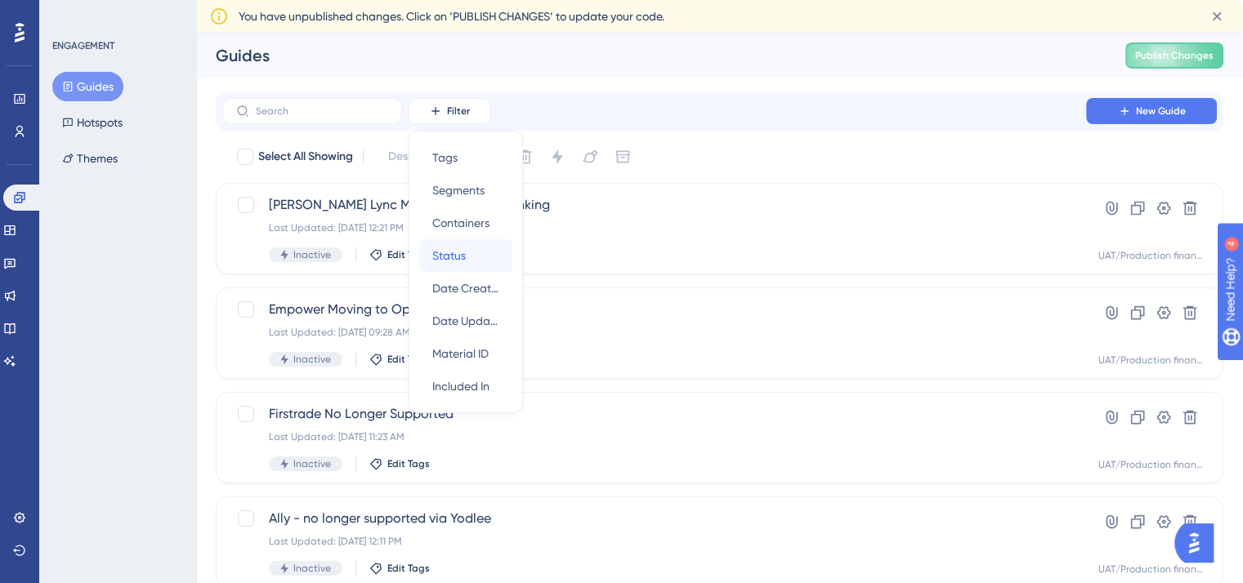
click at [453, 250] on span "Status" at bounding box center [449, 256] width 34 height 20
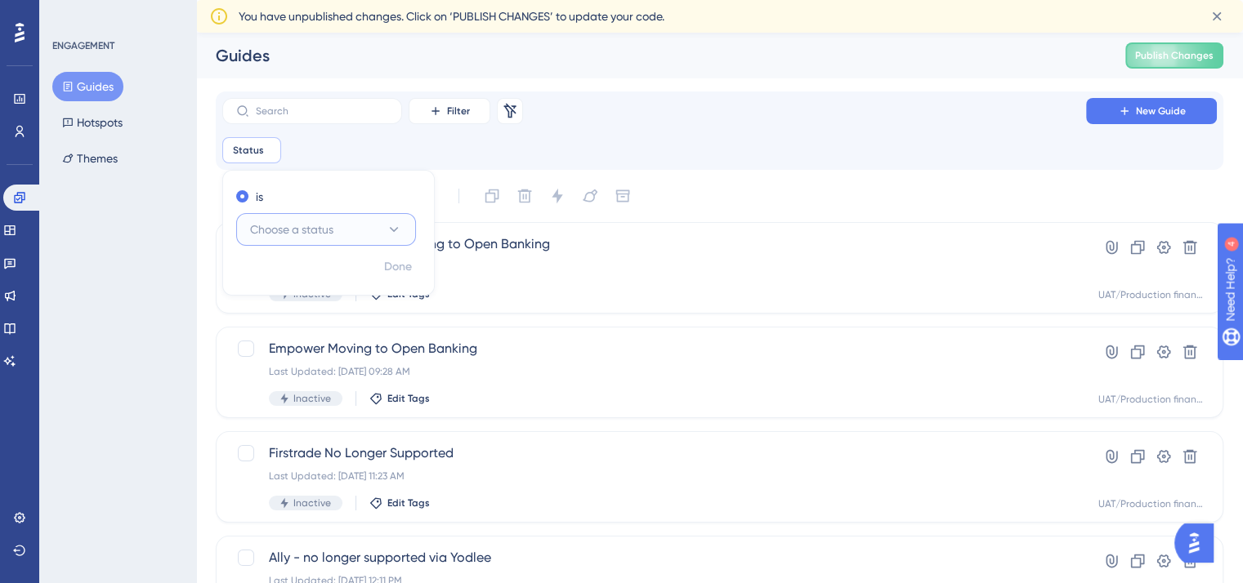
click at [400, 230] on icon at bounding box center [394, 229] width 16 height 16
click at [295, 279] on div "Active Active" at bounding box center [326, 279] width 132 height 33
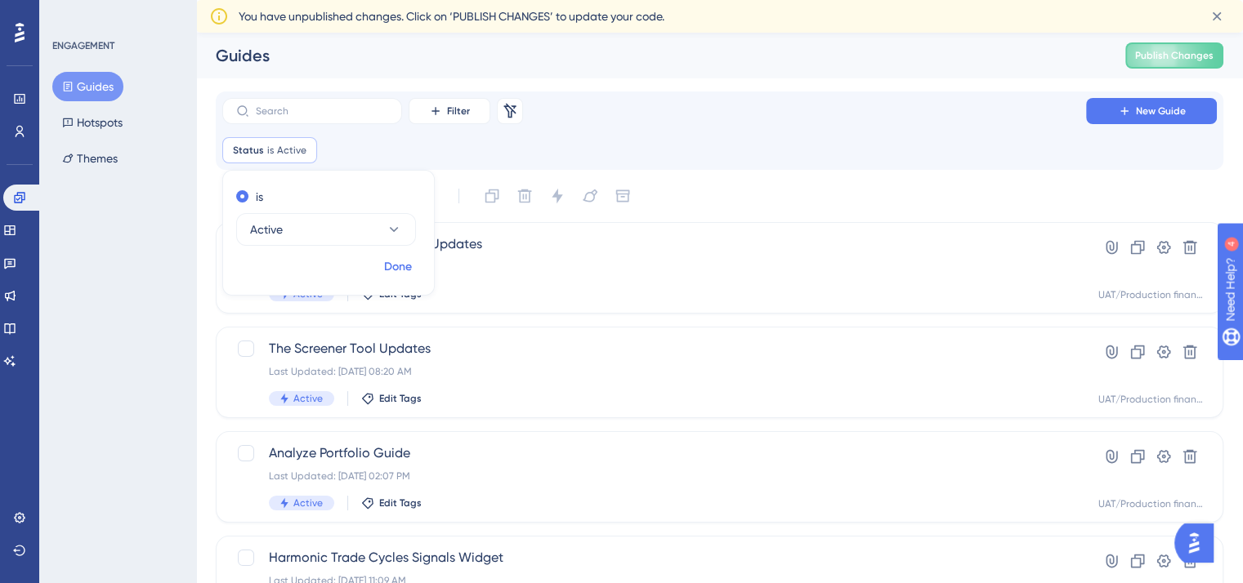
click at [402, 264] on span "Done" at bounding box center [398, 267] width 28 height 20
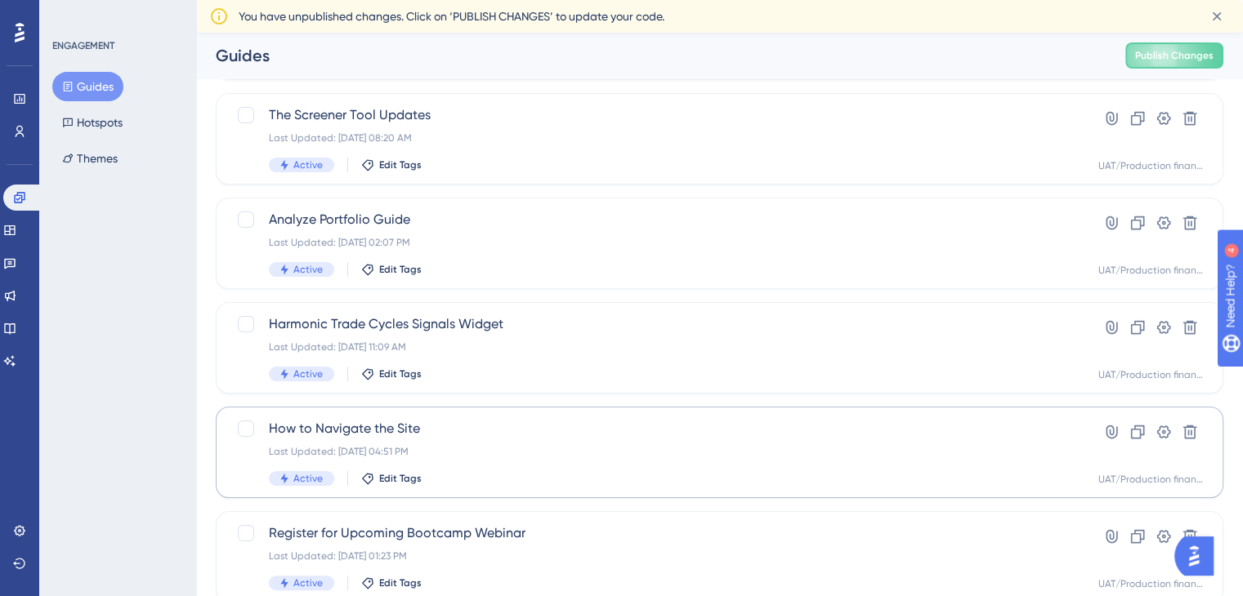
scroll to position [283, 0]
